Goal: Task Accomplishment & Management: Manage account settings

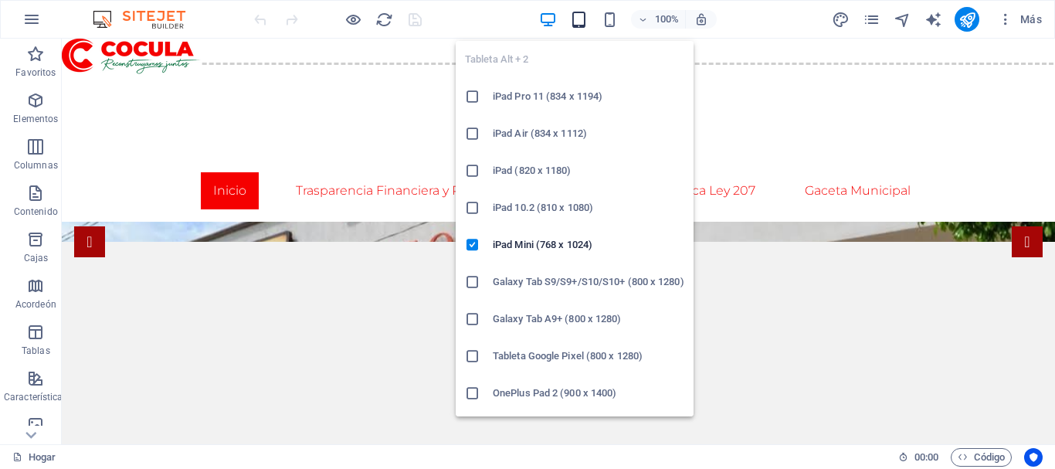
click at [583, 18] on icon "button" at bounding box center [579, 20] width 18 height 18
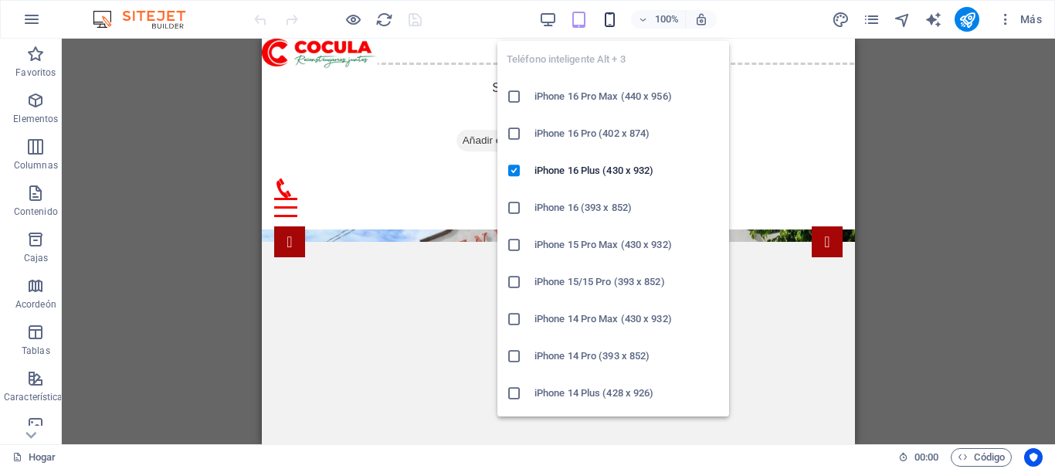
click at [608, 16] on icon "button" at bounding box center [610, 20] width 18 height 18
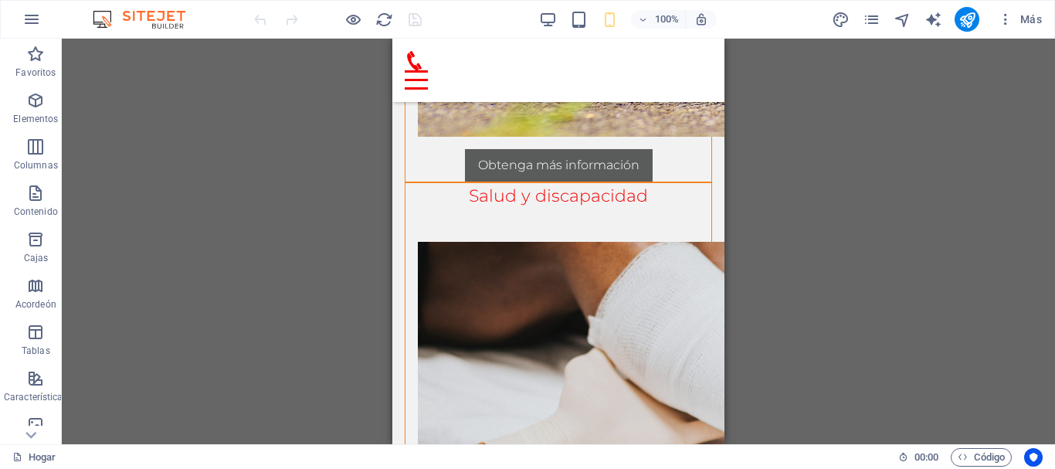
scroll to position [1259, 0]
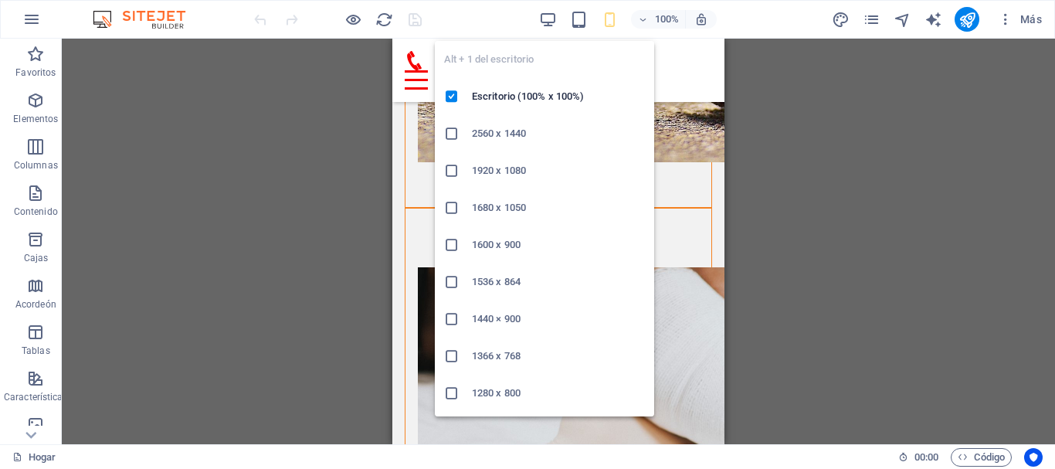
click at [544, 30] on div "Alt + 1 del escritorio Escritorio (100% x 100%) 2560 x 1440 1920 x 1080 1680 x …" at bounding box center [544, 223] width 219 height 388
click at [545, 23] on icon "button" at bounding box center [548, 20] width 18 height 18
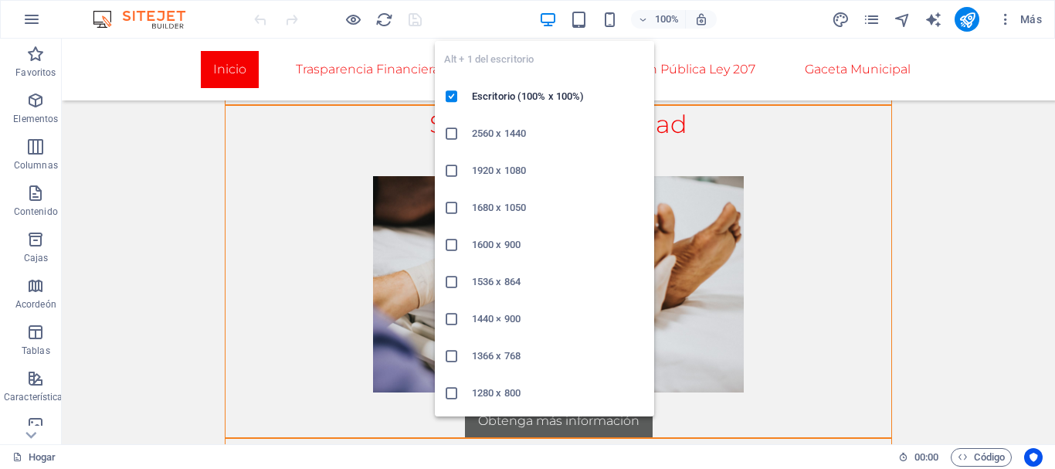
scroll to position [1276, 0]
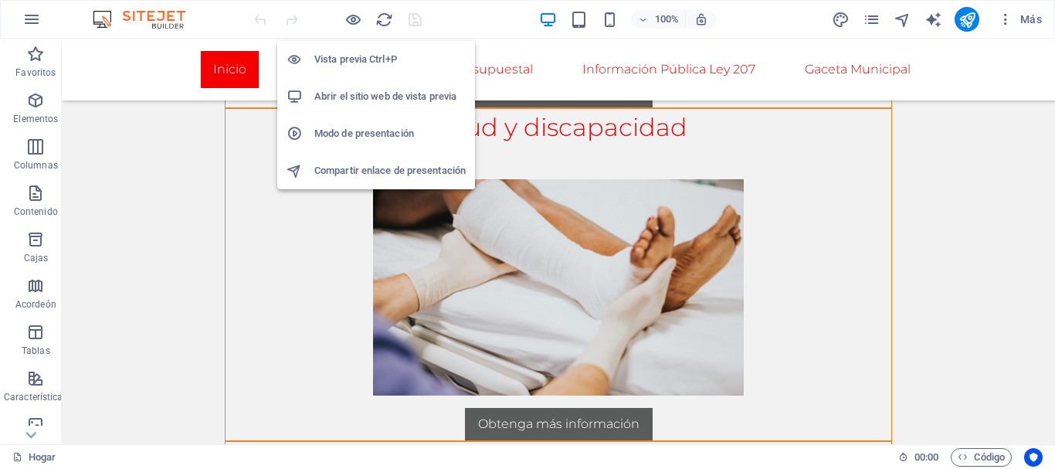
click at [354, 62] on font "Vista previa Ctrl+P" at bounding box center [355, 59] width 83 height 12
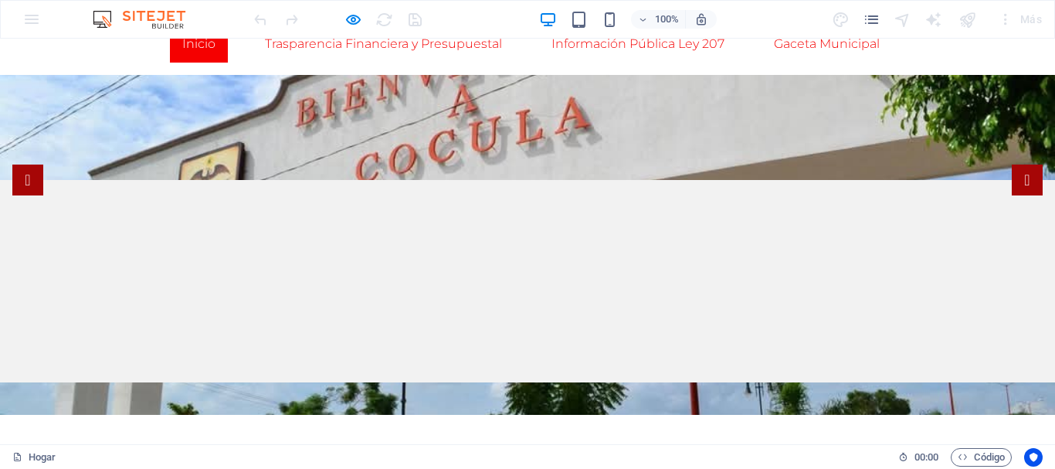
scroll to position [0, 0]
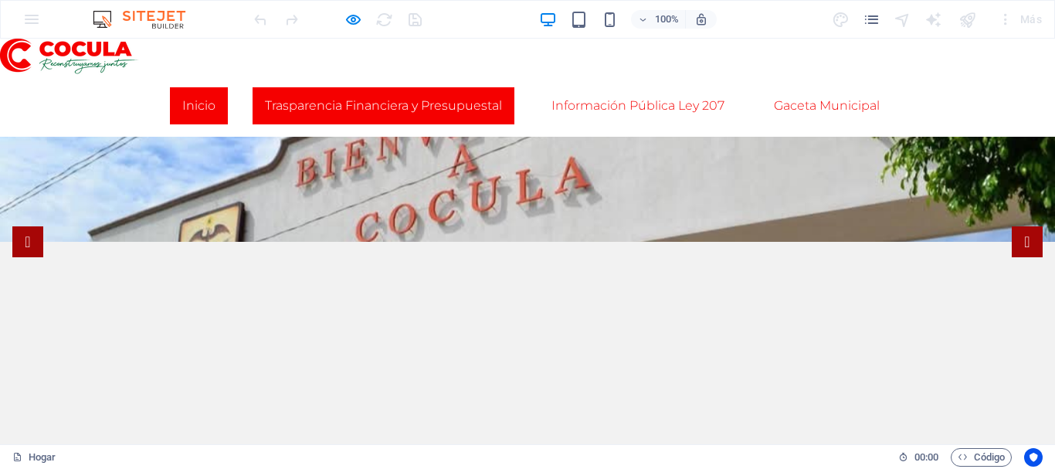
click at [456, 113] on link "Trasparencia Financiera y Presupuestal" at bounding box center [384, 105] width 262 height 37
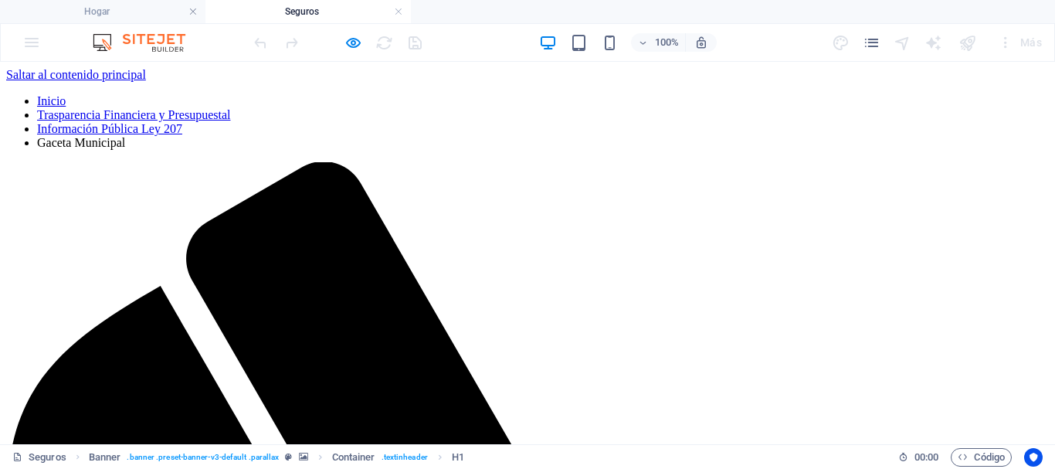
click at [572, 94] on nav "Inicio Trasparencia Financiera y Presupuestal Información Pública Ley 207 Gacet…" at bounding box center [527, 122] width 1042 height 56
click at [636, 94] on nav "Inicio Trasparencia Financiera y Presupuestal Información Pública Ley 207 Gacet…" at bounding box center [527, 122] width 1042 height 56
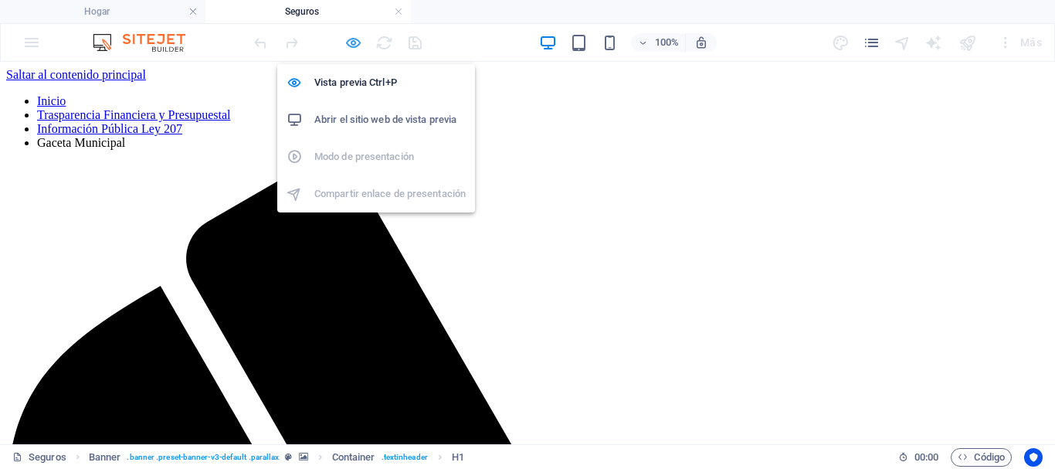
click at [355, 40] on icon "button" at bounding box center [353, 43] width 18 height 18
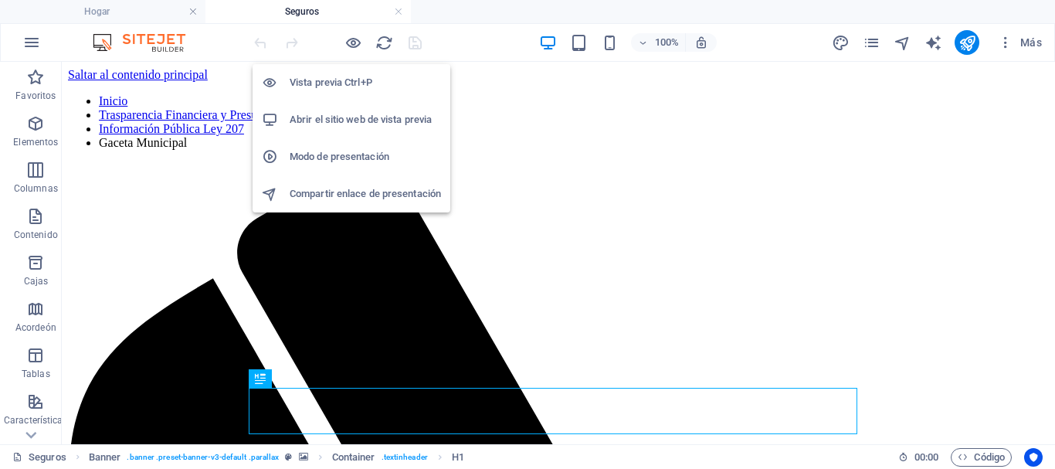
click at [330, 90] on h6 "Vista previa Ctrl+P" at bounding box center [365, 82] width 151 height 19
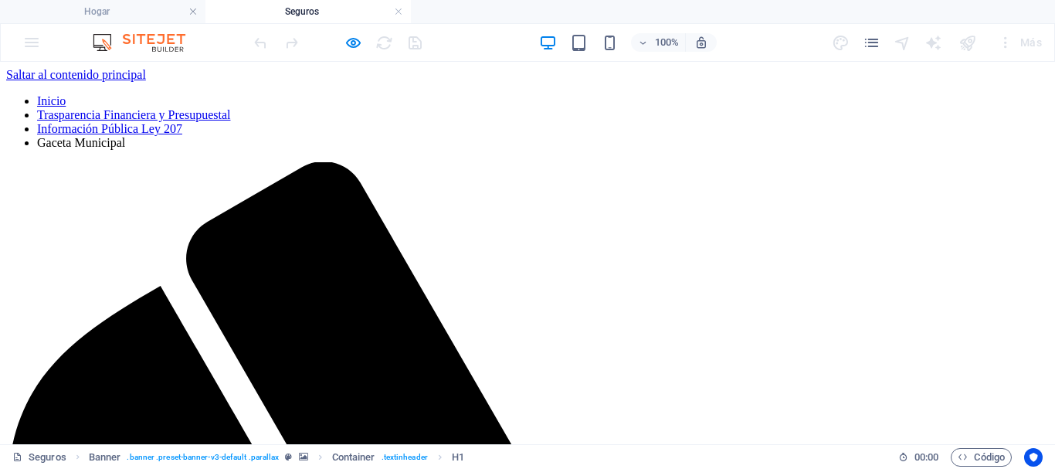
click at [182, 122] on font "Información Pública Ley 207" at bounding box center [109, 128] width 145 height 13
click at [362, 37] on div at bounding box center [337, 42] width 173 height 25
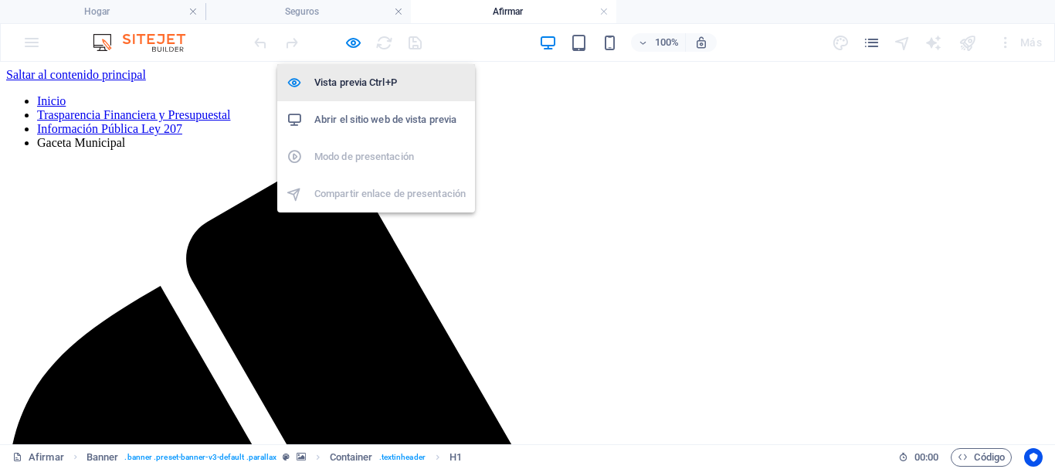
click at [355, 78] on font "Vista previa Ctrl+P" at bounding box center [355, 82] width 83 height 12
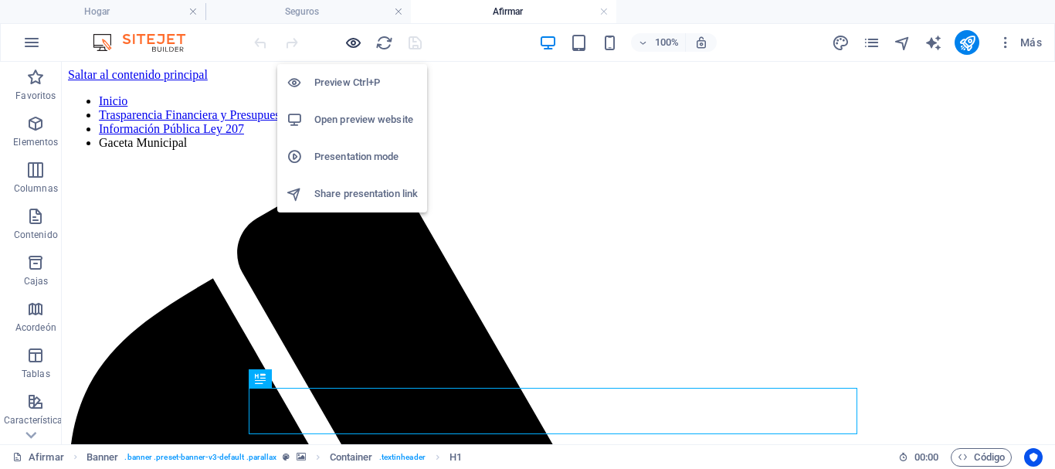
click at [346, 48] on div at bounding box center [337, 42] width 173 height 25
click at [347, 80] on font "Vista previa Ctrl+P" at bounding box center [355, 82] width 83 height 12
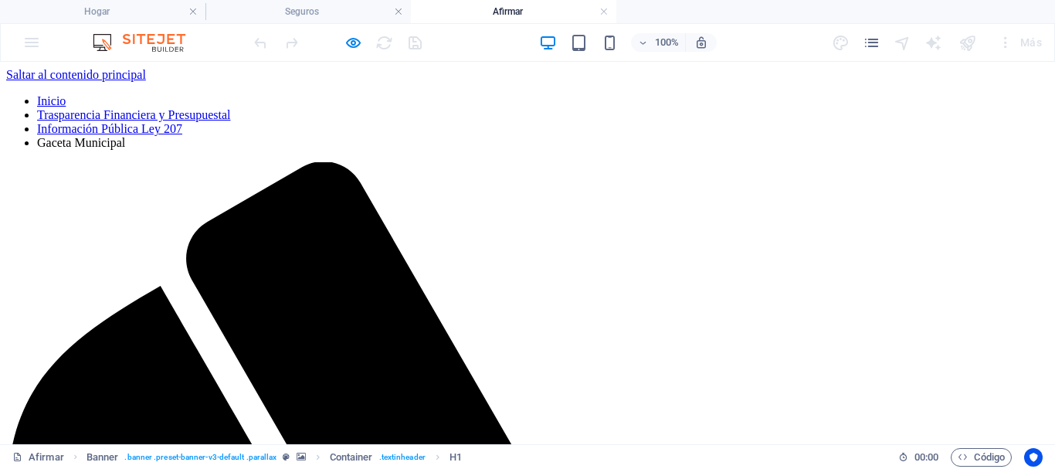
click at [230, 108] on link "Trasparencia Financiera y Presupuestal" at bounding box center [133, 114] width 193 height 13
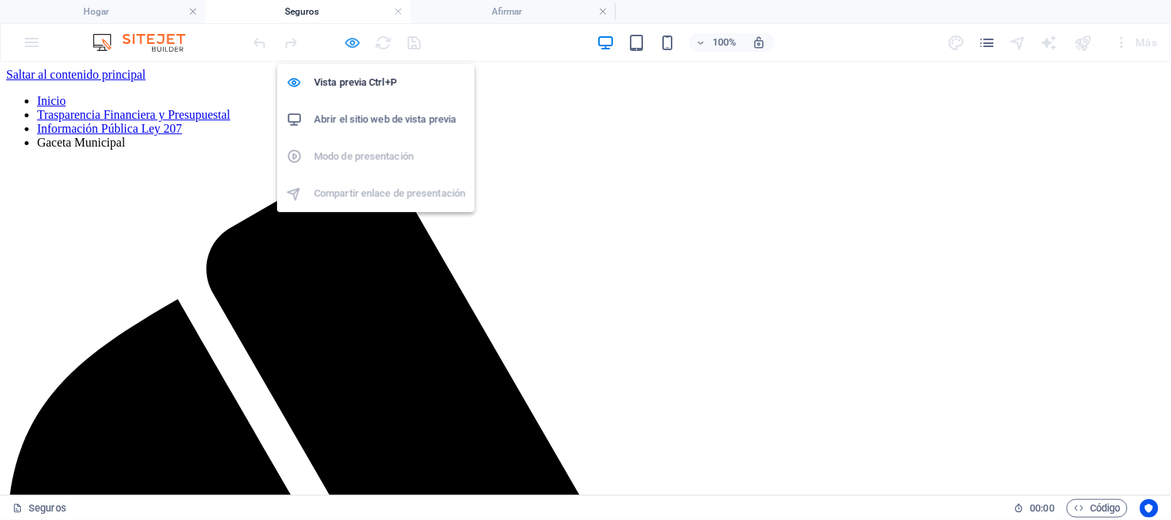
click at [354, 39] on icon "button" at bounding box center [353, 43] width 18 height 18
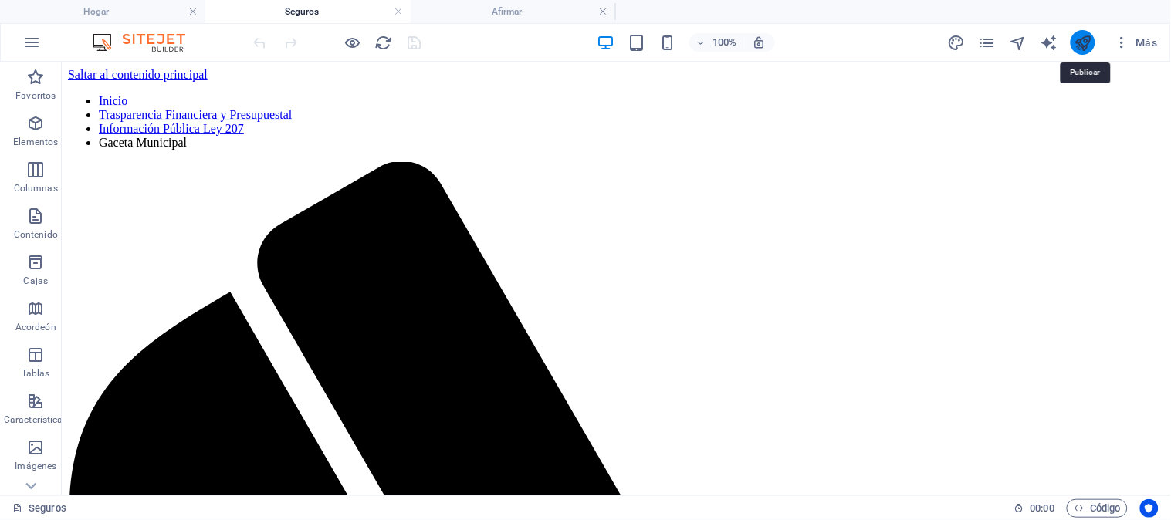
click at [1054, 41] on icon "publicar" at bounding box center [1084, 43] width 18 height 18
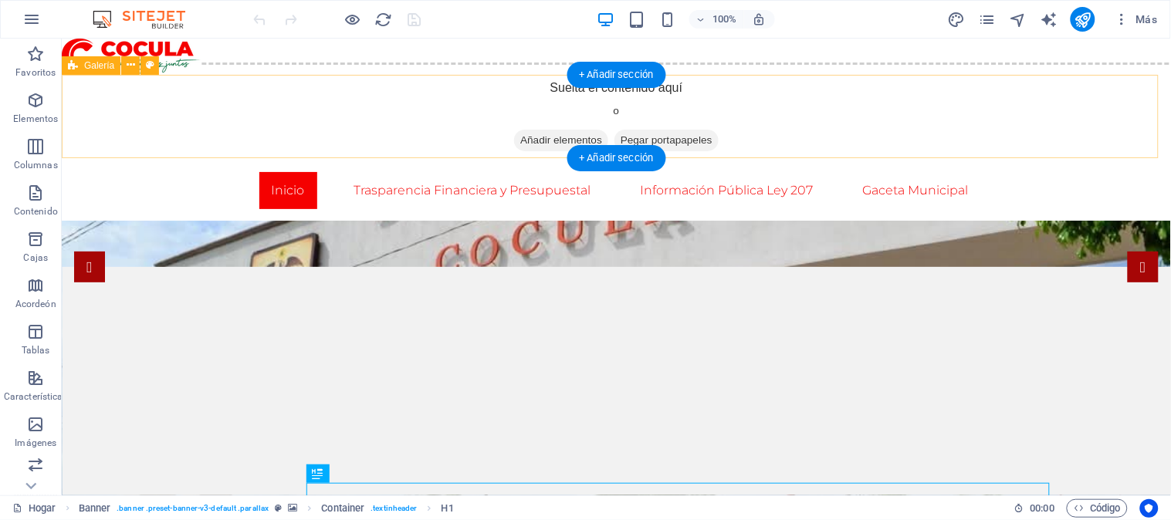
click at [506, 107] on div "Suelta el contenido aquí o Añadir elementos Pegar portapapeles" at bounding box center [616, 117] width 1134 height 110
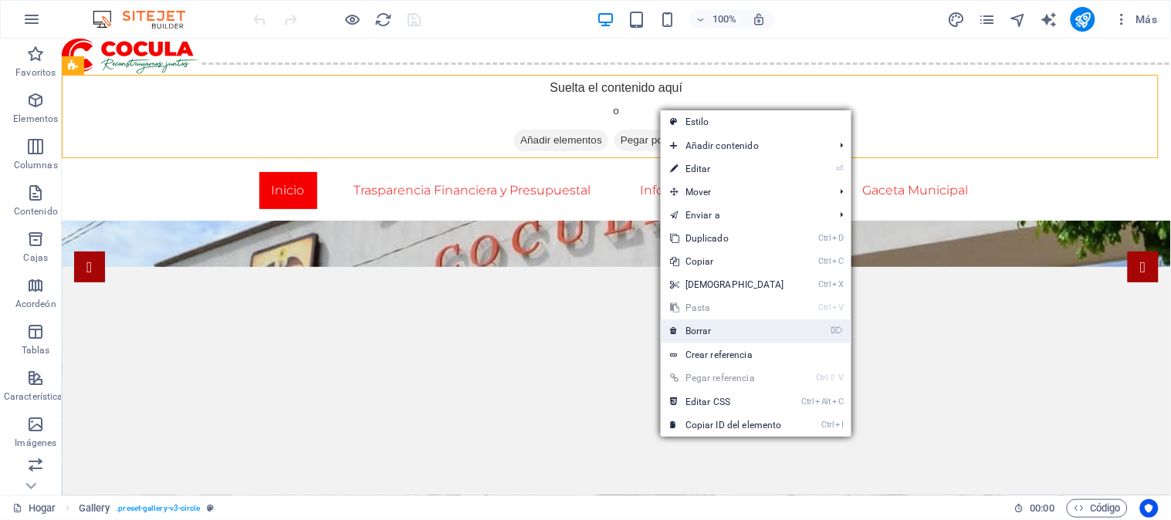
click at [720, 328] on link "⌦ Borrar" at bounding box center [727, 331] width 133 height 23
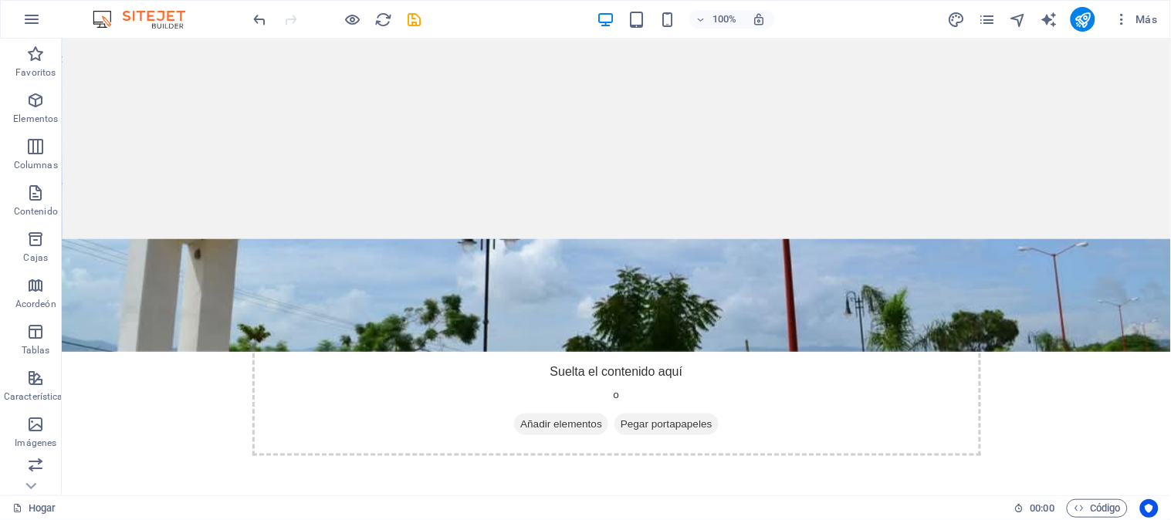
scroll to position [257, 0]
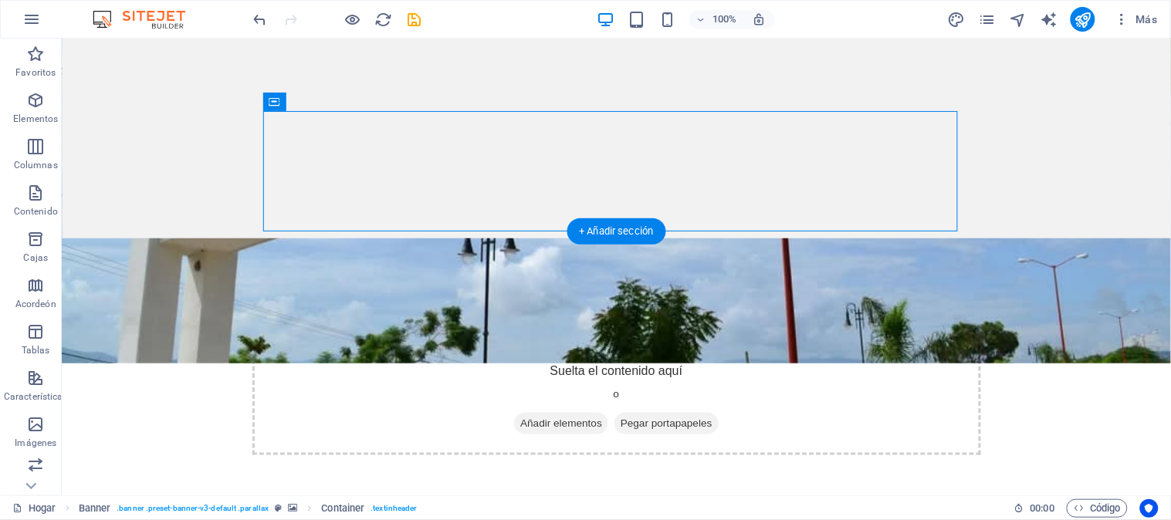
drag, startPoint x: 621, startPoint y: 126, endPoint x: 614, endPoint y: 192, distance: 66.8
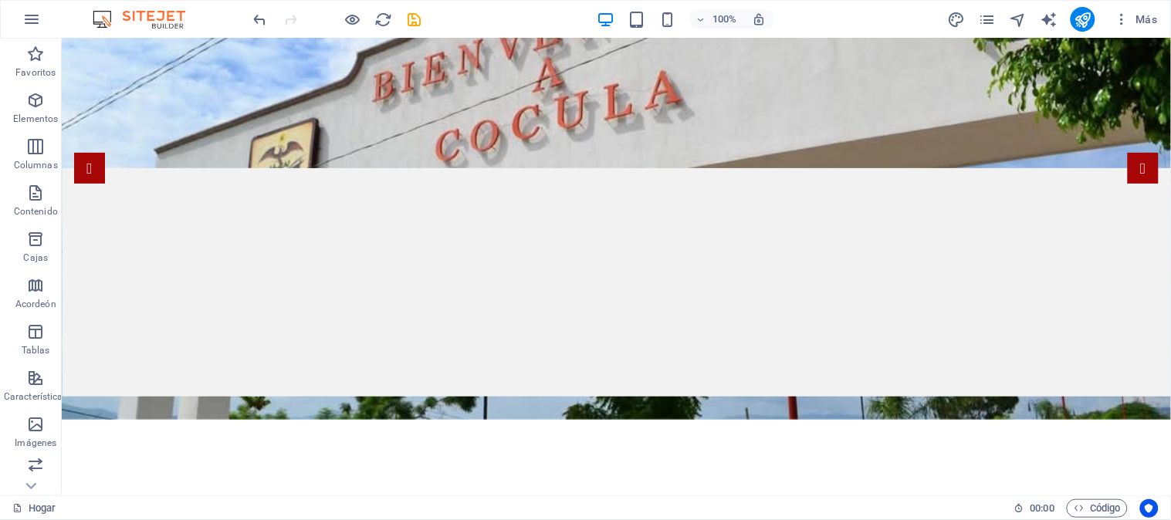
scroll to position [0, 0]
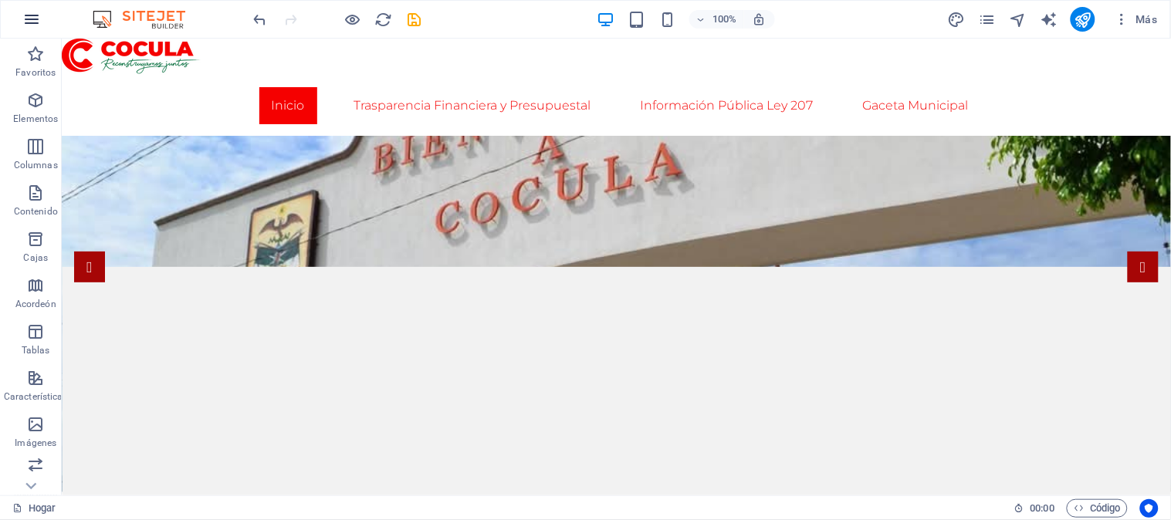
click at [29, 10] on icon "button" at bounding box center [31, 19] width 19 height 19
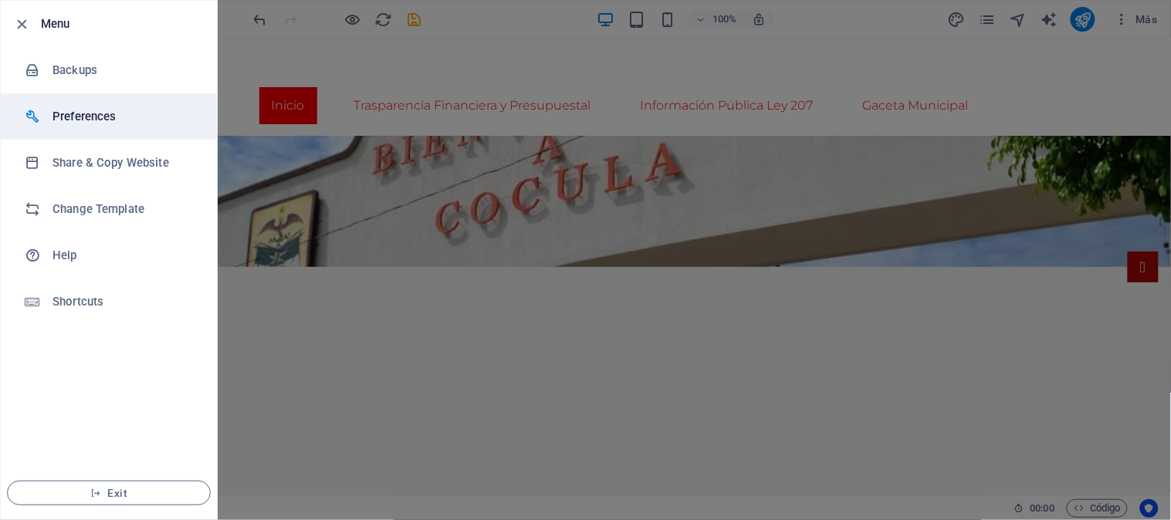
click at [105, 125] on h6 "Preferences" at bounding box center [124, 116] width 143 height 19
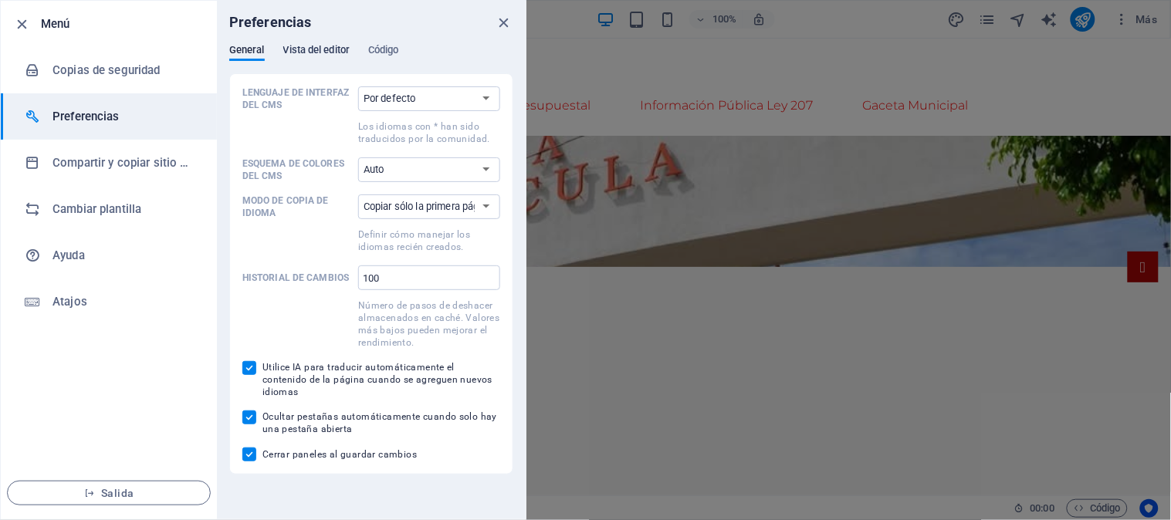
click at [317, 51] on font "Vista del editor" at bounding box center [316, 50] width 67 height 12
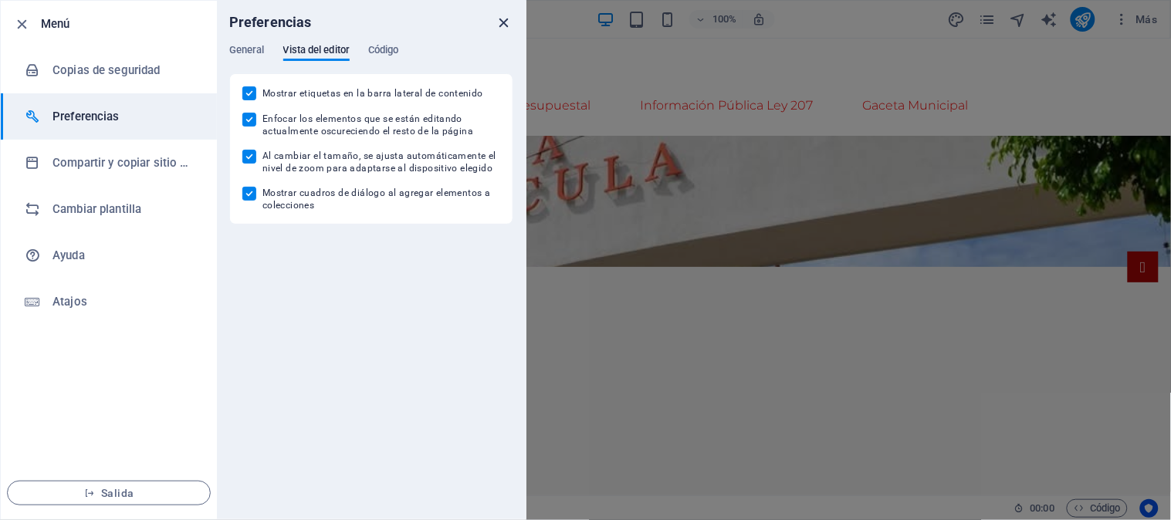
click at [507, 19] on icon "cerca" at bounding box center [505, 23] width 18 height 18
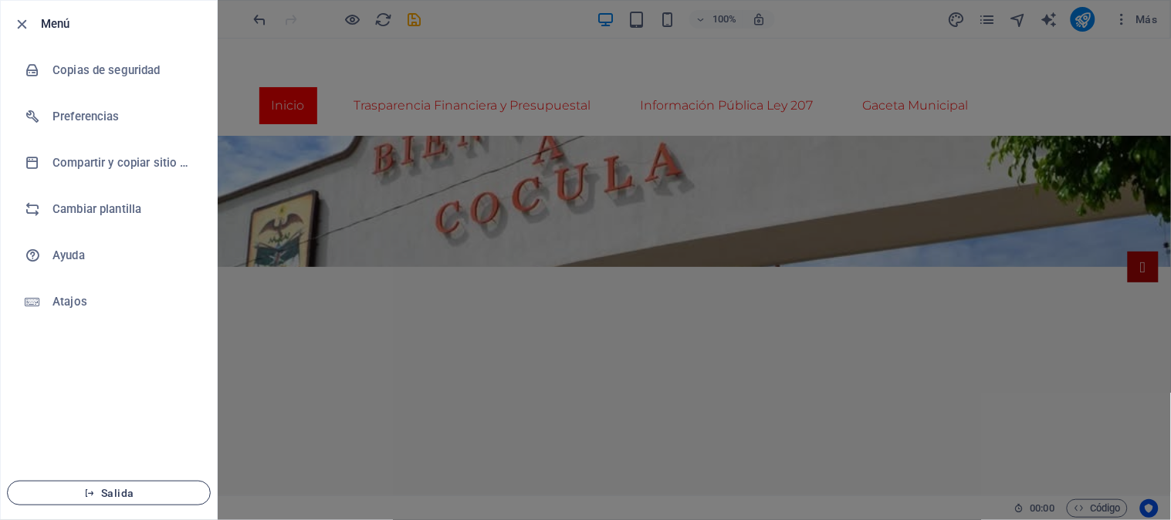
click at [128, 494] on font "Salida" at bounding box center [117, 493] width 32 height 12
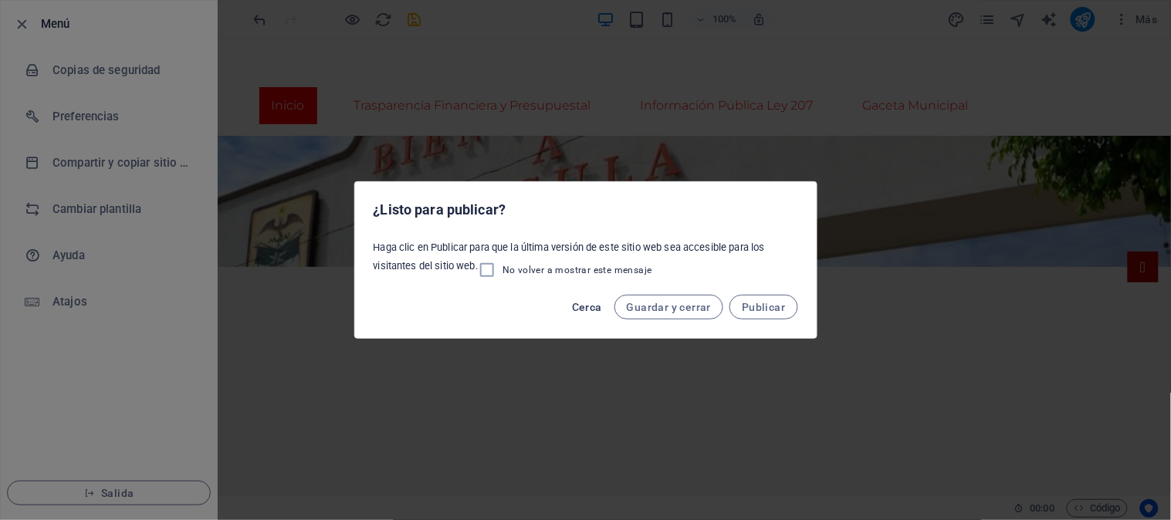
click at [593, 309] on font "Cerca" at bounding box center [587, 307] width 30 height 12
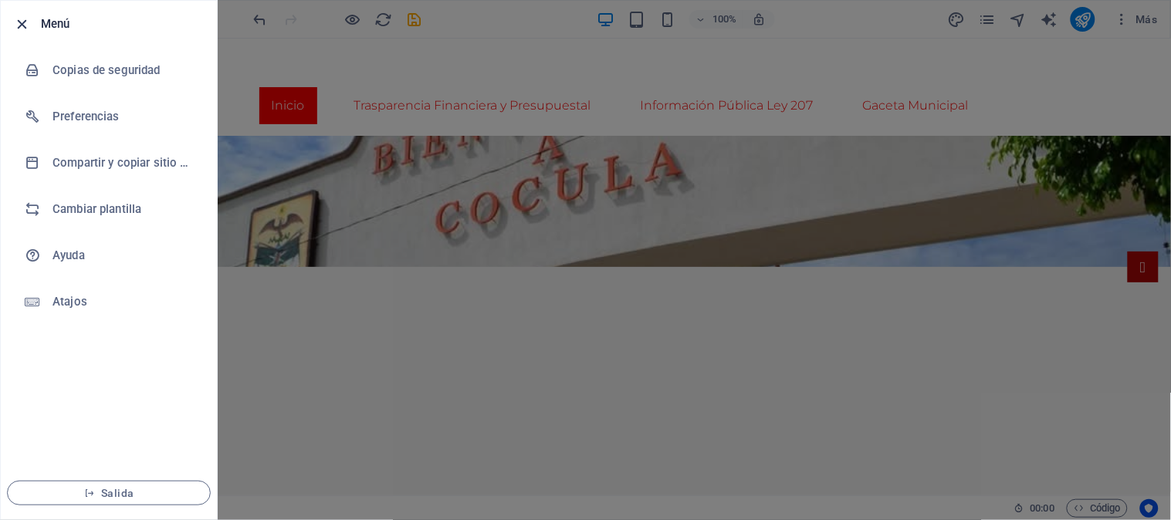
click at [19, 22] on icon "button" at bounding box center [23, 24] width 18 height 18
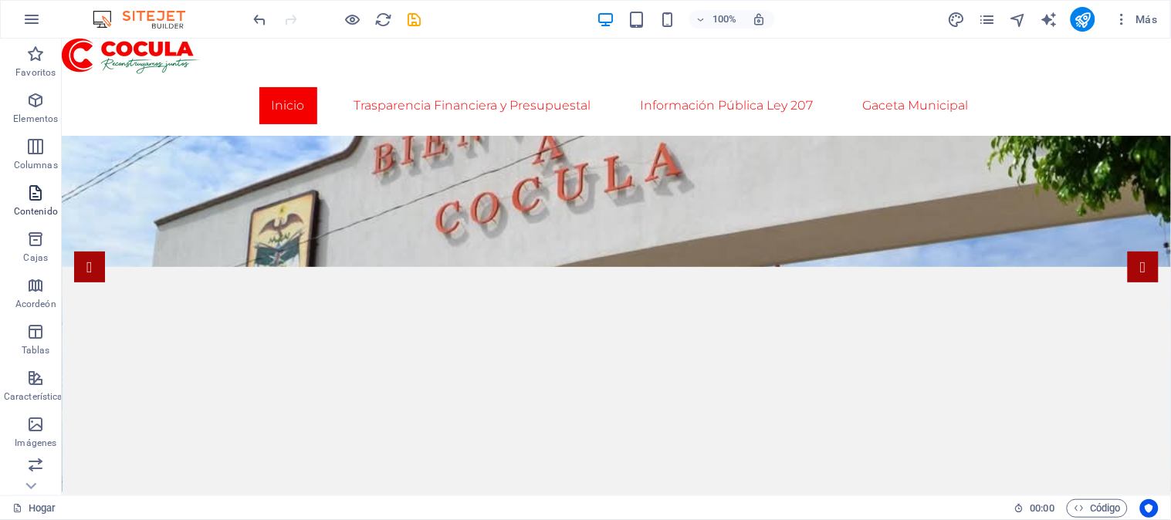
click at [40, 206] on font "Contenido" at bounding box center [36, 211] width 44 height 11
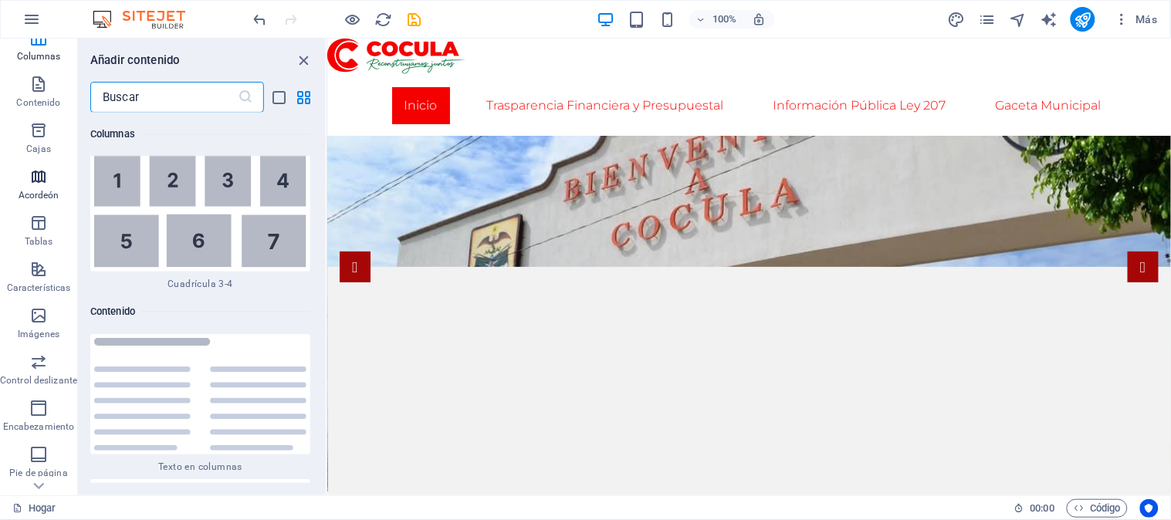
scroll to position [237, 0]
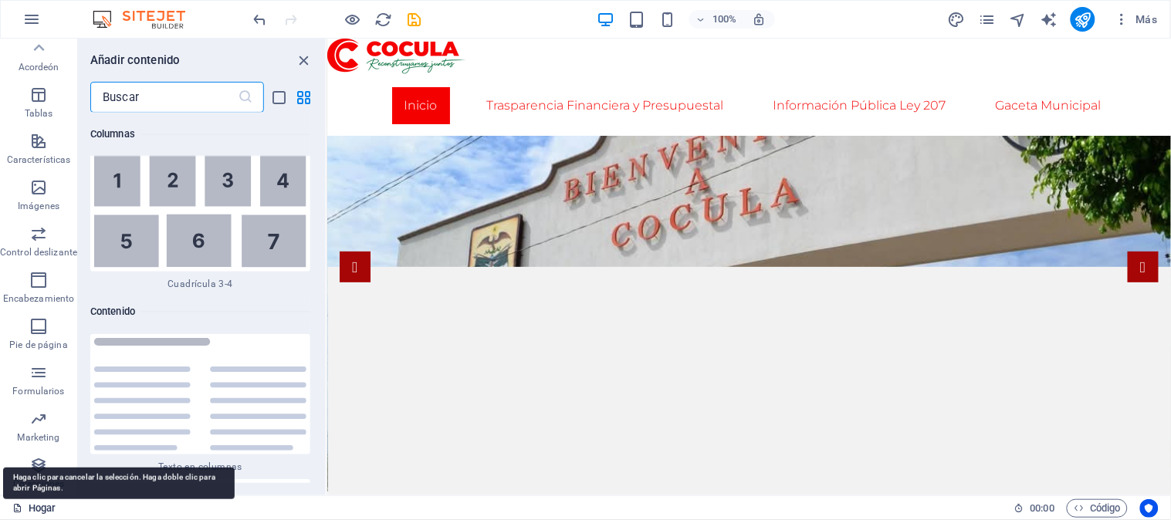
click at [42, 507] on font "Hogar" at bounding box center [42, 509] width 27 height 12
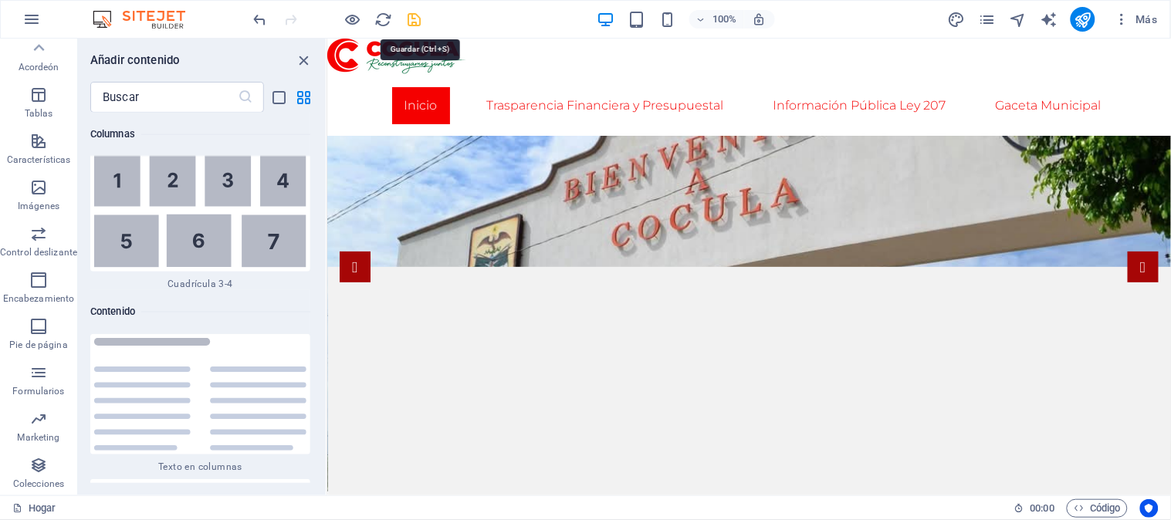
click at [411, 16] on icon "ahorrar" at bounding box center [415, 20] width 18 height 18
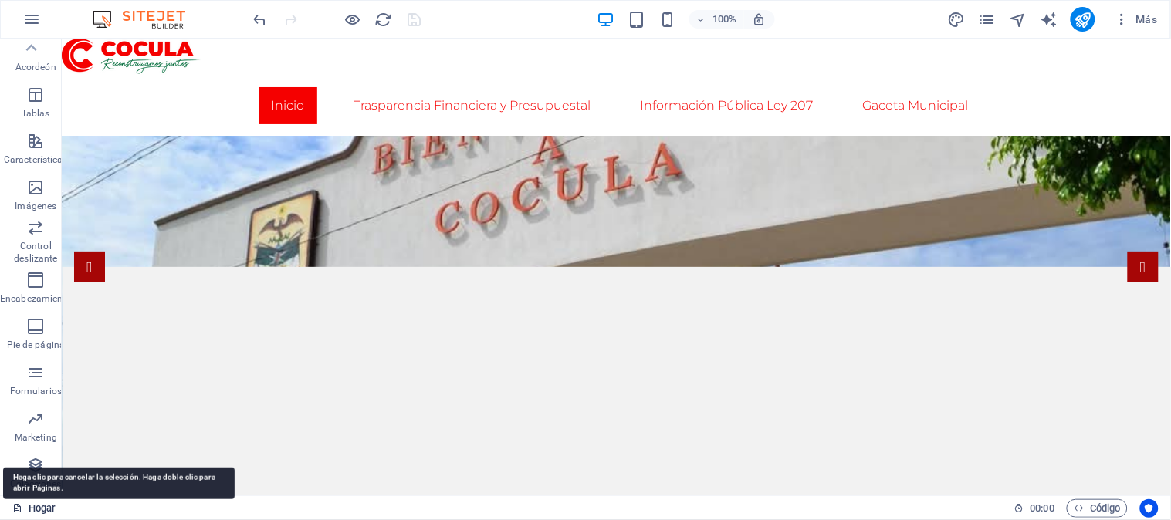
click at [42, 505] on font "Hogar" at bounding box center [42, 509] width 27 height 12
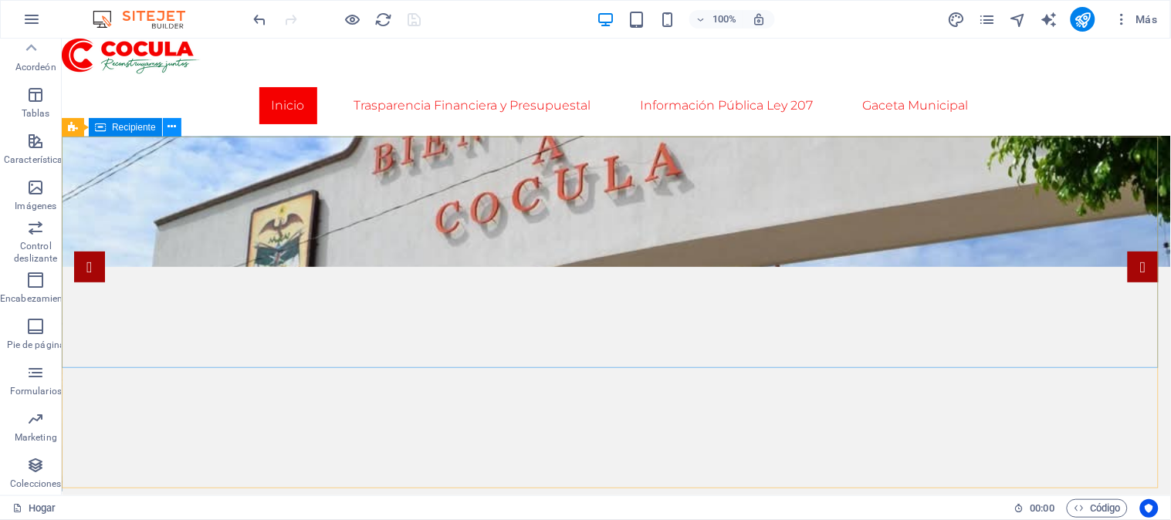
click at [168, 127] on icon at bounding box center [172, 127] width 8 height 16
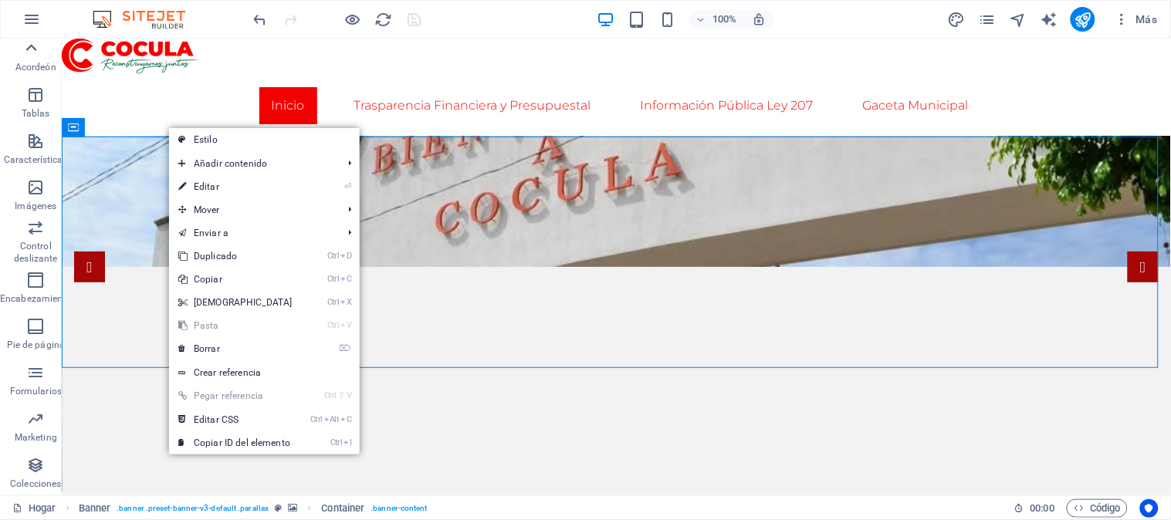
click at [36, 50] on icon at bounding box center [31, 48] width 22 height 22
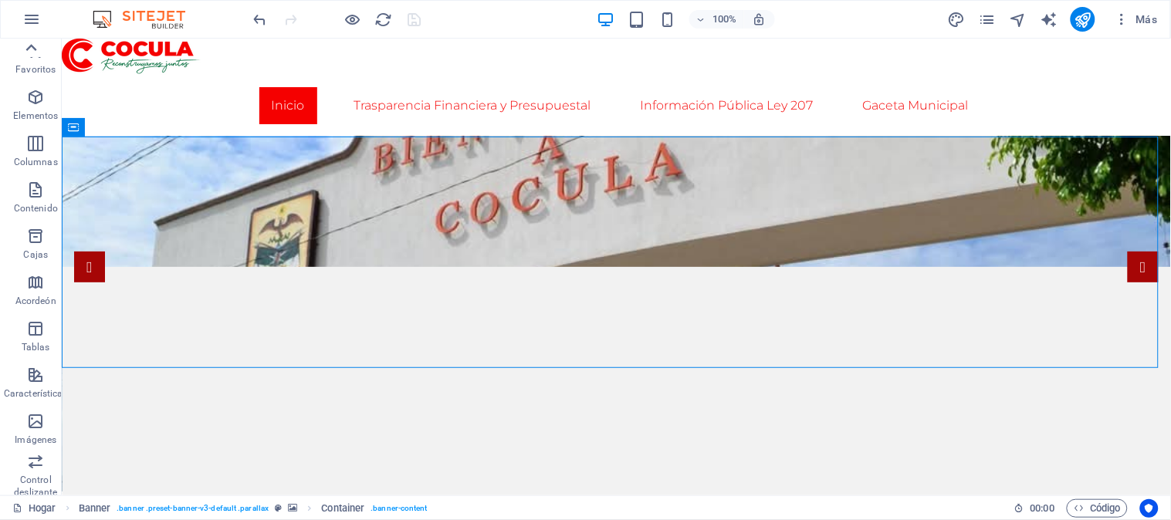
scroll to position [0, 0]
click at [987, 21] on icon "páginas" at bounding box center [988, 20] width 18 height 18
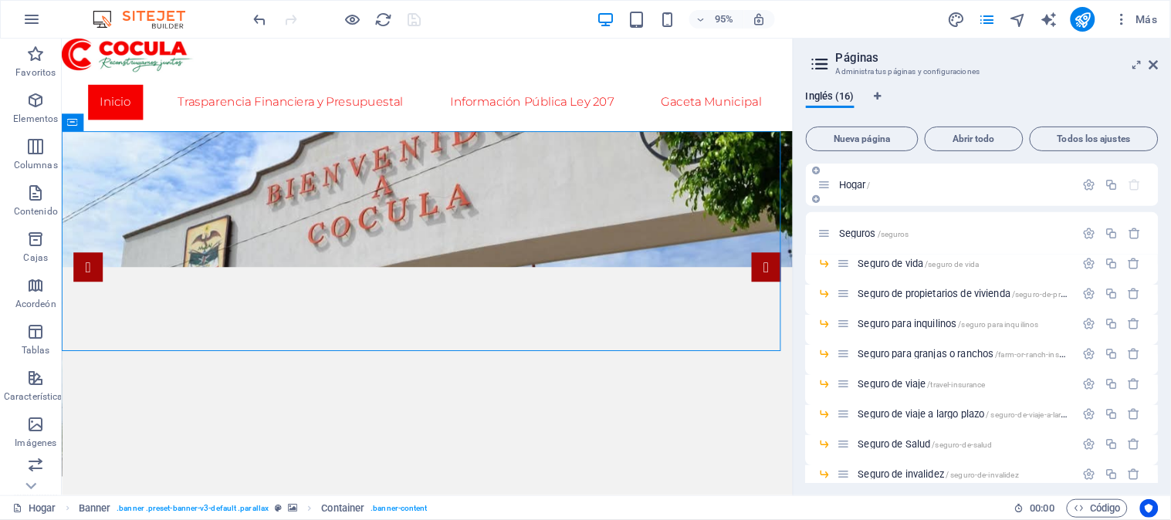
click at [866, 188] on font "Hogar" at bounding box center [852, 185] width 27 height 12
click at [870, 184] on span "Hogar /" at bounding box center [855, 185] width 32 height 12
click at [827, 183] on icon at bounding box center [825, 184] width 13 height 13
click at [860, 184] on font "Hogar" at bounding box center [852, 185] width 27 height 12
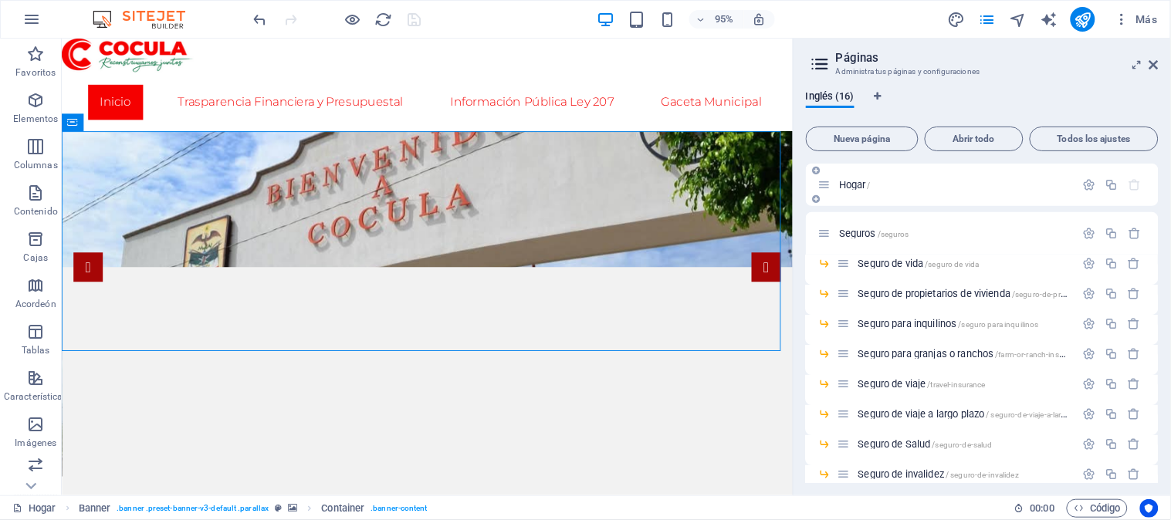
click at [860, 184] on font "Hogar" at bounding box center [852, 185] width 27 height 12
click at [1093, 180] on icon "button" at bounding box center [1089, 184] width 13 height 13
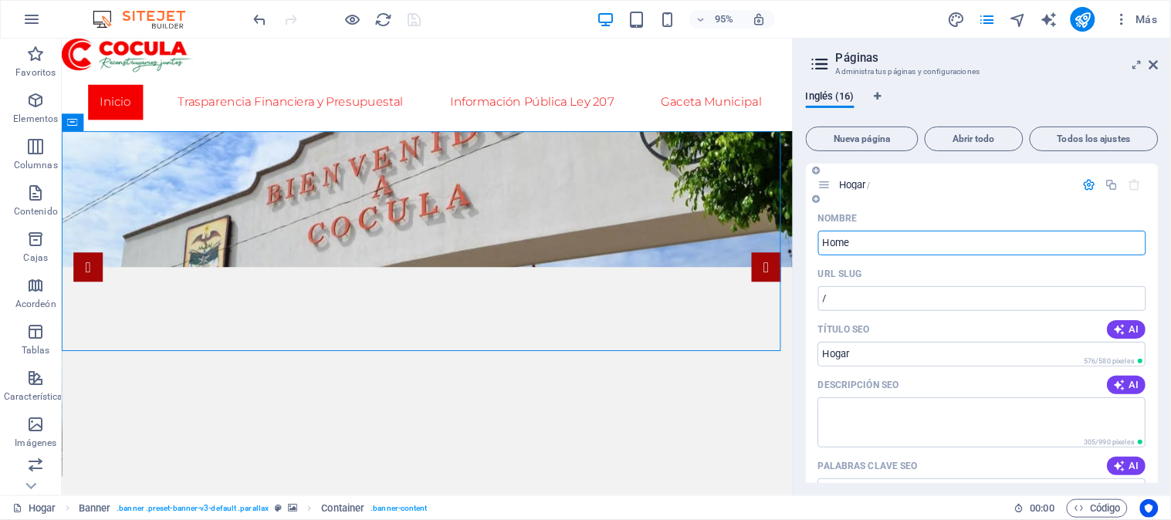
drag, startPoint x: 883, startPoint y: 237, endPoint x: 814, endPoint y: 242, distance: 68.9
click at [814, 242] on div "Nombre Home ​ URL SLUG / ​ Título SEO AI ​ 576/580 píxeles Descripción SEO AI ​…" at bounding box center [982, 515] width 353 height 619
type input "Inicio"
click at [1086, 185] on icon "button" at bounding box center [1089, 184] width 13 height 13
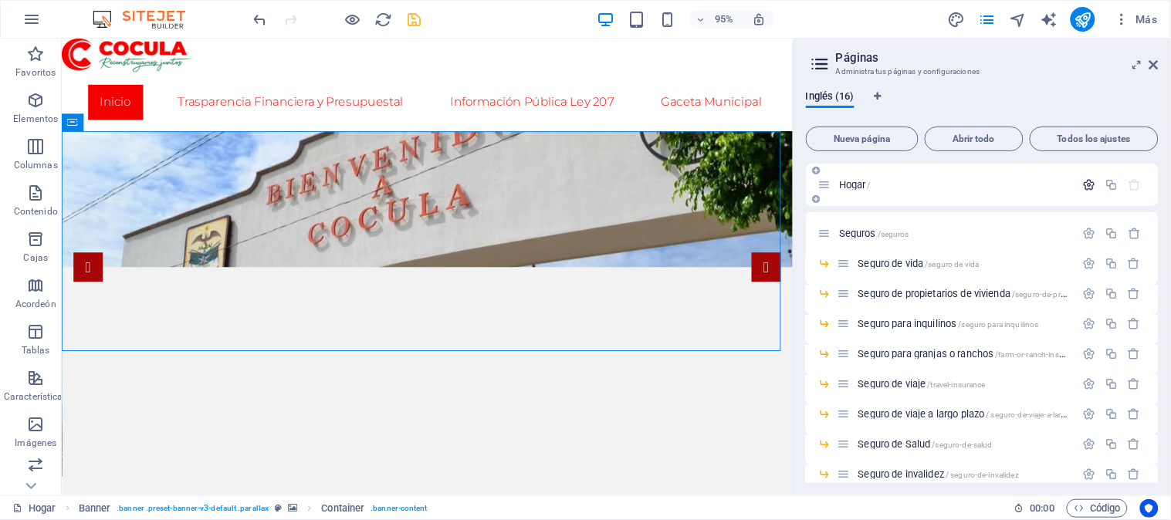
click at [1090, 185] on icon "button" at bounding box center [1089, 184] width 13 height 13
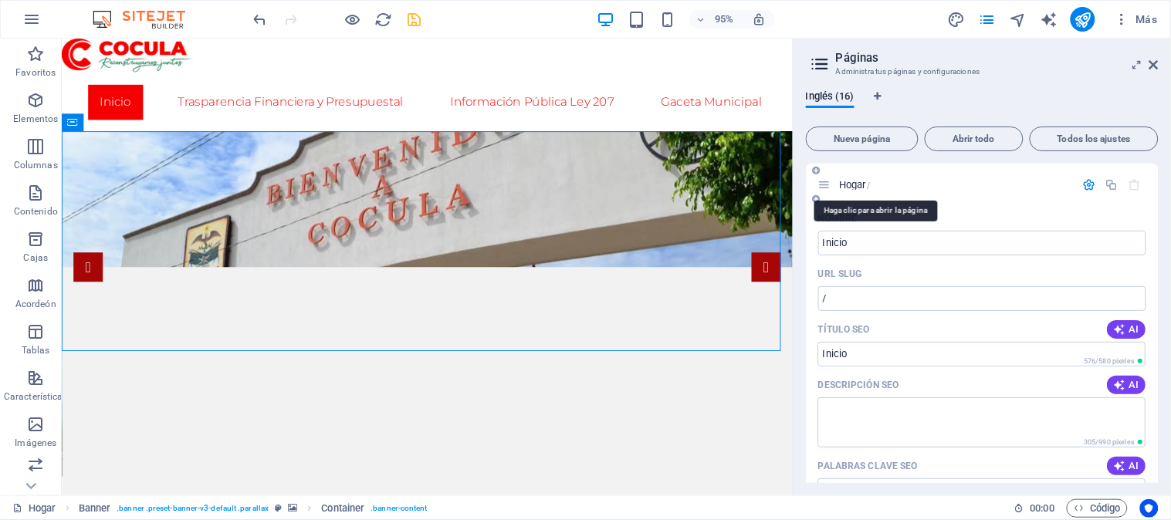
click at [862, 181] on font "Hogar" at bounding box center [852, 185] width 27 height 12
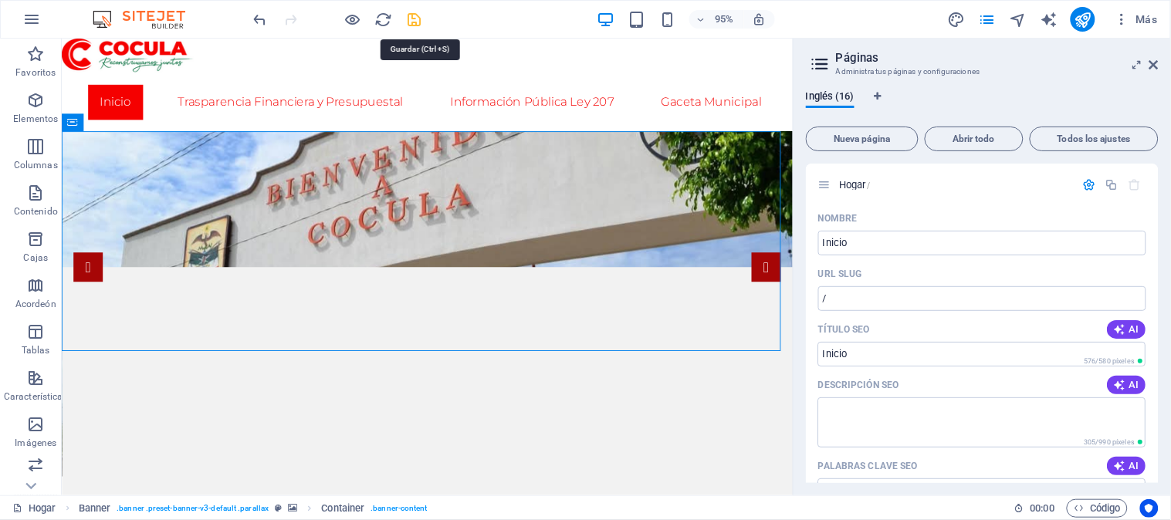
click at [420, 19] on icon "ahorrar" at bounding box center [415, 20] width 18 height 18
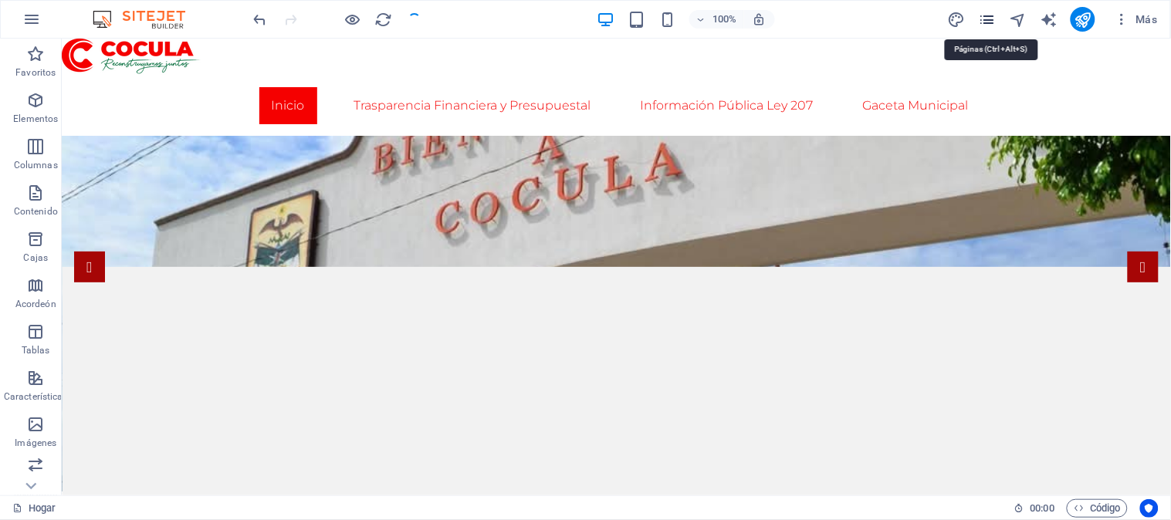
click at [987, 14] on icon "páginas" at bounding box center [988, 20] width 18 height 18
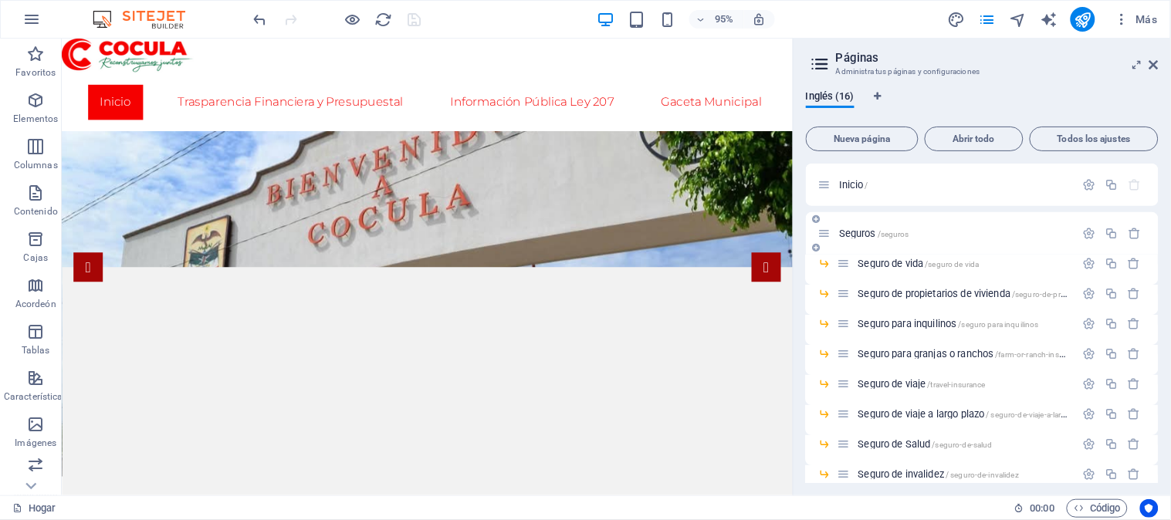
click at [858, 235] on font "Seguros" at bounding box center [857, 234] width 37 height 12
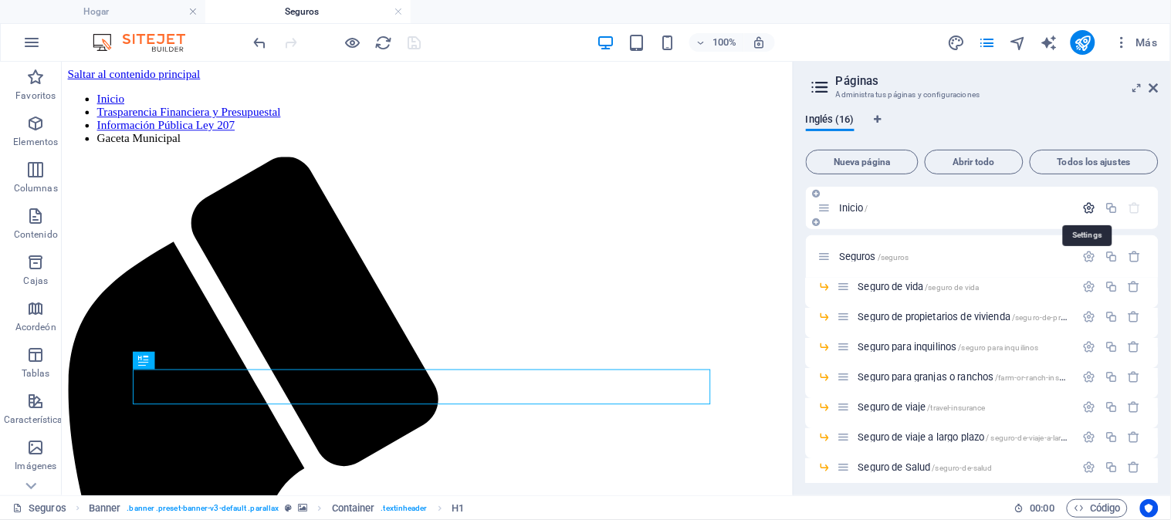
click at [1089, 209] on icon "button" at bounding box center [1089, 208] width 13 height 13
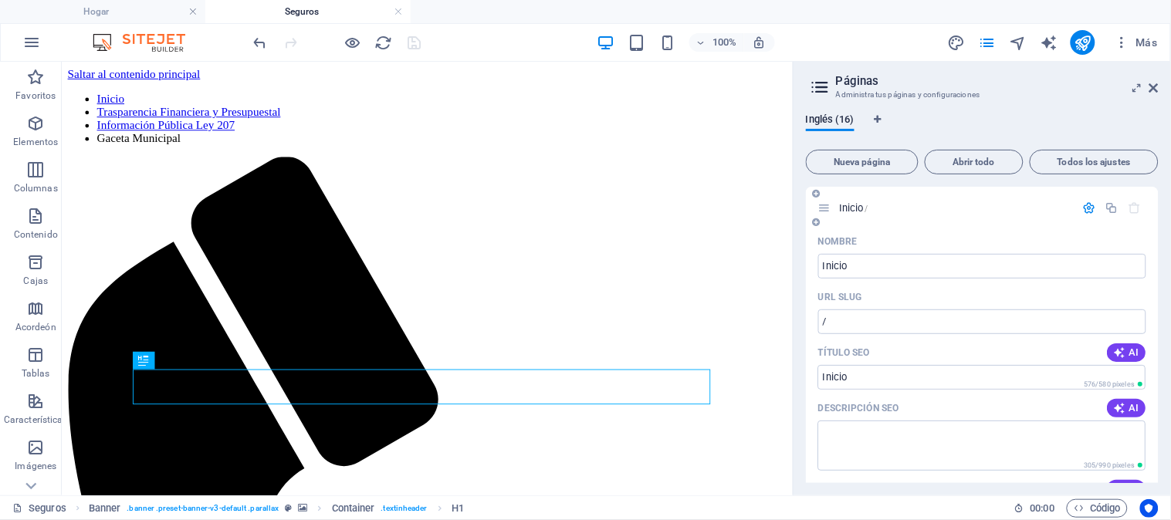
click at [1090, 206] on icon "button" at bounding box center [1089, 208] width 13 height 13
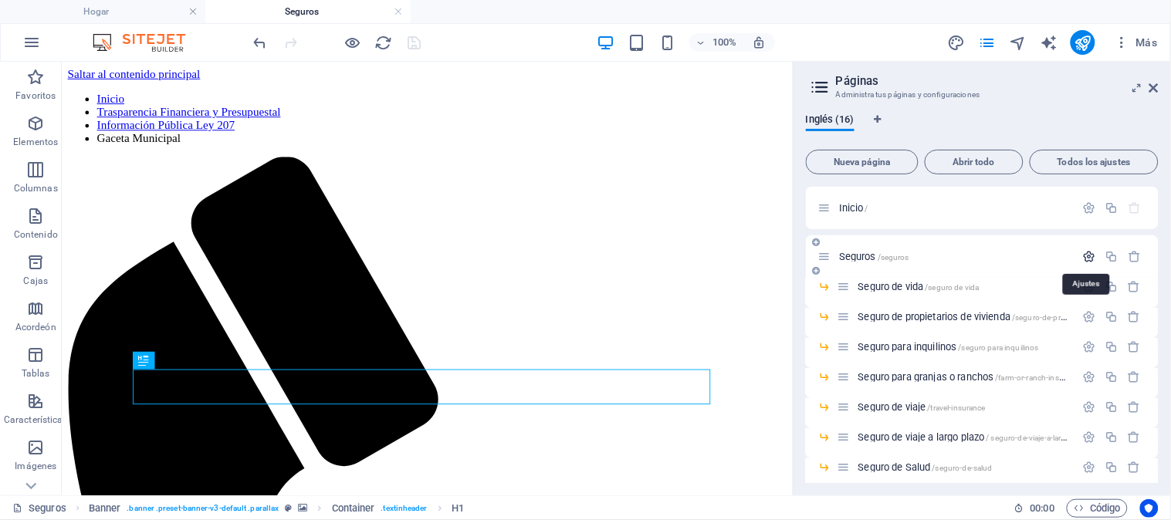
click at [1091, 256] on icon "button" at bounding box center [1089, 256] width 13 height 13
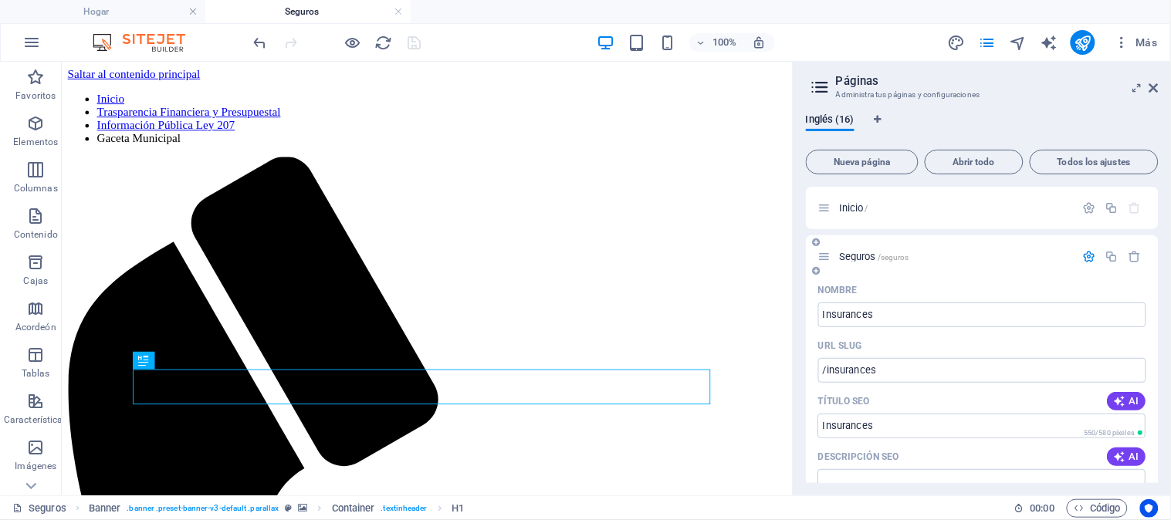
click at [1093, 250] on icon "button" at bounding box center [1089, 256] width 13 height 13
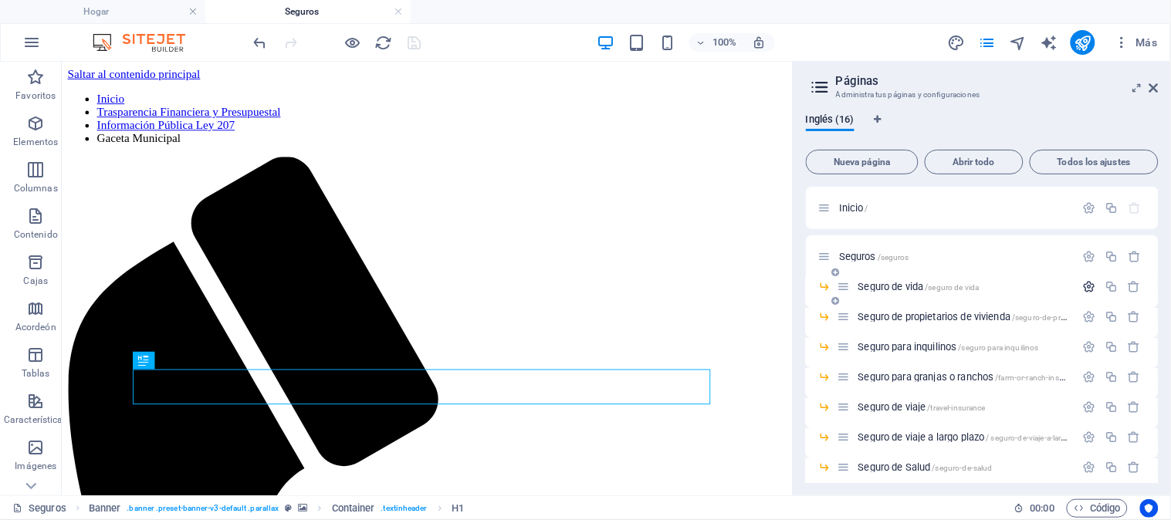
click at [1090, 286] on icon "button" at bounding box center [1089, 286] width 13 height 13
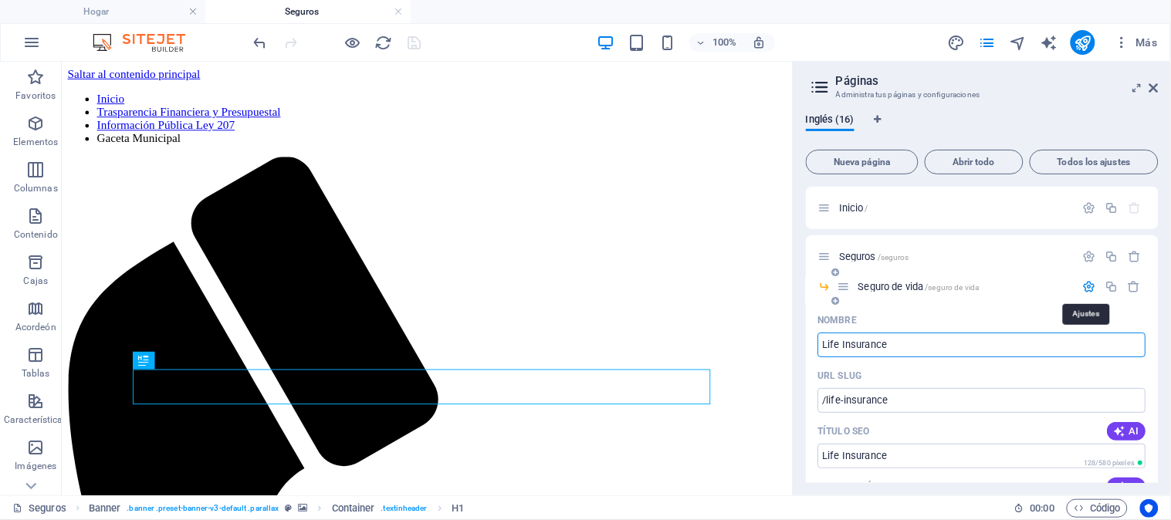
click at [1090, 286] on icon "button" at bounding box center [1089, 286] width 13 height 13
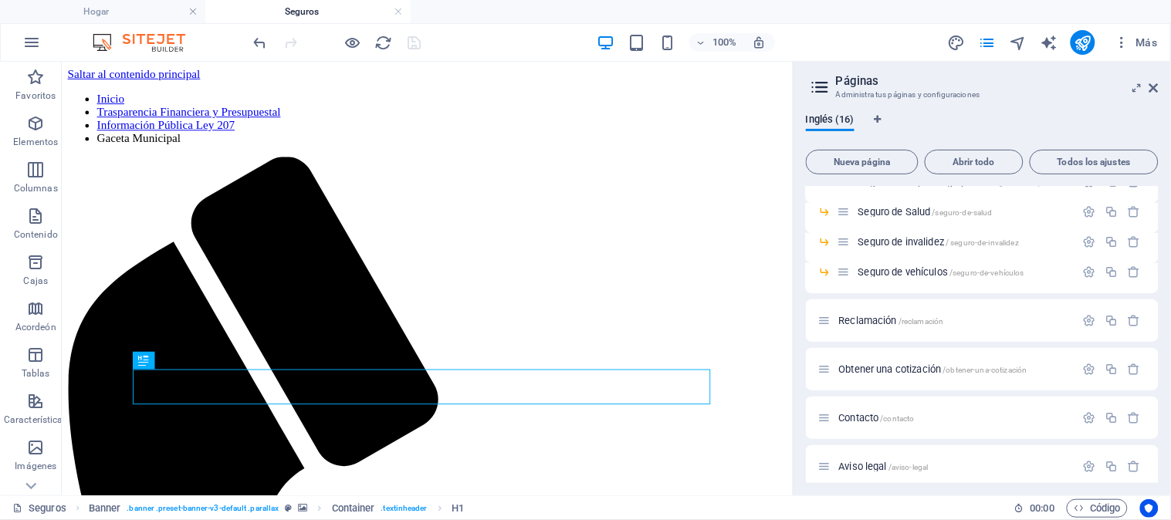
scroll to position [257, 0]
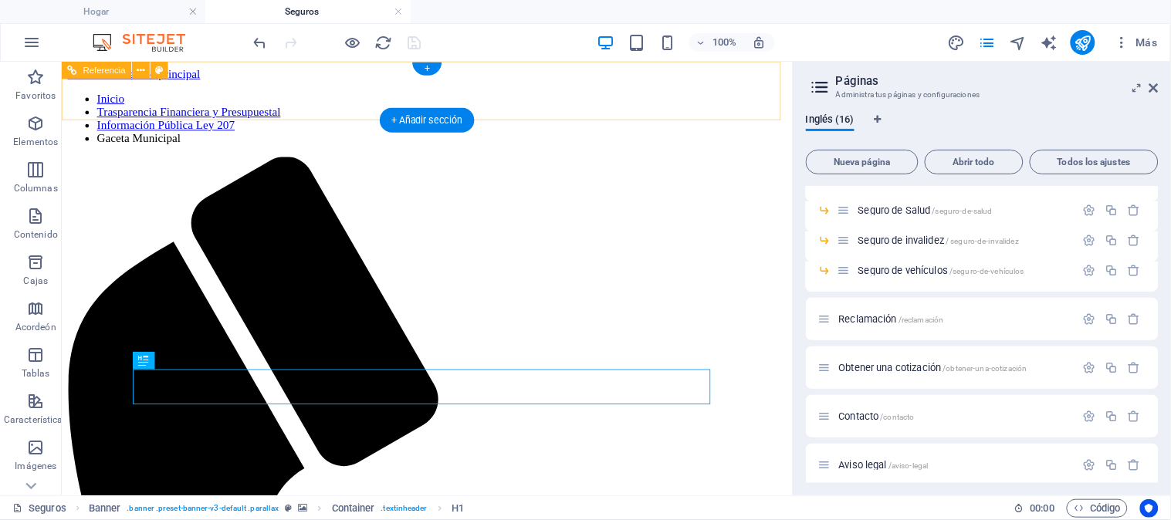
click at [340, 93] on nav "Inicio Trasparencia Financiera y Presupuestal Información Pública Ley 207 Gacet…" at bounding box center [446, 121] width 758 height 56
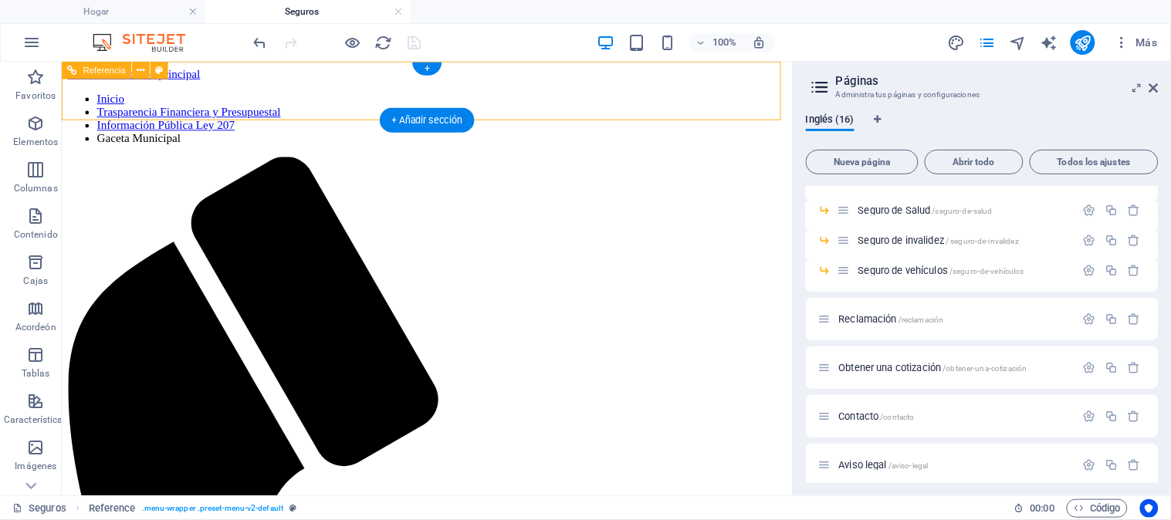
click at [340, 93] on nav "Inicio Trasparencia Financiera y Presupuestal Información Pública Ley 207 Gacet…" at bounding box center [446, 121] width 758 height 56
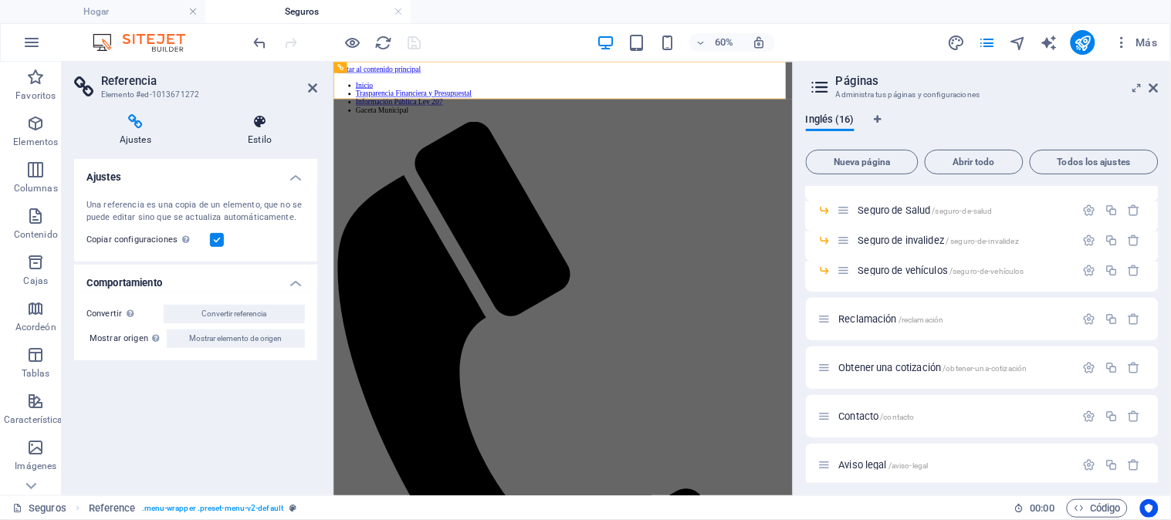
click at [259, 132] on h4 "Estilo" at bounding box center [260, 130] width 114 height 32
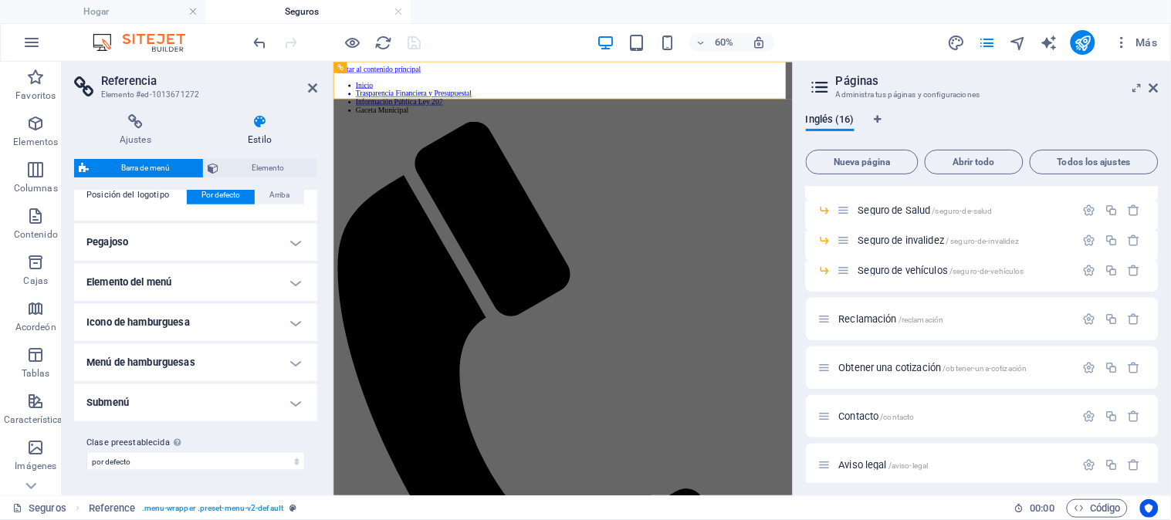
scroll to position [319, 0]
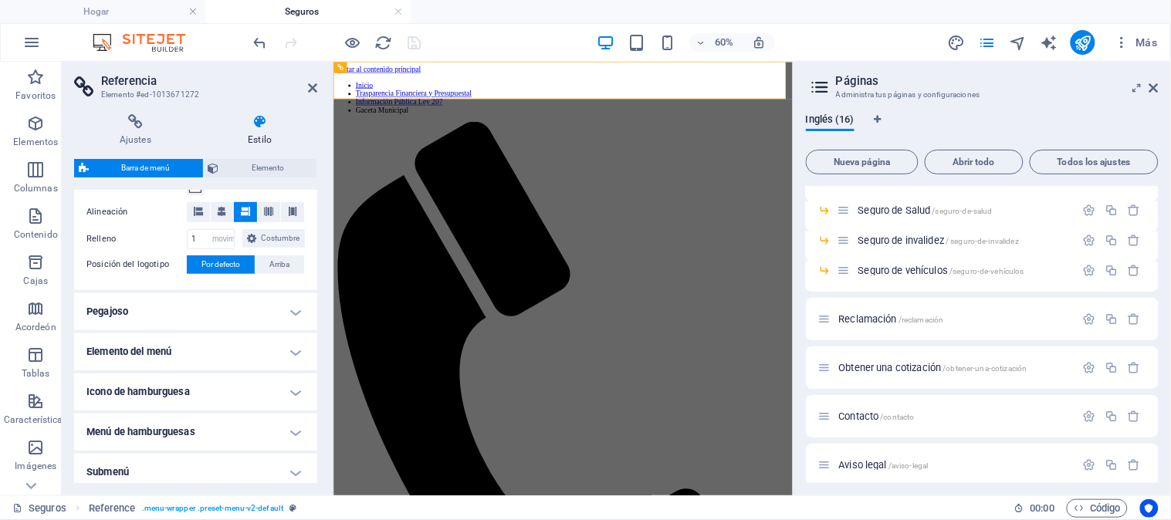
click at [284, 366] on h4 "Elemento del menú" at bounding box center [195, 352] width 243 height 37
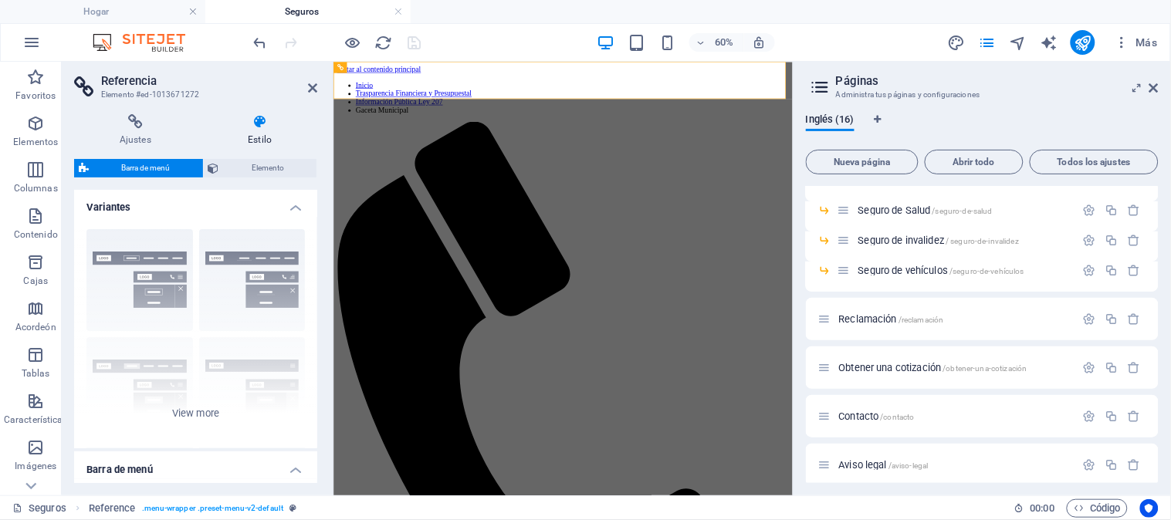
scroll to position [0, 0]
click at [296, 191] on h4 "Variantes" at bounding box center [195, 205] width 243 height 28
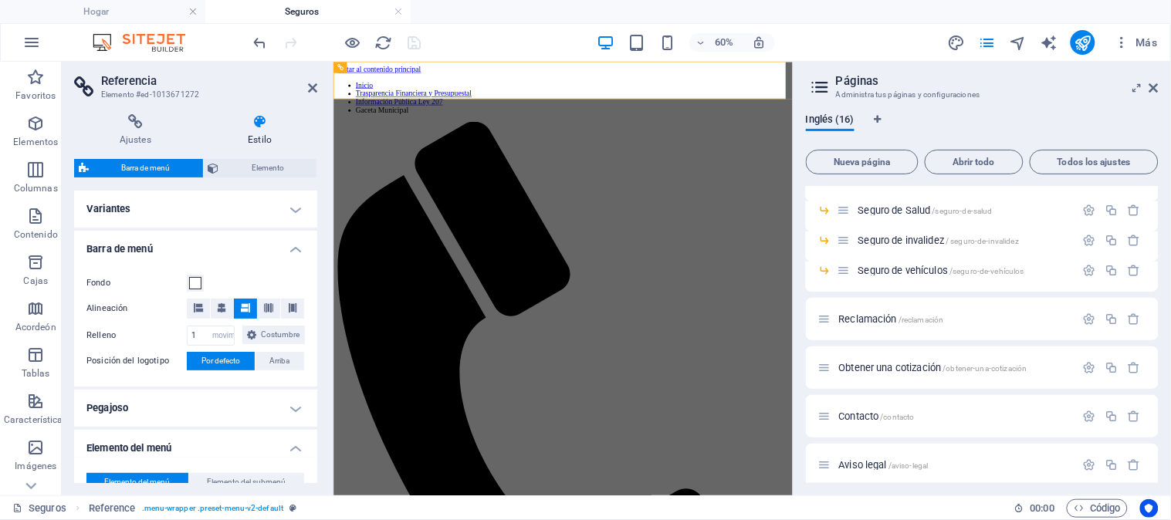
click at [296, 191] on h4 "Variantes" at bounding box center [195, 209] width 243 height 37
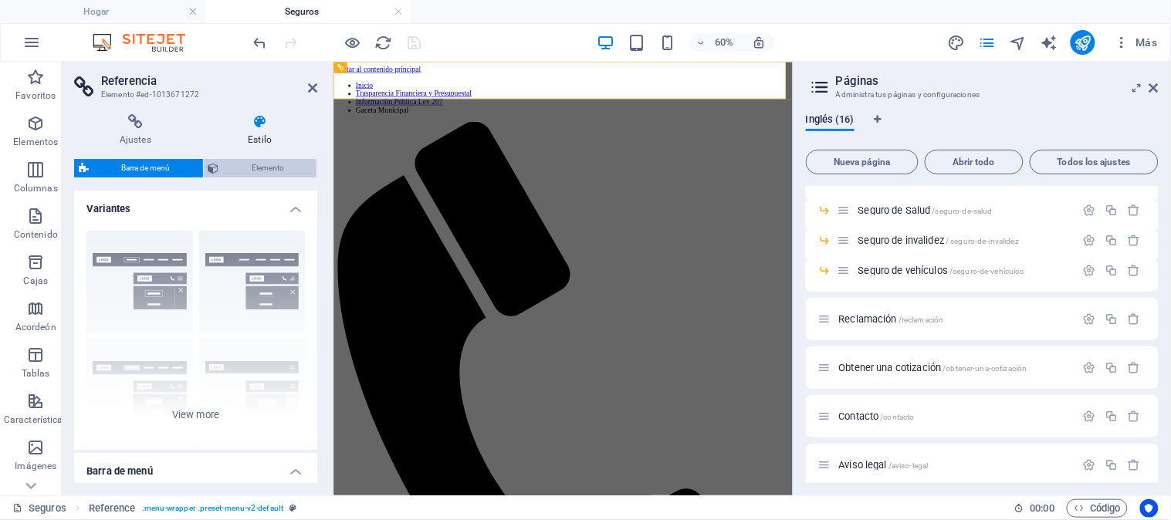
click at [271, 167] on font "Elemento" at bounding box center [268, 168] width 32 height 8
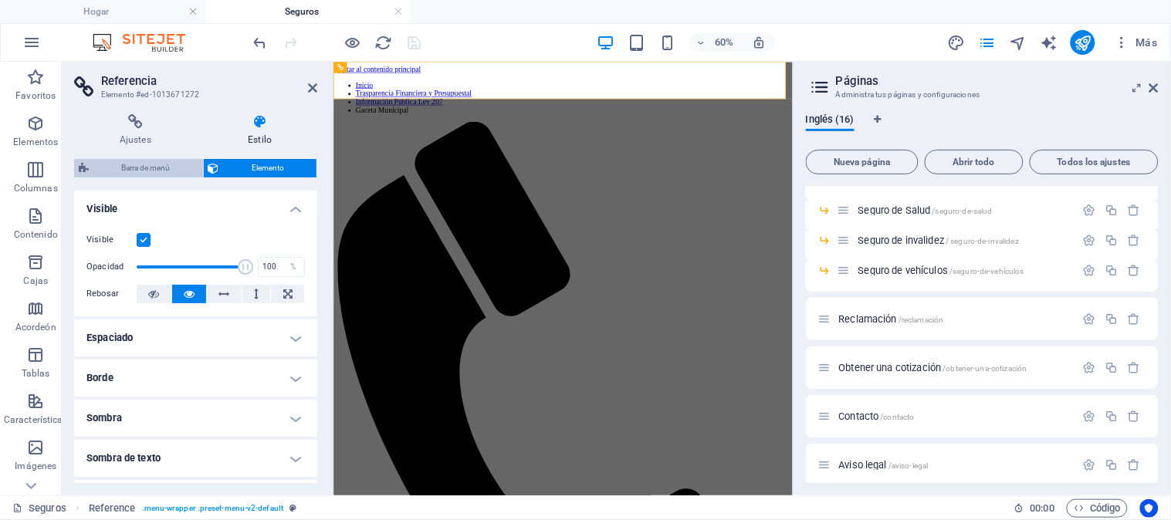
click at [141, 168] on font "Barra de menú" at bounding box center [145, 168] width 49 height 8
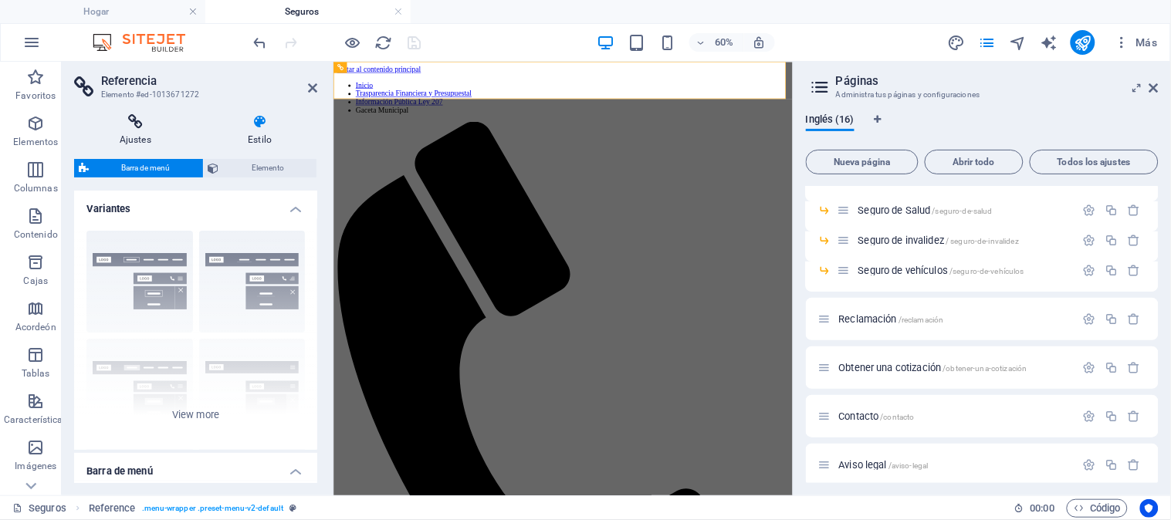
click at [134, 137] on font "Ajustes" at bounding box center [136, 139] width 32 height 11
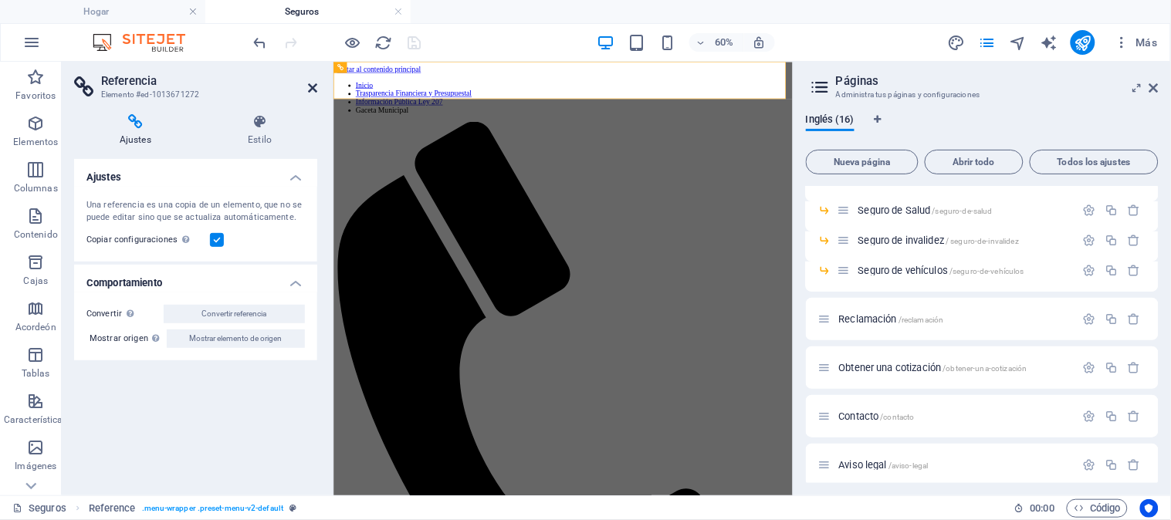
click at [314, 86] on icon at bounding box center [312, 88] width 9 height 12
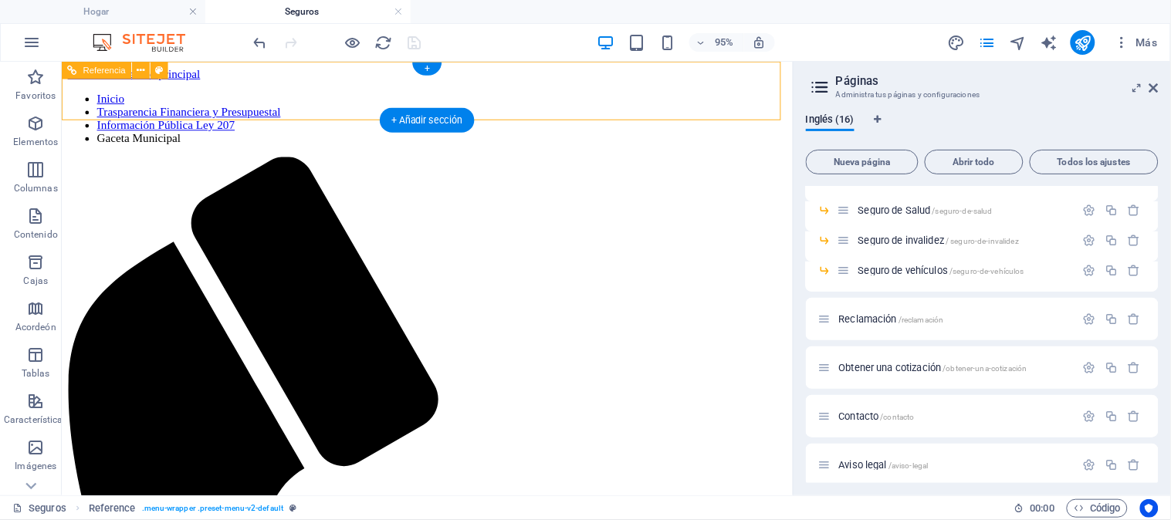
click at [115, 94] on nav "Inicio Trasparencia Financiera y Presupuestal Información Pública Ley 207 Gacet…" at bounding box center [446, 121] width 758 height 56
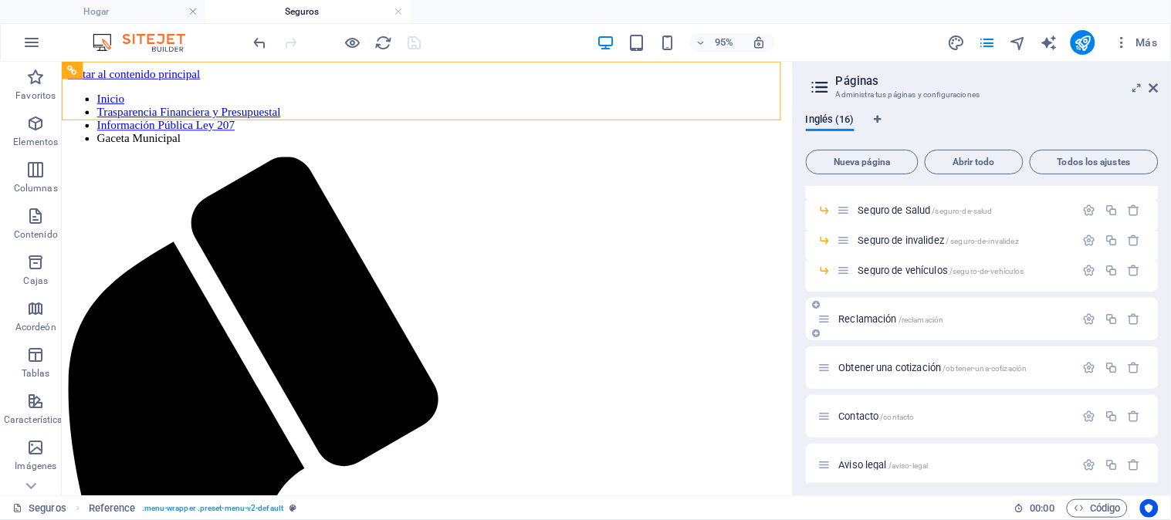
click at [871, 310] on div "Reclamación /reclamación" at bounding box center [947, 319] width 257 height 18
click at [1083, 319] on icon "button" at bounding box center [1089, 319] width 13 height 13
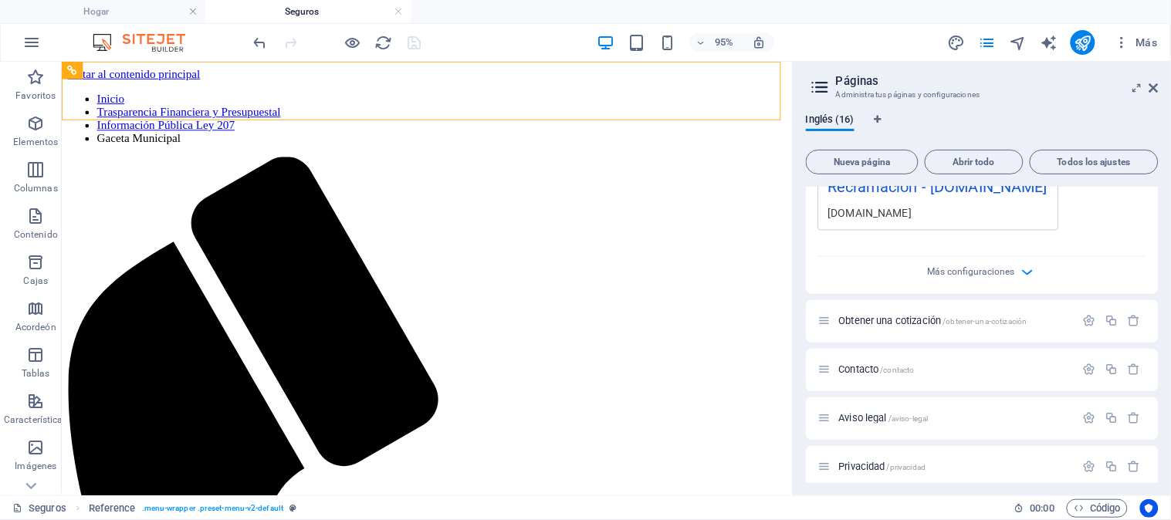
scroll to position [932, 0]
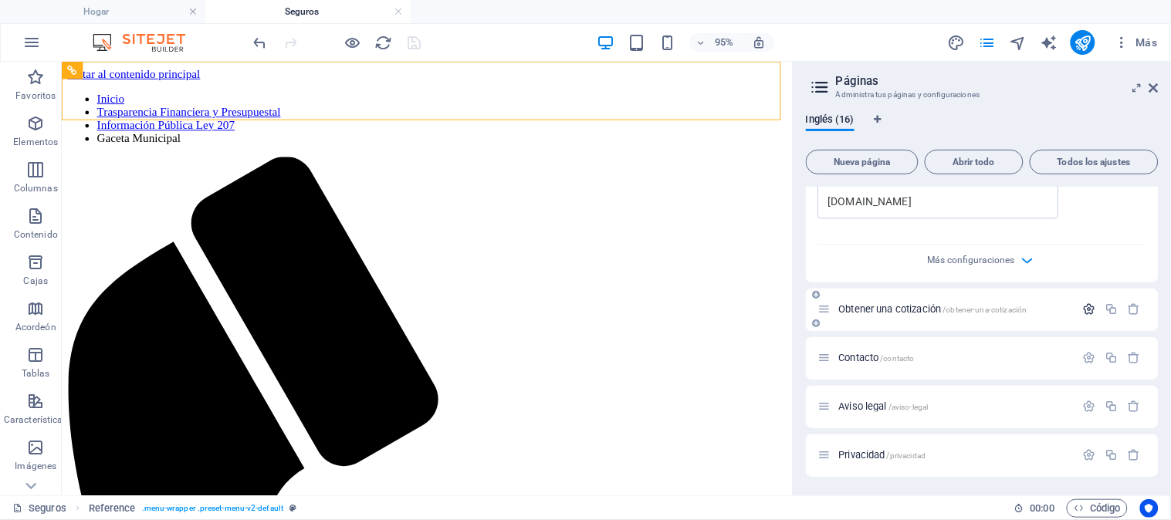
click at [1086, 310] on icon "button" at bounding box center [1089, 309] width 13 height 13
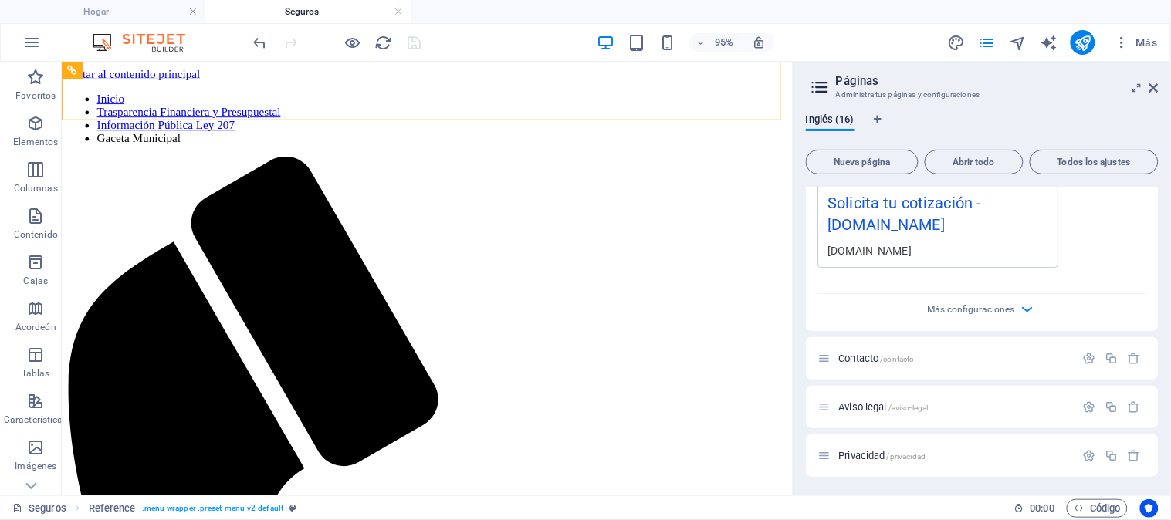
scroll to position [1551, 0]
click at [1090, 361] on icon "button" at bounding box center [1089, 358] width 13 height 13
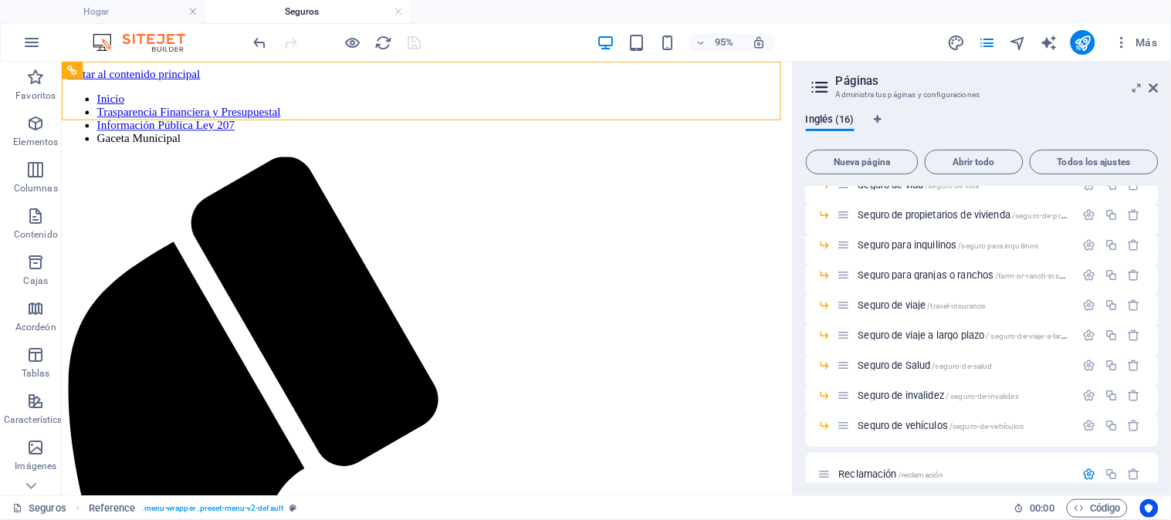
scroll to position [0, 0]
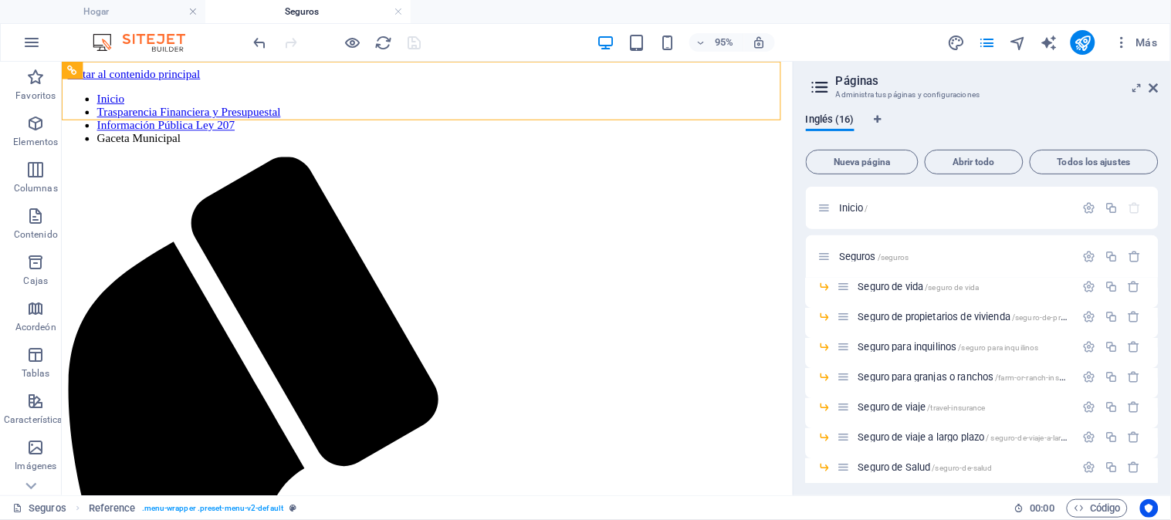
click at [824, 82] on icon at bounding box center [820, 87] width 23 height 22
click at [1151, 87] on icon at bounding box center [1154, 88] width 9 height 12
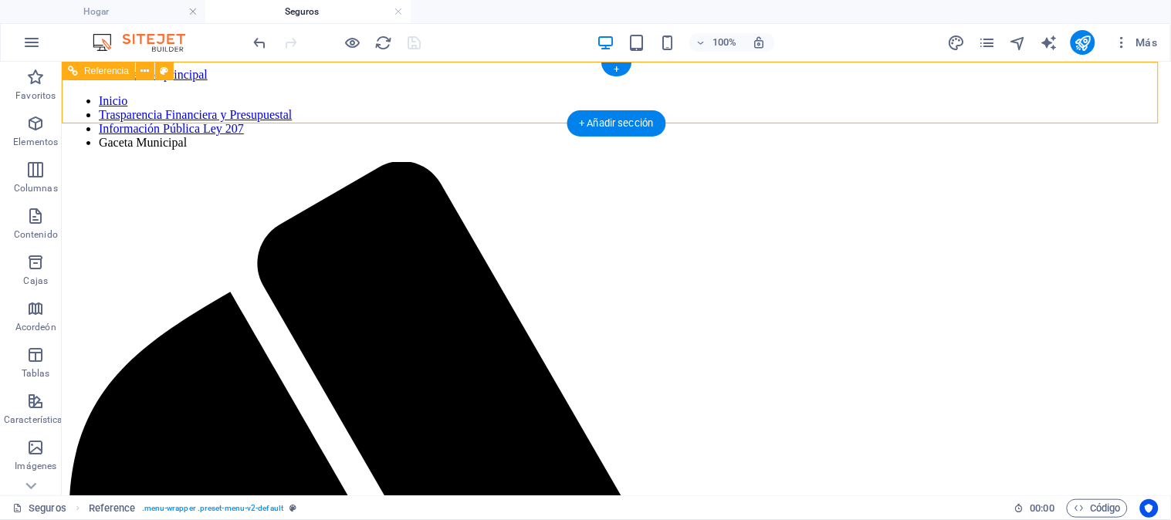
click at [269, 97] on nav "Inicio Trasparencia Financiera y Presupuestal Información Pública Ley 207 Gacet…" at bounding box center [615, 121] width 1097 height 56
click at [289, 93] on nav "Inicio Trasparencia Financiera y Presupuestal Información Pública Ley 207 Gacet…" at bounding box center [615, 121] width 1097 height 56
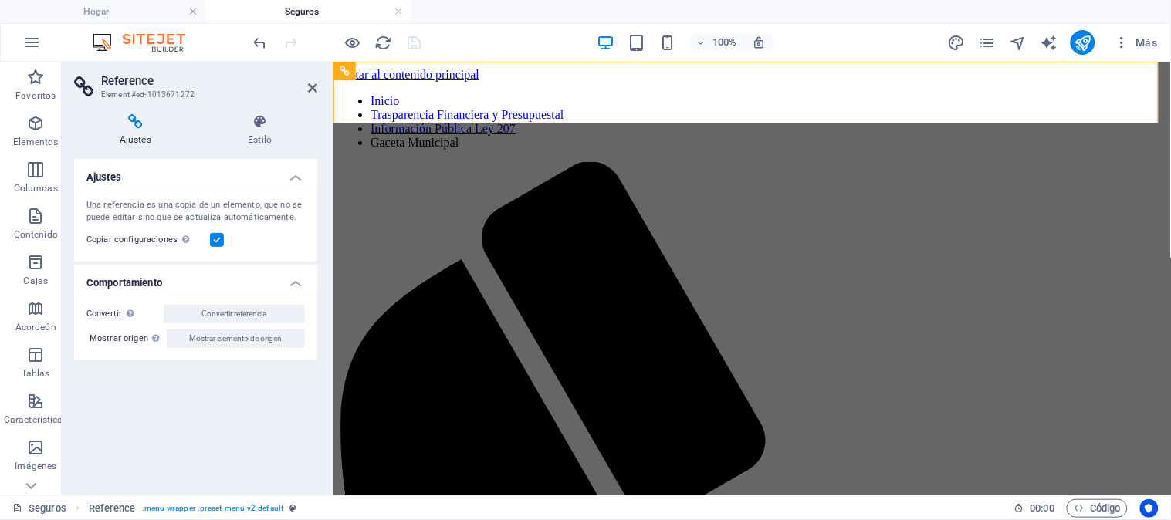
click at [290, 86] on h2 "Reference" at bounding box center [209, 81] width 216 height 14
click at [319, 86] on aside "Referencia Elemento #ed-1013671272 Ajustes Estilo Ajustes Una referencia es una…" at bounding box center [198, 279] width 272 height 434
click at [311, 86] on icon at bounding box center [312, 88] width 9 height 12
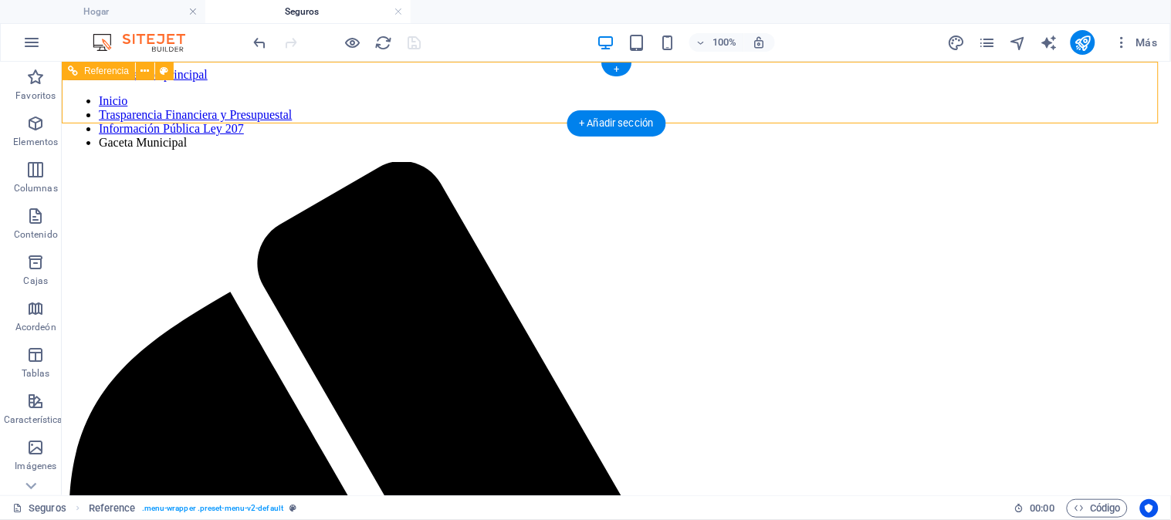
click at [290, 93] on nav "Inicio Trasparencia Financiera y Presupuestal Información Pública Ley 207 Gacet…" at bounding box center [615, 121] width 1097 height 56
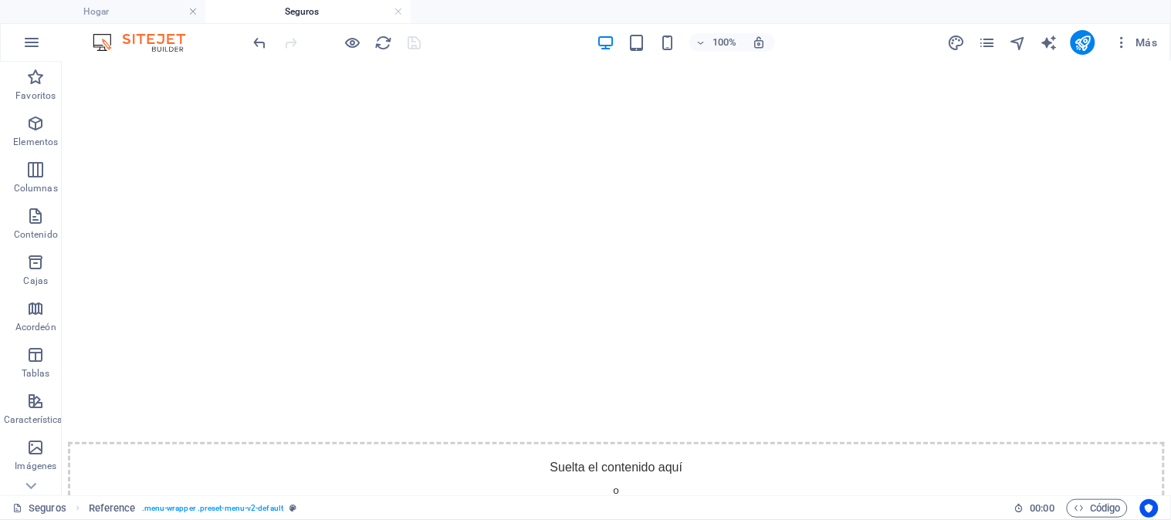
scroll to position [1929, 0]
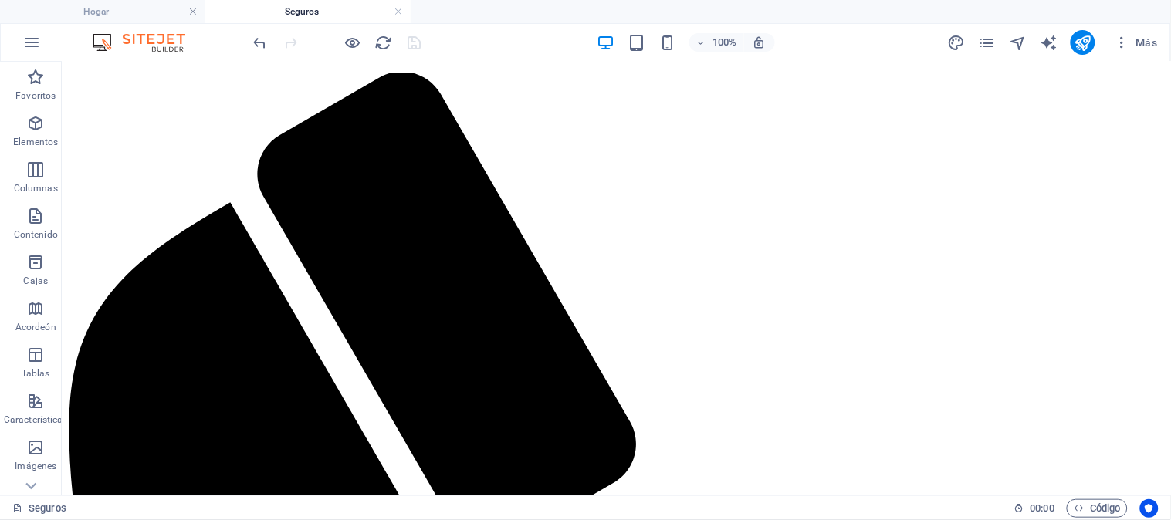
scroll to position [0, 0]
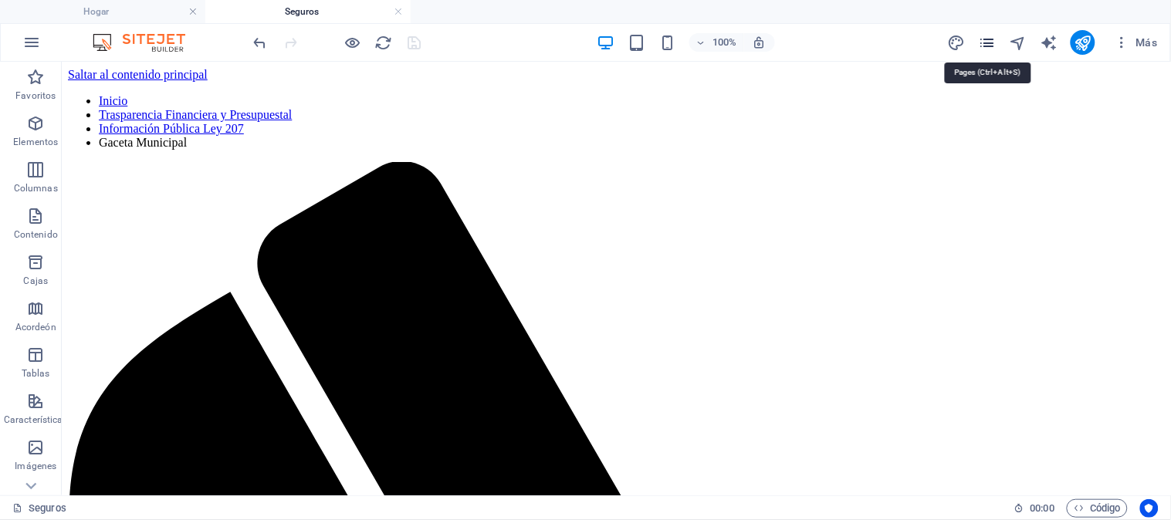
click at [992, 40] on icon "páginas" at bounding box center [988, 43] width 18 height 18
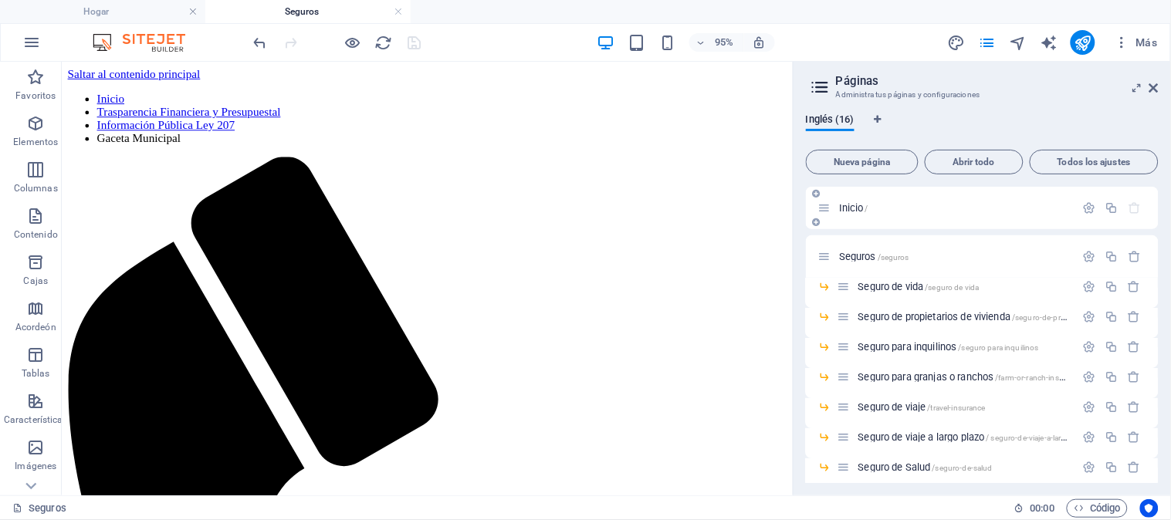
click at [856, 212] on font "Inicio" at bounding box center [851, 208] width 25 height 12
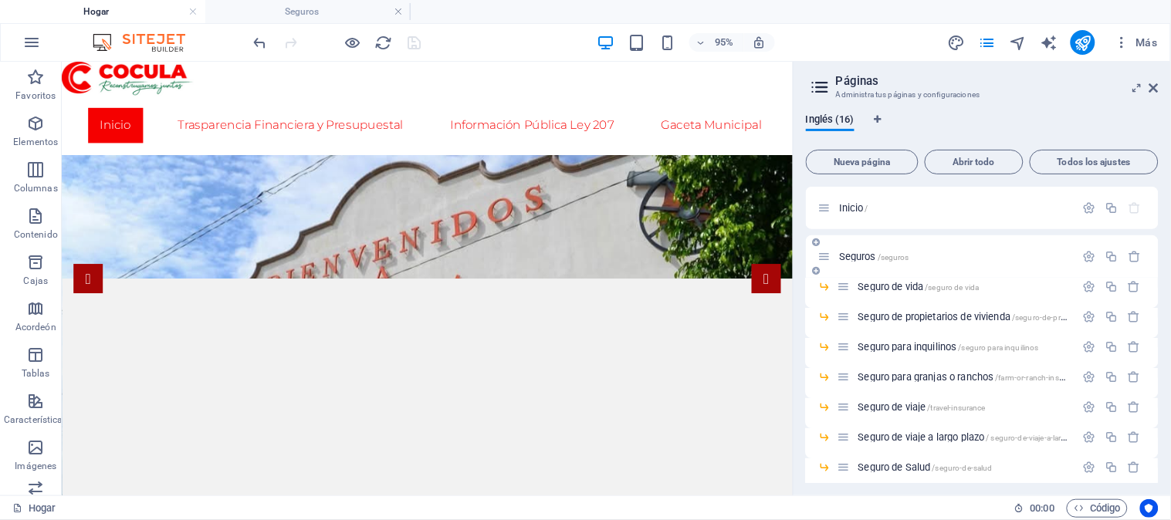
click at [868, 258] on font "Seguros" at bounding box center [857, 257] width 37 height 12
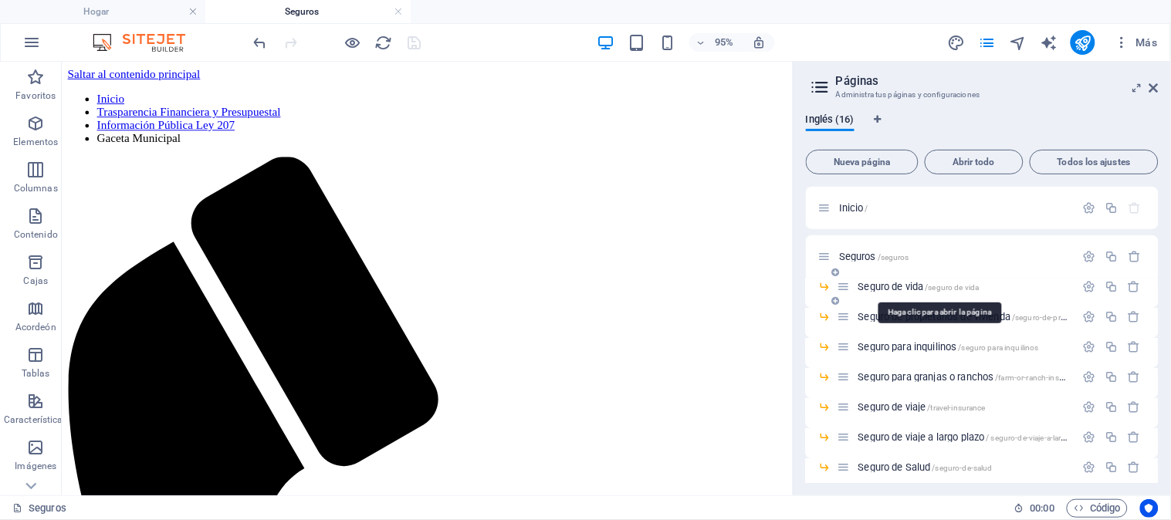
click at [891, 287] on font "Seguro de vida" at bounding box center [892, 287] width 66 height 12
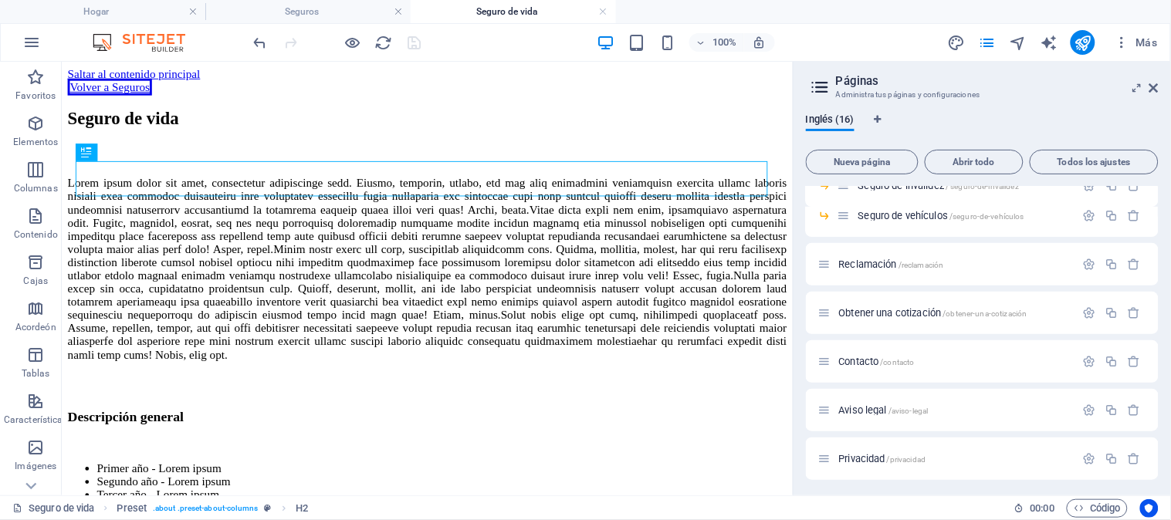
scroll to position [314, 0]
click at [875, 257] on font "Reclamación" at bounding box center [868, 263] width 59 height 12
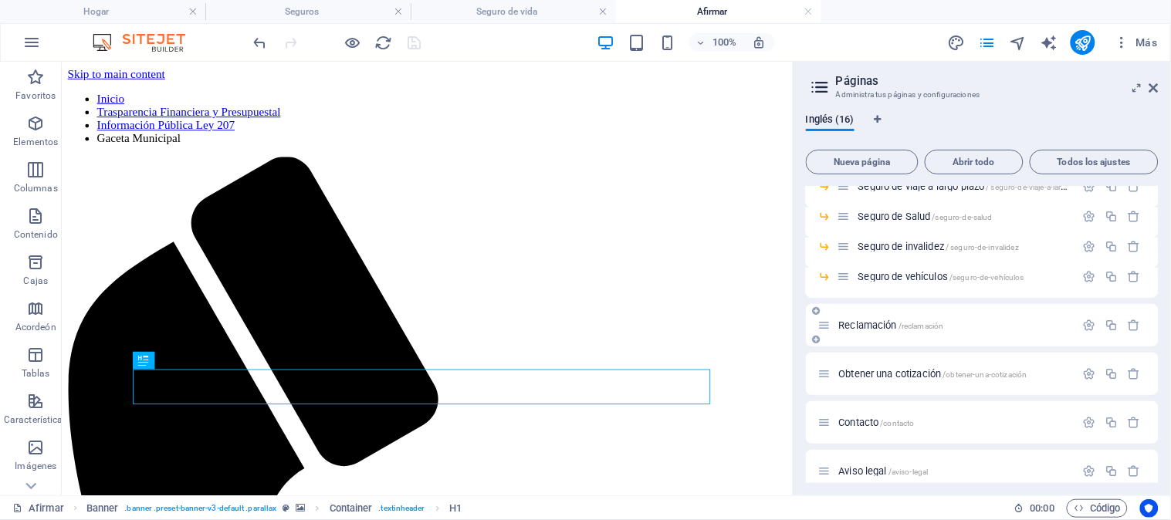
scroll to position [0, 0]
click at [886, 368] on font "Obtener una cotización" at bounding box center [890, 374] width 103 height 12
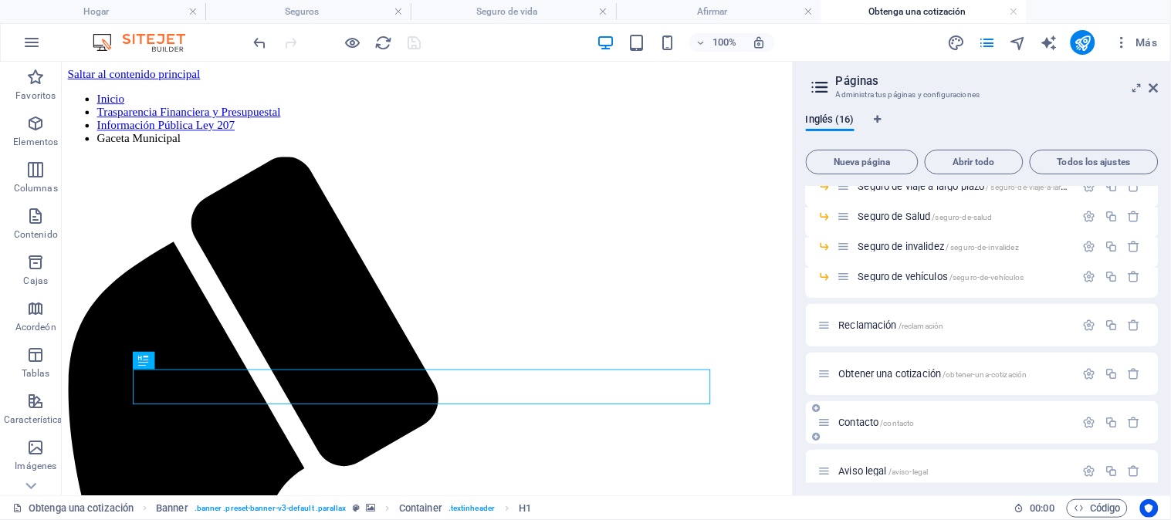
click at [866, 417] on font "Contacto" at bounding box center [859, 423] width 40 height 12
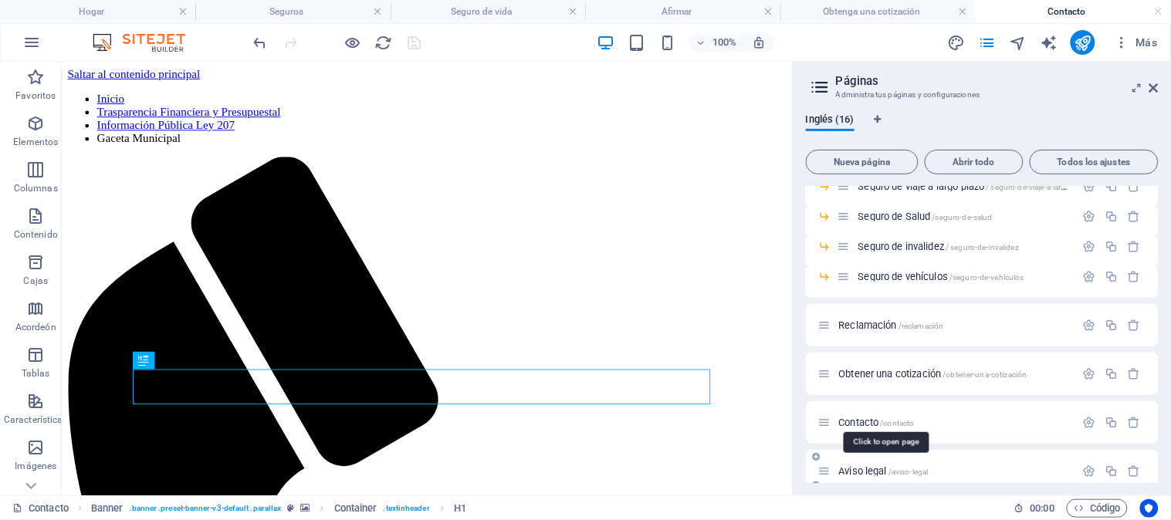
click at [863, 466] on font "Aviso legal" at bounding box center [863, 472] width 49 height 12
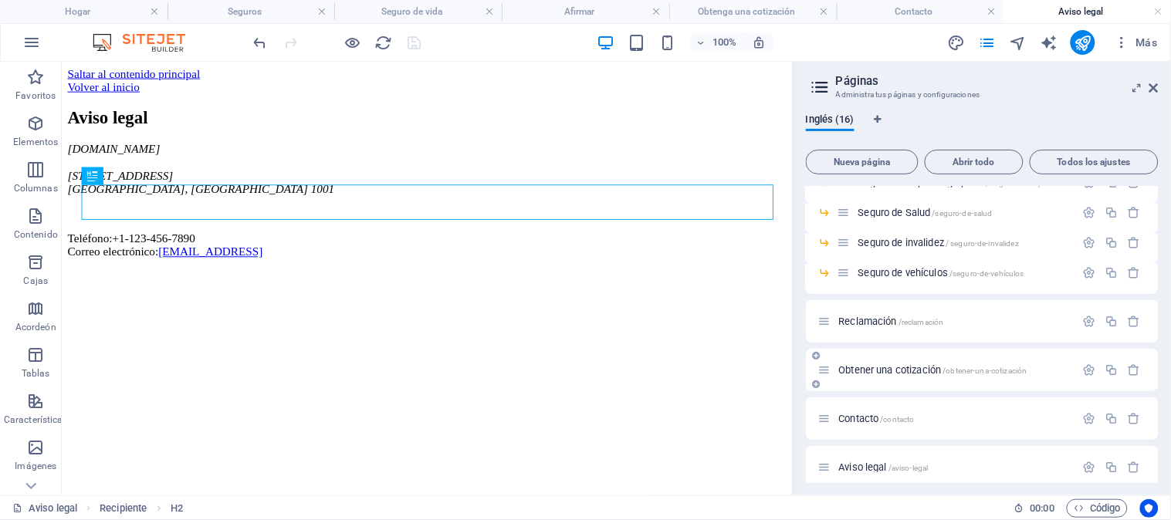
scroll to position [257, 0]
click at [888, 273] on font "Seguro de vehículos" at bounding box center [904, 271] width 90 height 12
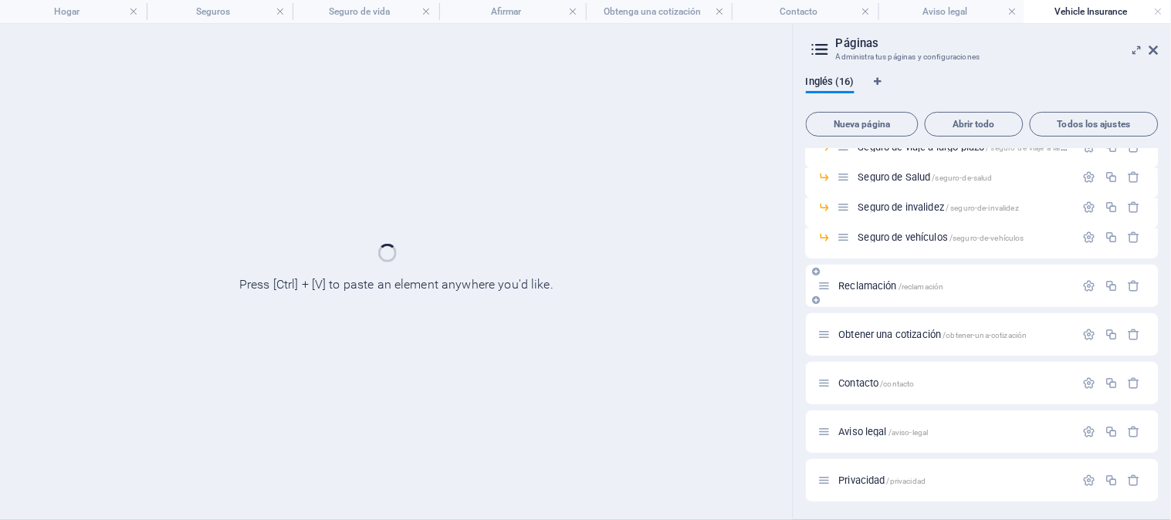
scroll to position [251, 0]
click at [888, 273] on div "Reclamación /reclamación" at bounding box center [982, 287] width 353 height 42
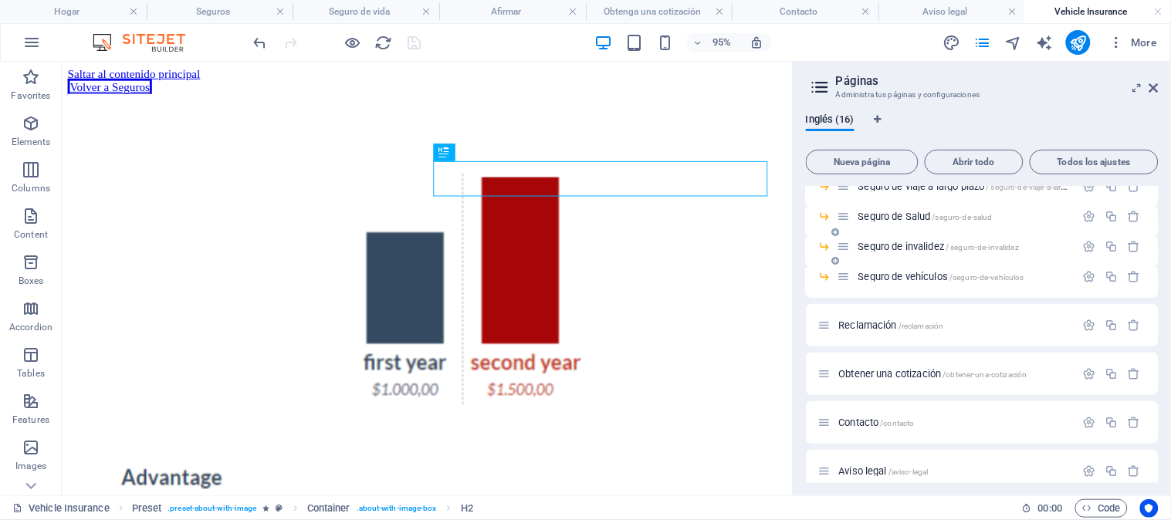
scroll to position [0, 0]
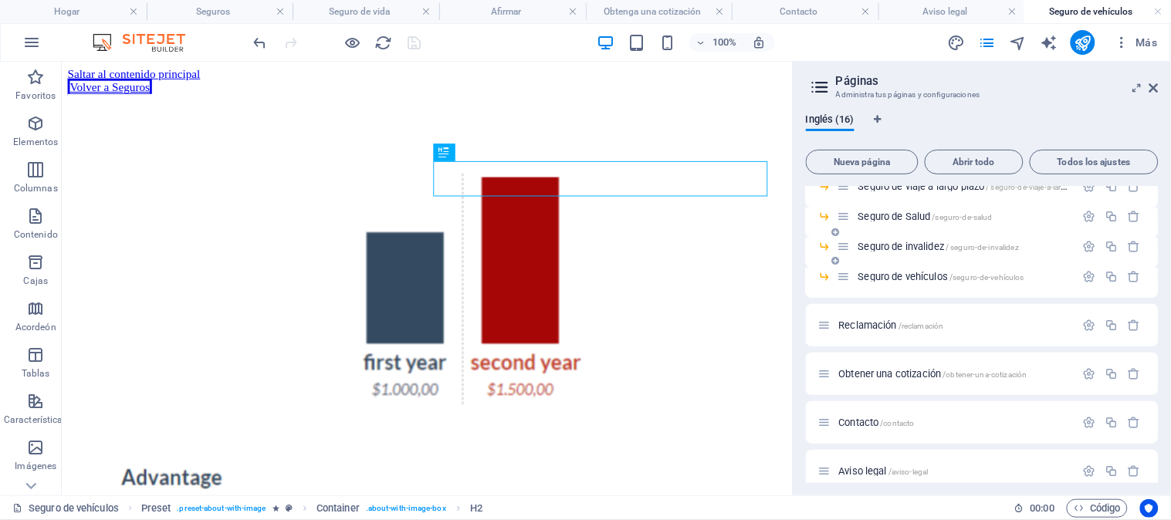
click at [886, 243] on font "Seguro de invalidez" at bounding box center [902, 247] width 86 height 12
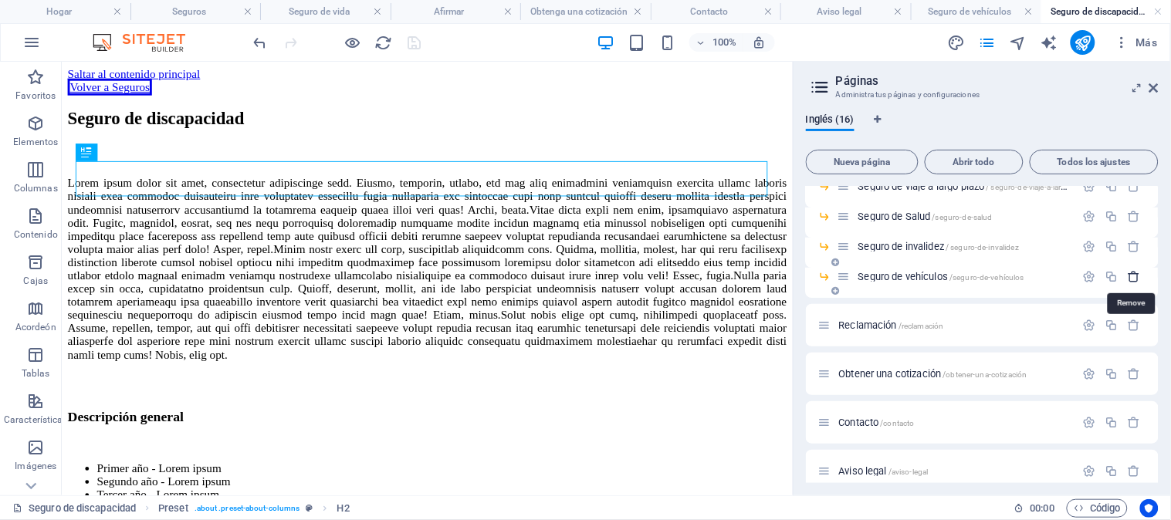
click at [1132, 275] on icon "button" at bounding box center [1135, 276] width 13 height 13
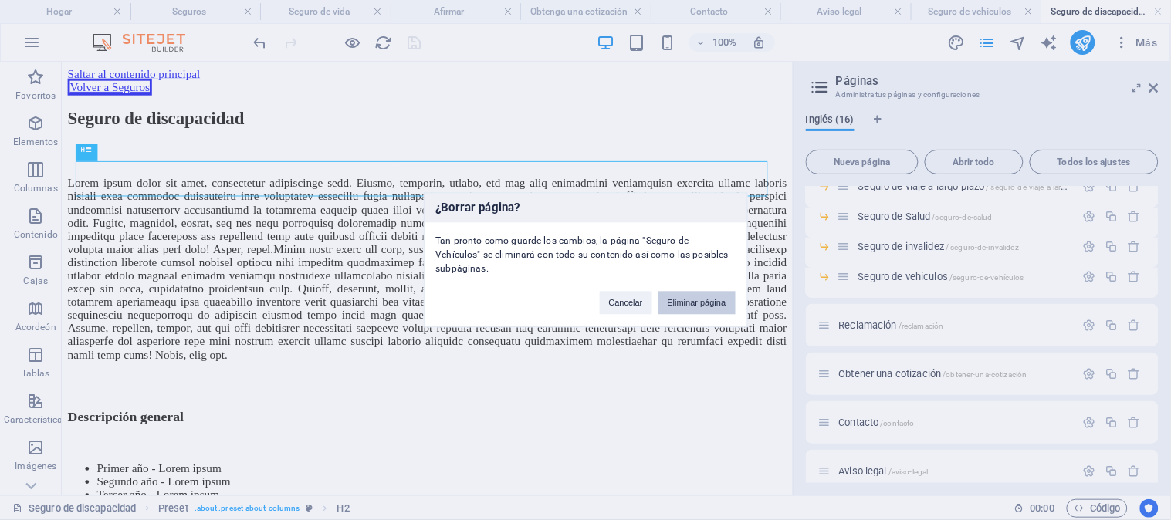
click at [676, 299] on font "Eliminar página" at bounding box center [697, 303] width 59 height 9
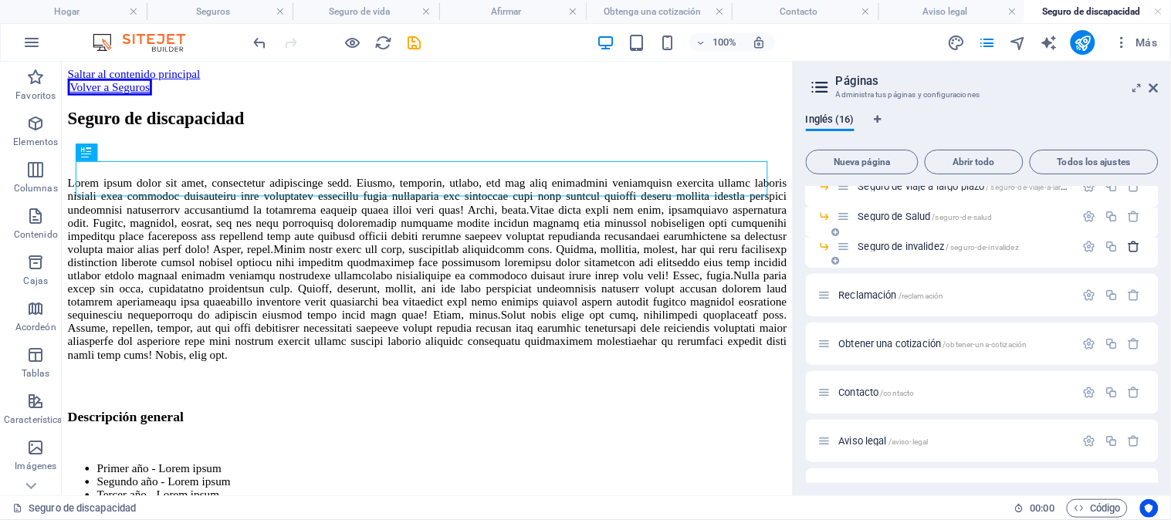
click at [1130, 242] on icon "button" at bounding box center [1135, 246] width 13 height 13
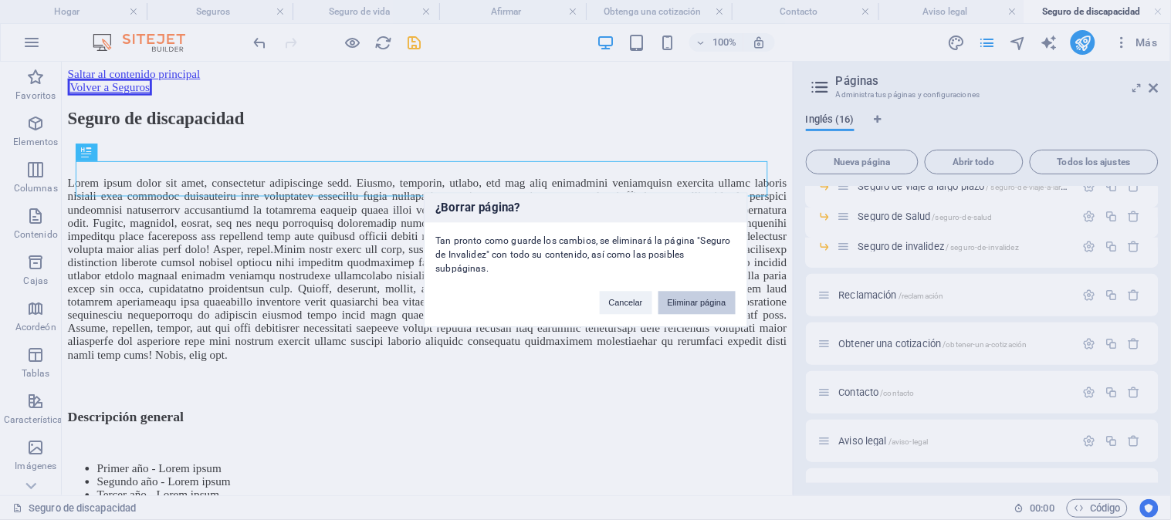
click at [693, 299] on font "Eliminar página" at bounding box center [697, 303] width 59 height 9
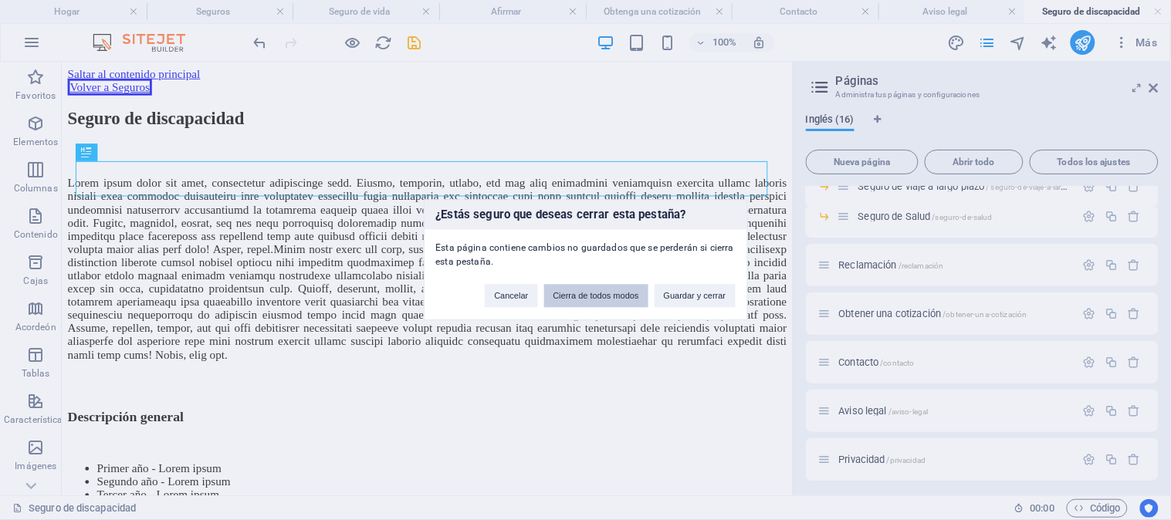
drag, startPoint x: 582, startPoint y: 297, endPoint x: 670, endPoint y: 240, distance: 104.9
click at [582, 297] on font "Cierra de todos modos" at bounding box center [597, 296] width 86 height 9
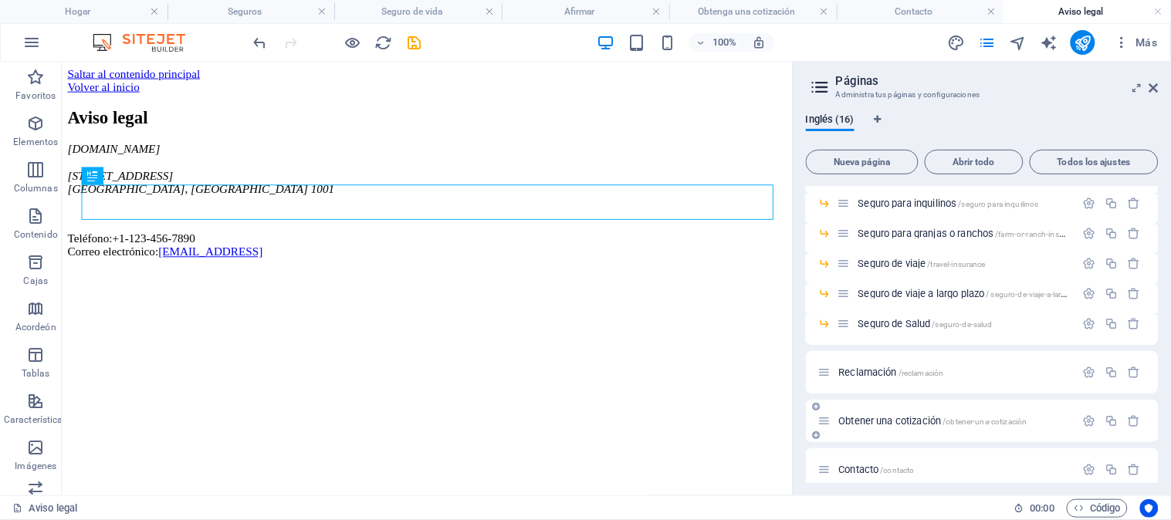
scroll to position [171, 0]
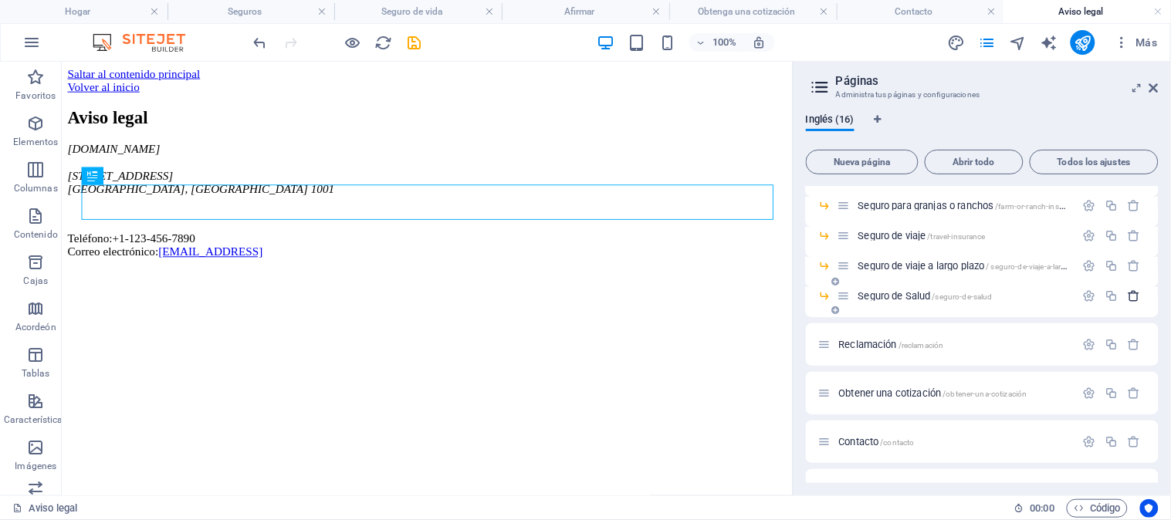
click at [1131, 293] on icon "button" at bounding box center [1135, 296] width 13 height 13
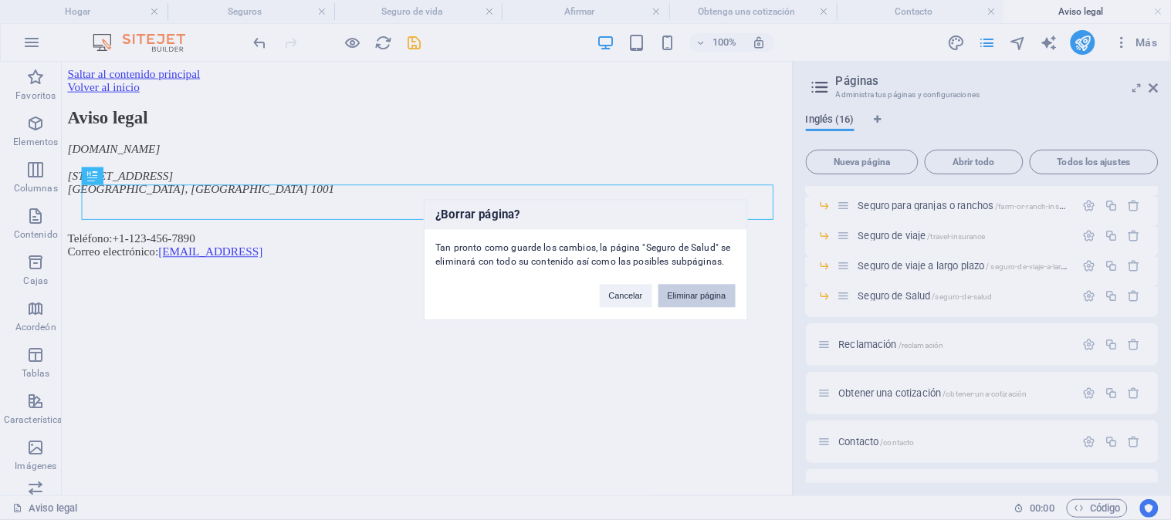
click at [695, 297] on font "Eliminar página" at bounding box center [697, 296] width 59 height 9
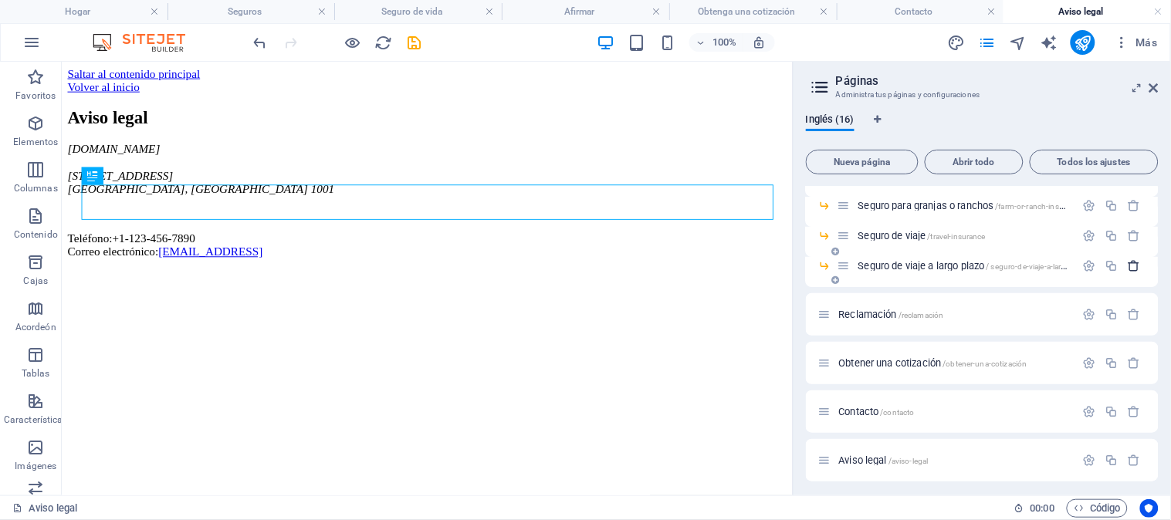
click at [1129, 265] on icon "button" at bounding box center [1135, 265] width 13 height 13
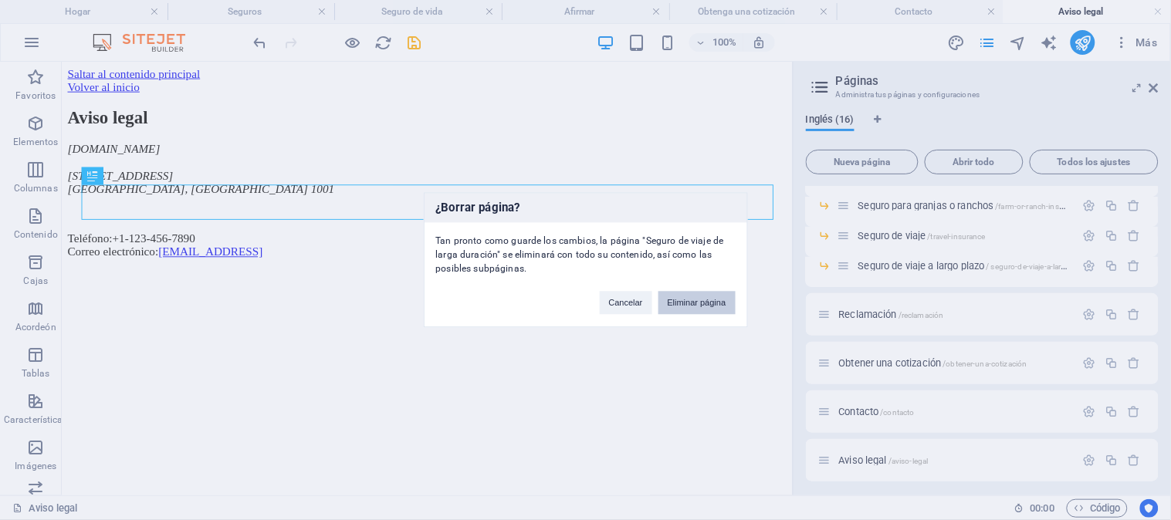
click at [678, 299] on font "Eliminar página" at bounding box center [697, 303] width 59 height 9
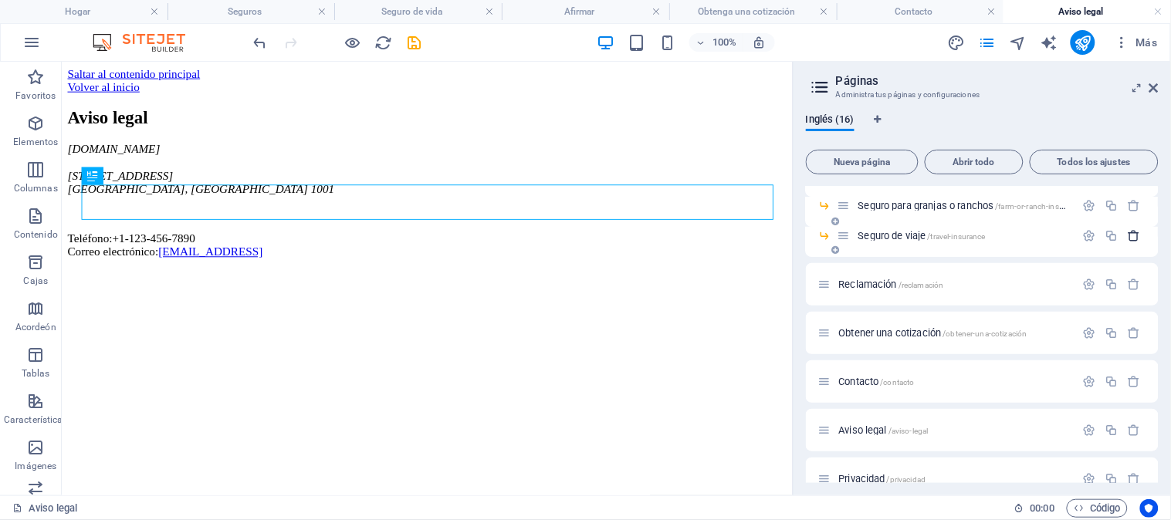
click at [1129, 232] on icon "button" at bounding box center [1135, 235] width 13 height 13
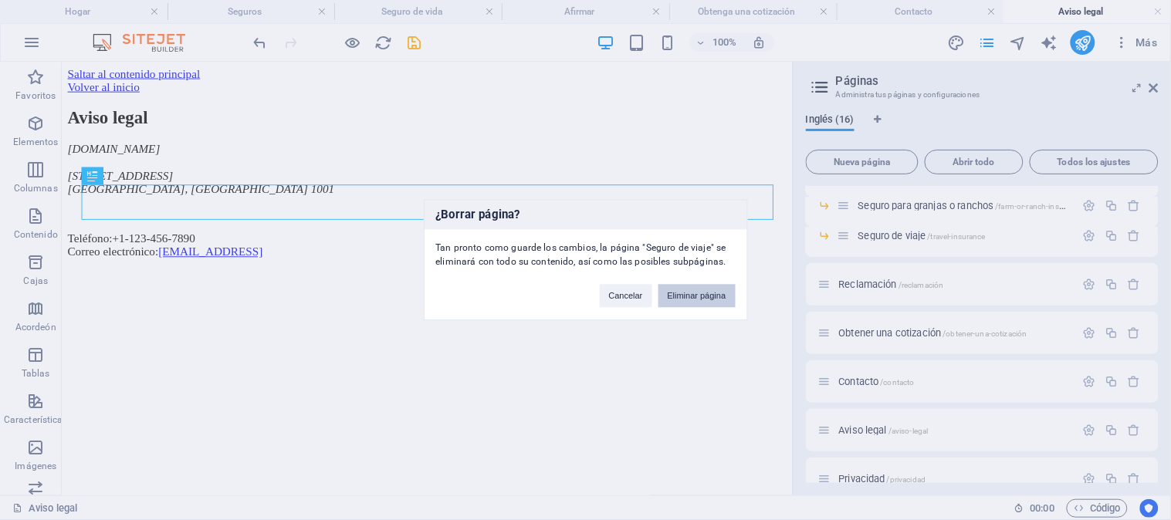
click at [705, 293] on font "Eliminar página" at bounding box center [697, 296] width 59 height 9
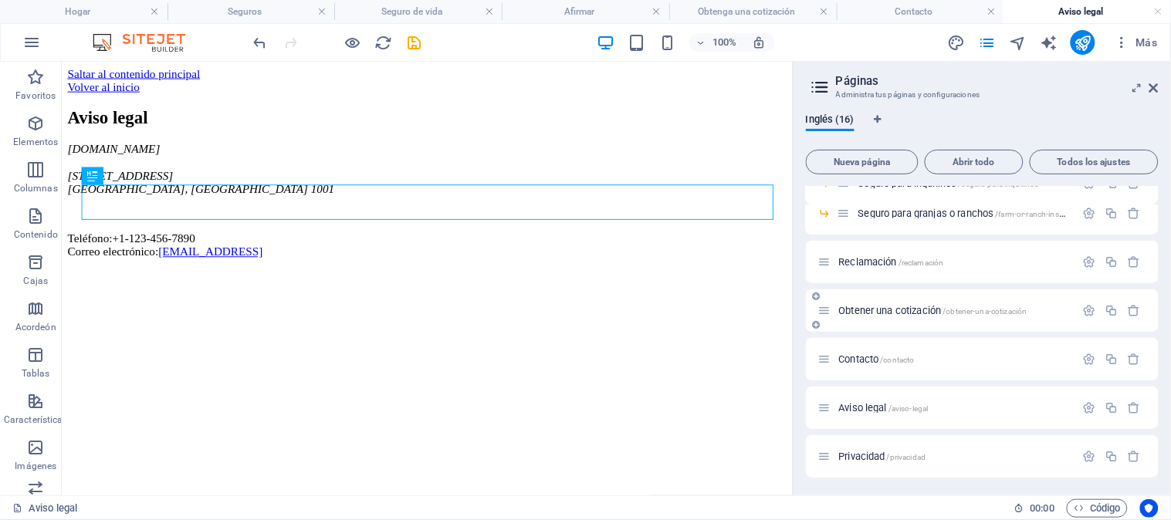
scroll to position [0, 0]
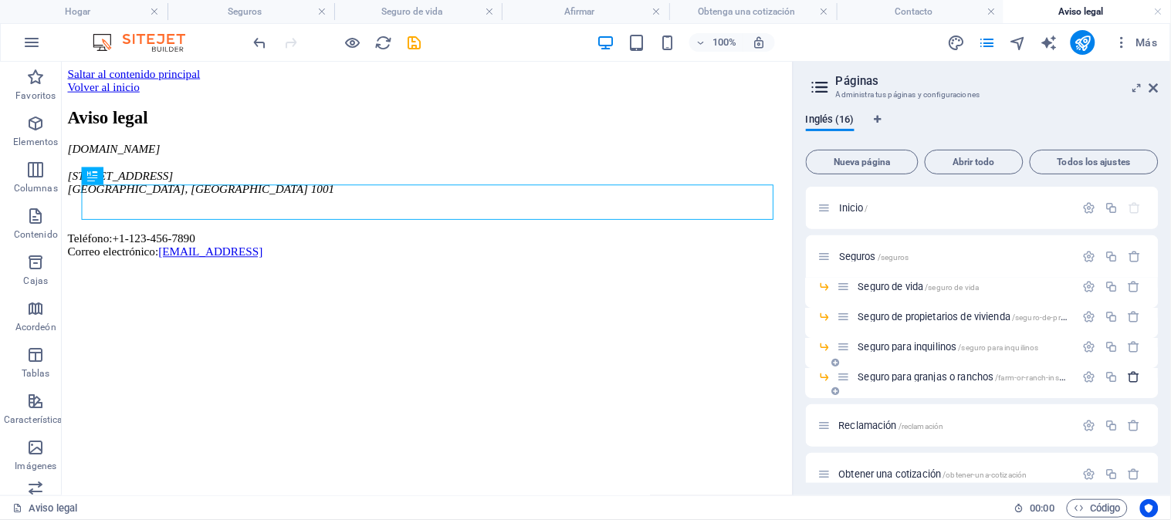
click at [1134, 373] on icon "button" at bounding box center [1135, 377] width 13 height 13
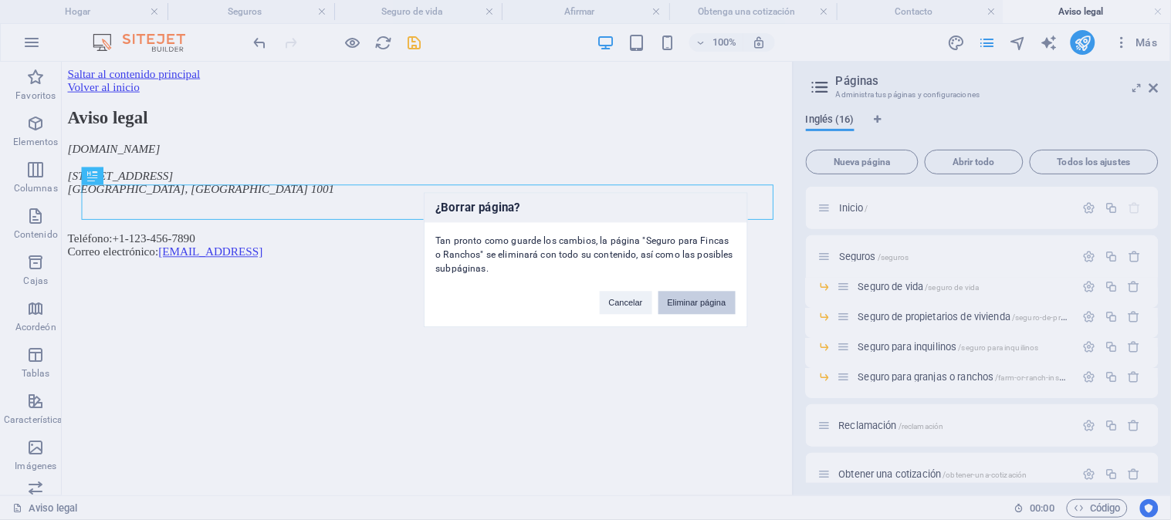
click at [721, 309] on button "Eliminar página" at bounding box center [697, 303] width 77 height 23
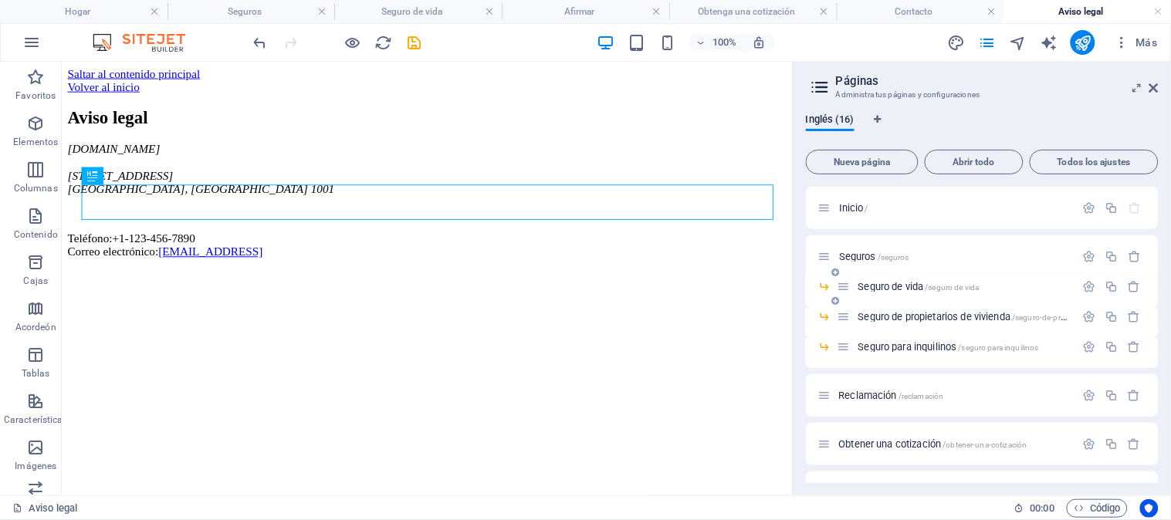
click at [909, 282] on font "Seguro de vida" at bounding box center [892, 287] width 66 height 12
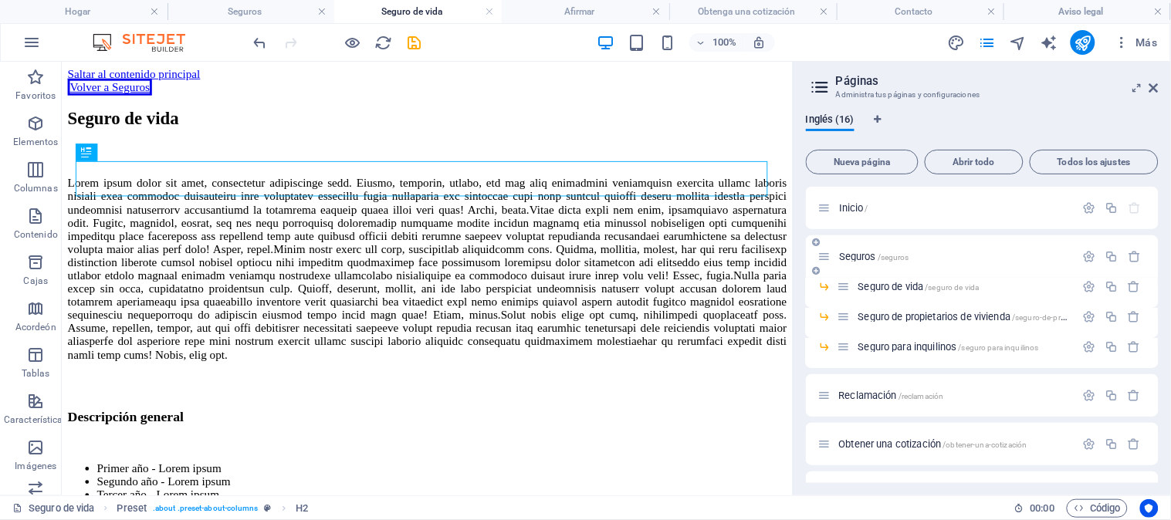
click at [868, 256] on font "Seguros" at bounding box center [857, 257] width 37 height 12
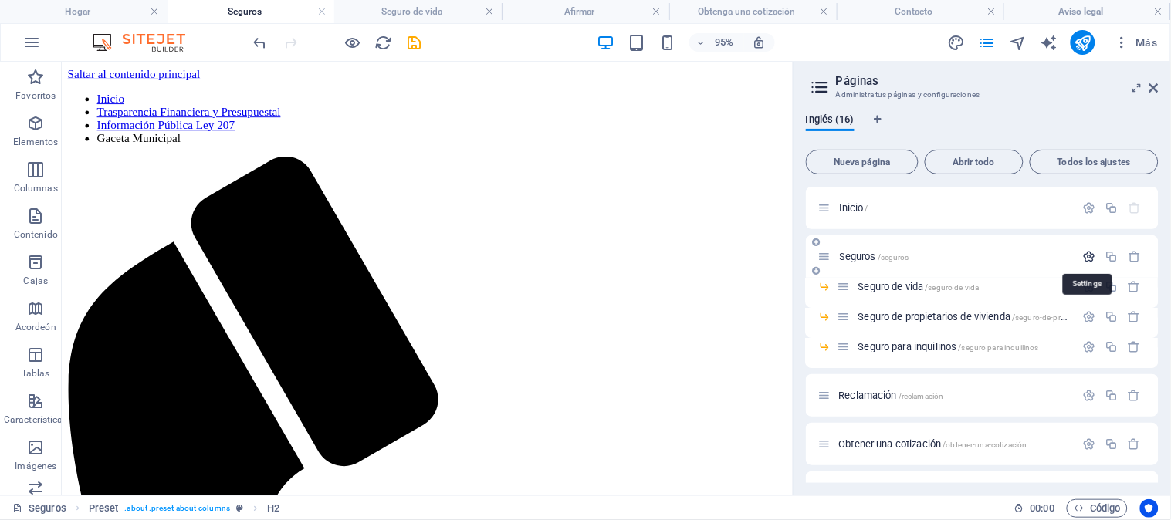
click at [1084, 258] on icon "button" at bounding box center [1089, 256] width 13 height 13
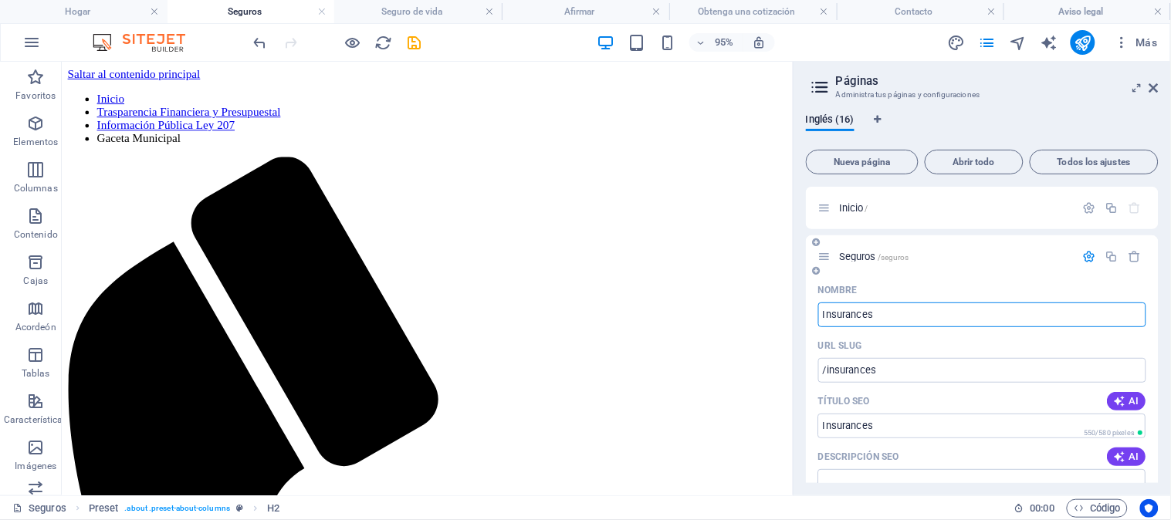
click at [859, 252] on font "Seguros" at bounding box center [857, 257] width 37 height 12
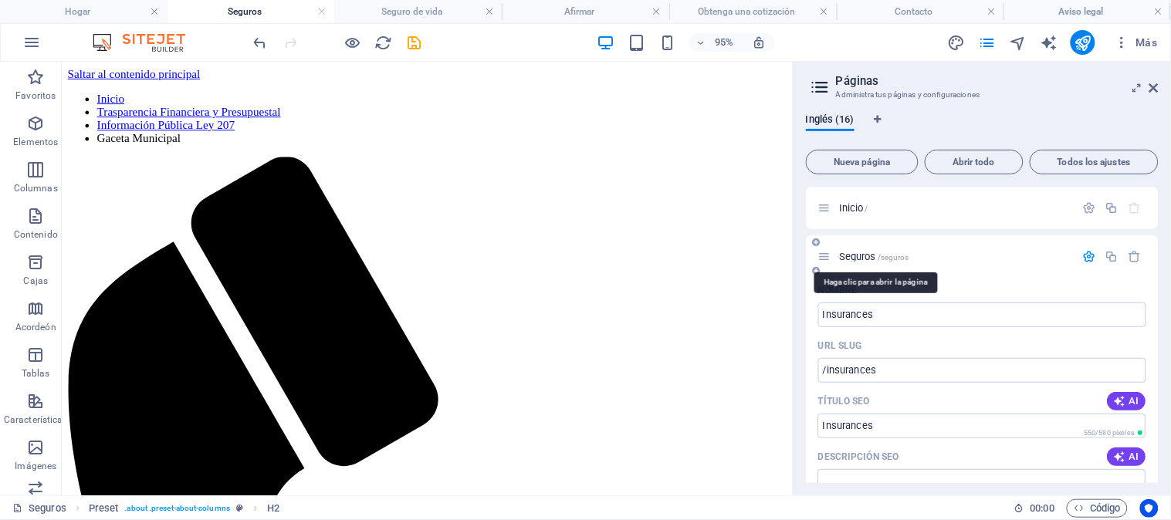
click at [859, 252] on font "Seguros" at bounding box center [857, 257] width 37 height 12
click at [1090, 259] on icon "button" at bounding box center [1089, 256] width 13 height 13
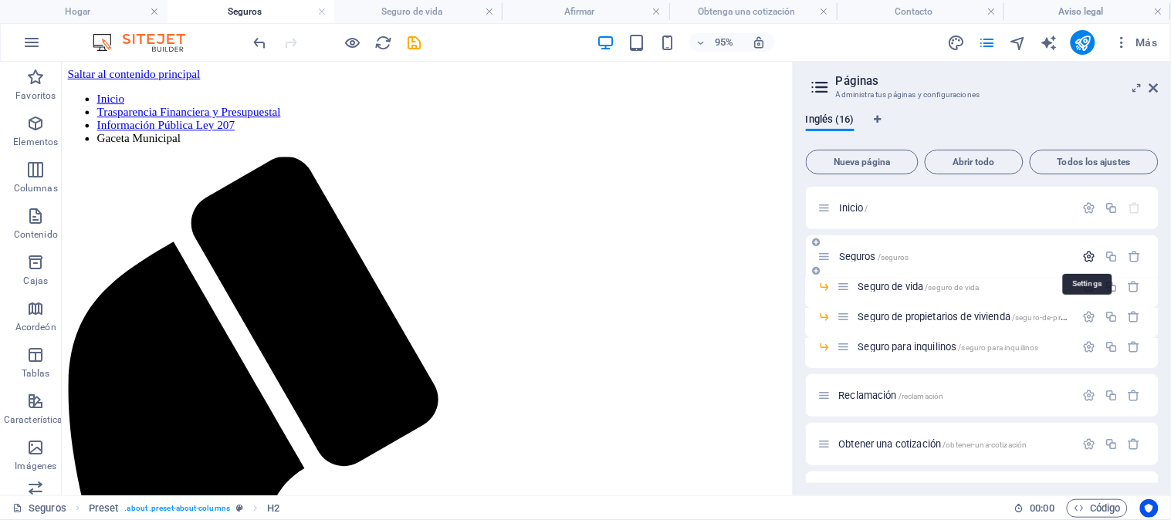
click at [1090, 259] on icon "button" at bounding box center [1089, 256] width 13 height 13
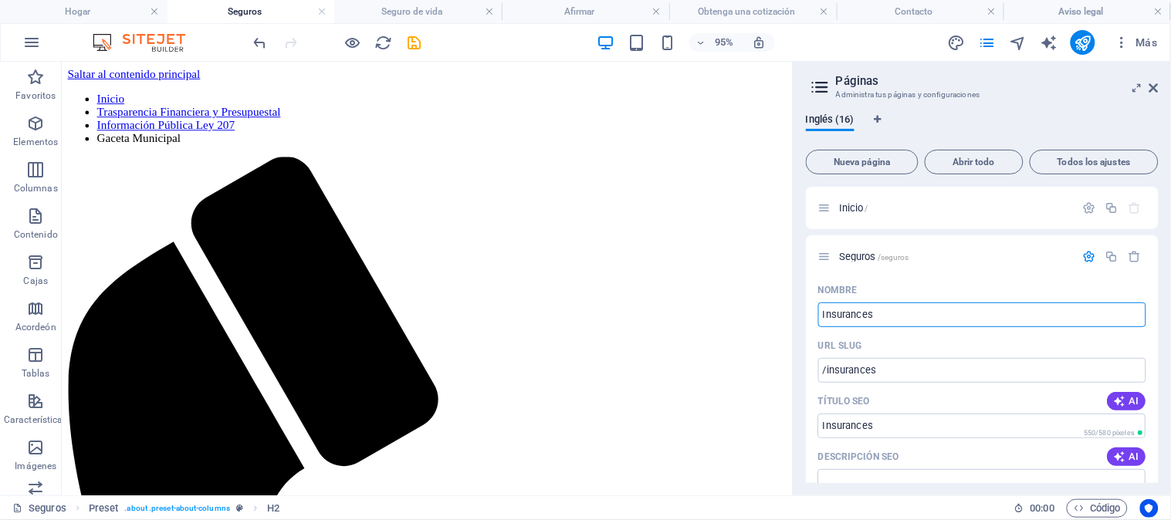
drag, startPoint x: 952, startPoint y: 375, endPoint x: 810, endPoint y: 347, distance: 144.8
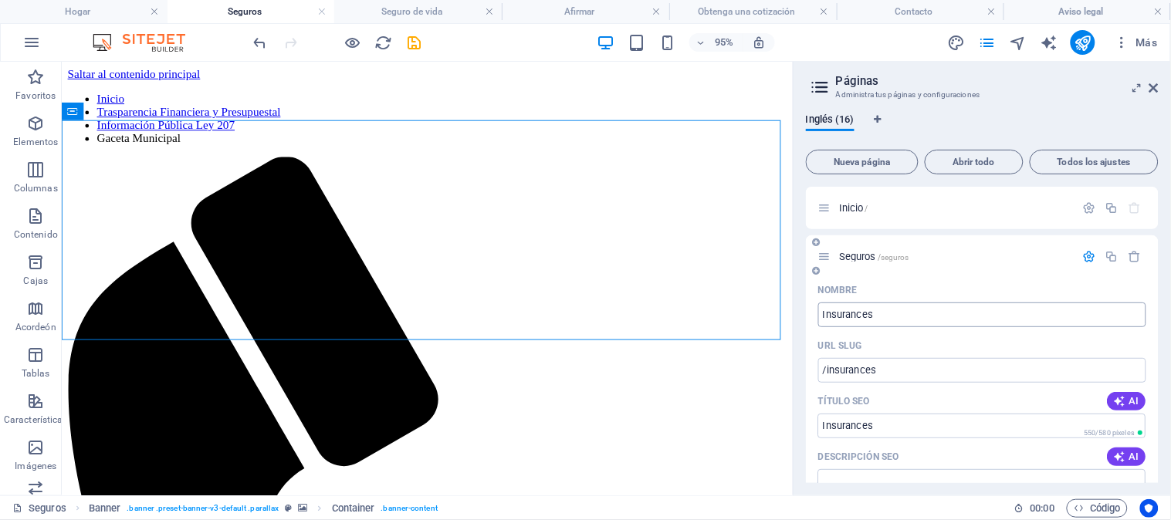
click at [906, 317] on input "Insurances" at bounding box center [983, 315] width 328 height 25
type input "I"
type input "/insur"
type input "Insur"
type input "/"
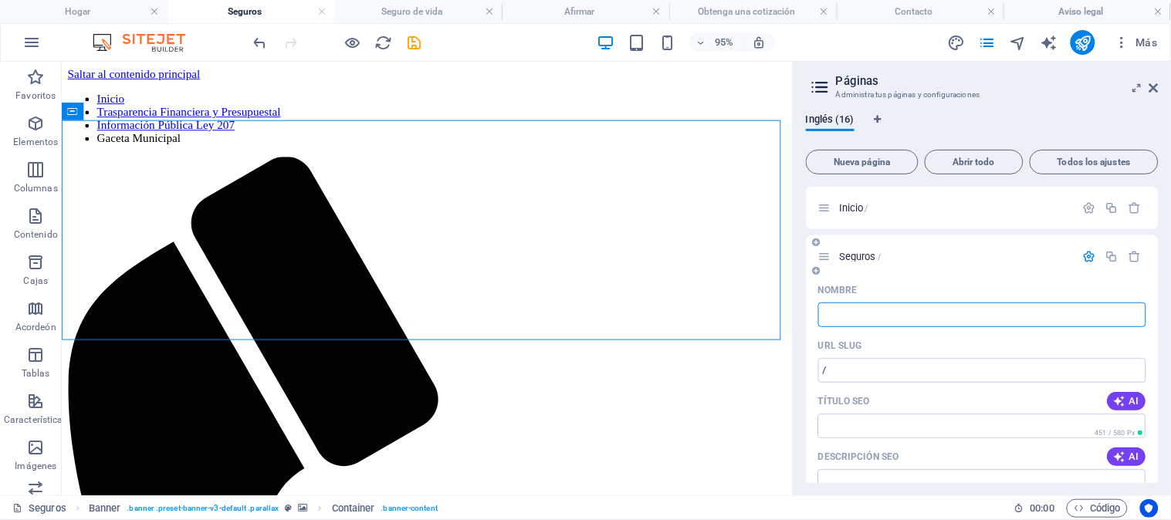
type input "Y"
type input "/y"
type input "Y"
type input "Tr"
type input "/"
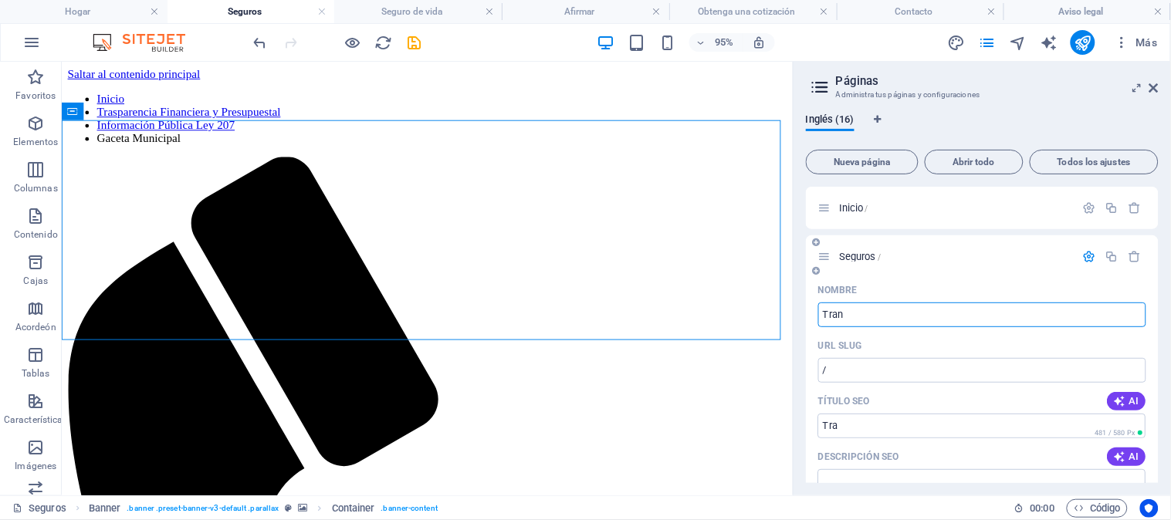
type input "Trans"
type input "/tra"
type input "Tra"
type input "Transpa"
type input "/trans"
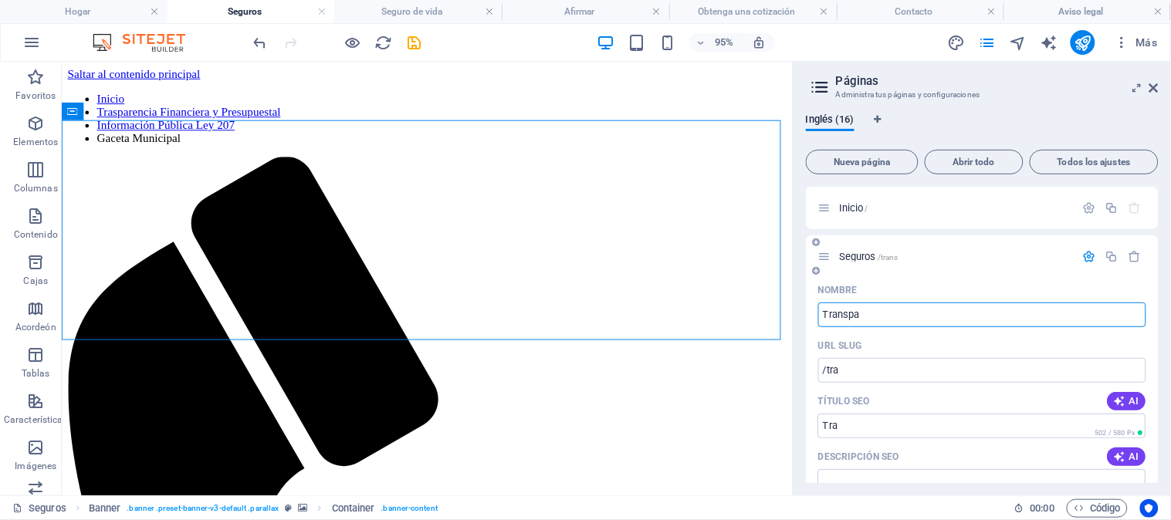
type input "Trans"
type input "Transparencia Fin"
type input "/transparencia"
type input "Transparencia"
type input "Transparencia Financiera y"
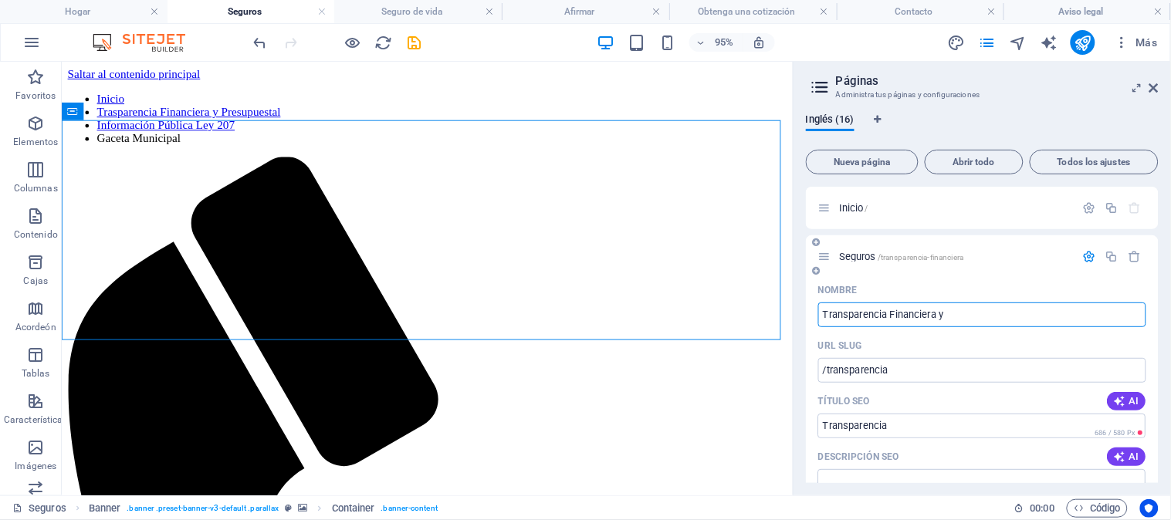
type input "/transparencia-financiera"
type input "Transparencia Financiera"
type input "Transparencia Financiera y [PERSON_NAME]"
type input "/transparencia-financiera-y"
type input "Transparencia Financiera y"
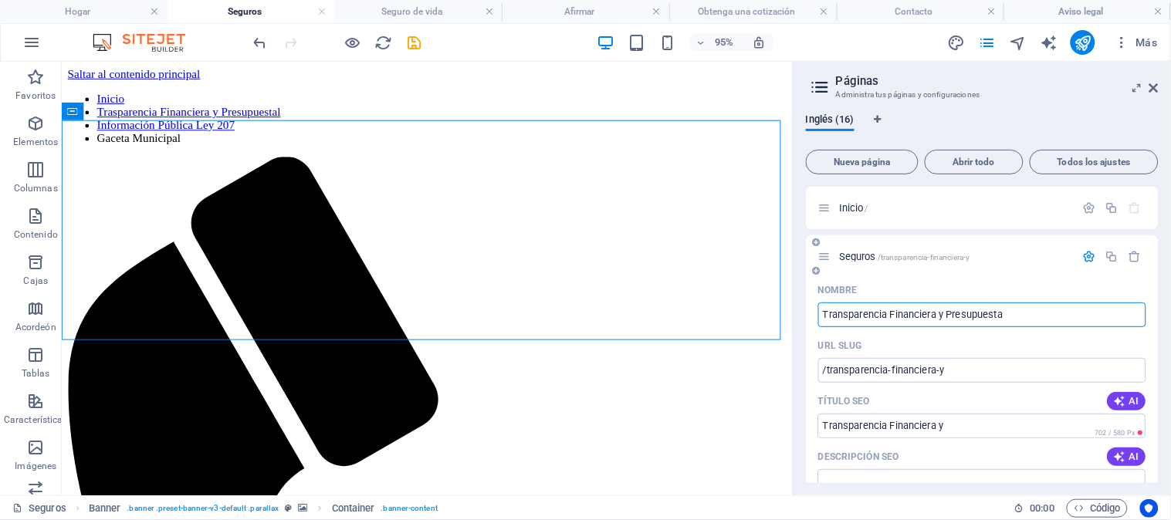
type input "Transparencia Financiera y Presupuestañ"
type input "/transparencia-financiera-y-presupuesta"
type input "Transparencia Financiera y Presupuesta"
type input "Transparencia Financiera y Presupuestal"
type input "/transparencia-financiera-y-presupuestal"
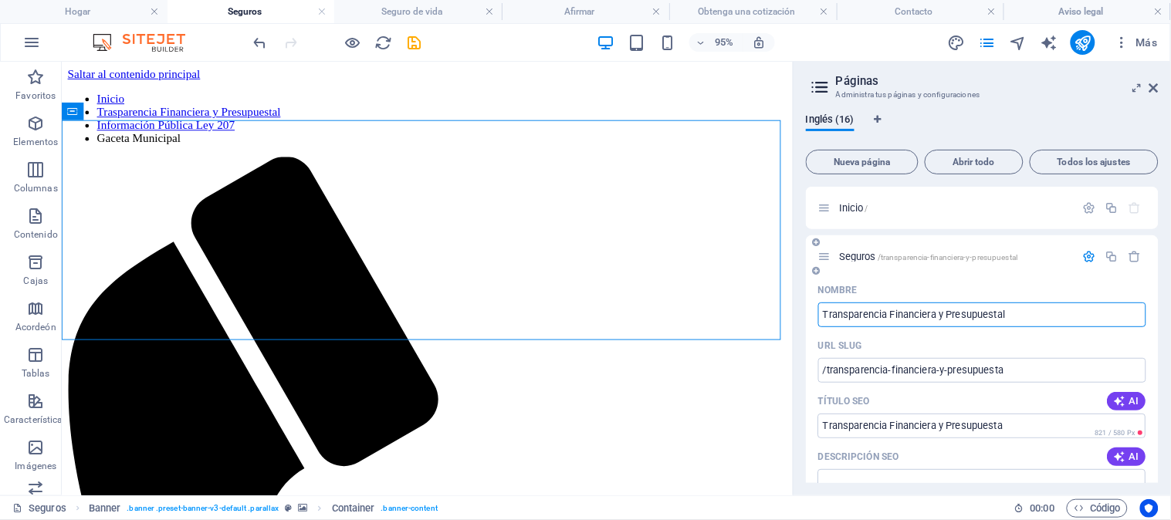
type input "Transparencia Financiera y Presupuestal"
click at [421, 41] on icon "ahorrar" at bounding box center [415, 43] width 18 height 18
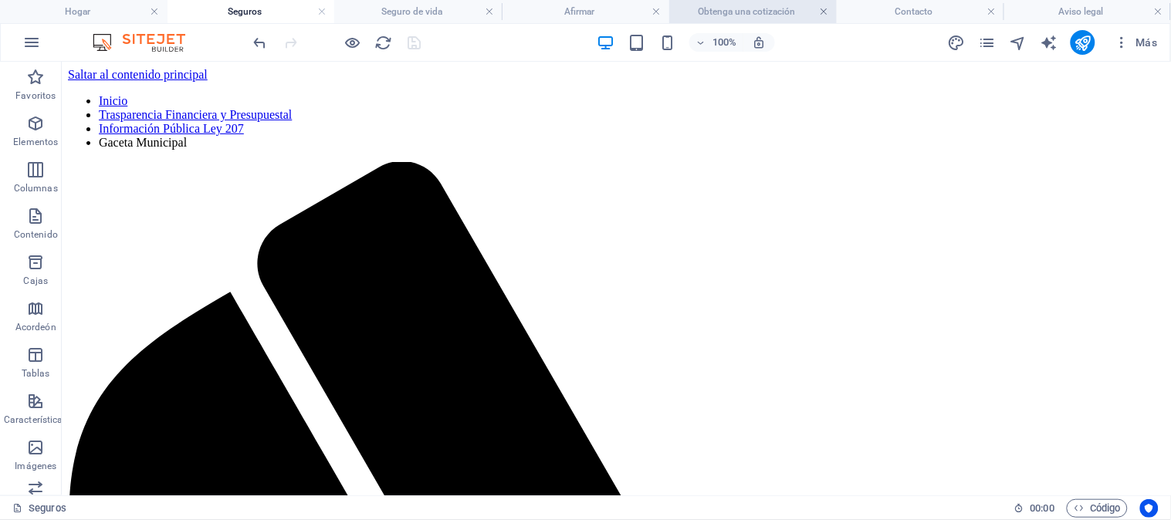
click at [821, 11] on link at bounding box center [823, 12] width 9 height 15
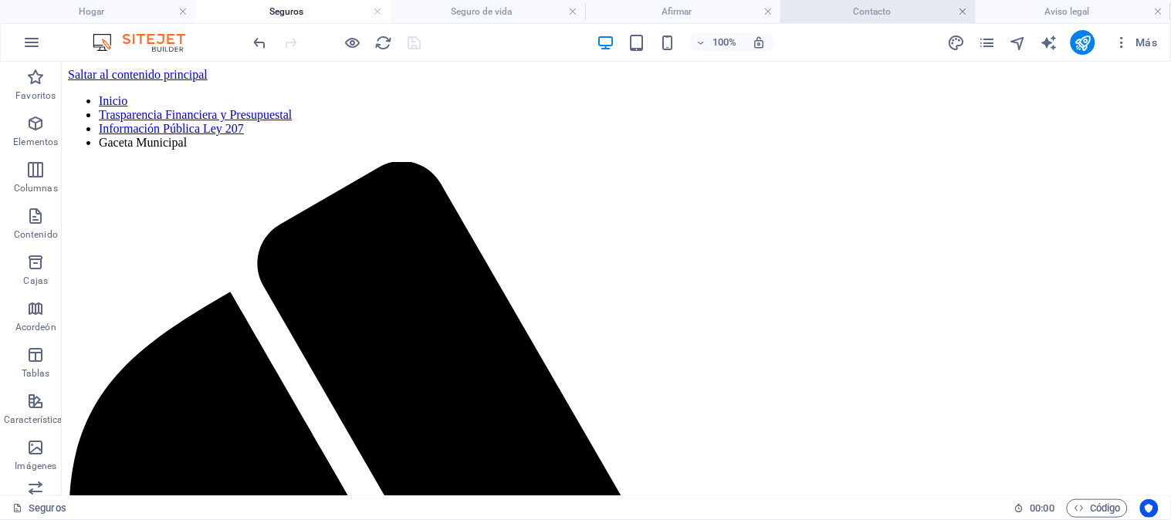
click at [964, 13] on link at bounding box center [963, 12] width 9 height 15
click at [1015, 9] on link at bounding box center [1014, 12] width 9 height 15
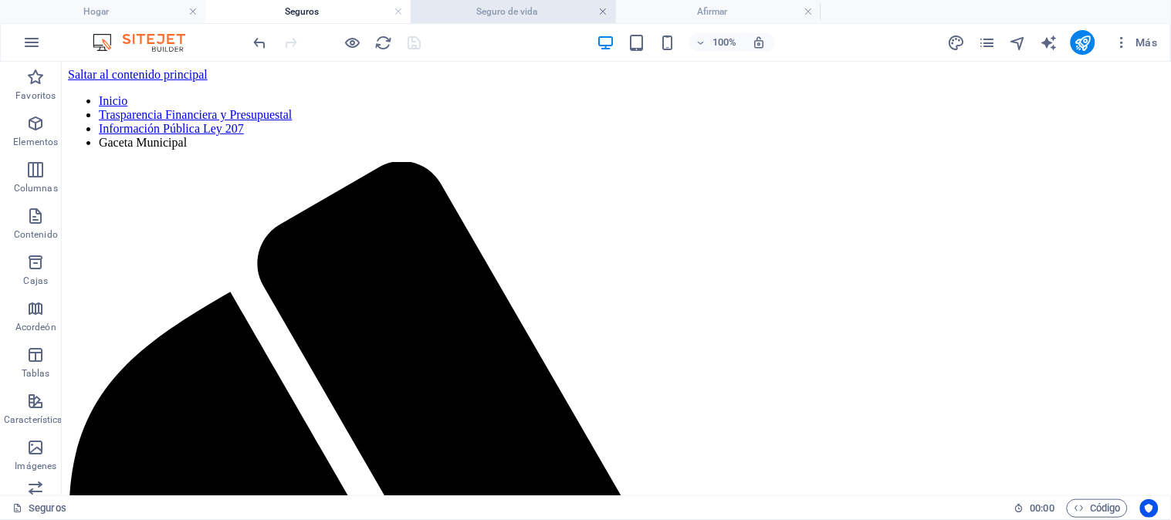
click at [601, 10] on link at bounding box center [603, 12] width 9 height 15
click at [372, 9] on h4 "Seguros" at bounding box center [307, 11] width 205 height 17
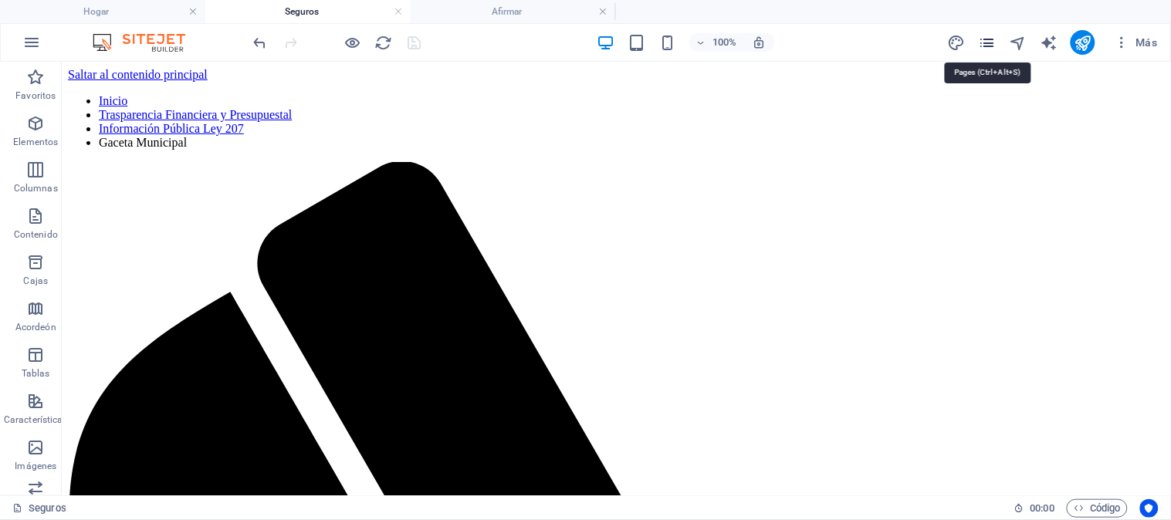
click at [983, 35] on icon "páginas" at bounding box center [988, 43] width 18 height 18
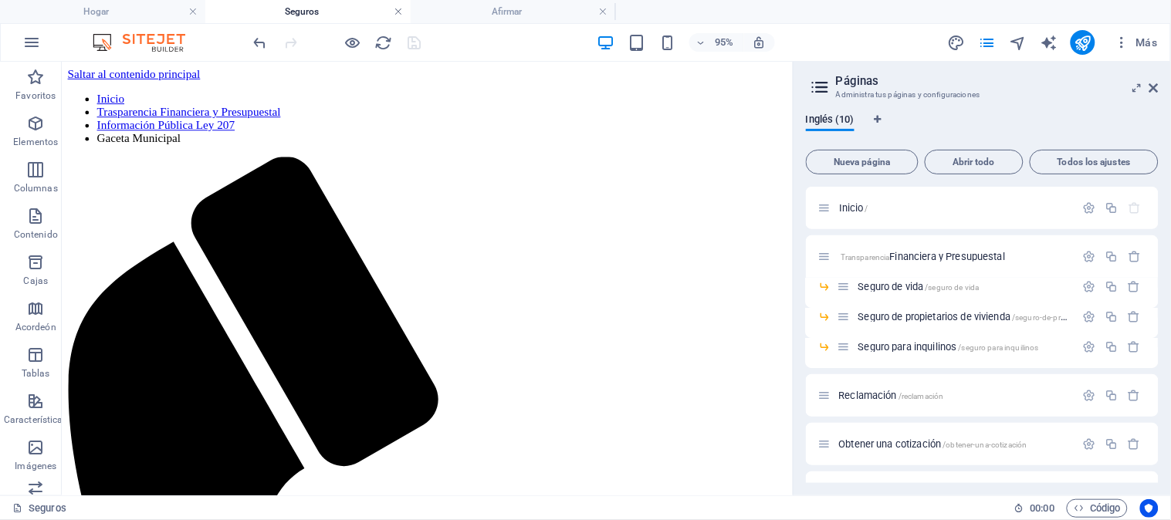
click at [396, 10] on link at bounding box center [398, 12] width 9 height 15
click at [399, 10] on link at bounding box center [398, 12] width 9 height 15
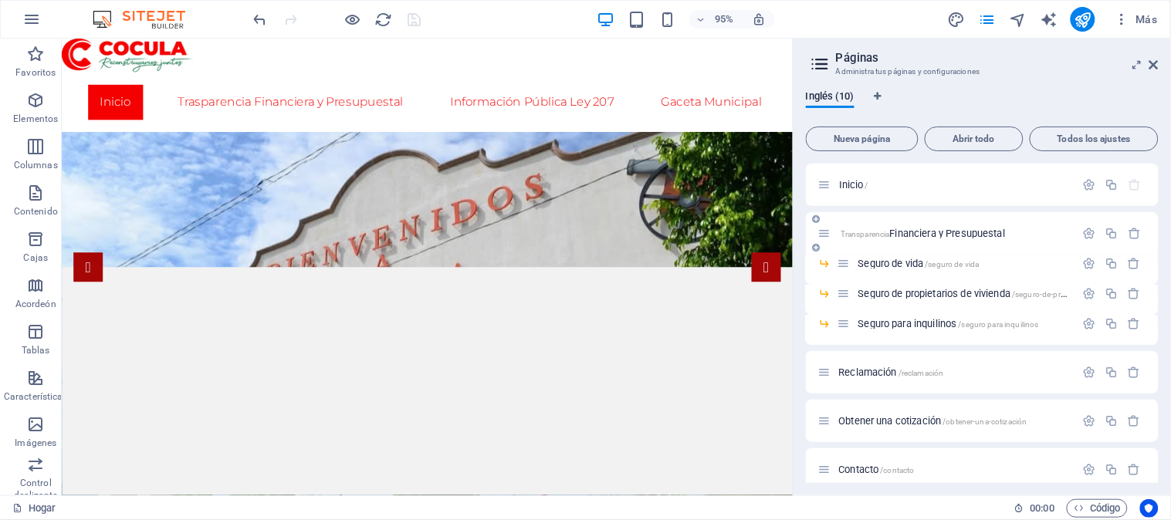
click at [957, 229] on font "Financiera y Presupuestal" at bounding box center [947, 234] width 115 height 12
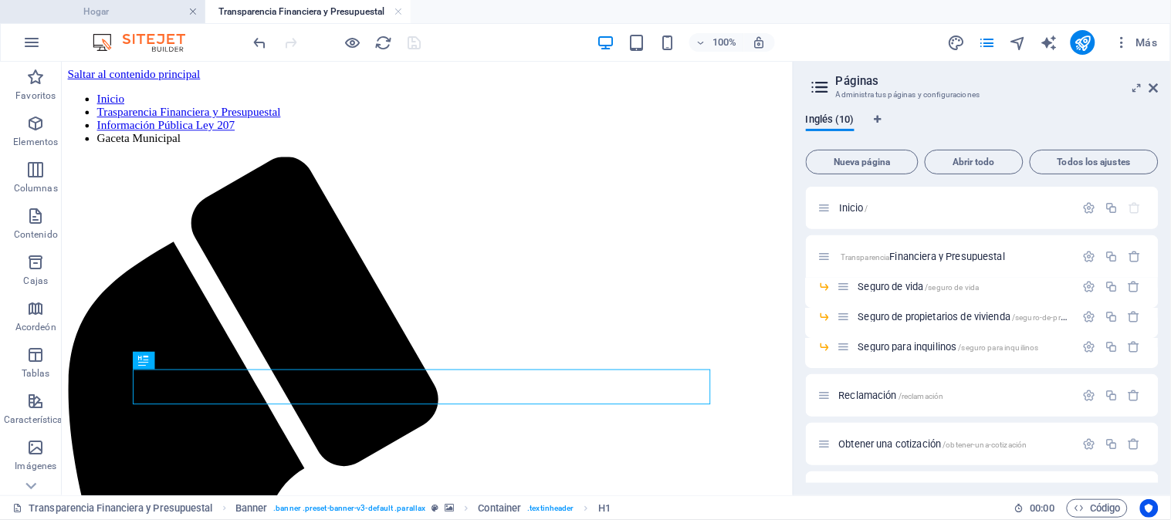
click at [191, 9] on link at bounding box center [192, 12] width 9 height 15
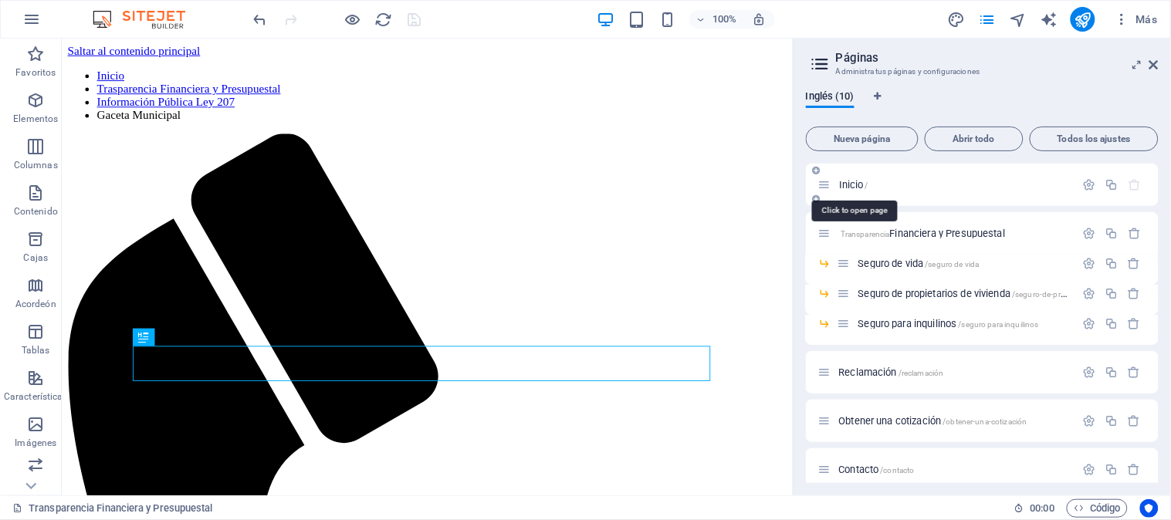
click at [864, 182] on font "Inicio" at bounding box center [851, 185] width 25 height 12
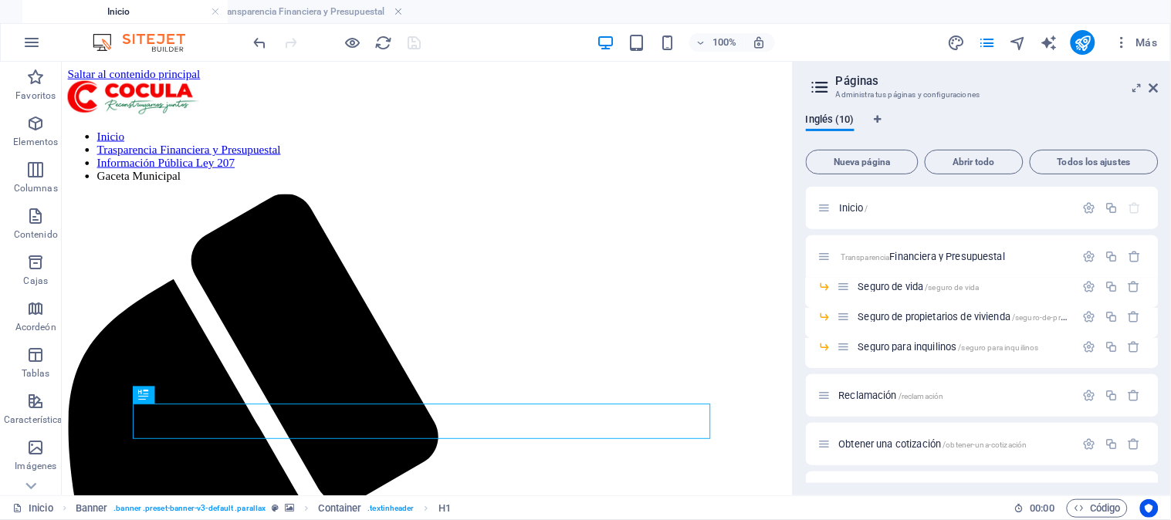
drag, startPoint x: 266, startPoint y: 5, endPoint x: 83, endPoint y: -15, distance: 184.1
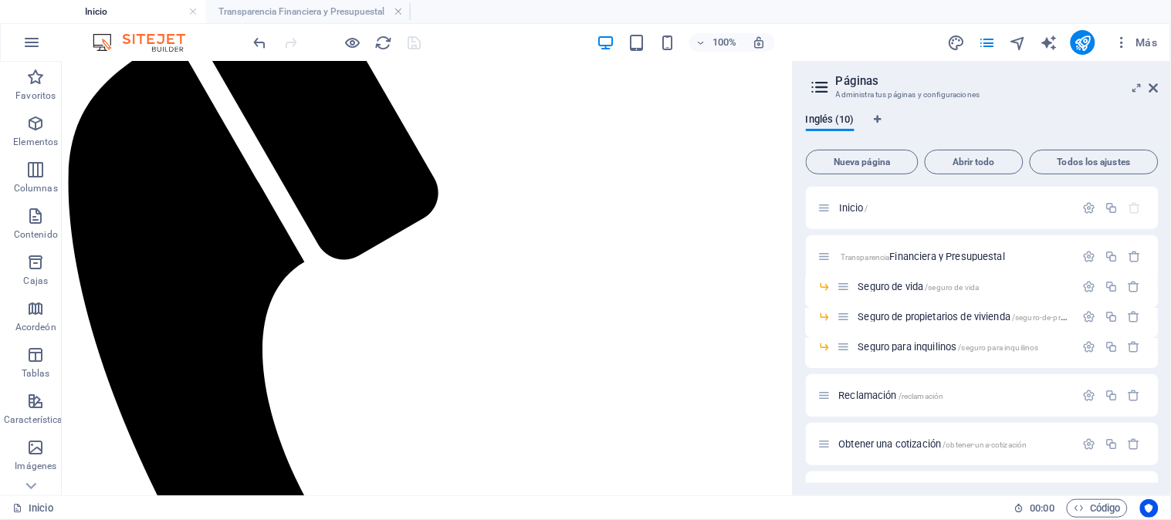
scroll to position [343, 0]
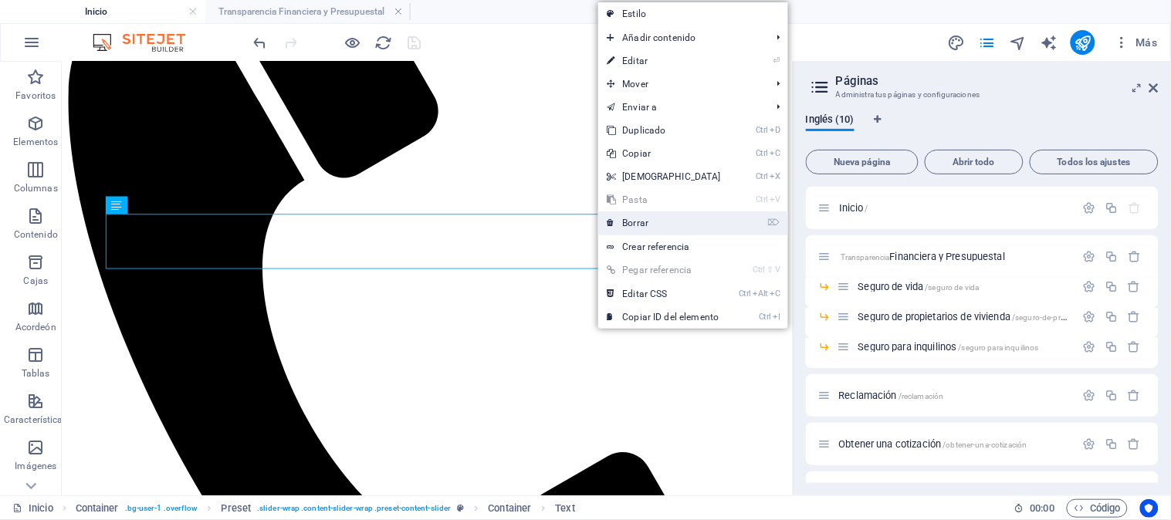
click at [657, 227] on link "⌦ Borrar" at bounding box center [664, 223] width 133 height 23
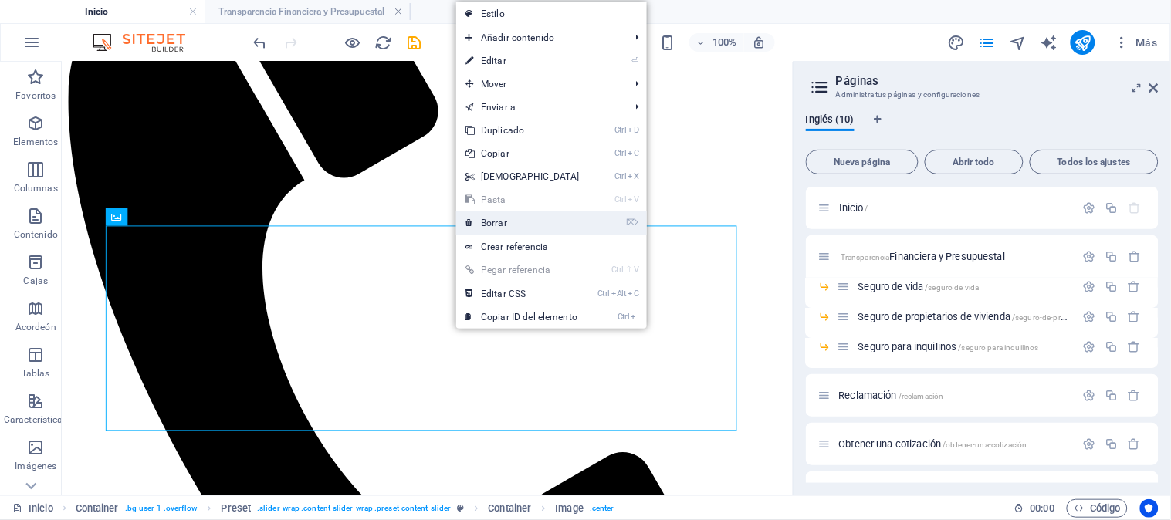
click at [499, 218] on font "Borrar" at bounding box center [494, 223] width 26 height 11
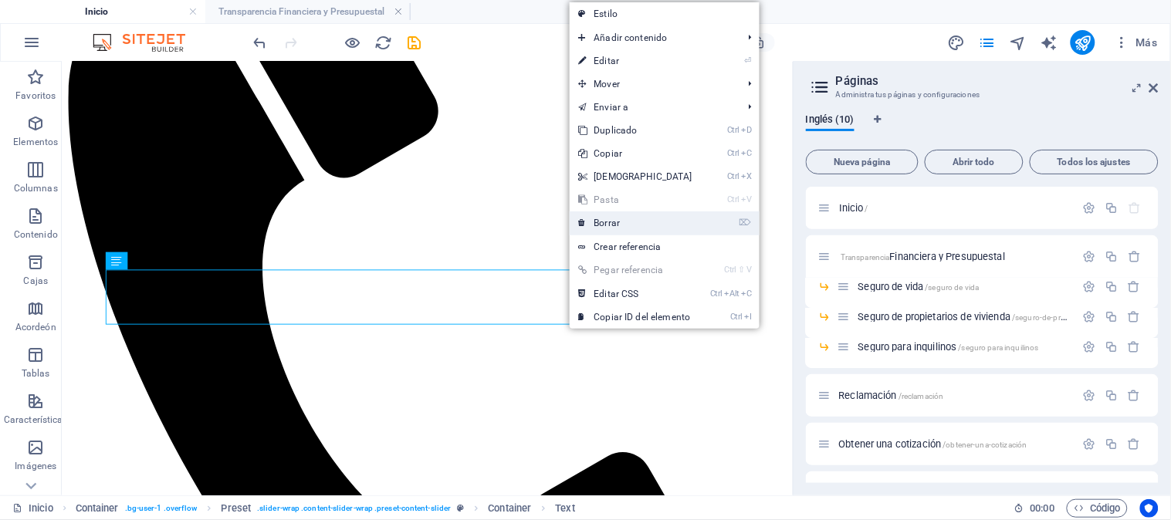
click at [618, 226] on font "Borrar" at bounding box center [608, 223] width 26 height 11
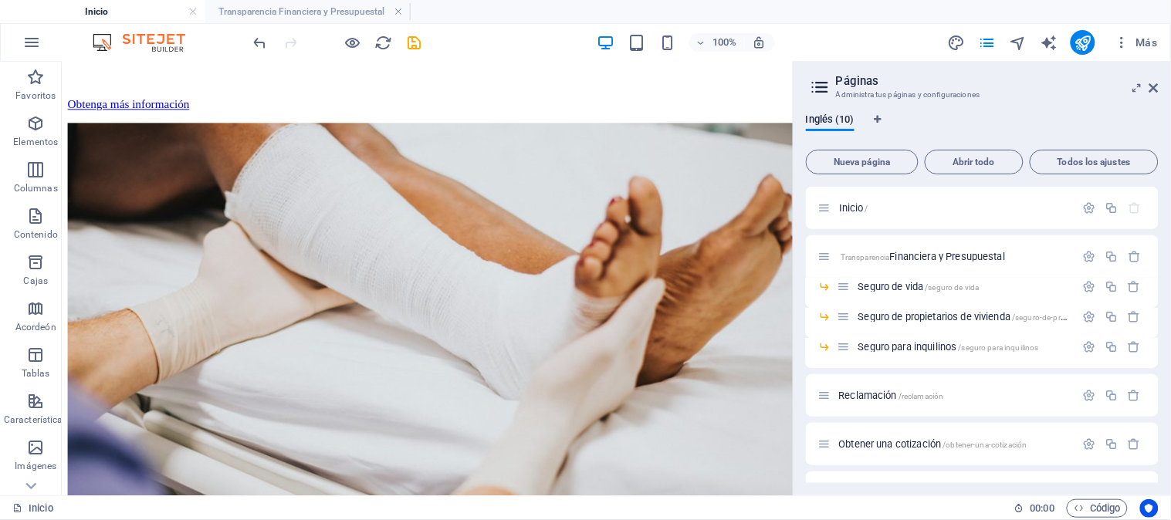
scroll to position [1866, 0]
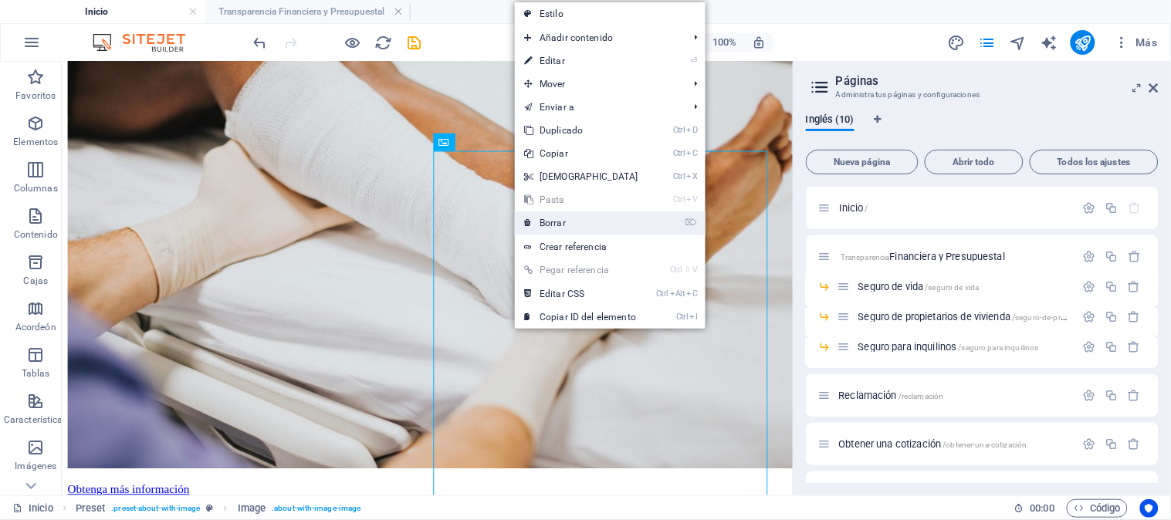
click at [568, 219] on link "⌦ Borrar" at bounding box center [581, 223] width 133 height 23
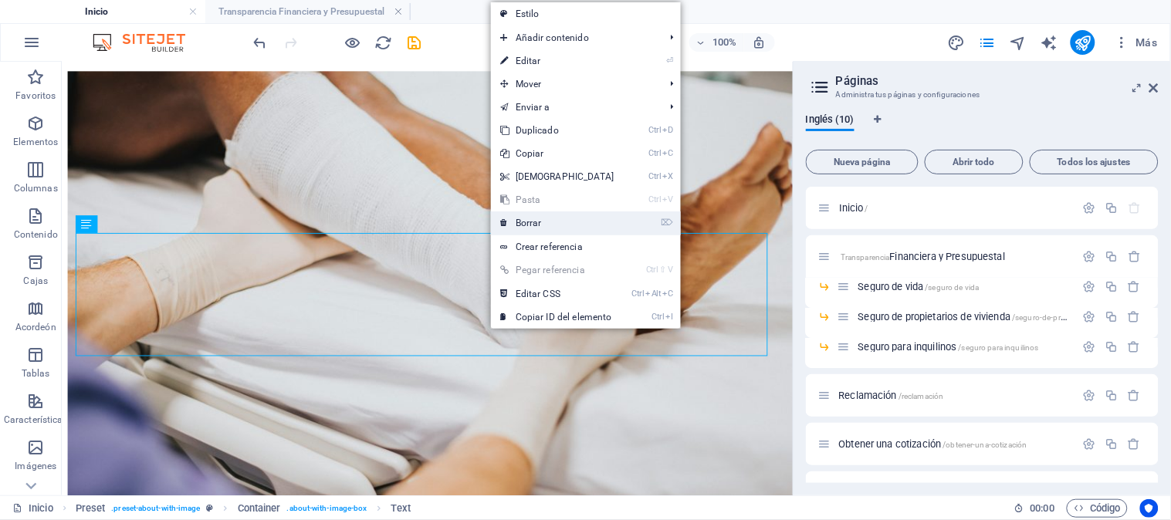
click at [520, 218] on font "Borrar" at bounding box center [529, 223] width 26 height 11
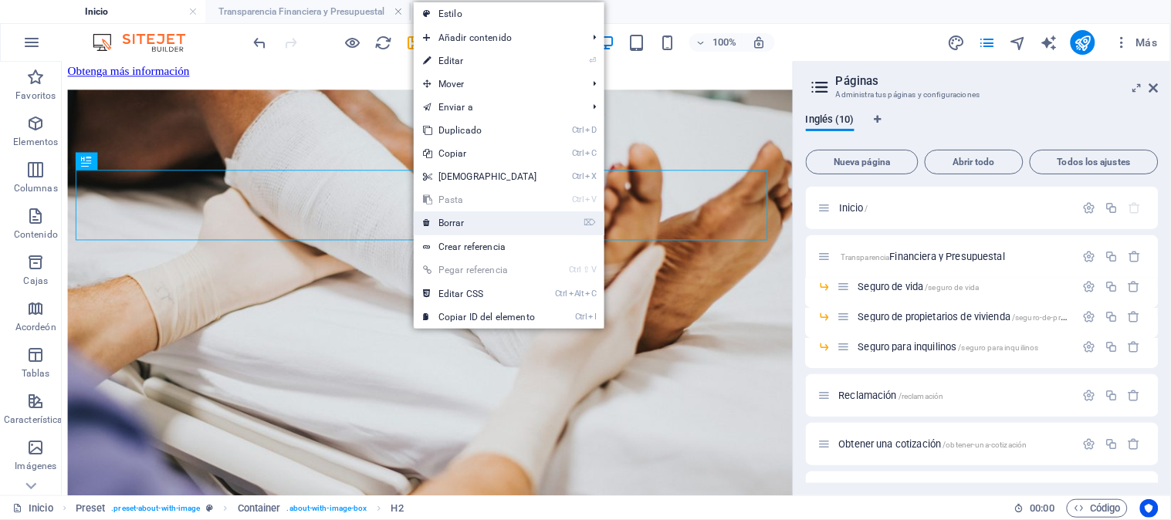
click at [459, 219] on font "Borrar" at bounding box center [452, 223] width 26 height 11
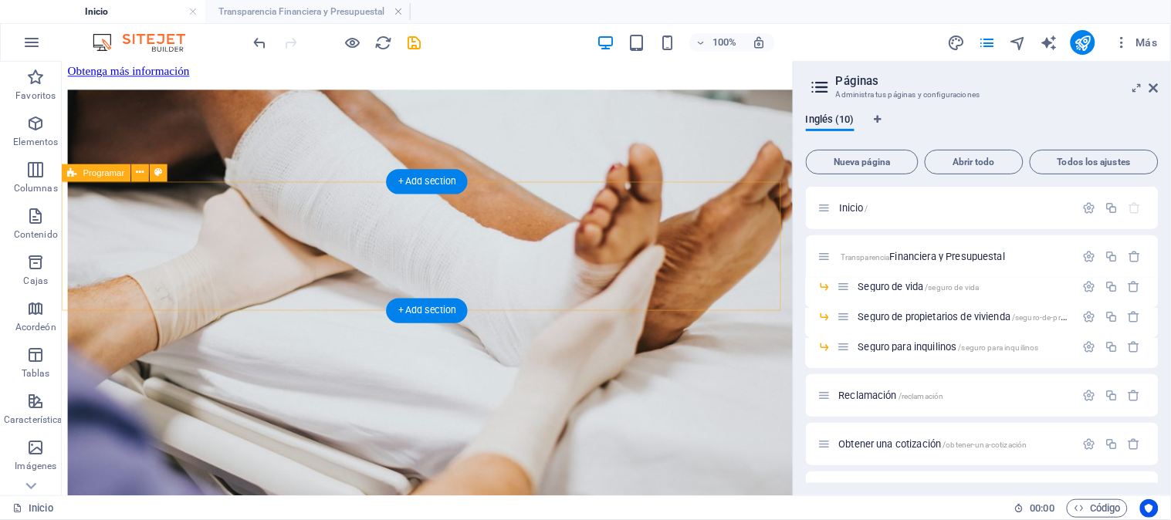
scroll to position [1771, 0]
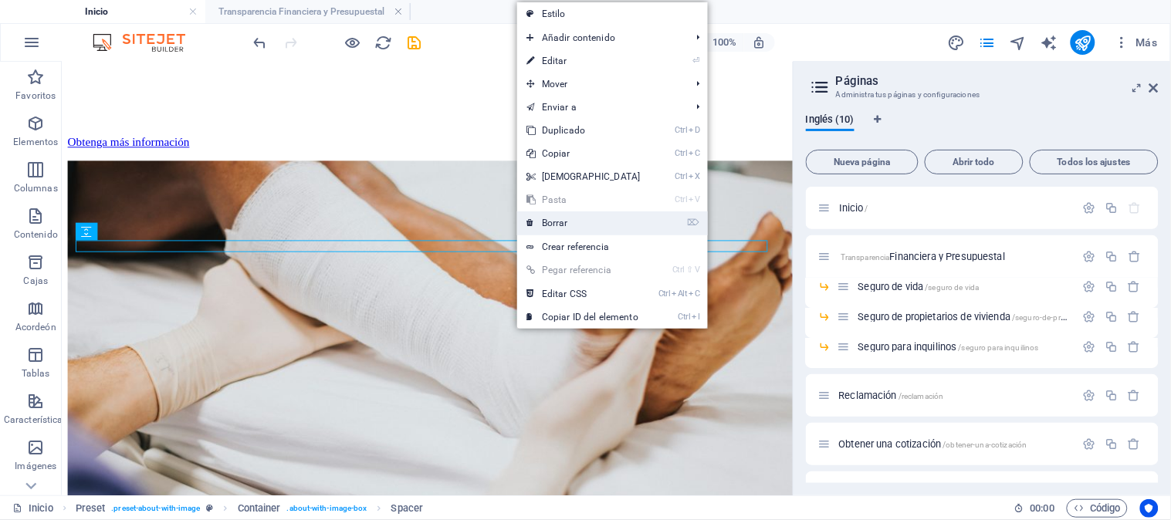
click at [561, 220] on font "Borrar" at bounding box center [555, 223] width 26 height 11
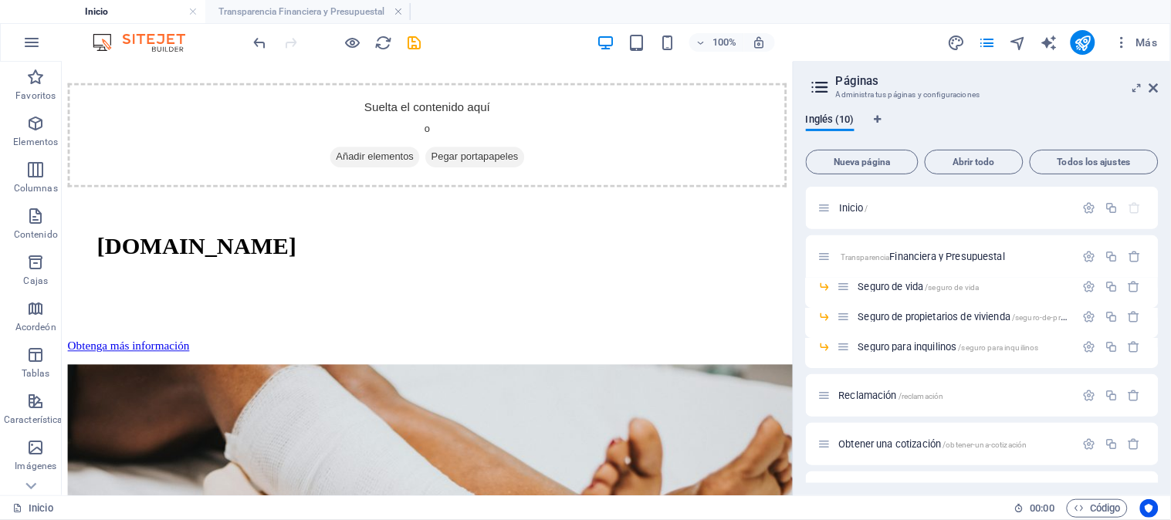
scroll to position [1867, 0]
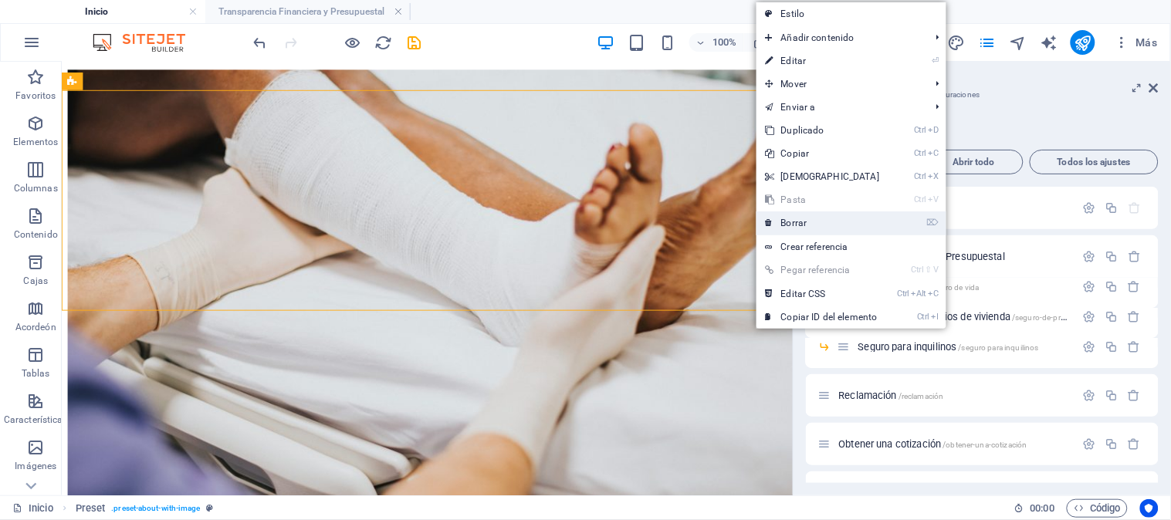
click at [788, 225] on font "Borrar" at bounding box center [794, 223] width 26 height 11
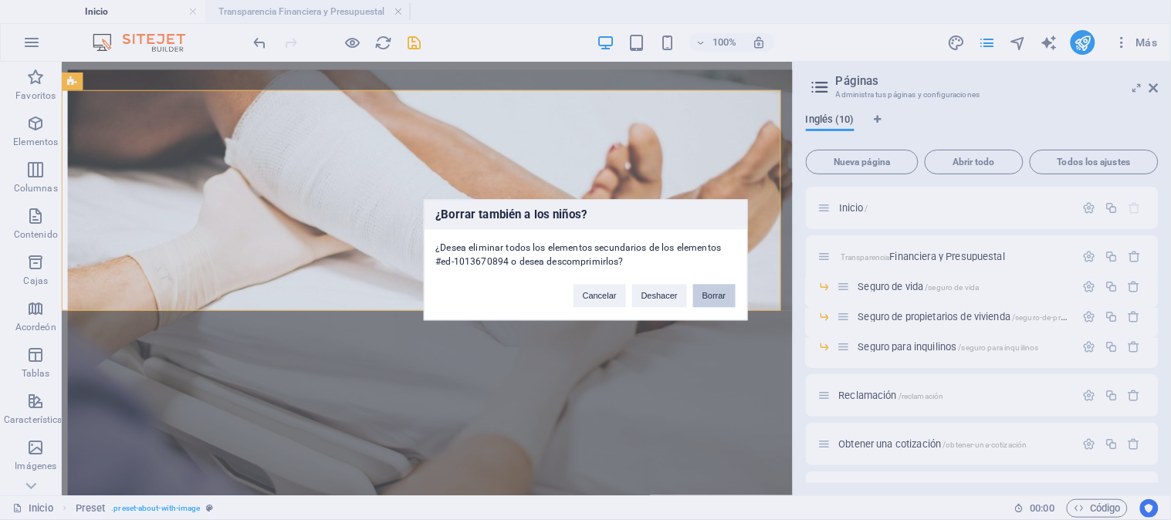
click at [711, 294] on font "Borrar" at bounding box center [715, 296] width 24 height 9
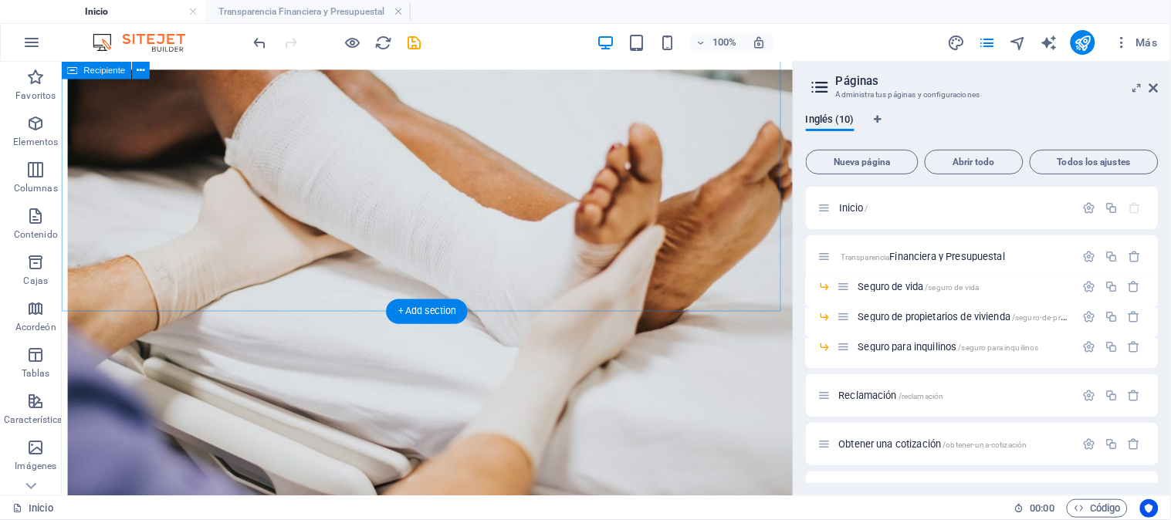
scroll to position [1635, 0]
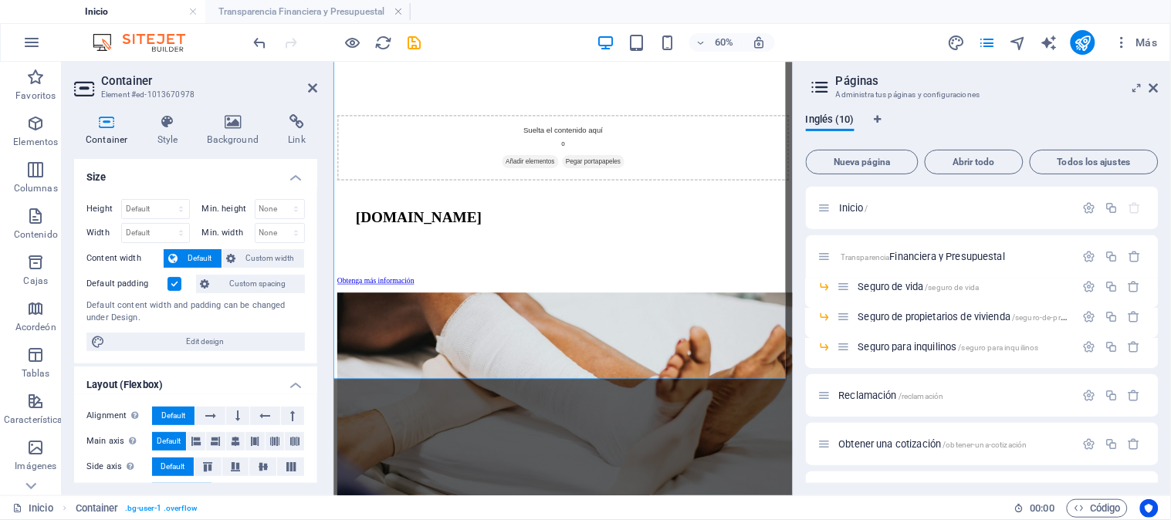
scroll to position [1398, 0]
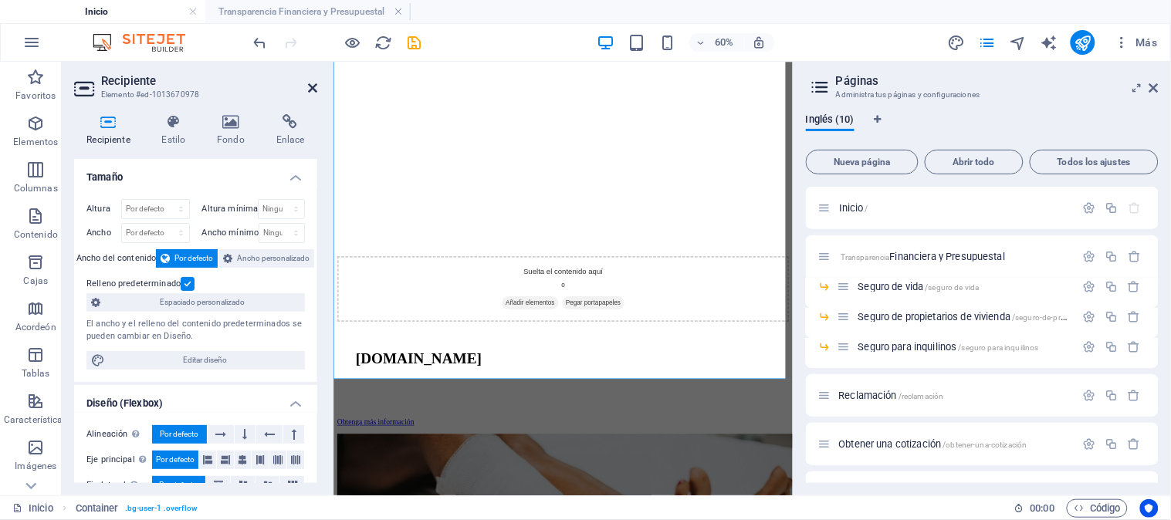
click at [313, 90] on icon at bounding box center [312, 88] width 9 height 12
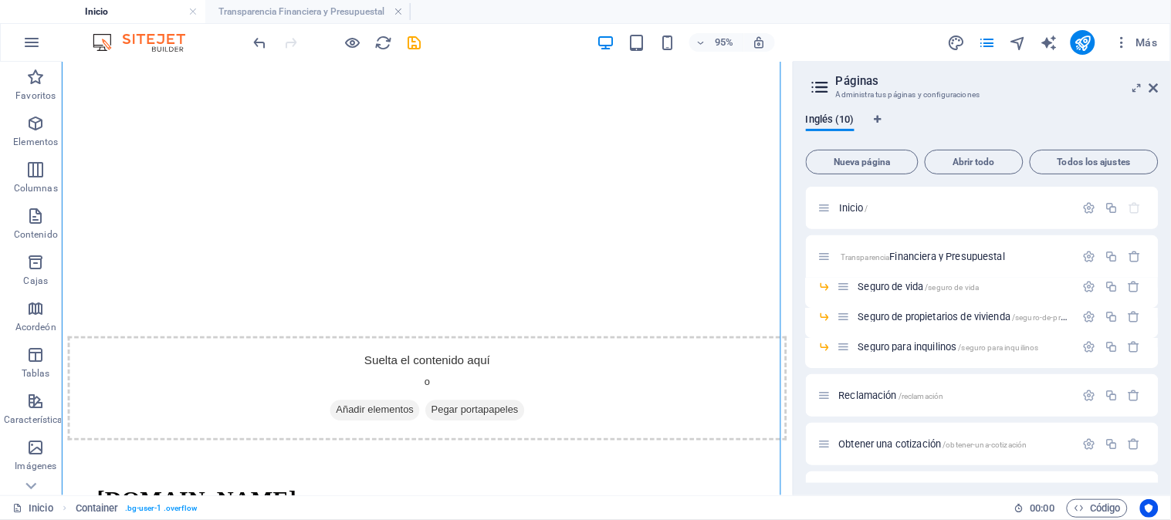
scroll to position [1378, 0]
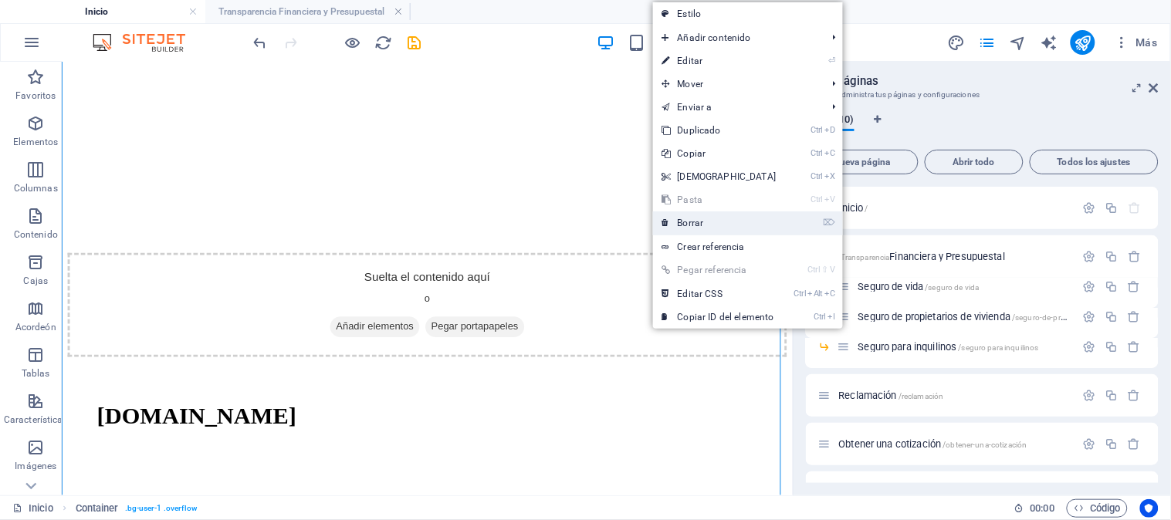
click at [710, 225] on link "⌦ Borrar" at bounding box center [719, 223] width 133 height 23
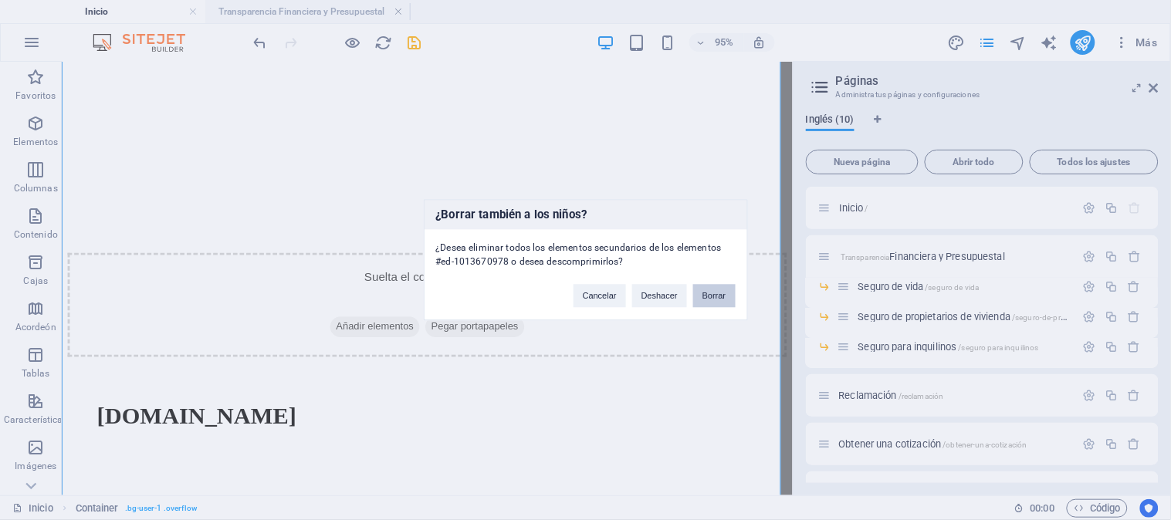
click at [718, 295] on font "Borrar" at bounding box center [715, 296] width 24 height 9
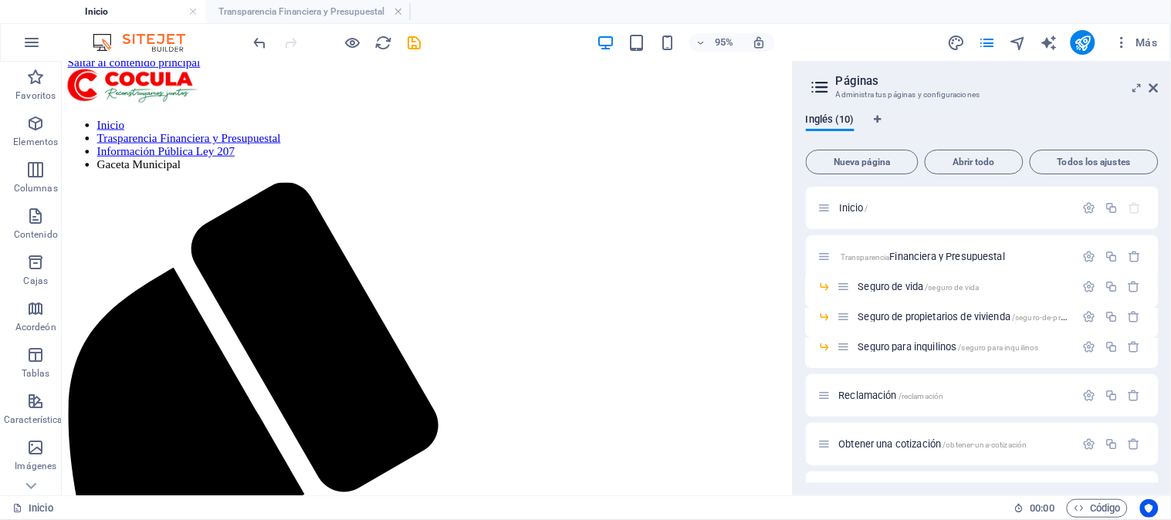
scroll to position [178, 0]
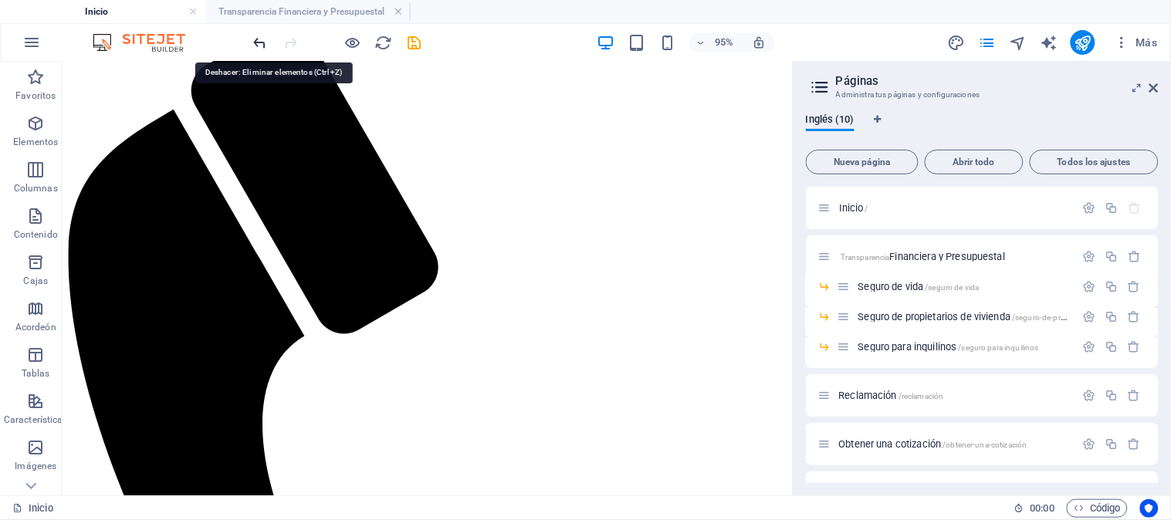
click at [263, 42] on icon "deshacer" at bounding box center [261, 43] width 18 height 18
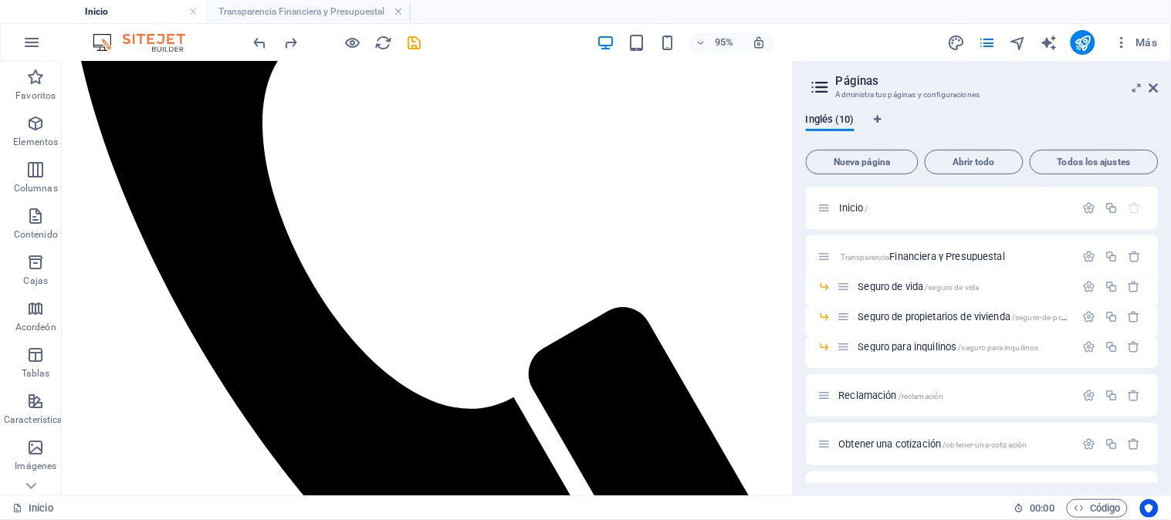
scroll to position [350, 0]
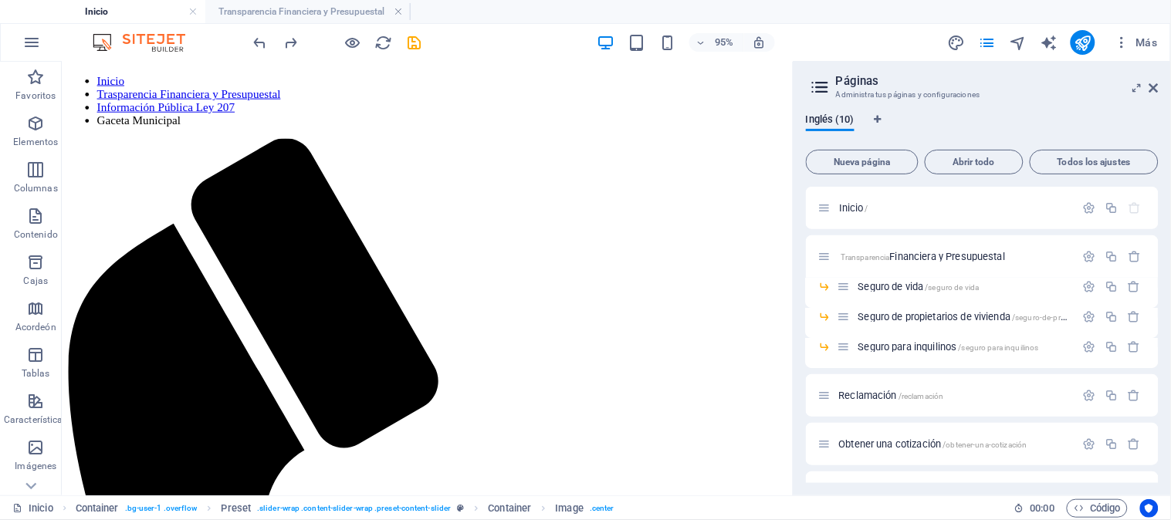
scroll to position [6, 0]
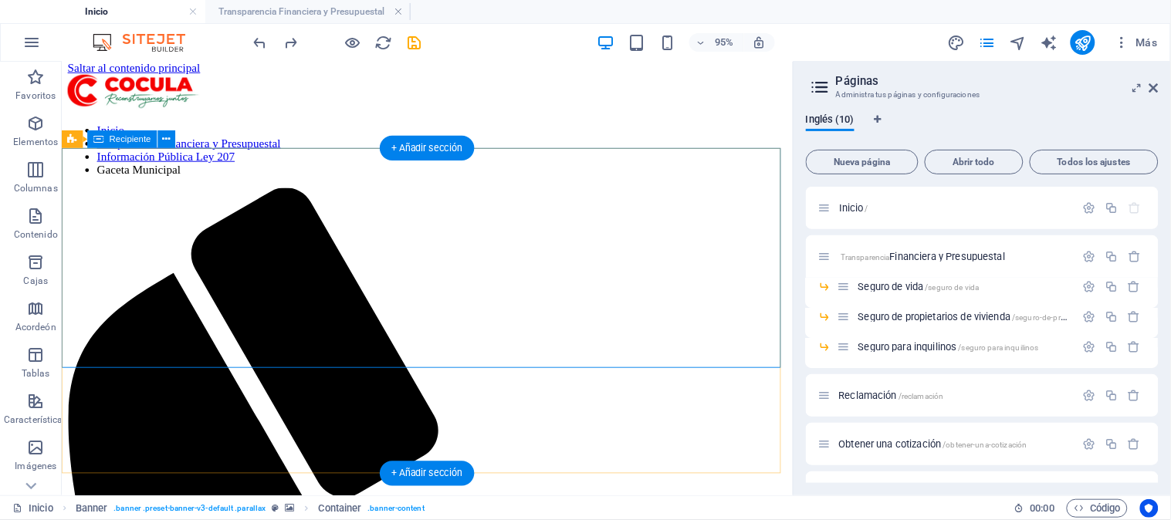
drag, startPoint x: 468, startPoint y: 309, endPoint x: 404, endPoint y: 277, distance: 71.5
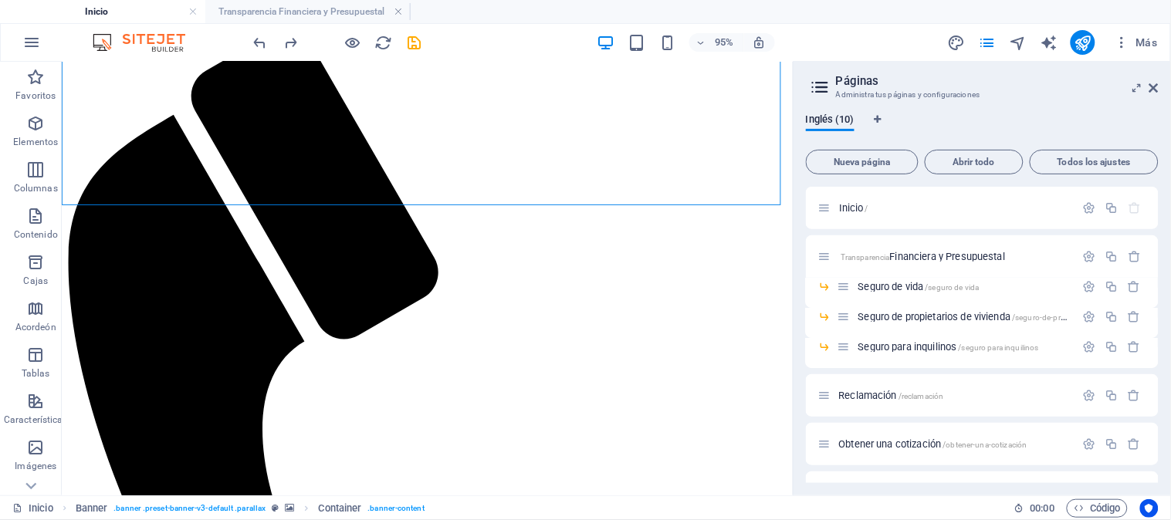
scroll to position [178, 0]
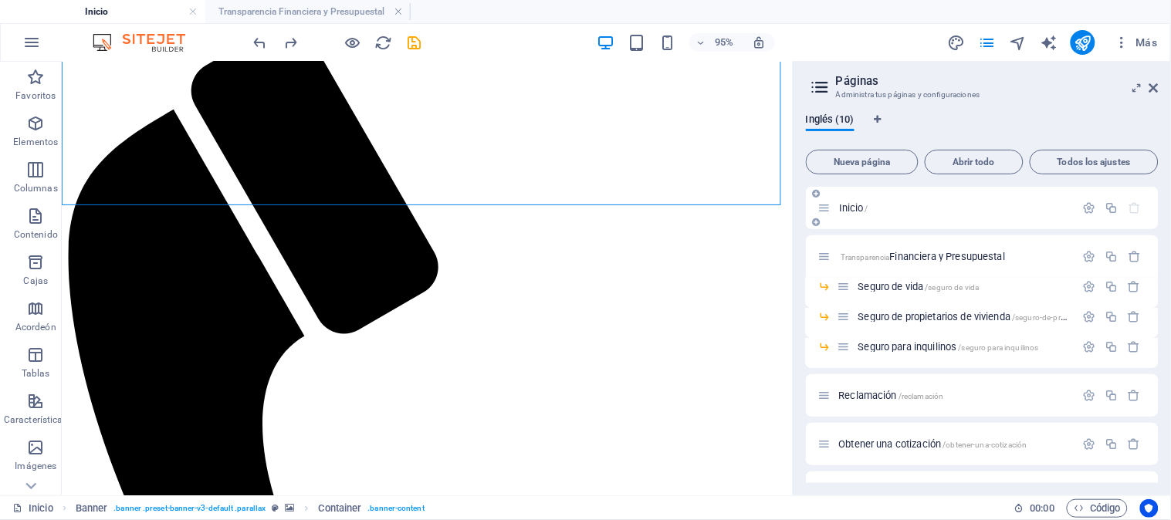
click at [859, 204] on font "Inicio" at bounding box center [851, 208] width 25 height 12
click at [935, 201] on div "Inicio /" at bounding box center [947, 208] width 257 height 18
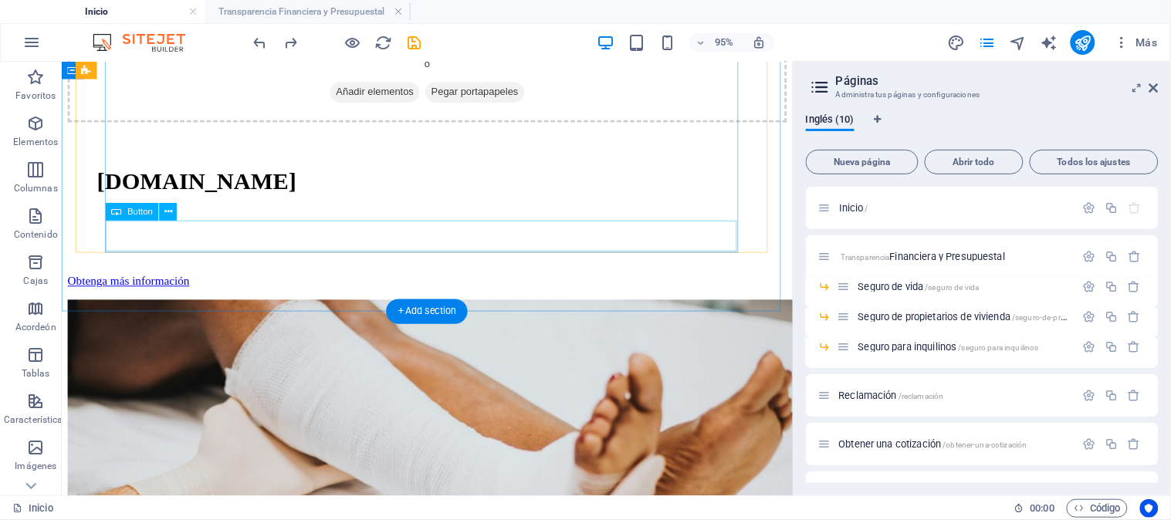
scroll to position [1635, 0]
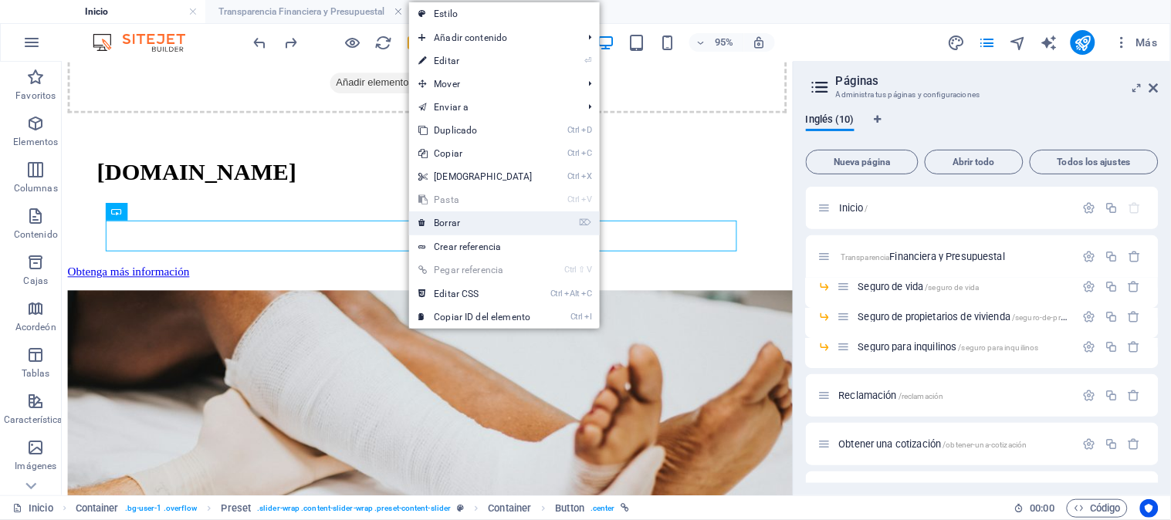
click at [454, 215] on link "⌦ Borrar" at bounding box center [475, 223] width 133 height 23
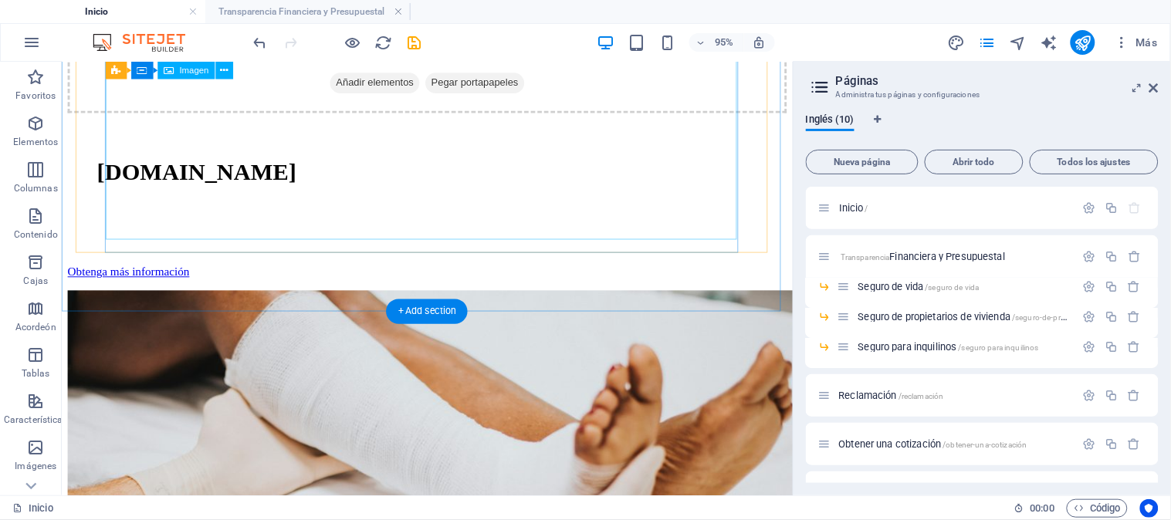
scroll to position [1602, 0]
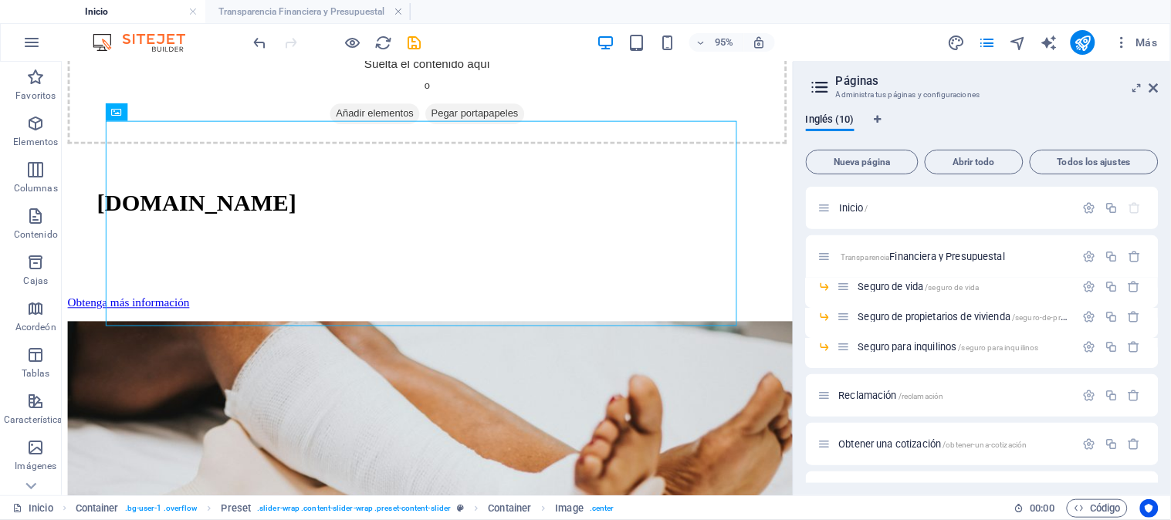
scroll to position [1431, 0]
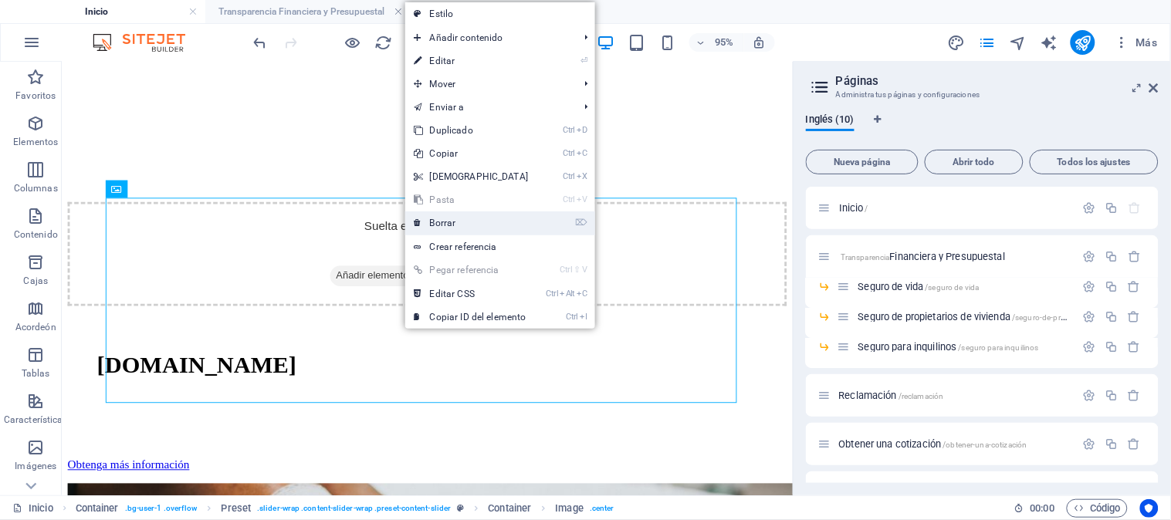
click at [437, 219] on font "Borrar" at bounding box center [443, 223] width 26 height 11
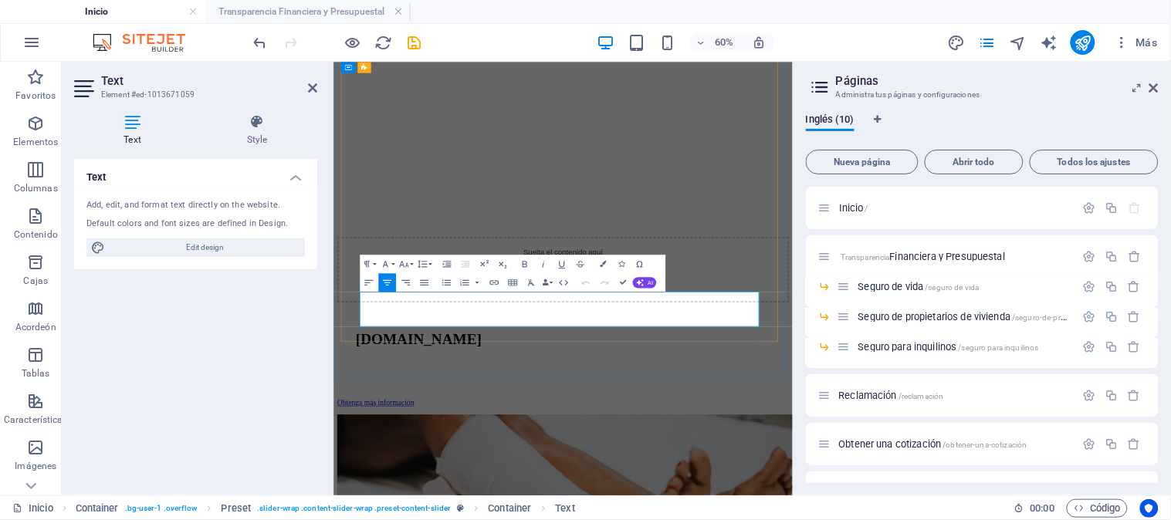
scroll to position [1149, 0]
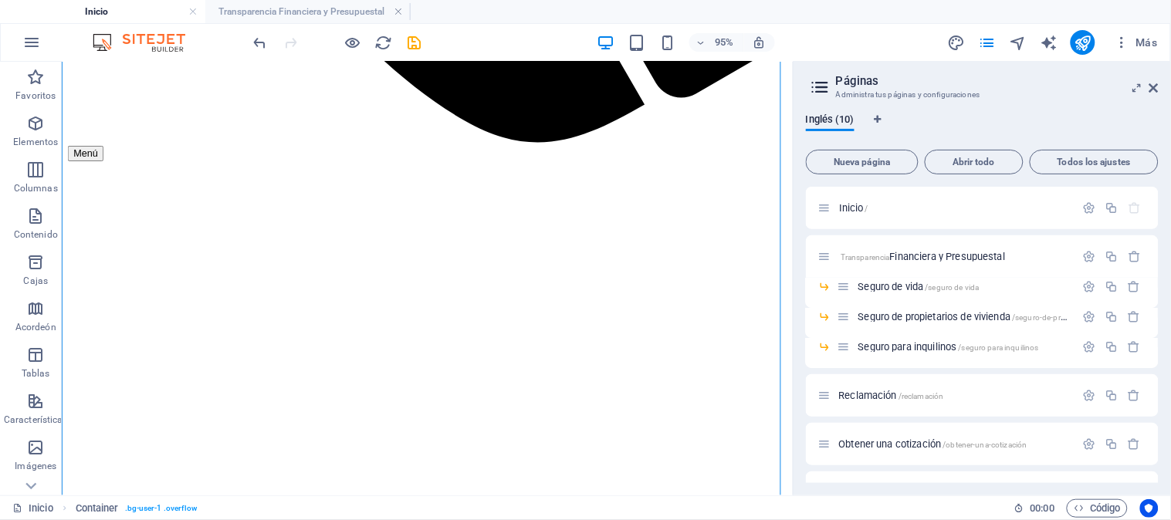
scroll to position [785, 0]
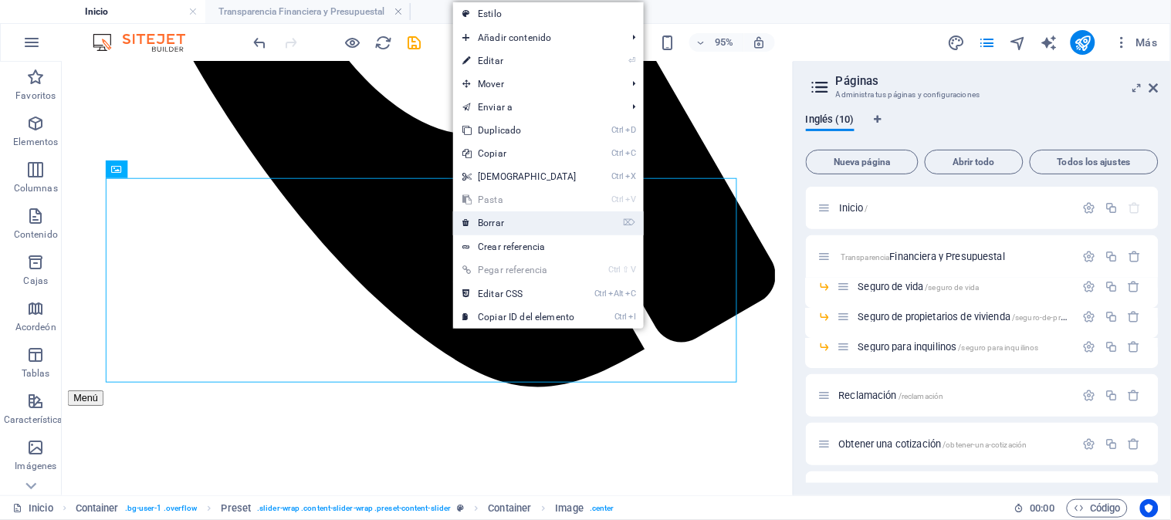
click at [519, 224] on link "⌦ Borrar" at bounding box center [519, 223] width 133 height 23
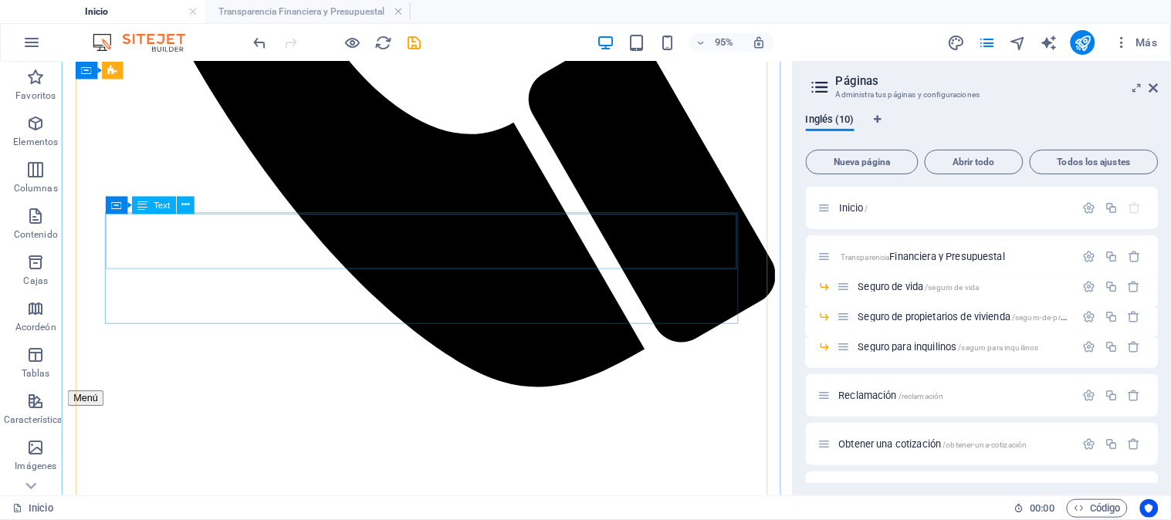
scroll to position [677, 0]
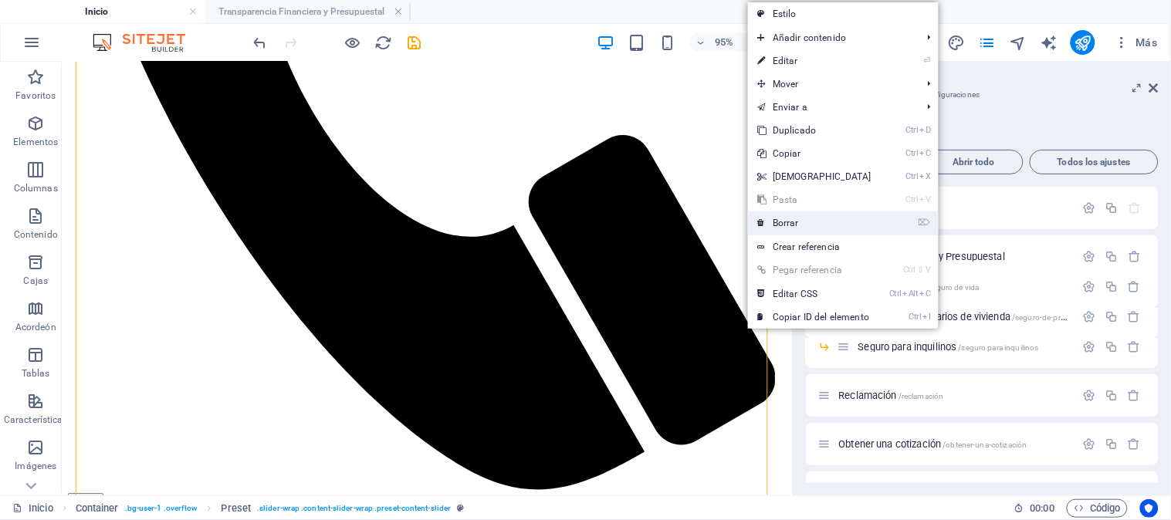
click at [789, 225] on font "Borrar" at bounding box center [786, 223] width 26 height 11
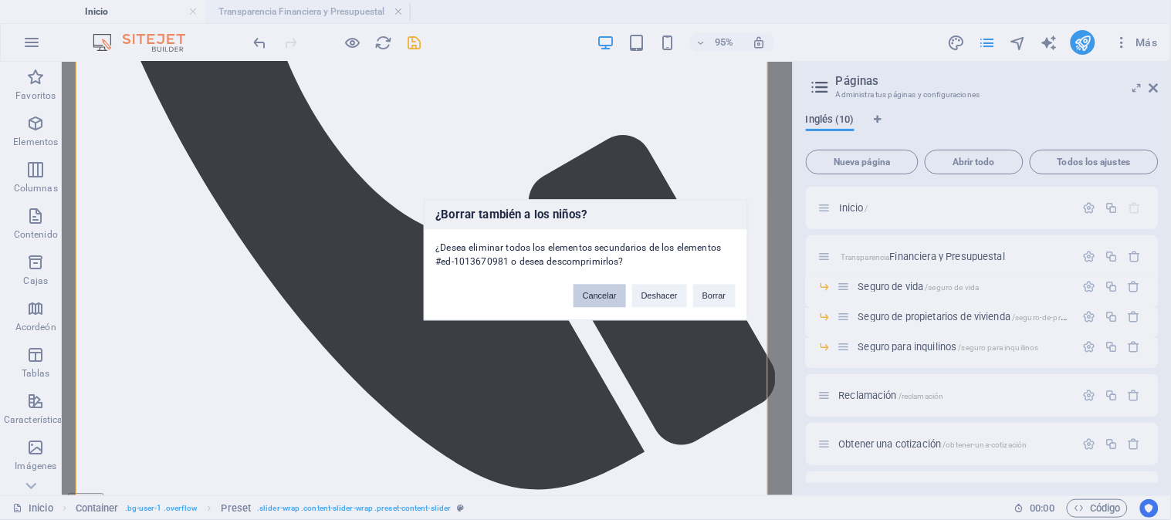
click at [611, 294] on font "Cancelar" at bounding box center [600, 296] width 34 height 9
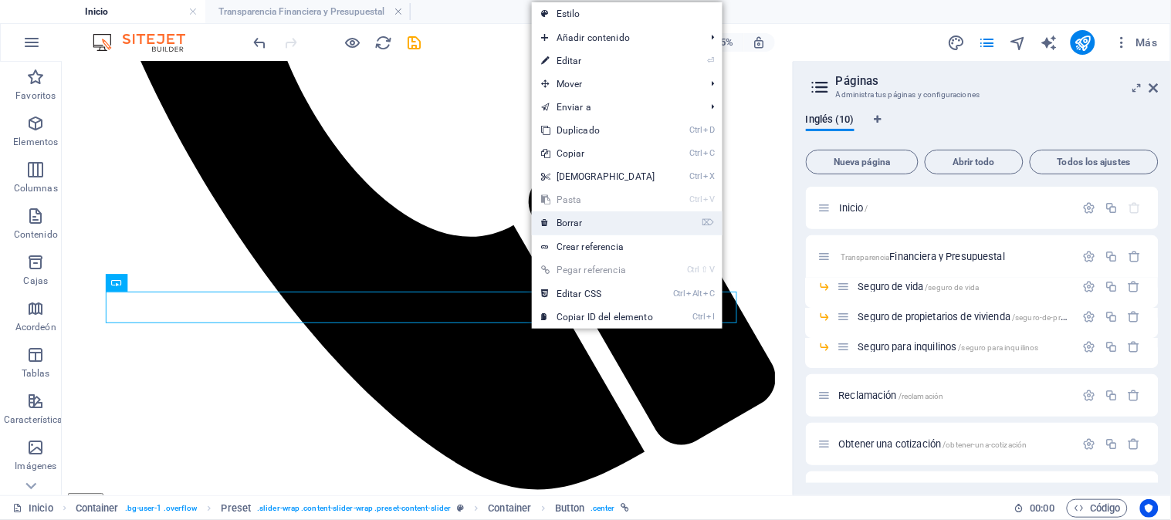
drag, startPoint x: 603, startPoint y: 226, endPoint x: 570, endPoint y: 173, distance: 62.8
click at [603, 226] on link "⌦ Borrar" at bounding box center [598, 223] width 133 height 23
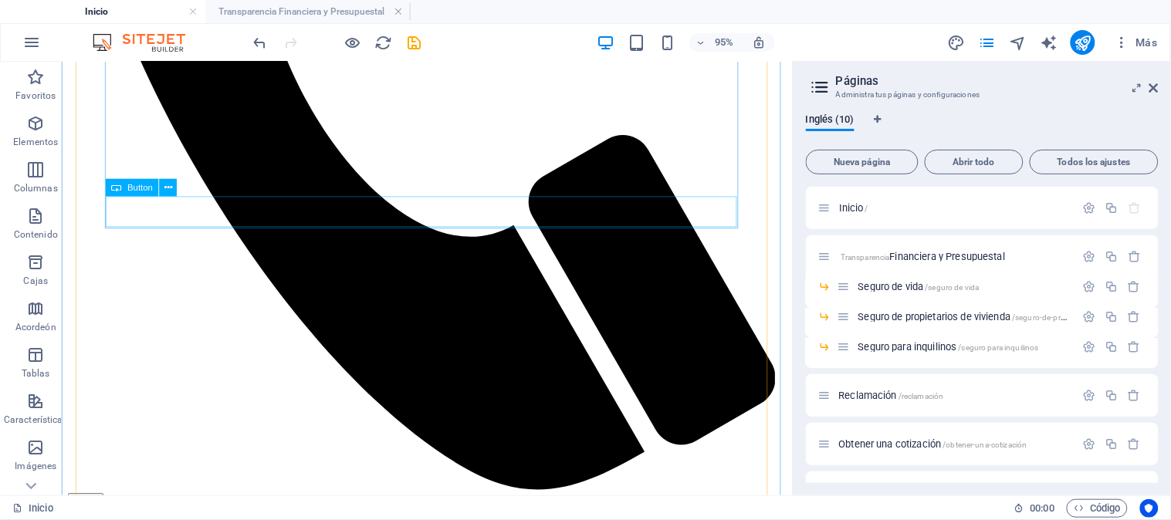
scroll to position [661, 0]
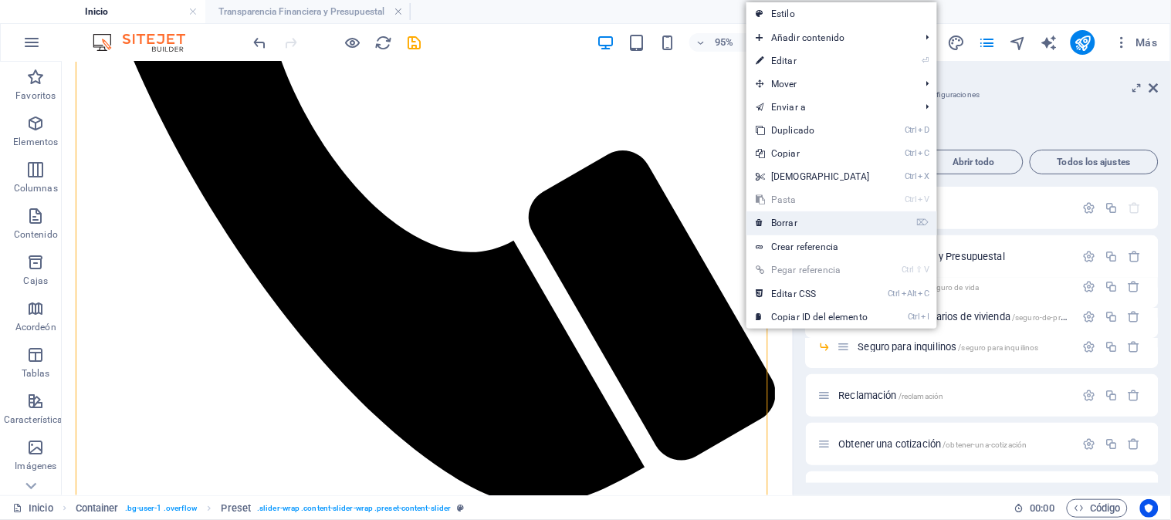
click at [782, 222] on font "Borrar" at bounding box center [784, 223] width 26 height 11
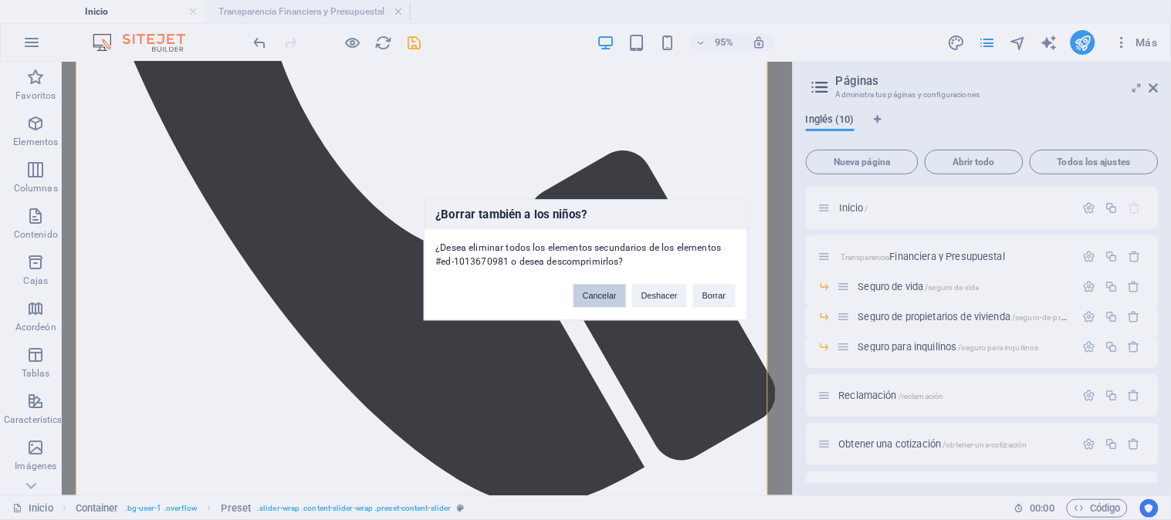
click at [602, 293] on font "Cancelar" at bounding box center [600, 296] width 34 height 9
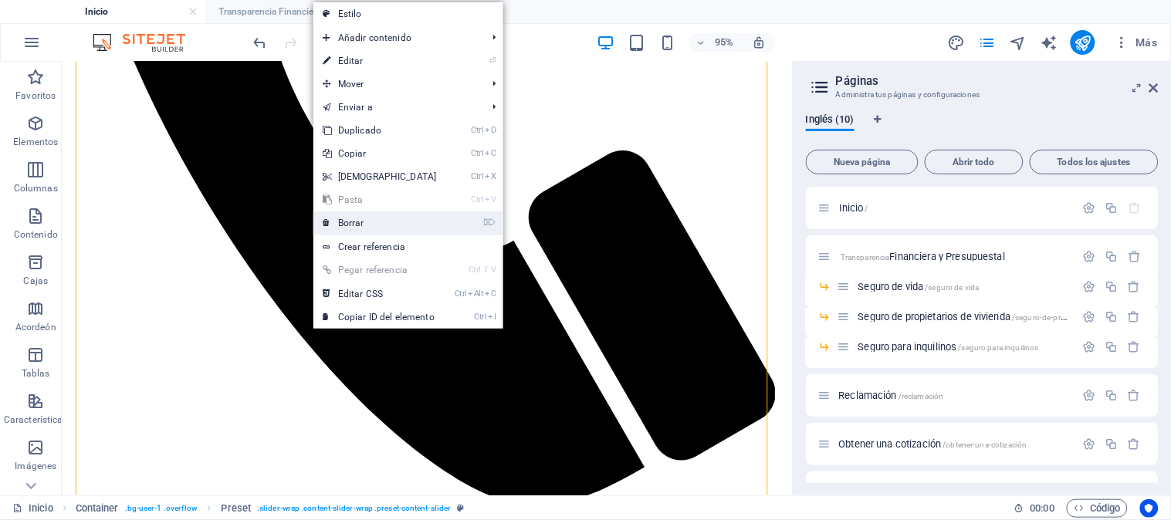
click at [367, 225] on link "⌦ Borrar" at bounding box center [380, 223] width 133 height 23
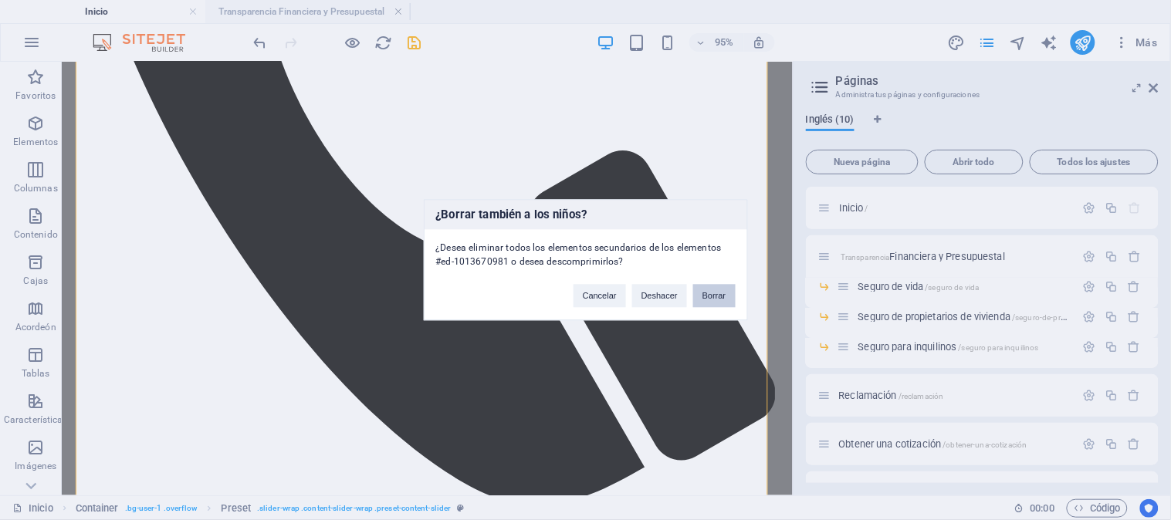
click at [715, 292] on font "Borrar" at bounding box center [715, 296] width 24 height 9
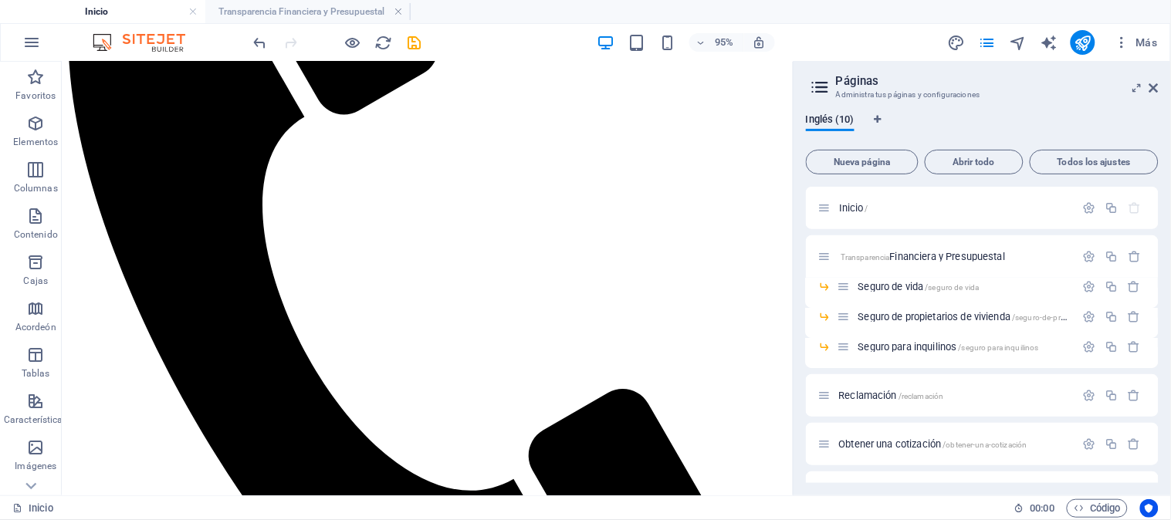
scroll to position [238, 0]
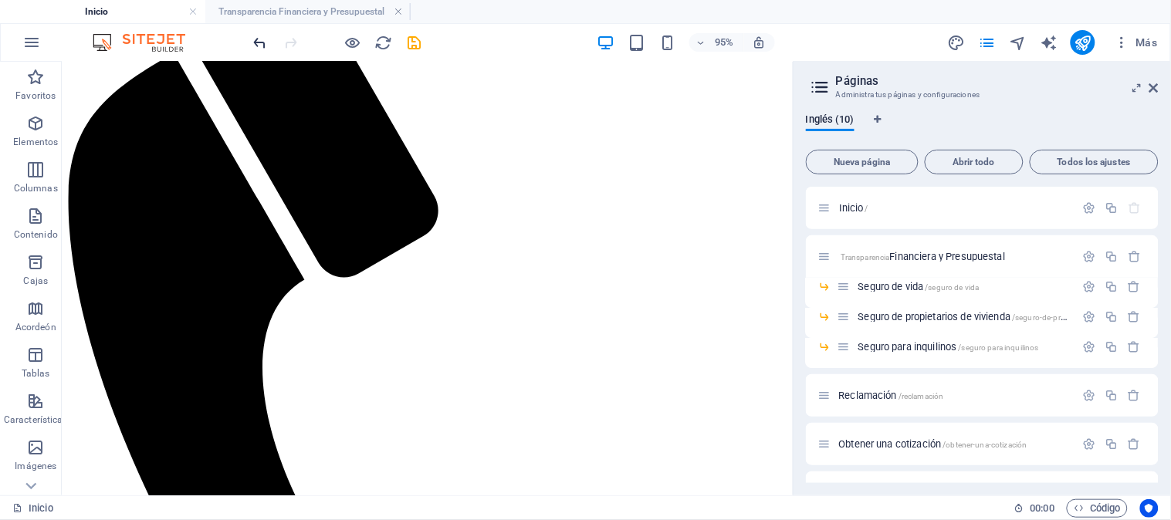
click at [264, 49] on icon "deshacer" at bounding box center [261, 43] width 18 height 18
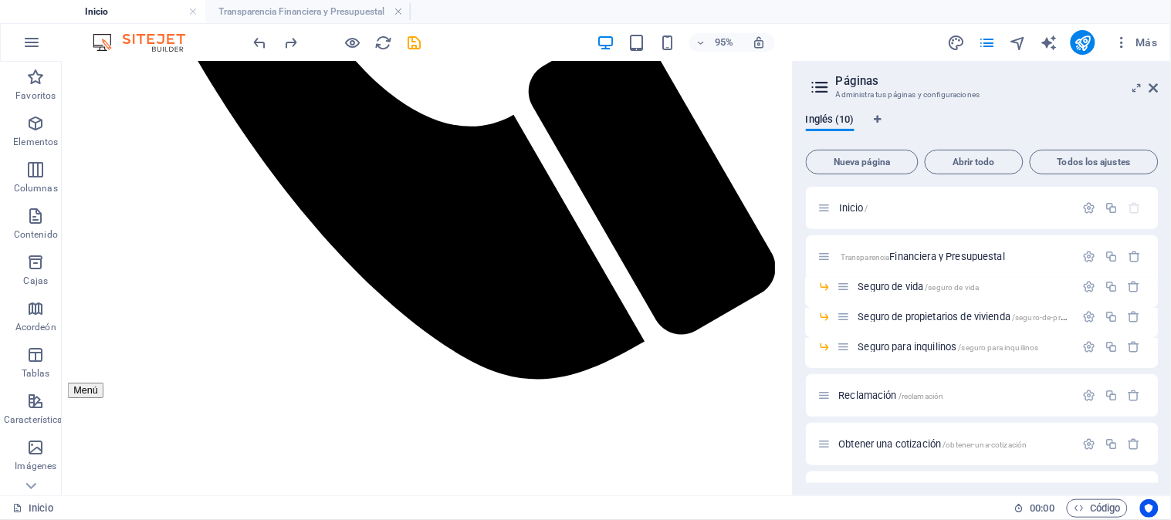
scroll to position [1137, 0]
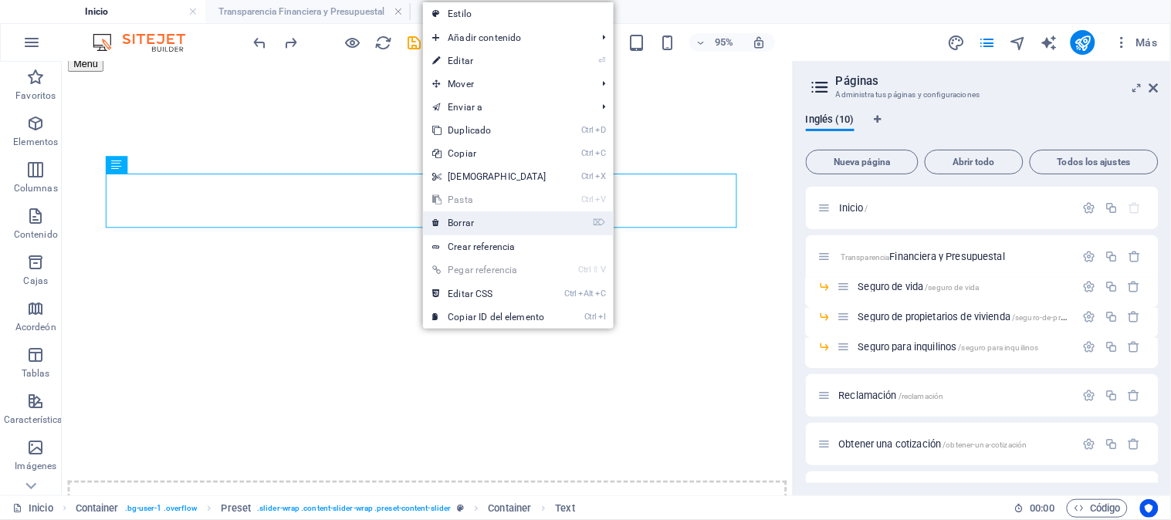
click at [449, 221] on font "Borrar" at bounding box center [461, 223] width 26 height 11
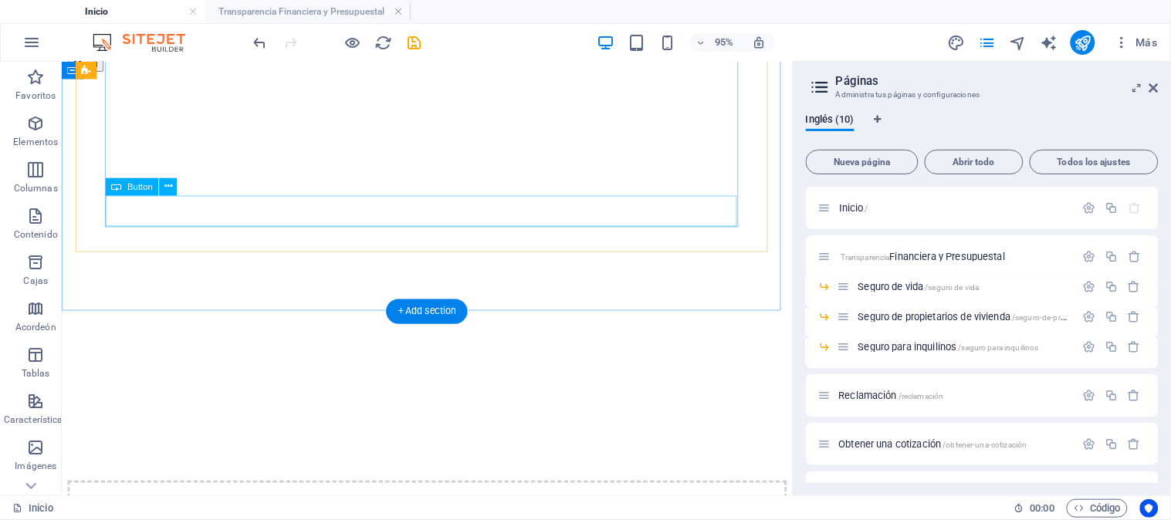
scroll to position [1080, 0]
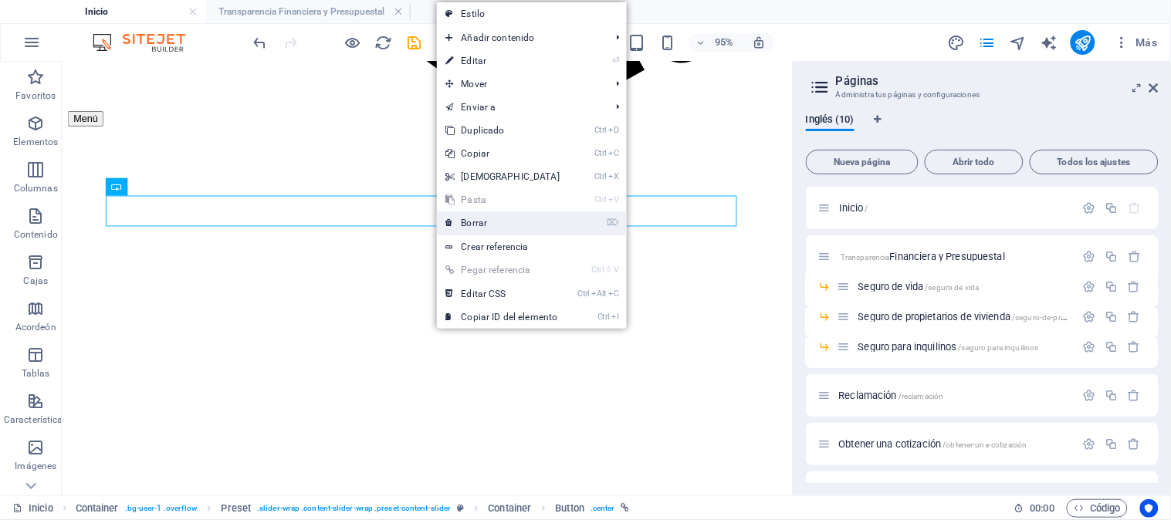
click at [482, 220] on font "Borrar" at bounding box center [475, 223] width 26 height 11
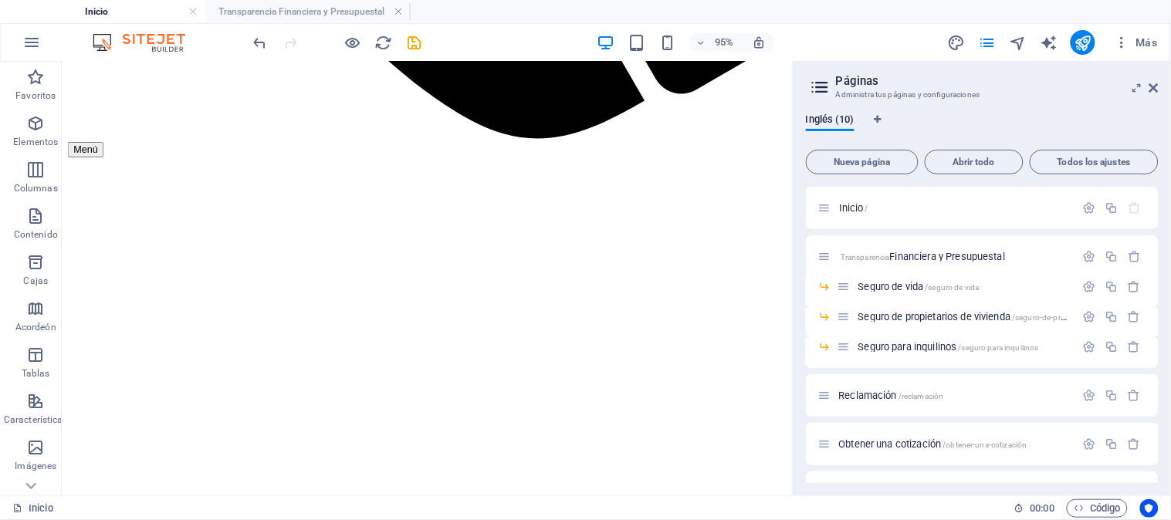
scroll to position [876, 0]
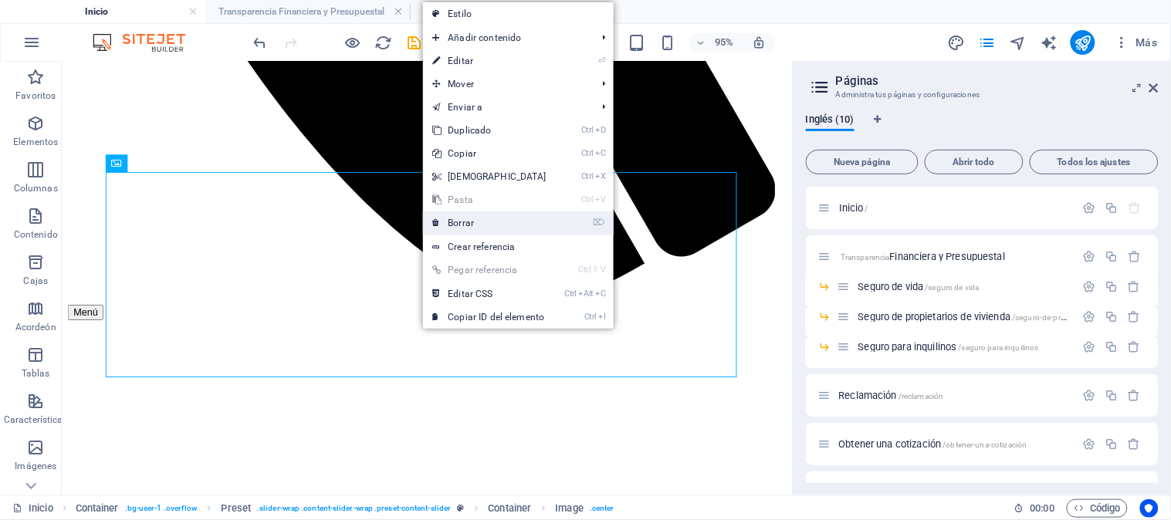
click at [464, 218] on font "Borrar" at bounding box center [461, 223] width 26 height 11
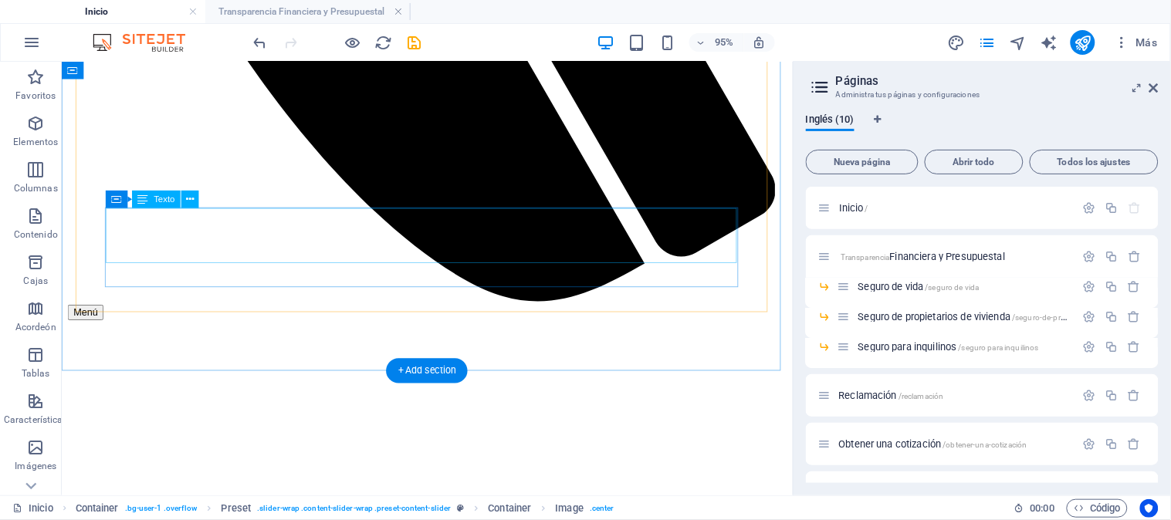
scroll to position [768, 0]
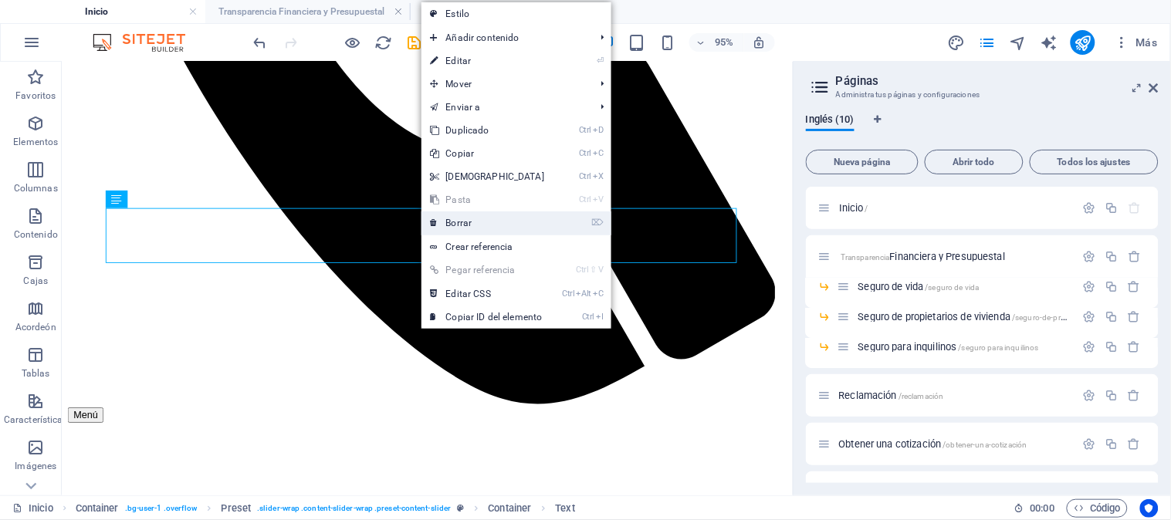
click at [436, 217] on icon at bounding box center [435, 223] width 8 height 23
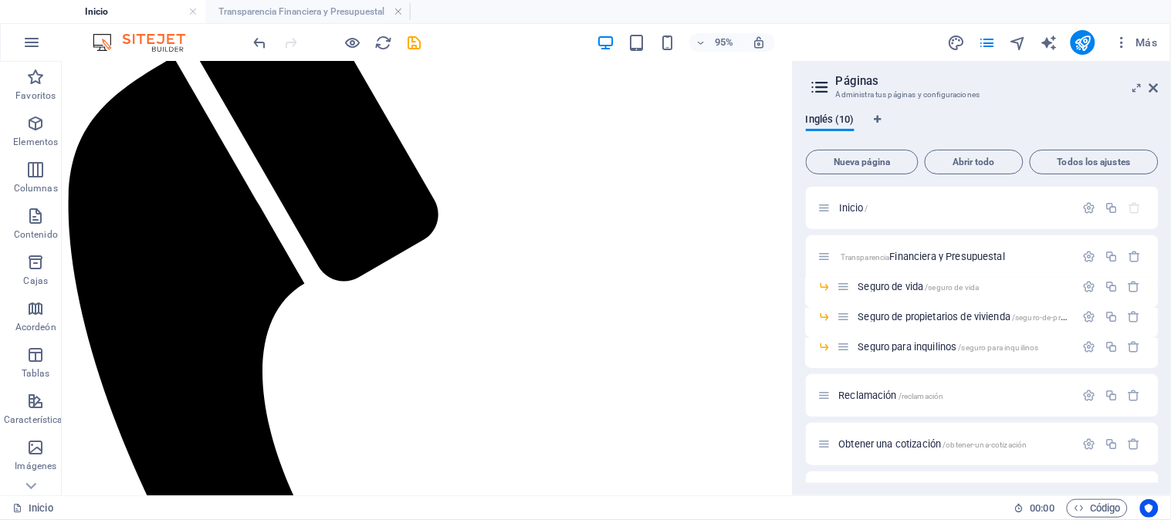
scroll to position [224, 0]
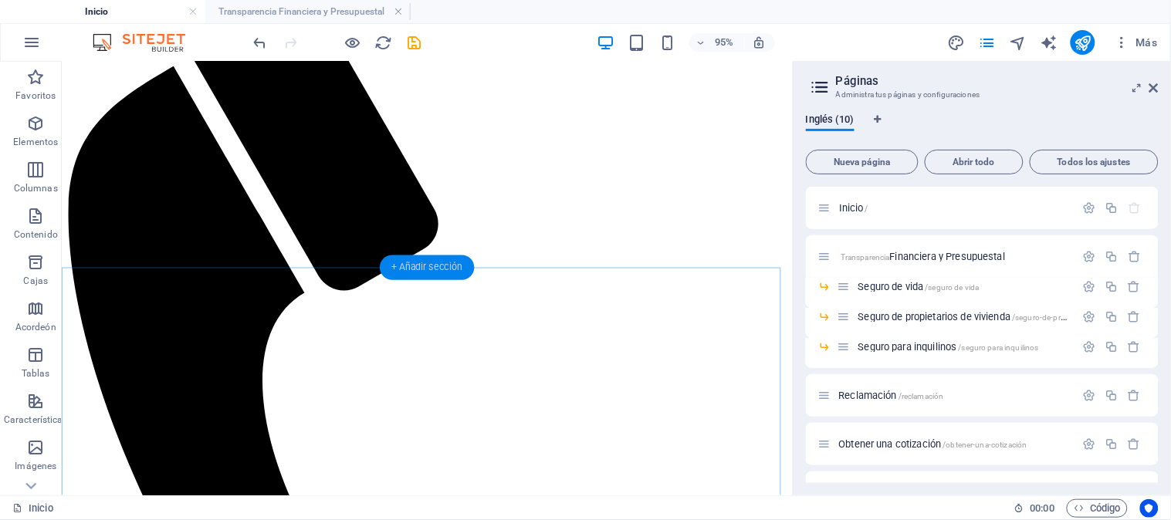
click at [436, 266] on font "+ Añadir sección" at bounding box center [427, 268] width 70 height 11
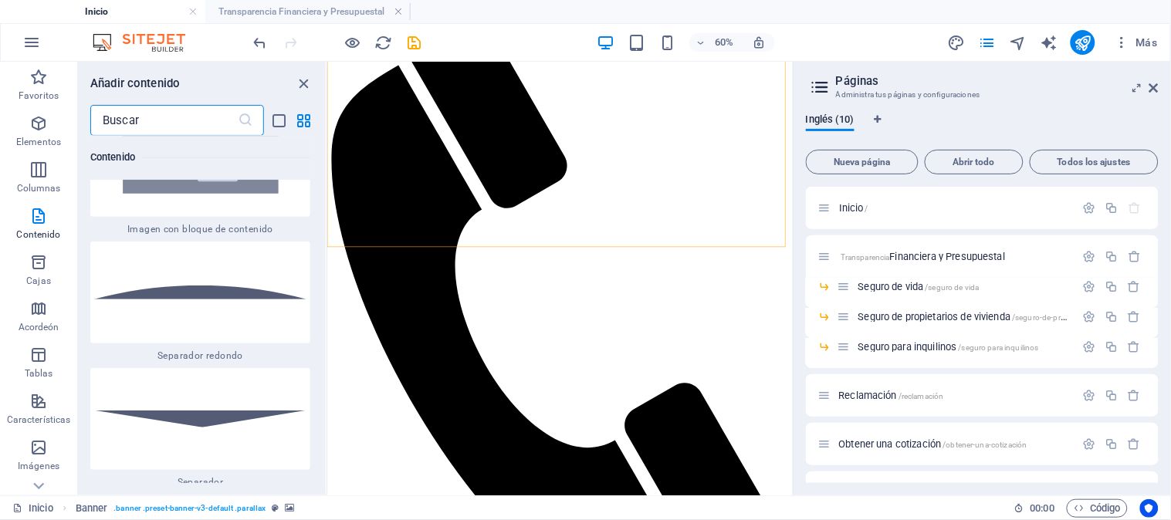
scroll to position [7340, 0]
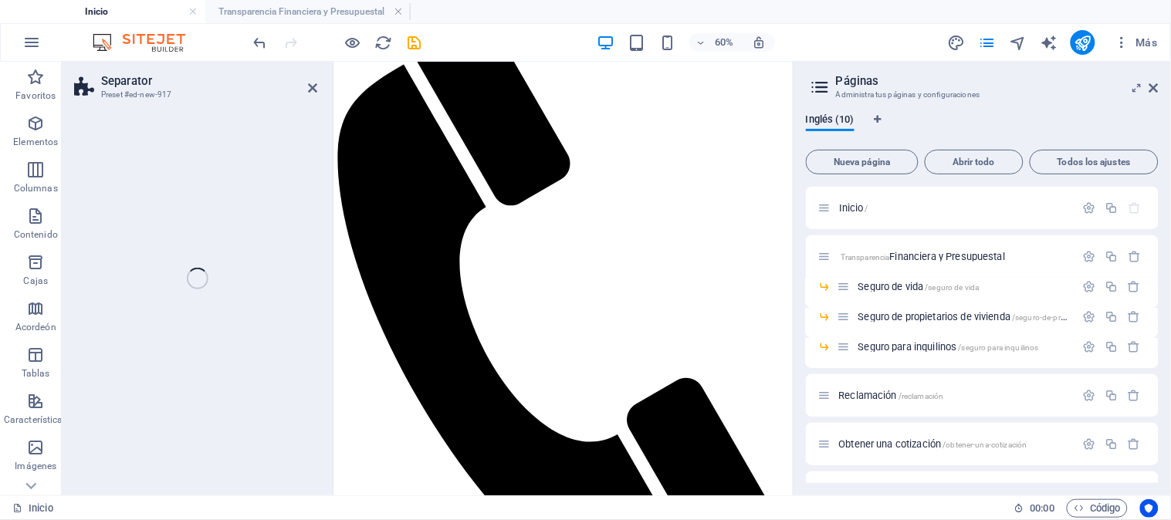
select select "circle"
select select "rem"
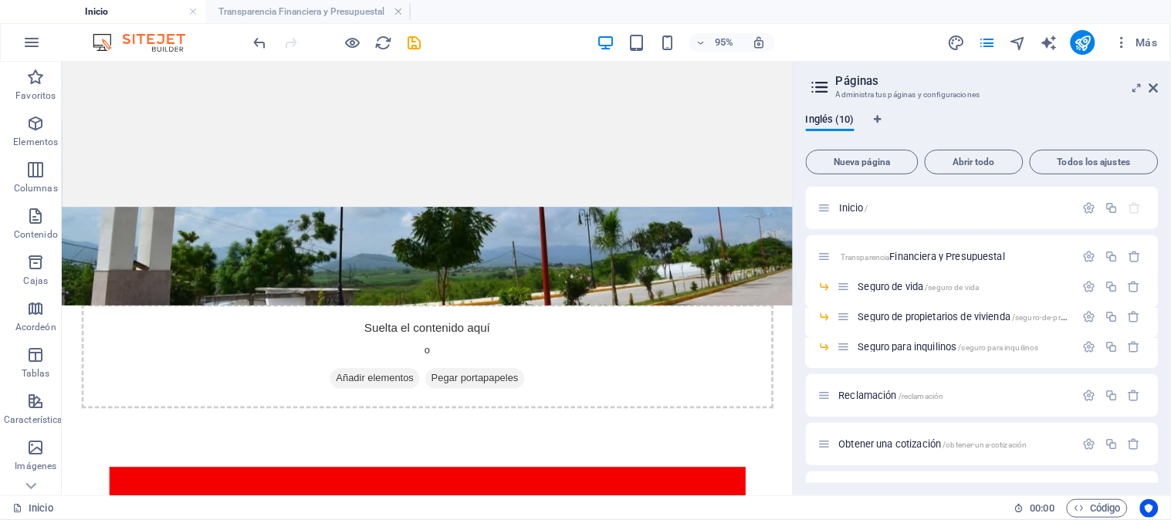
scroll to position [224, 0]
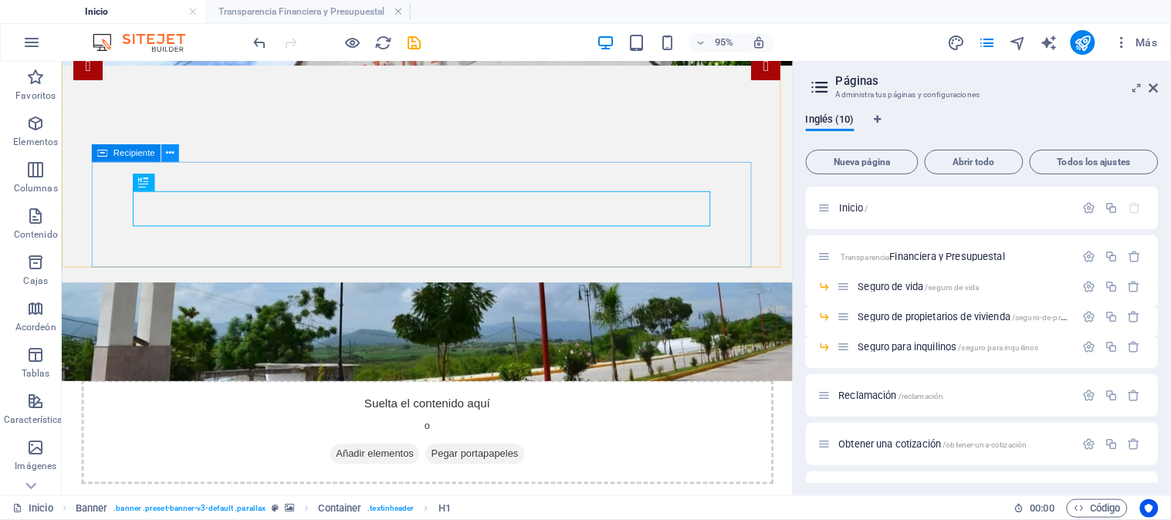
click at [173, 153] on icon at bounding box center [171, 153] width 8 height 15
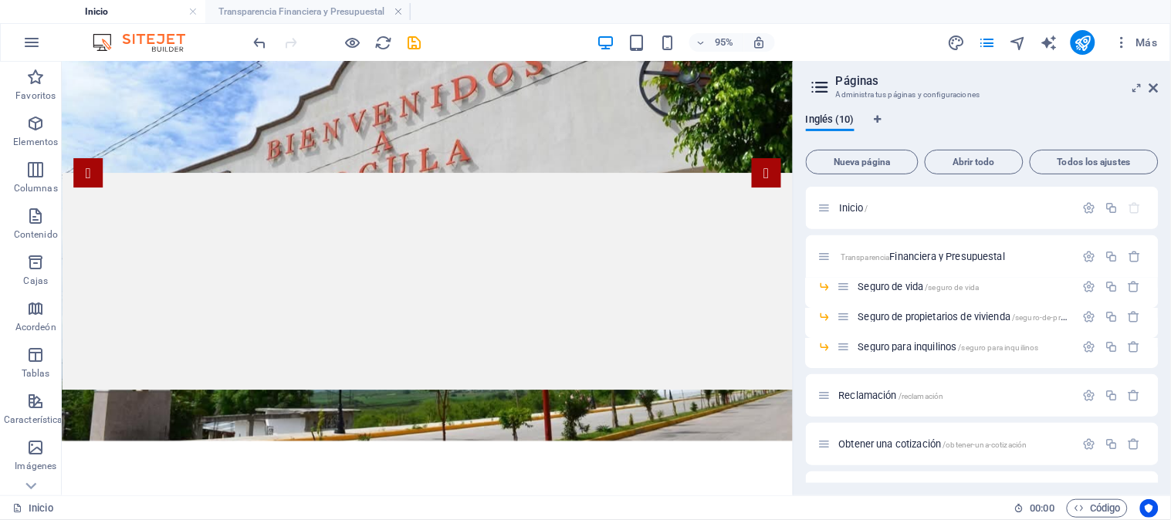
scroll to position [0, 0]
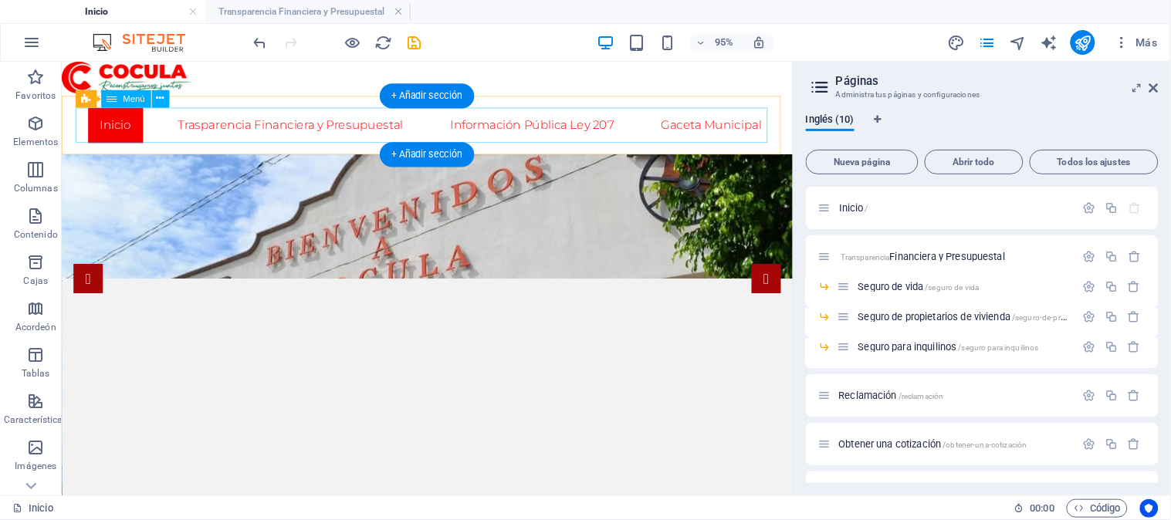
click at [100, 117] on nav "Inicio Trasparencia Financiera y Presupuestal Información Pública Ley 207 Gacet…" at bounding box center [446, 128] width 729 height 37
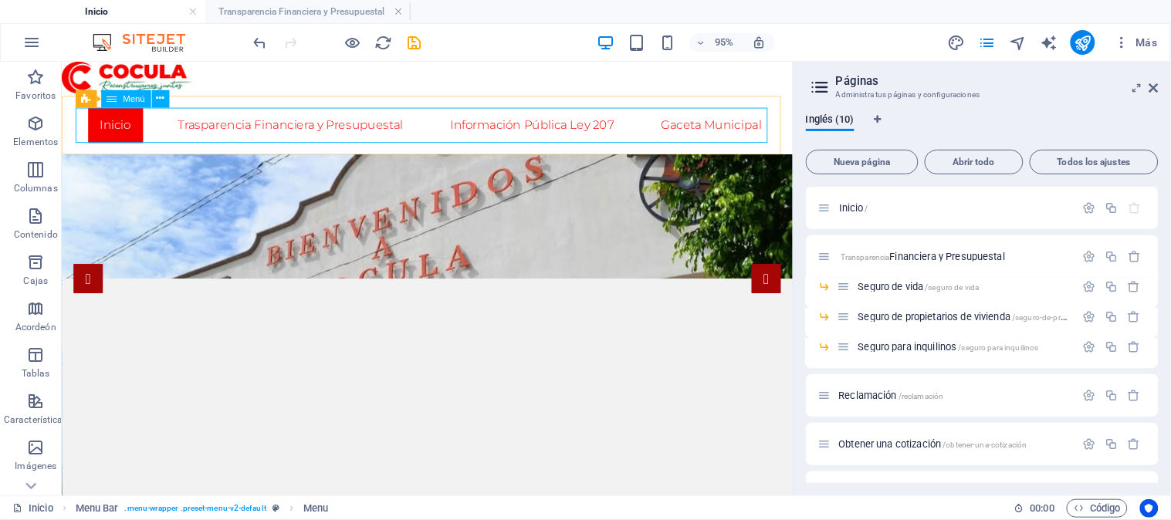
click at [124, 97] on font "Menú" at bounding box center [134, 99] width 22 height 10
click at [163, 99] on icon at bounding box center [161, 98] width 8 height 15
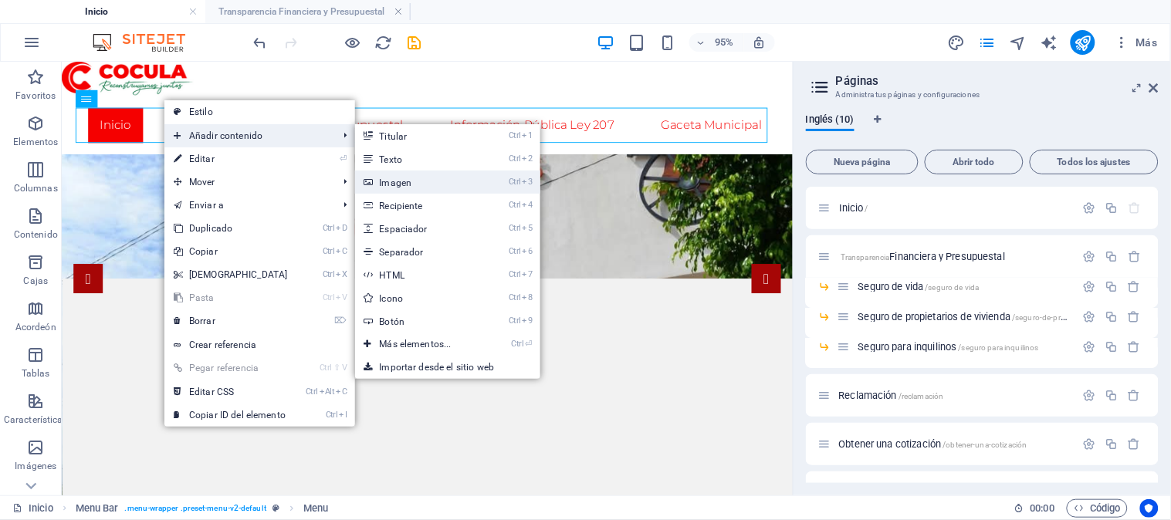
click at [396, 178] on font "Imagen" at bounding box center [396, 183] width 32 height 11
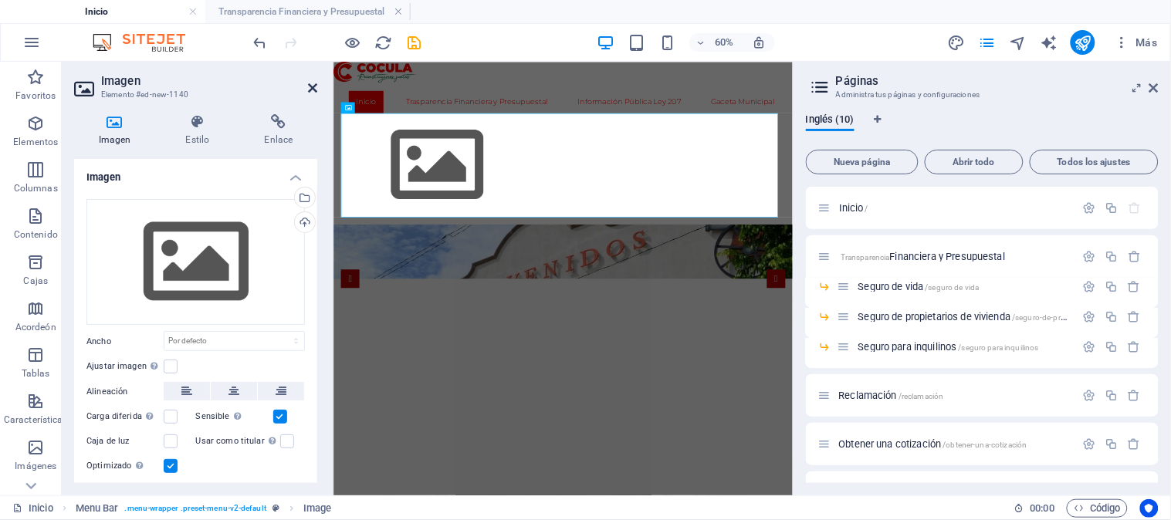
click at [311, 91] on icon at bounding box center [312, 88] width 9 height 12
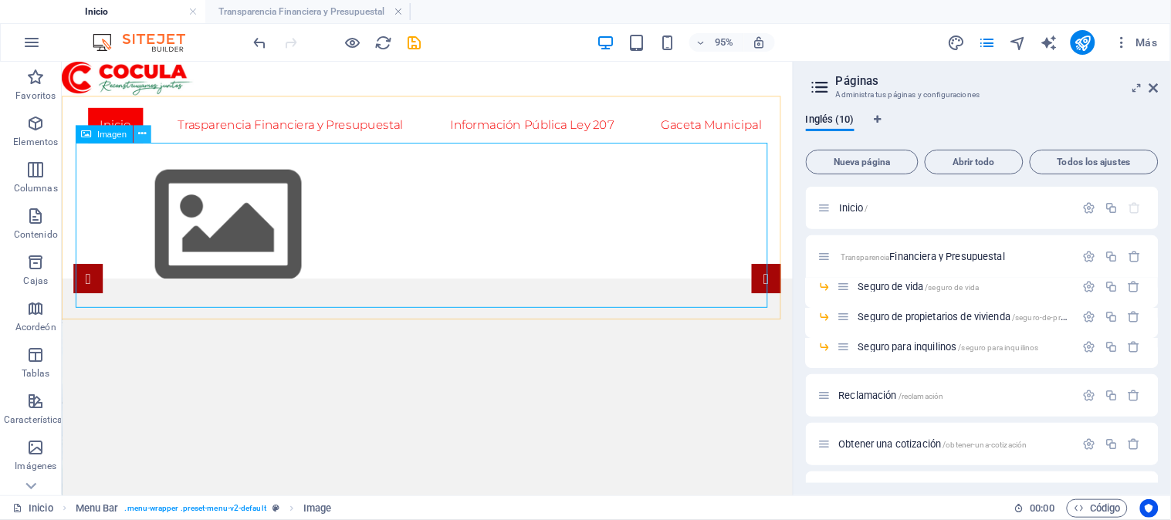
click at [150, 141] on button at bounding box center [143, 135] width 18 height 18
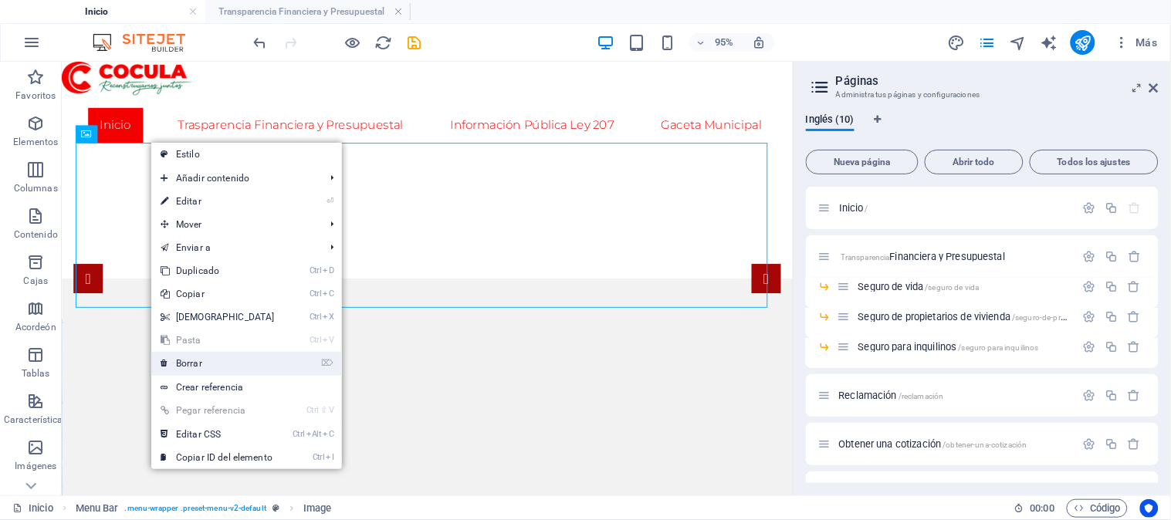
click at [215, 358] on link "⌦ Borrar" at bounding box center [217, 363] width 133 height 23
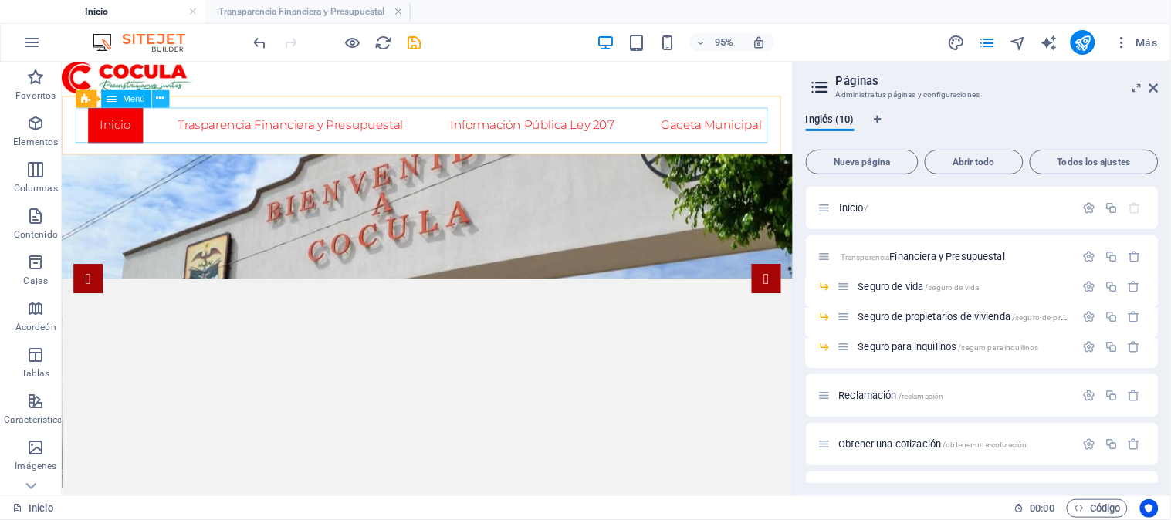
click at [165, 103] on button at bounding box center [160, 99] width 18 height 18
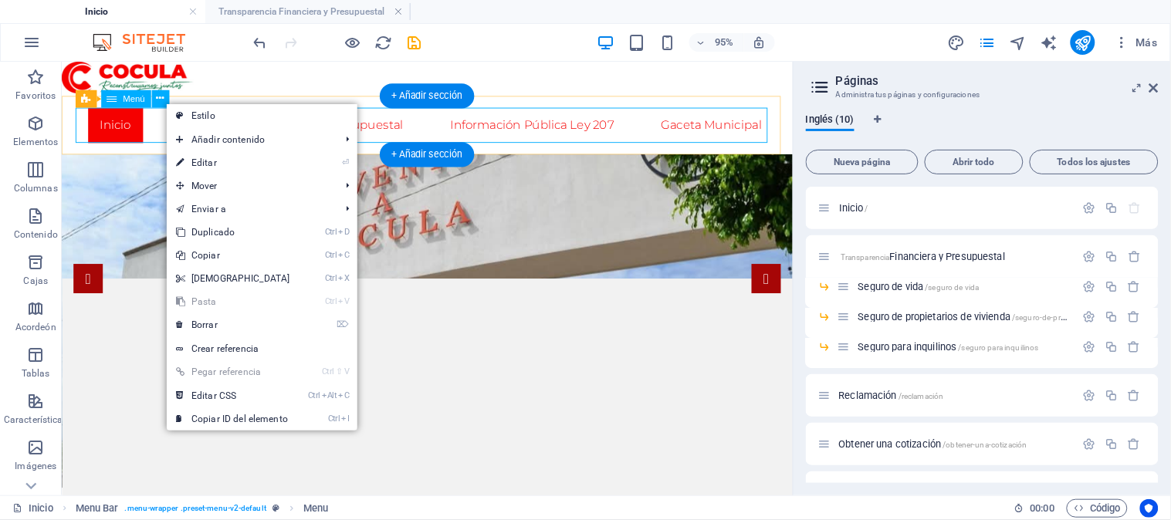
click at [580, 131] on nav "Inicio Trasparencia Financiera y Presupuestal Información Pública Ley 207 Gacet…" at bounding box center [446, 128] width 729 height 37
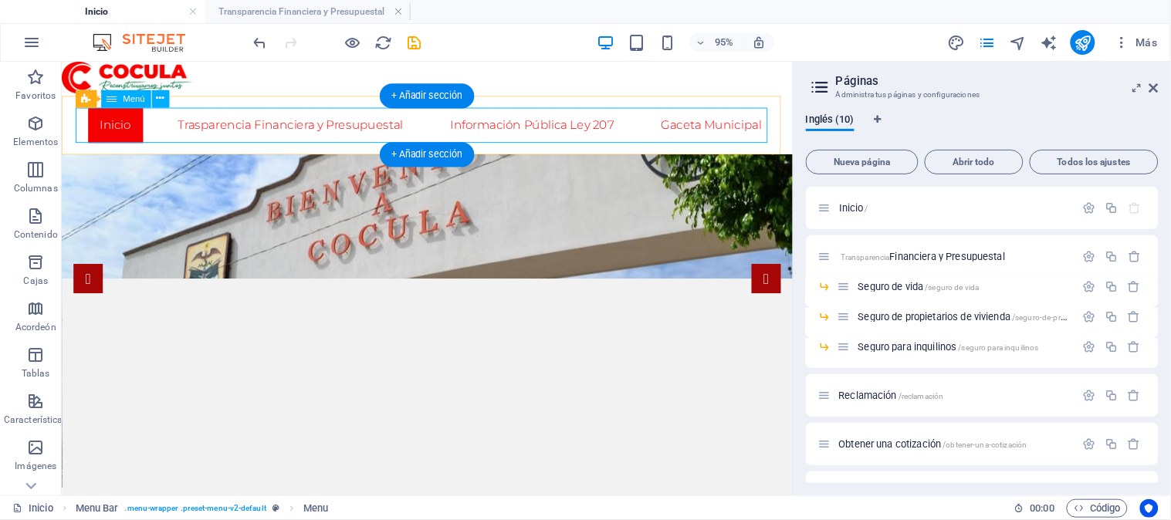
click at [566, 127] on nav "Inicio Trasparencia Financiera y Presupuestal Información Pública Ley 207 Gacet…" at bounding box center [446, 128] width 729 height 37
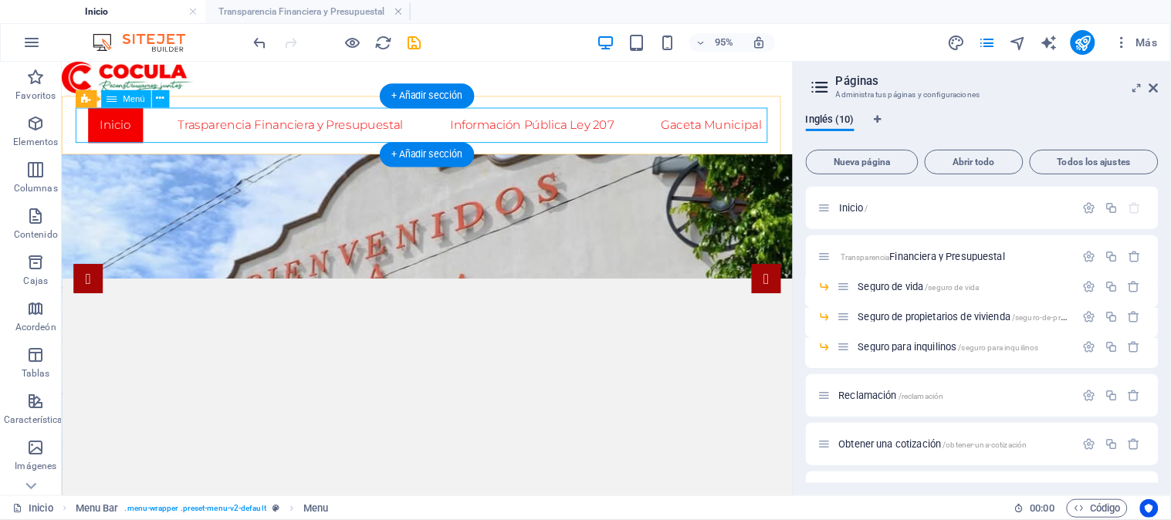
select select
select select "1"
select select
select select "5"
select select
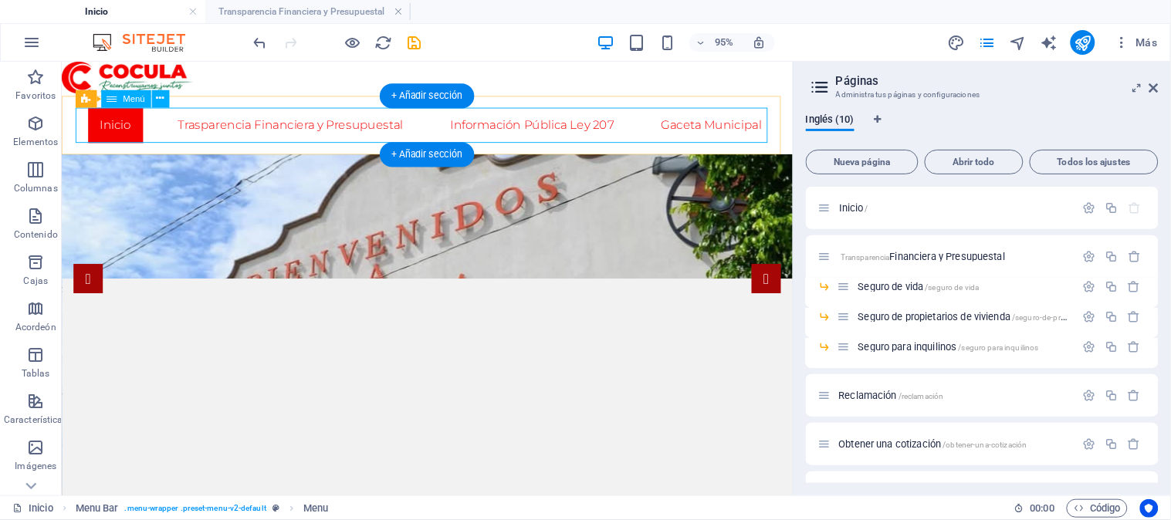
select select
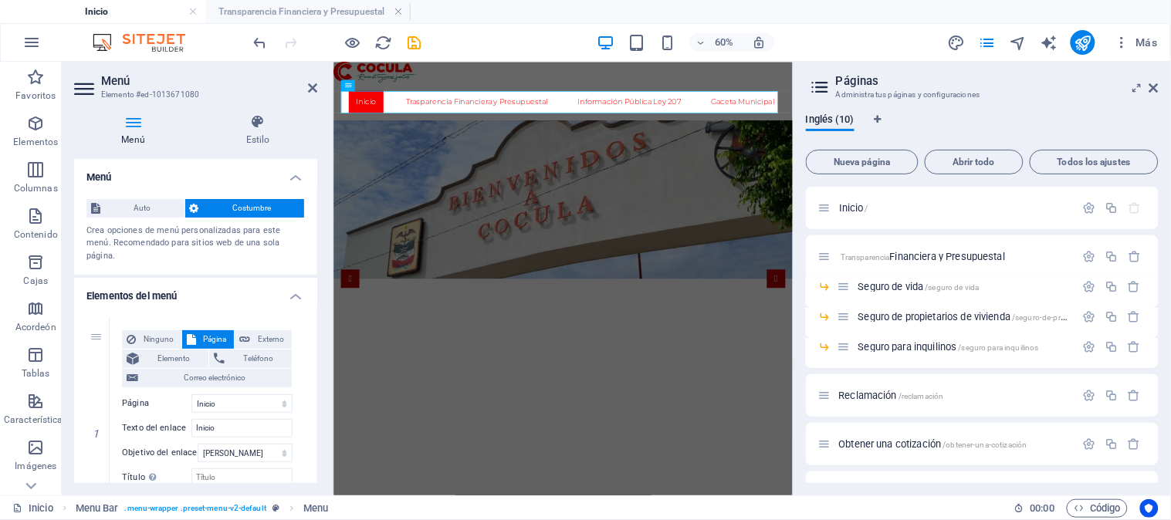
click at [198, 168] on h4 "Menú" at bounding box center [195, 173] width 243 height 28
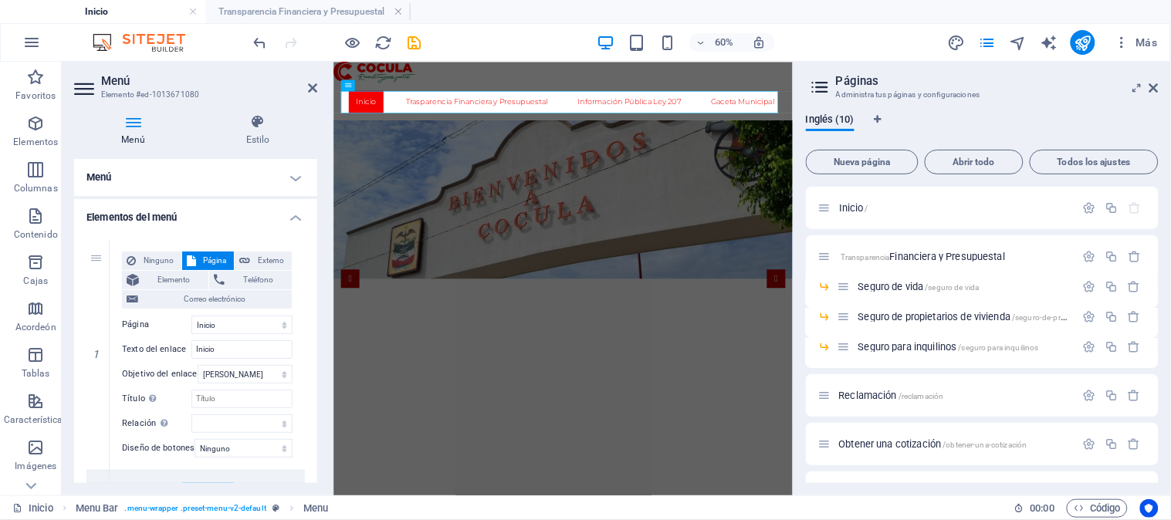
click at [198, 168] on h4 "Menú" at bounding box center [195, 177] width 243 height 37
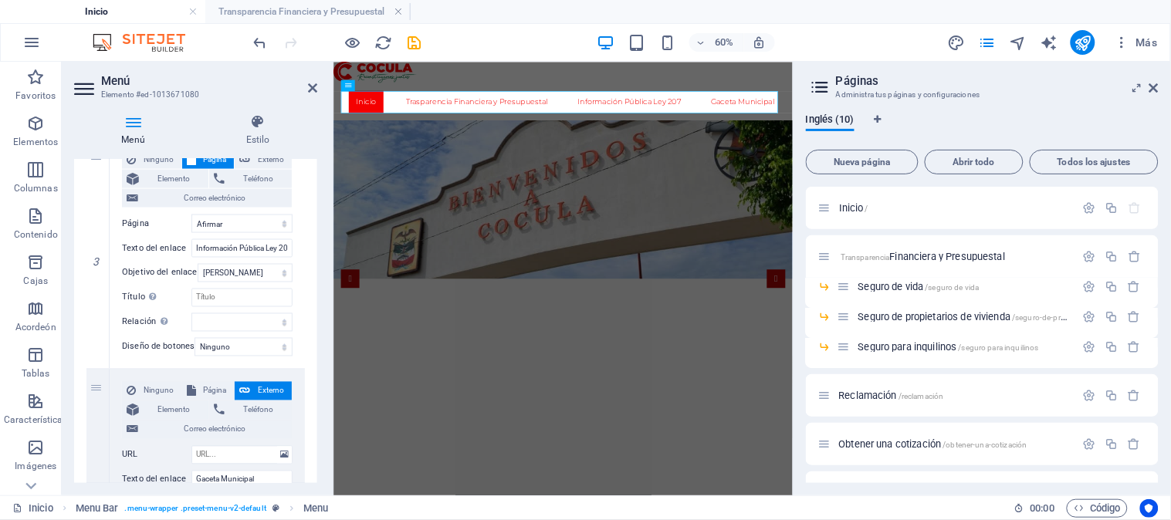
scroll to position [652, 0]
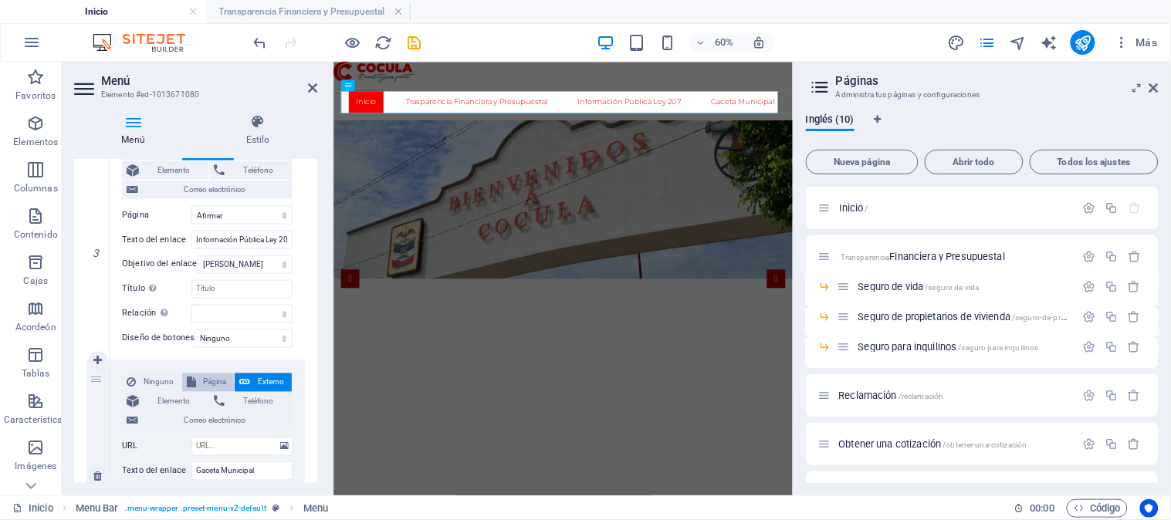
click at [213, 382] on font "Página" at bounding box center [215, 382] width 23 height 8
select select
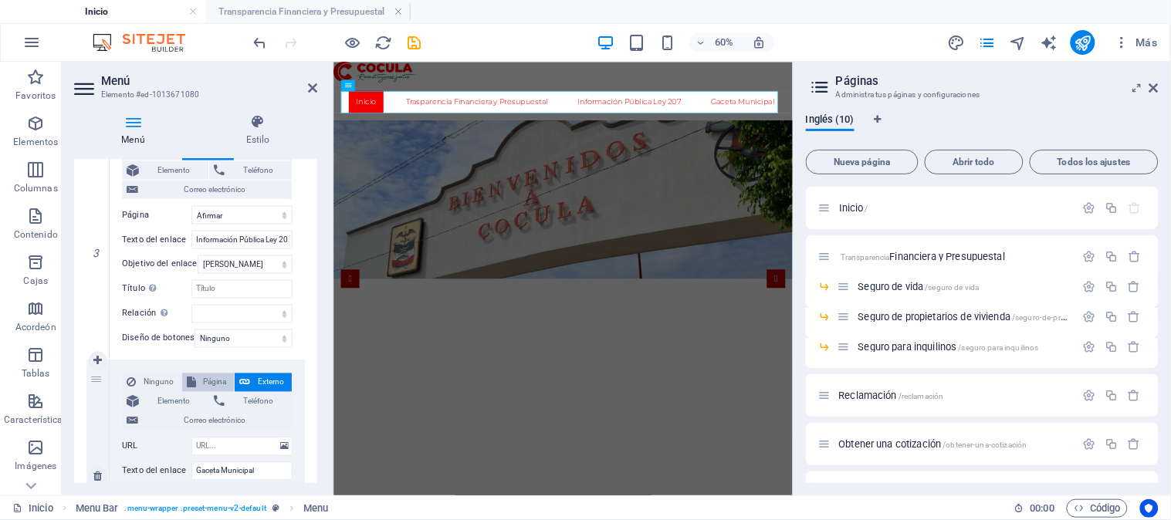
select select
click at [273, 445] on select "Inicio Transparencia Financiera y Presupuestal -- Seguro de vida -- Seguro de p…" at bounding box center [241, 447] width 101 height 19
select select "5"
click at [191, 438] on select "Inicio Transparencia Financiera y Presupuestal -- Seguro de vida -- Seguro de p…" at bounding box center [241, 447] width 101 height 19
select select
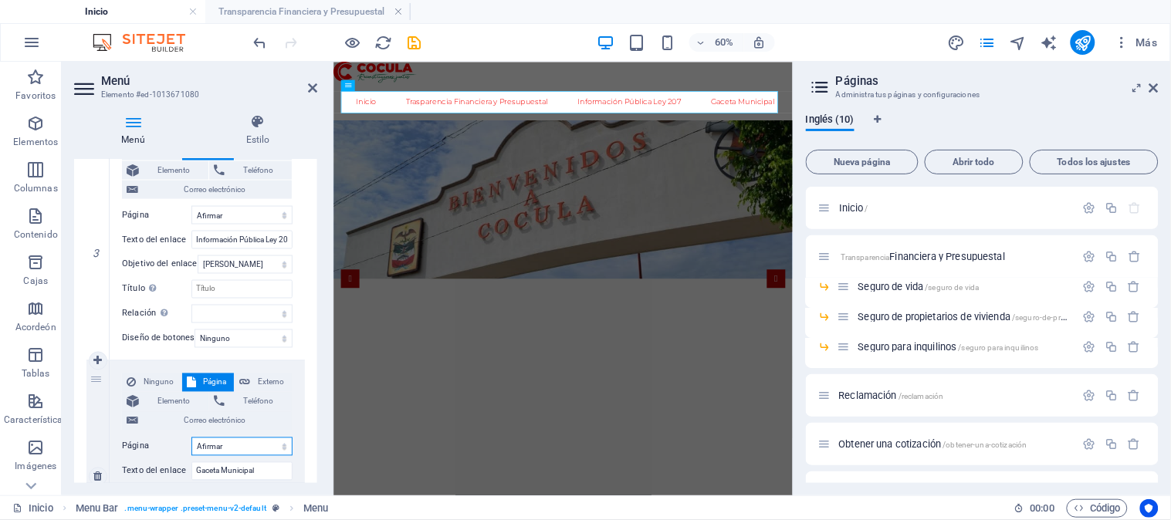
select select
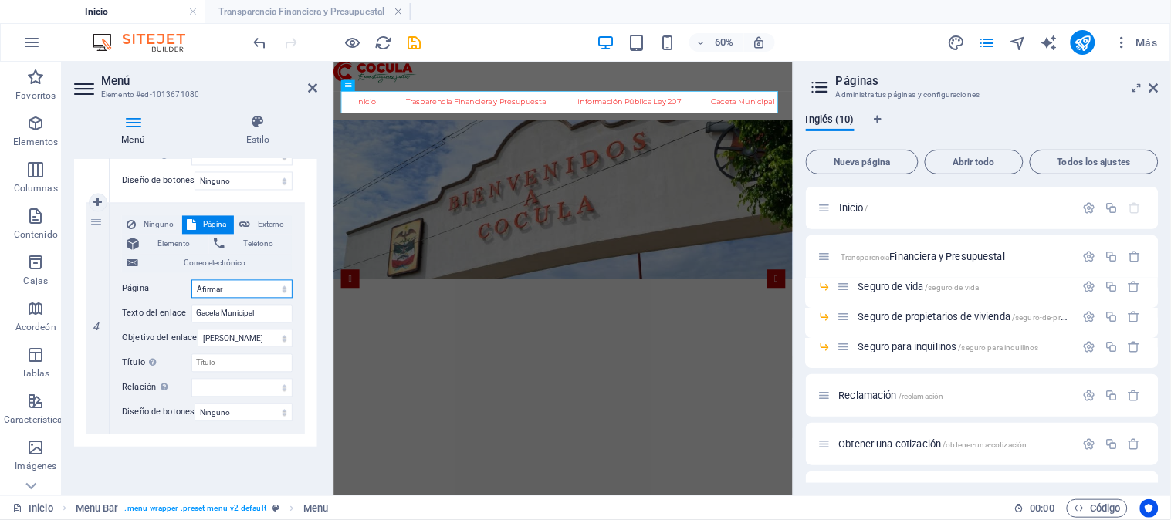
scroll to position [815, 0]
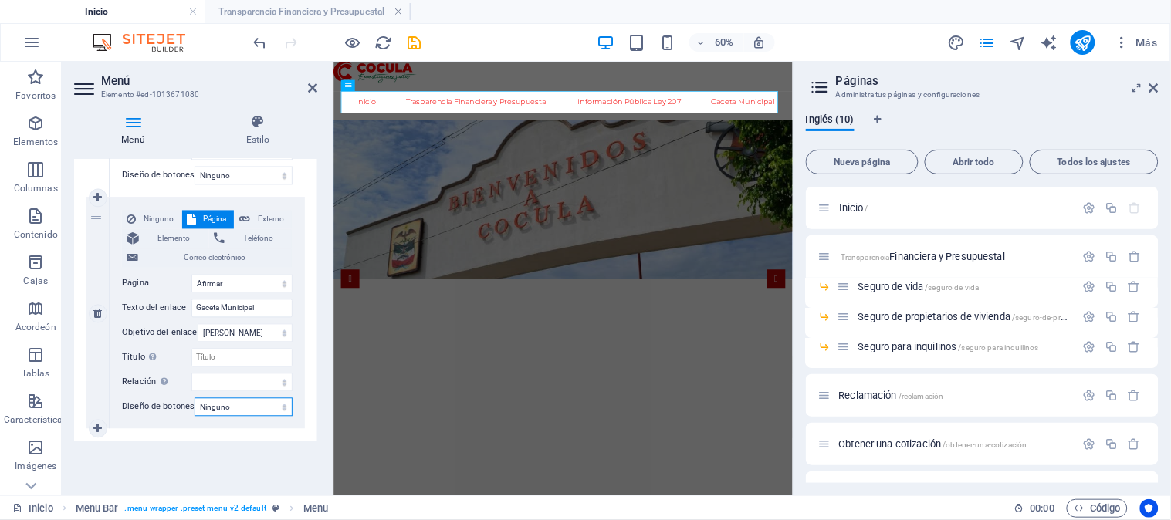
click at [266, 402] on select "Ninguno Por defecto Primario Secundario" at bounding box center [244, 407] width 98 height 19
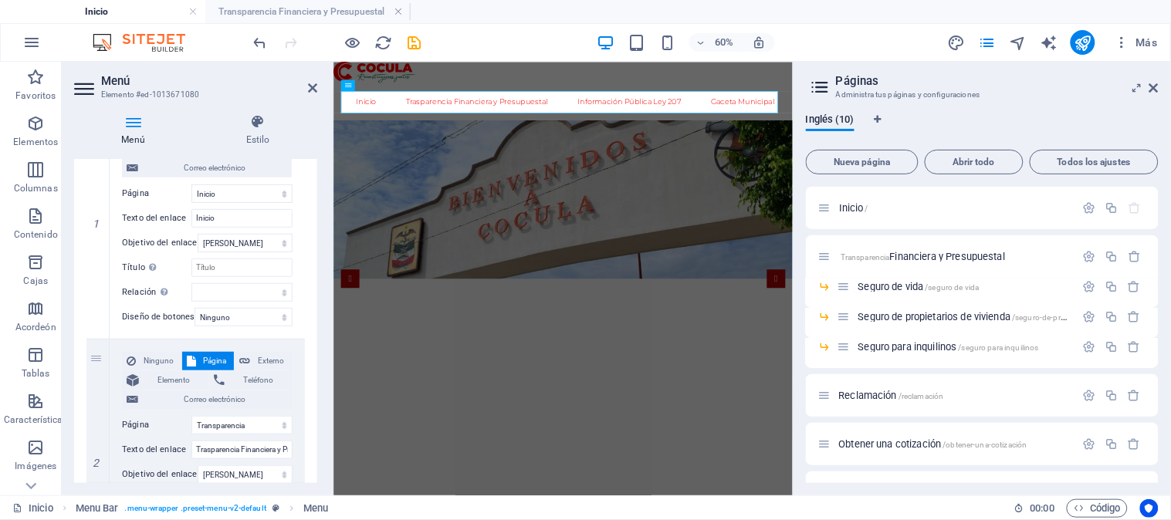
scroll to position [128, 0]
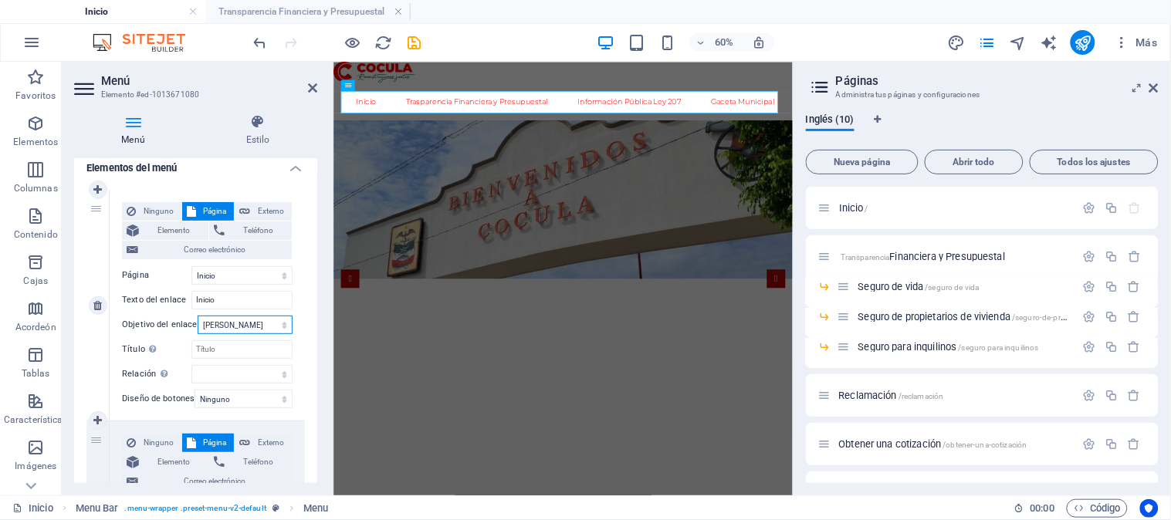
click at [271, 323] on select "Nueva pestaña Misma pestaña Cubrir" at bounding box center [245, 325] width 95 height 19
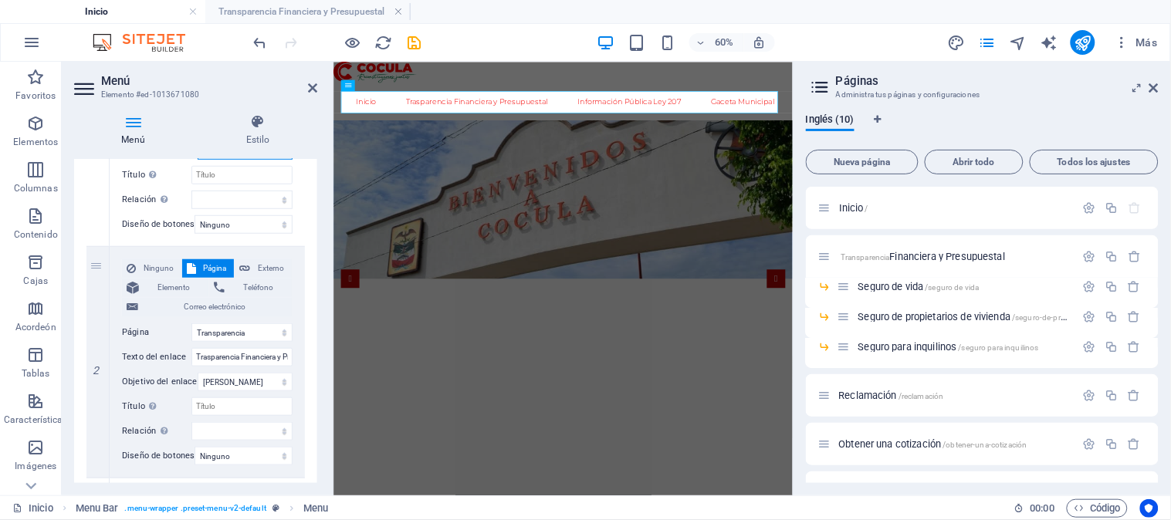
scroll to position [300, 0]
click at [237, 336] on select "Inicio Transparencia Financiera y Presupuestal -- Seguro de vida -- Seguro de p…" at bounding box center [241, 336] width 101 height 19
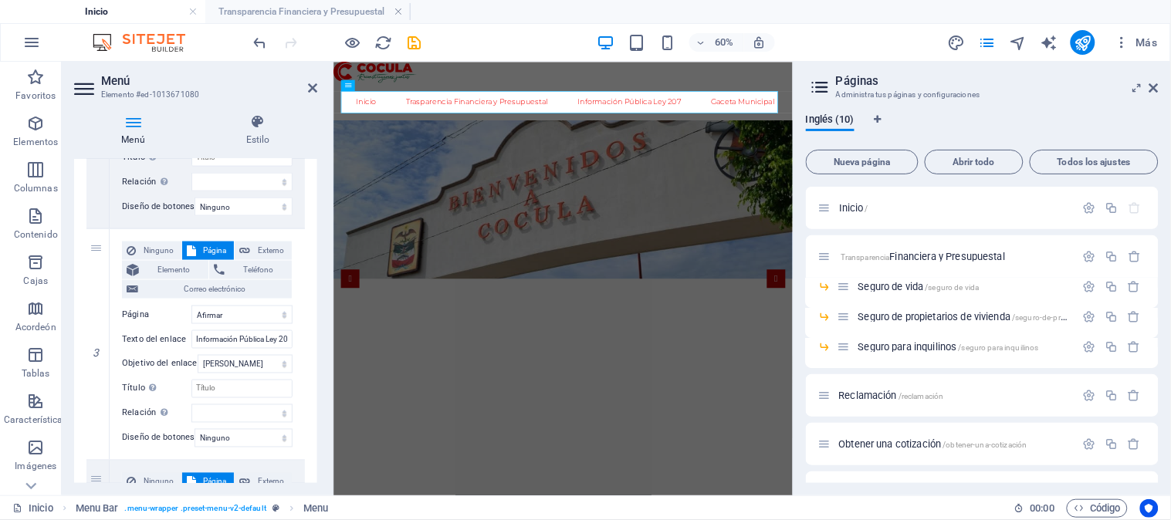
scroll to position [558, 0]
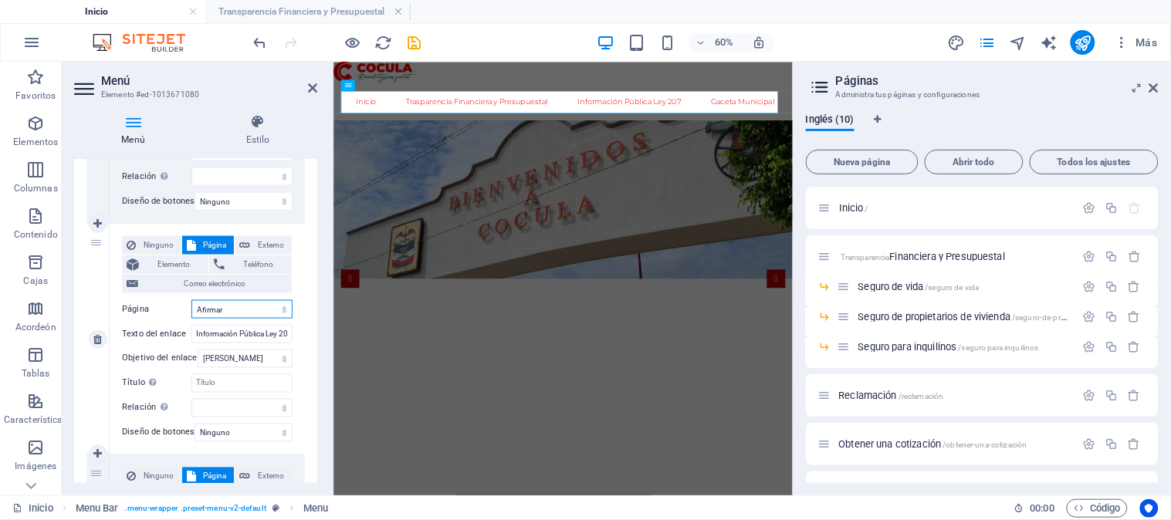
click at [265, 307] on select "Inicio Transparencia Financiera y Presupuestal -- Seguro de vida -- Seguro de p…" at bounding box center [241, 309] width 101 height 19
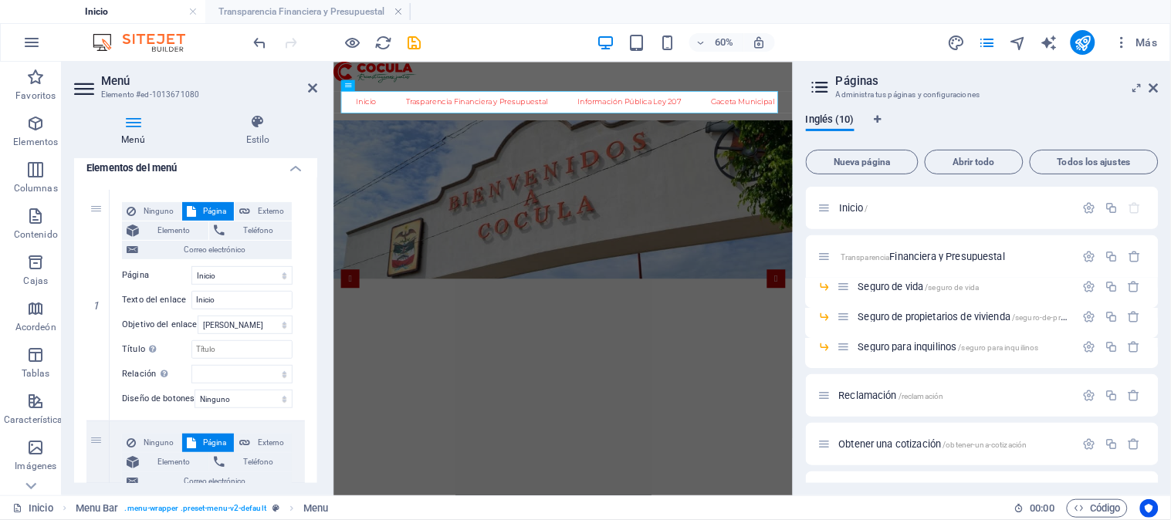
scroll to position [0, 0]
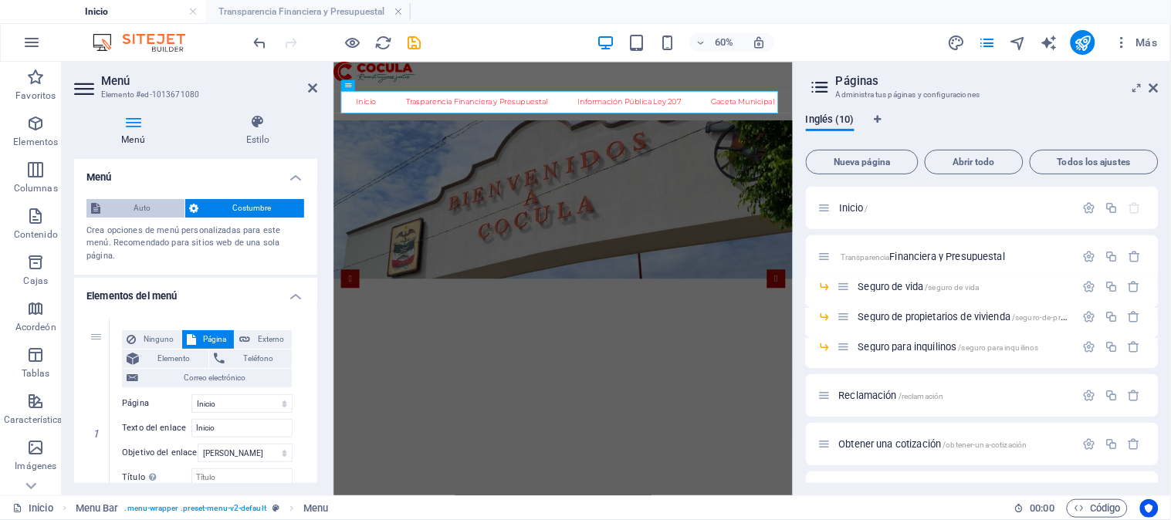
click at [141, 210] on font "Auto" at bounding box center [142, 208] width 17 height 8
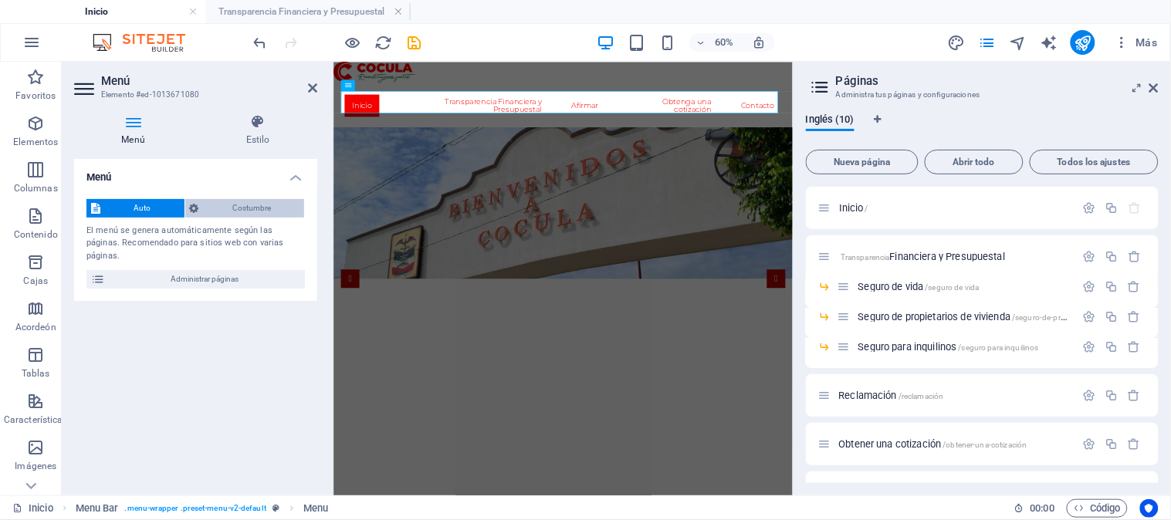
click at [214, 209] on span "Costumbre" at bounding box center [252, 208] width 97 height 19
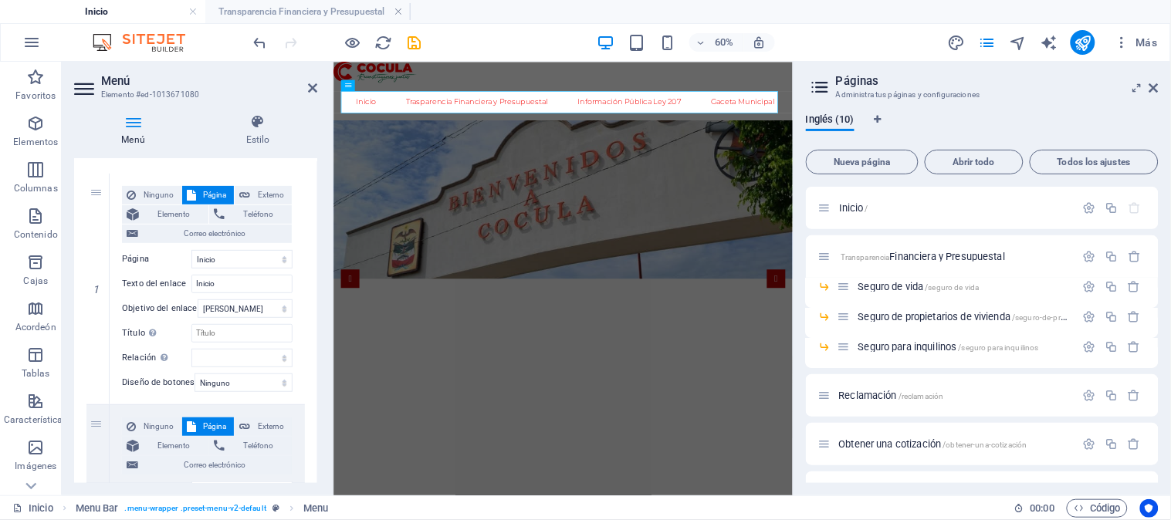
scroll to position [171, 0]
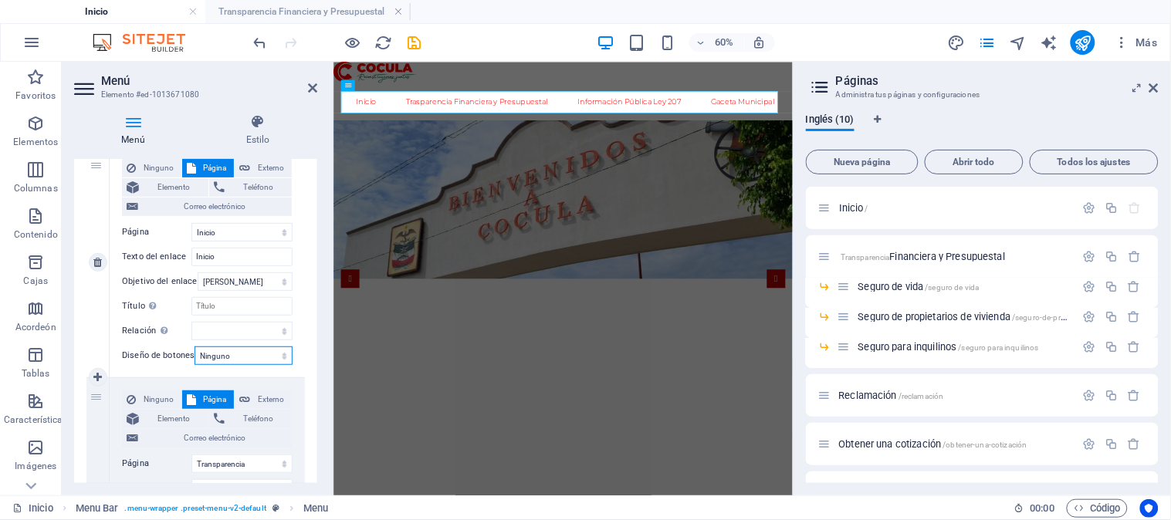
click at [272, 360] on select "Ninguno Por defecto Primario Secundario" at bounding box center [244, 356] width 98 height 19
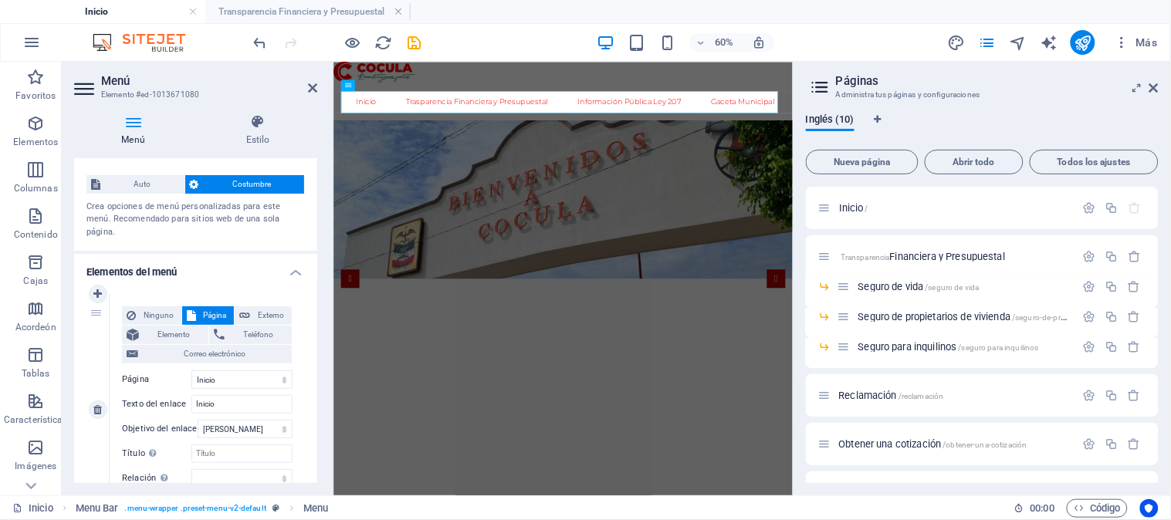
scroll to position [0, 0]
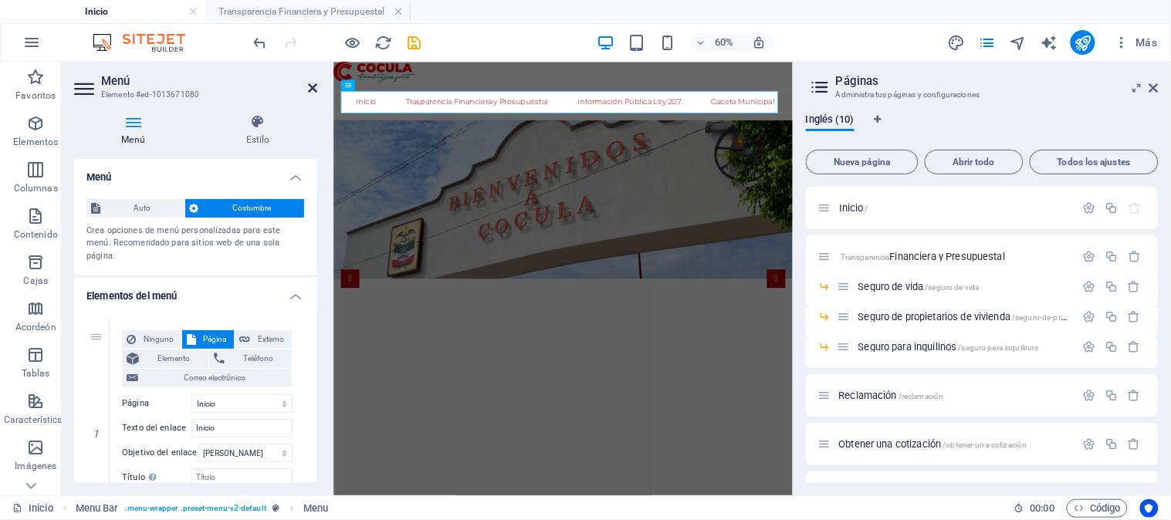
drag, startPoint x: 317, startPoint y: 87, endPoint x: 348, endPoint y: 104, distance: 35.9
click at [317, 87] on icon at bounding box center [312, 88] width 9 height 12
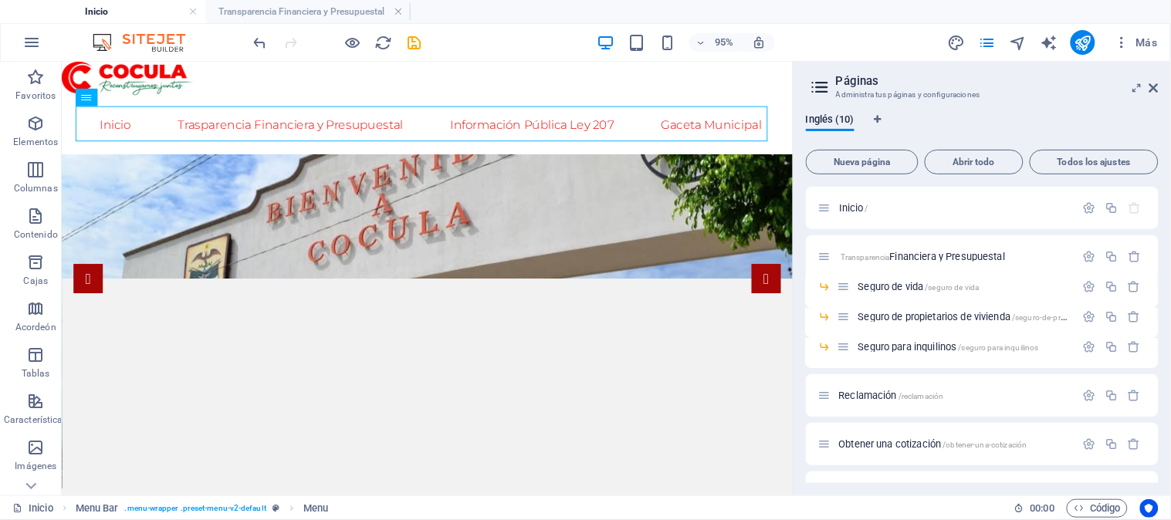
scroll to position [171, 0]
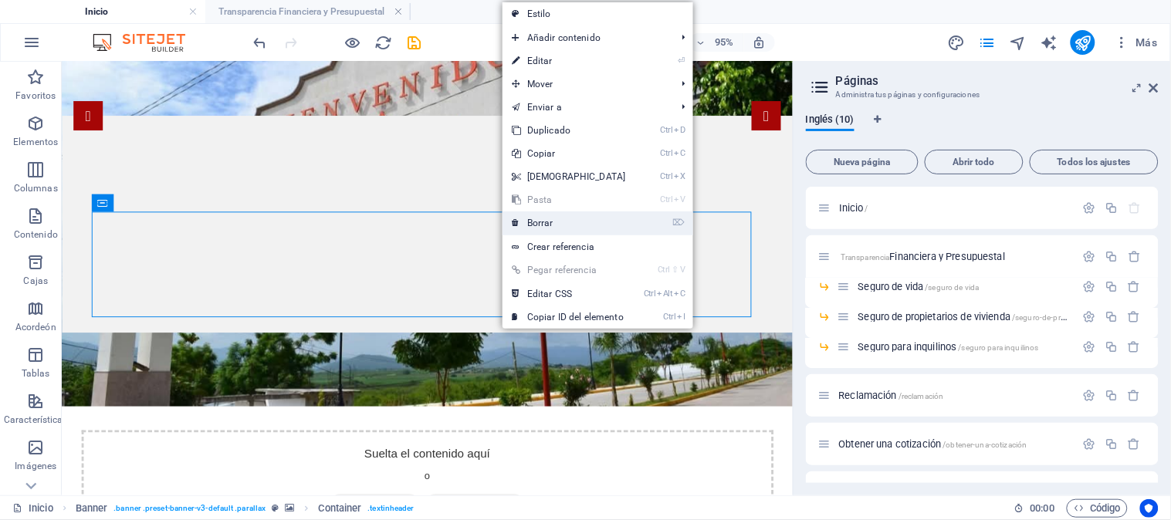
click at [546, 218] on font "Borrar" at bounding box center [540, 223] width 26 height 11
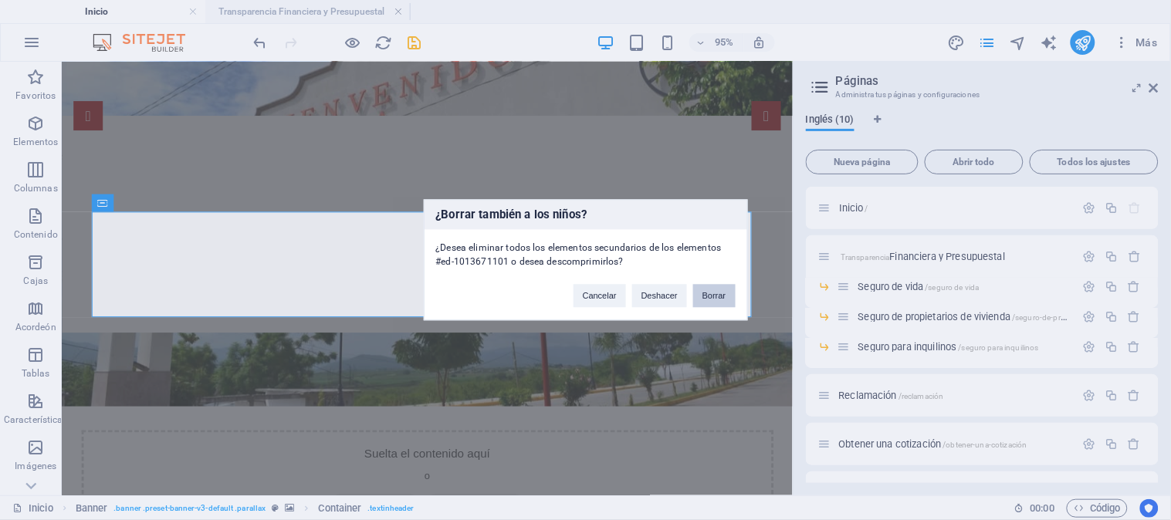
click at [719, 301] on button "Borrar" at bounding box center [714, 296] width 42 height 23
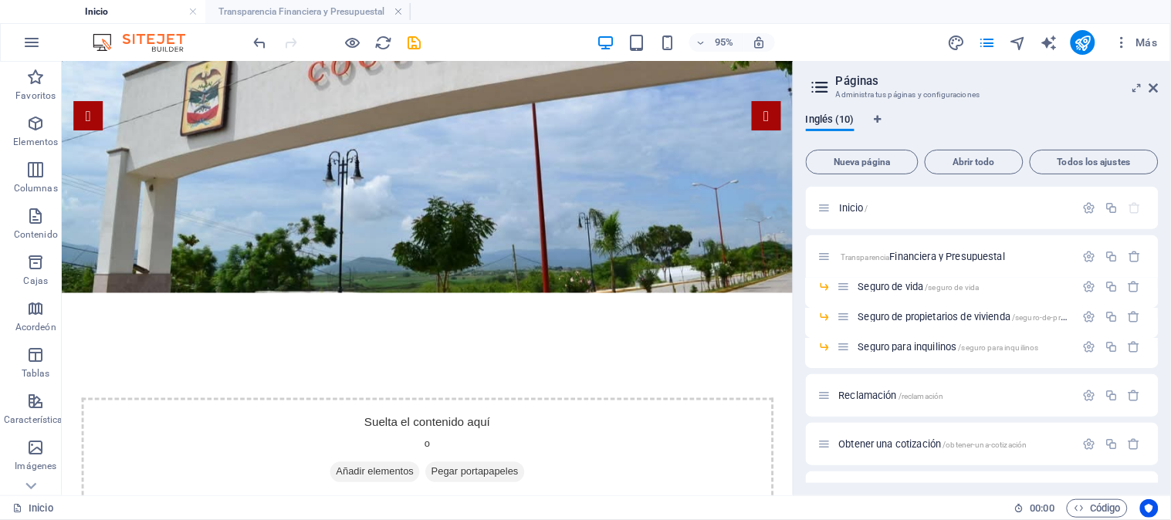
scroll to position [0, 0]
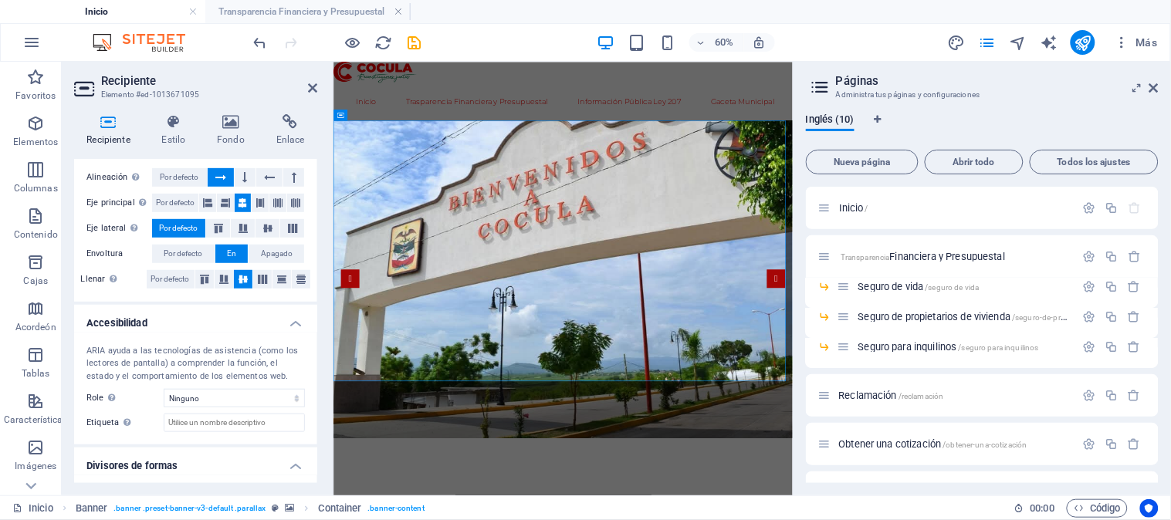
scroll to position [292, 0]
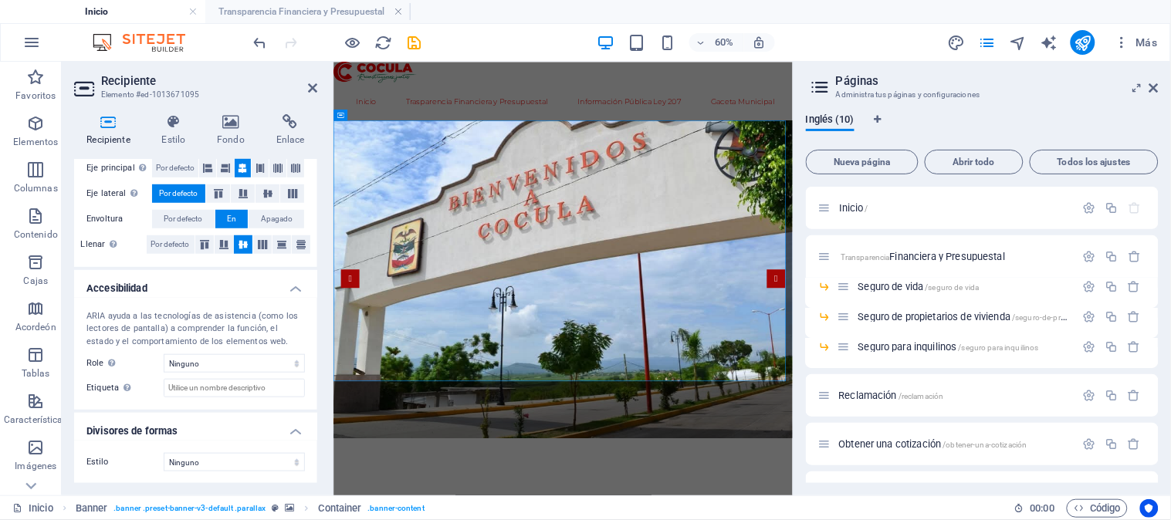
drag, startPoint x: 214, startPoint y: 242, endPoint x: 216, endPoint y: 263, distance: 20.2
click at [216, 263] on div "Alineación Determina la dirección de flexión. Por defecto Eje principal Determi…" at bounding box center [195, 194] width 243 height 146
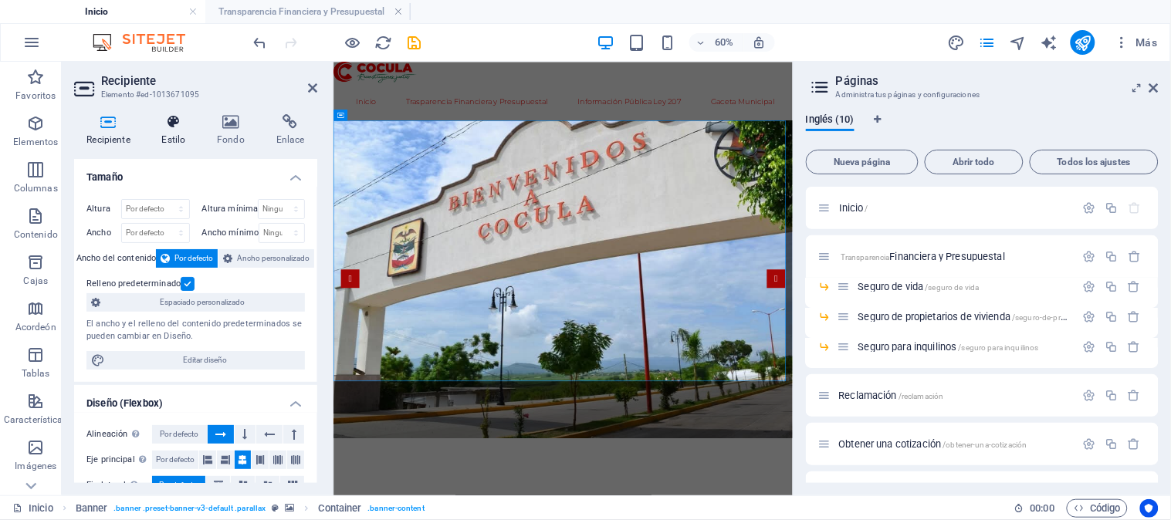
click at [170, 140] on font "Estilo" at bounding box center [174, 139] width 24 height 11
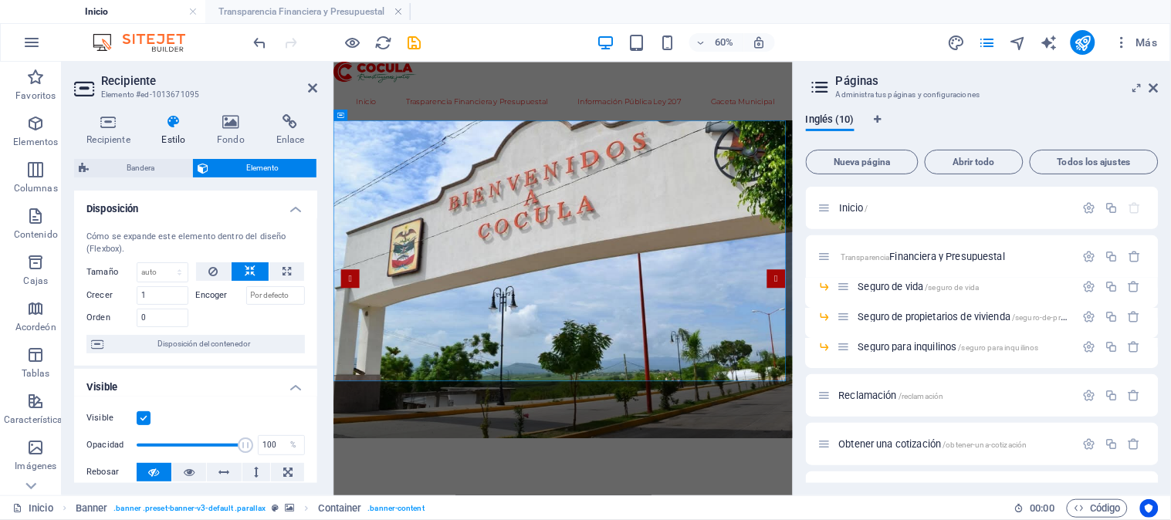
click at [255, 170] on font "Elemento" at bounding box center [262, 168] width 32 height 8
click at [168, 168] on span "Bandera" at bounding box center [140, 168] width 94 height 19
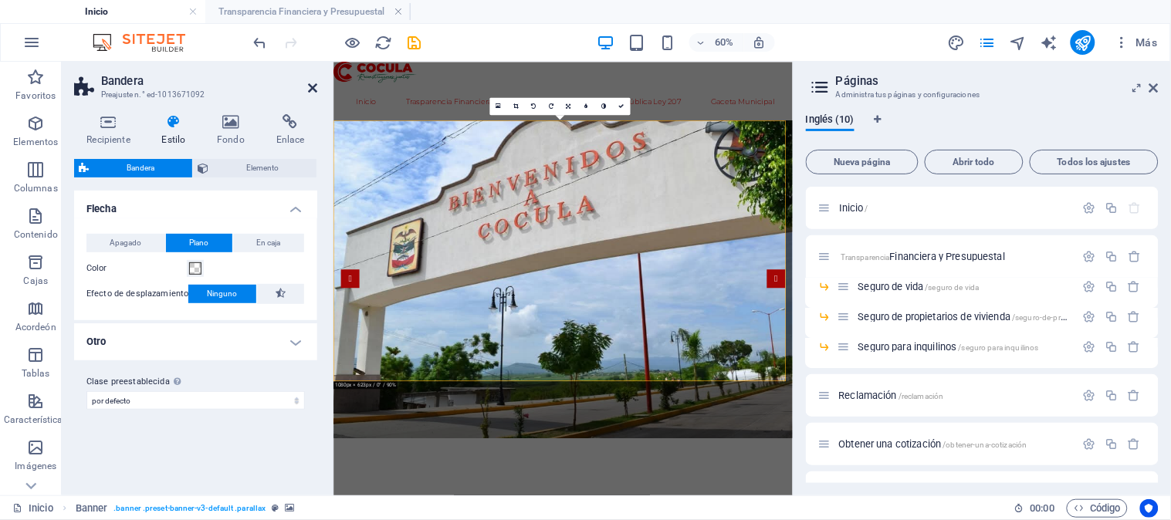
drag, startPoint x: 315, startPoint y: 86, endPoint x: 272, endPoint y: 25, distance: 74.1
click at [315, 86] on icon at bounding box center [312, 88] width 9 height 12
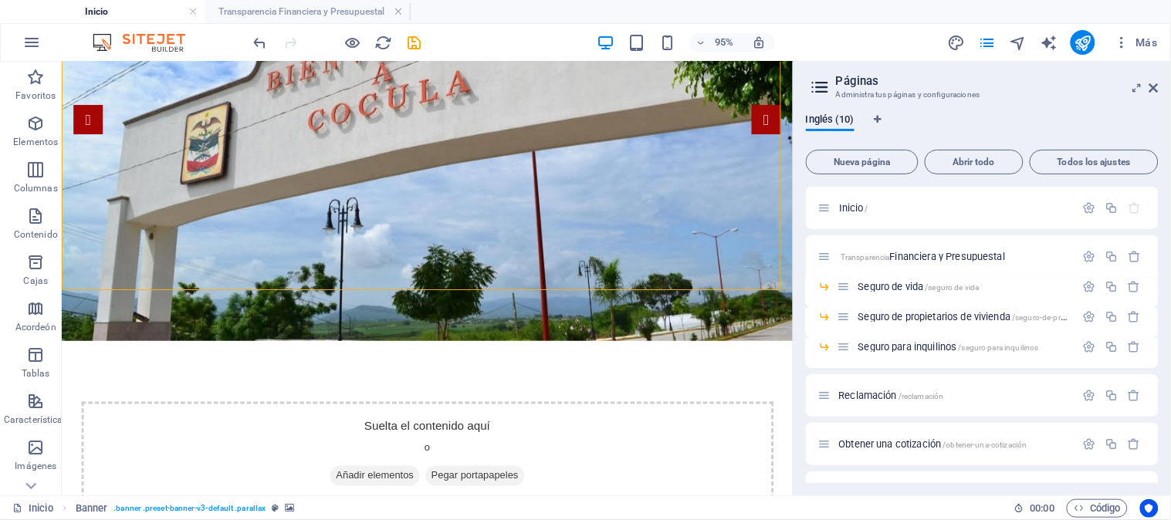
scroll to position [86, 0]
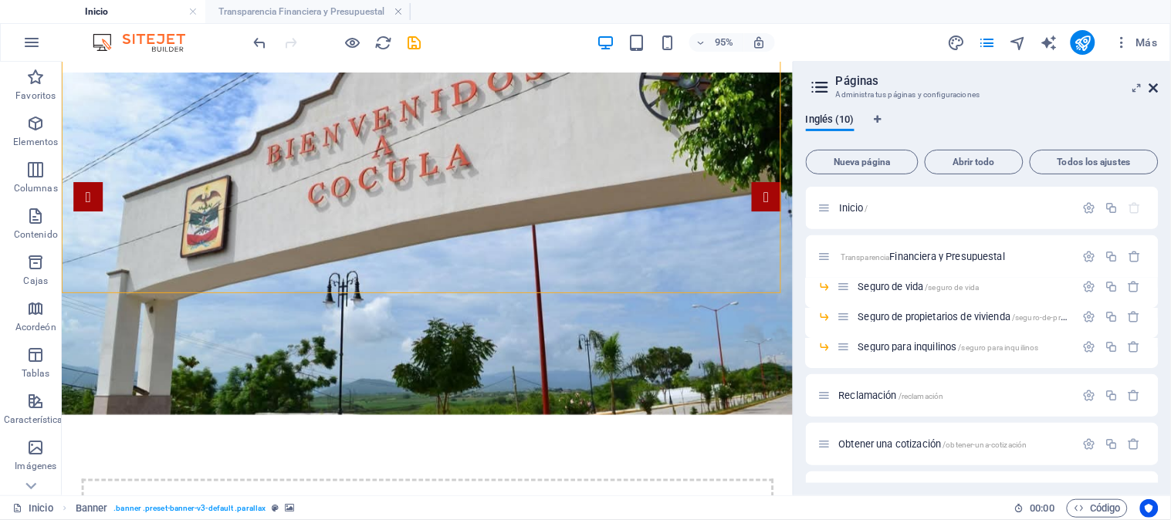
click at [1154, 88] on icon at bounding box center [1154, 88] width 9 height 12
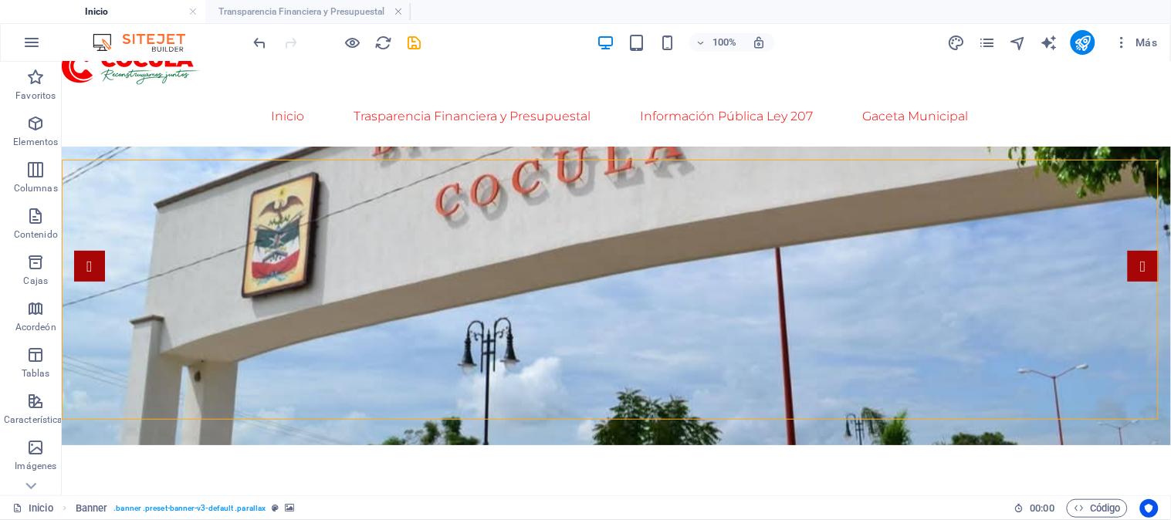
scroll to position [0, 0]
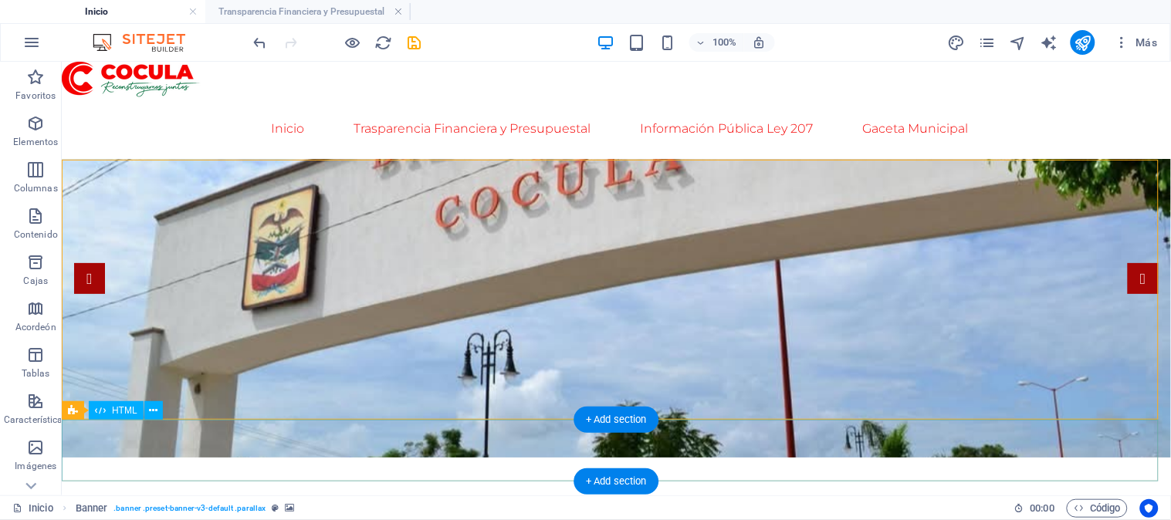
drag, startPoint x: 679, startPoint y: 422, endPoint x: 686, endPoint y: 422, distance: 7.8
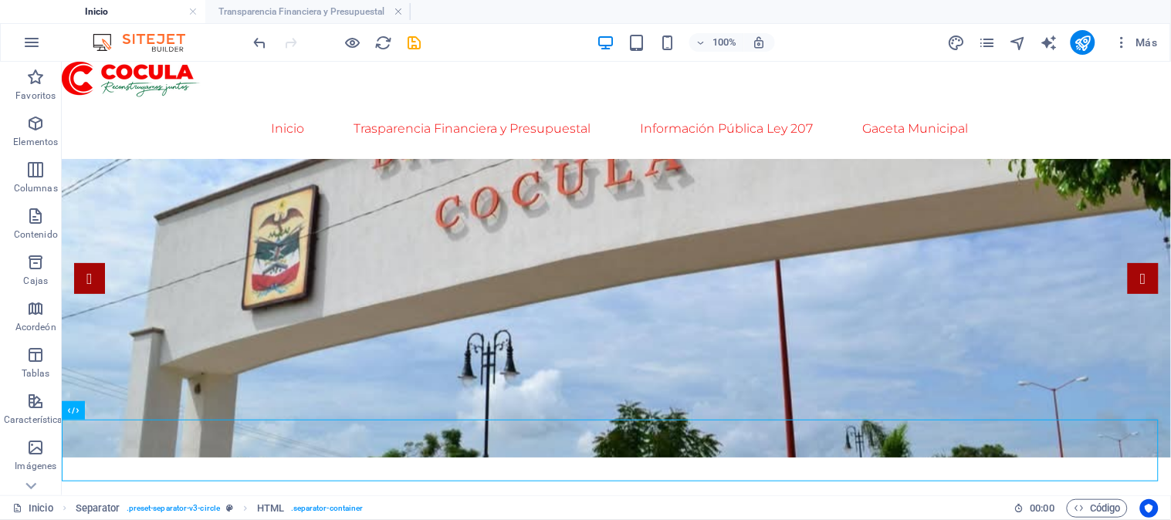
click at [365, 34] on div at bounding box center [337, 42] width 173 height 25
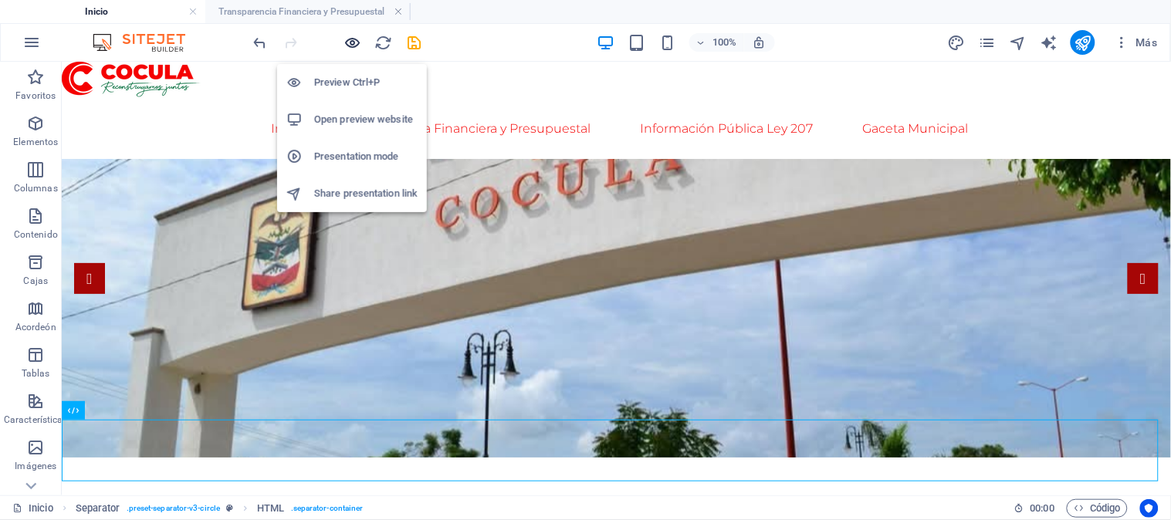
click at [349, 37] on icon "button" at bounding box center [353, 43] width 18 height 18
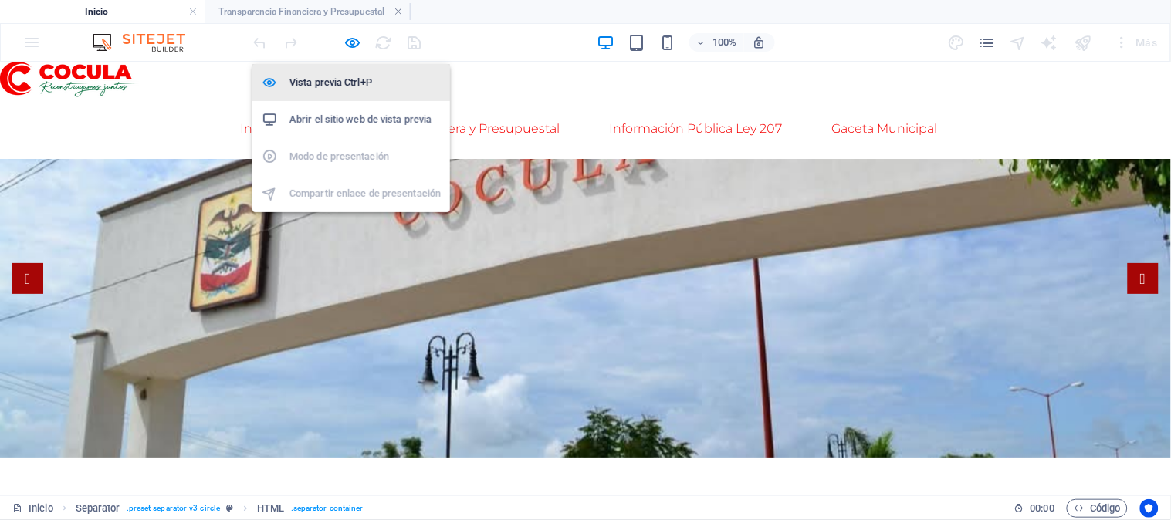
click at [346, 82] on font "Vista previa Ctrl+P" at bounding box center [331, 82] width 83 height 12
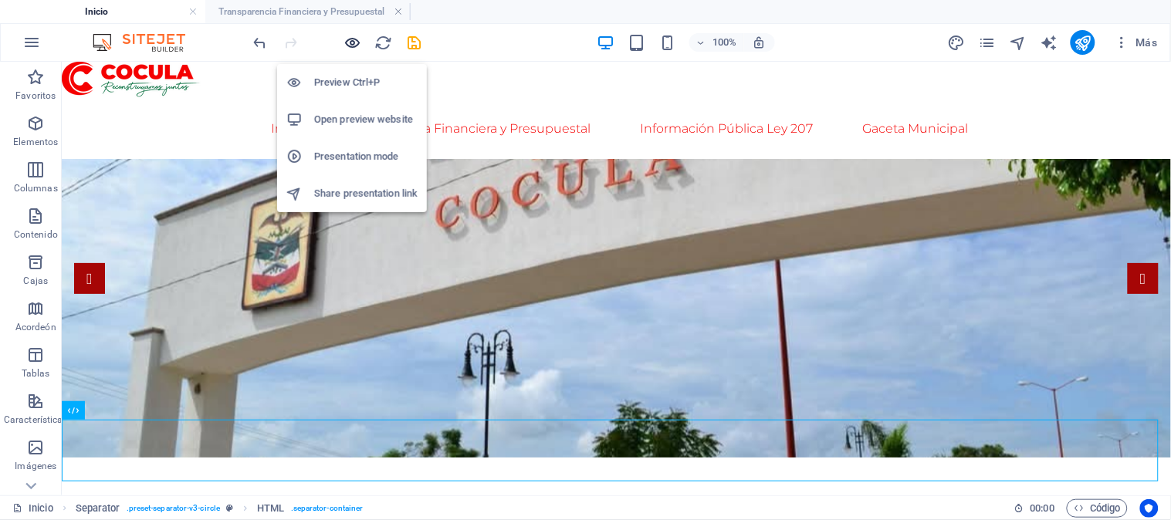
click at [352, 48] on icon "button" at bounding box center [353, 43] width 18 height 18
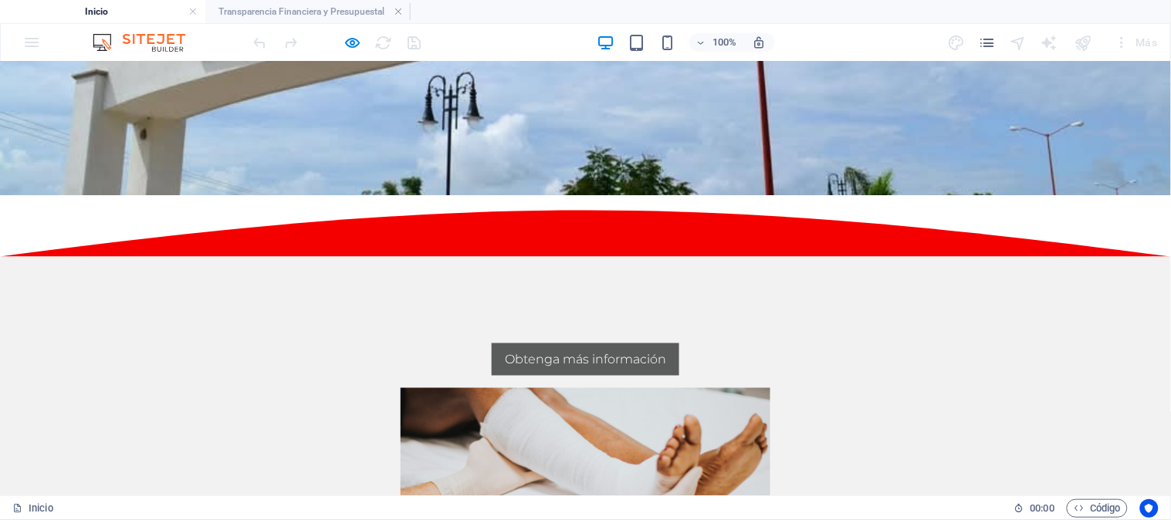
scroll to position [350, 0]
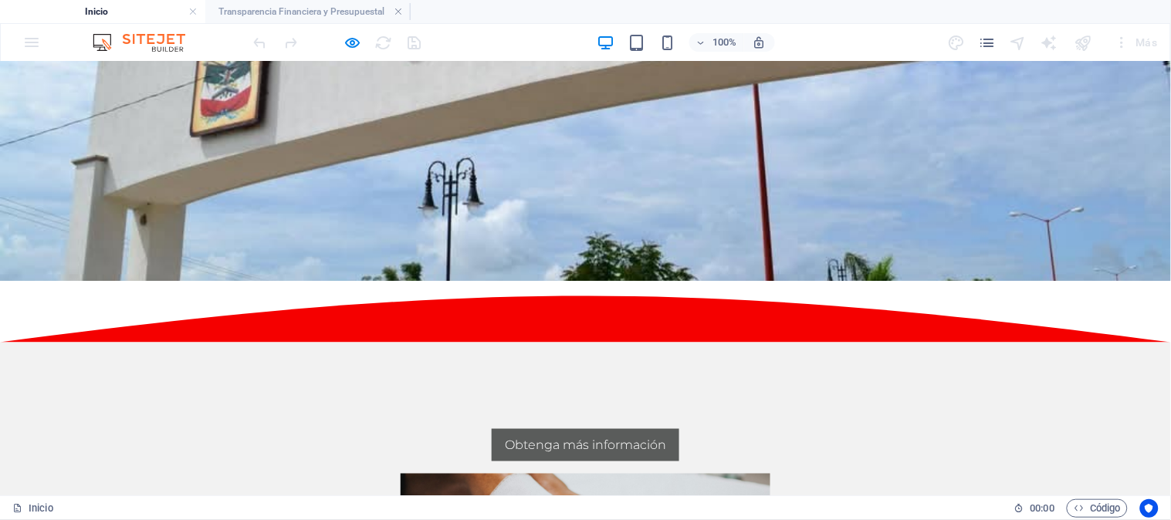
drag, startPoint x: 908, startPoint y: 414, endPoint x: 910, endPoint y: 426, distance: 12.5
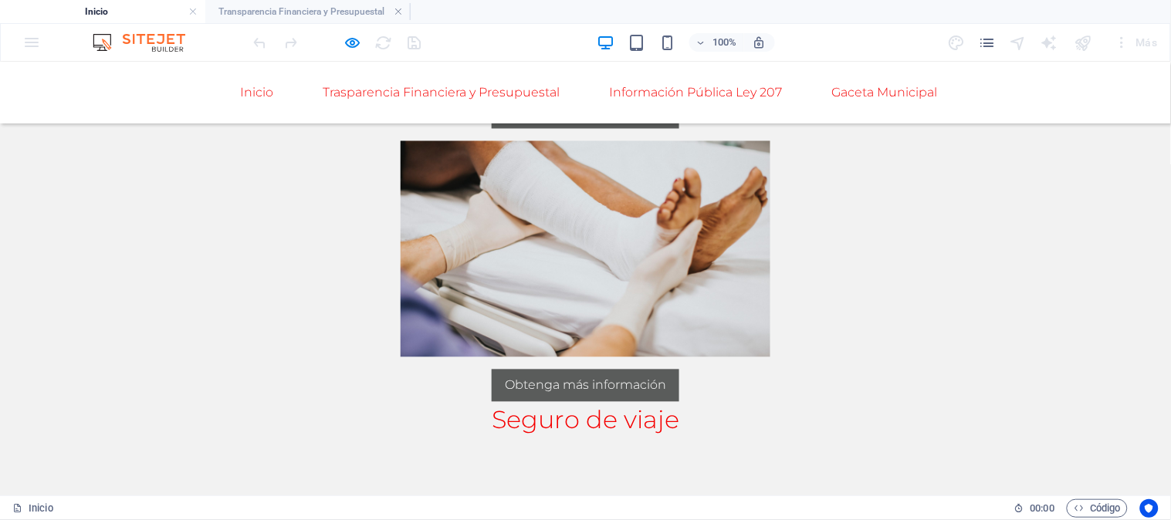
scroll to position [693, 0]
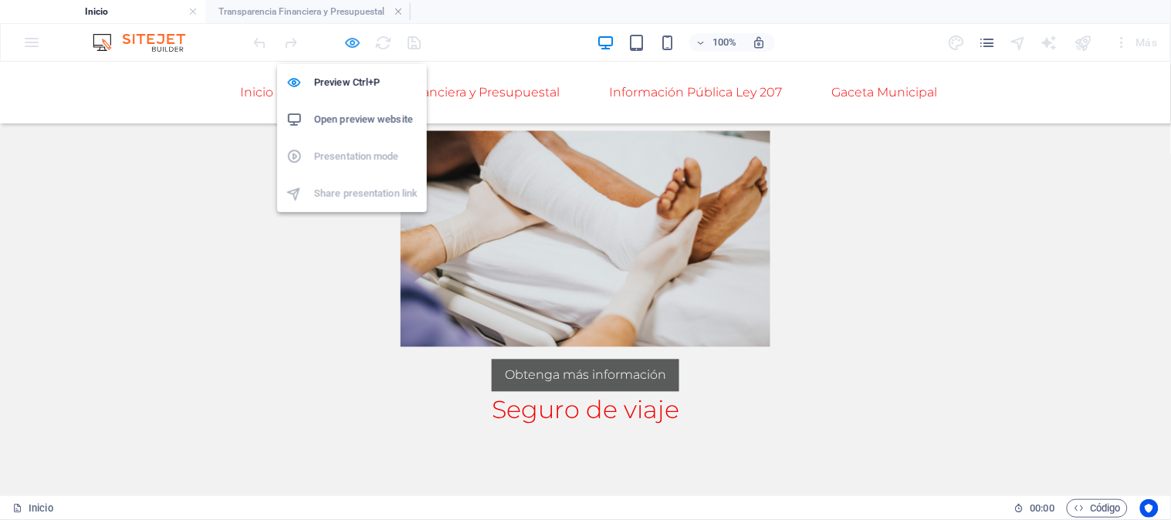
click at [361, 44] on icon "button" at bounding box center [353, 43] width 18 height 18
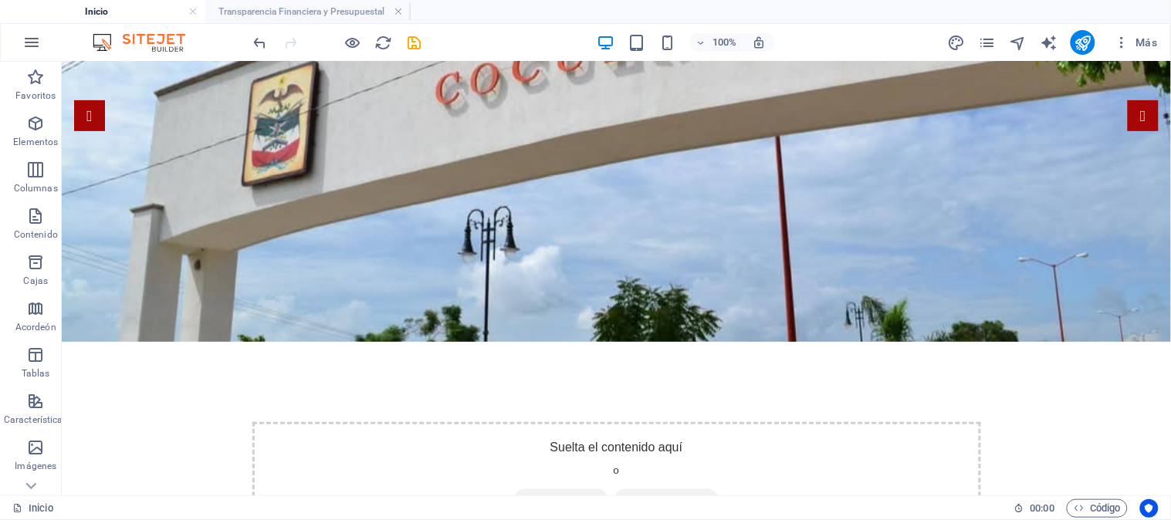
scroll to position [0, 0]
